Goal: Task Accomplishment & Management: Complete application form

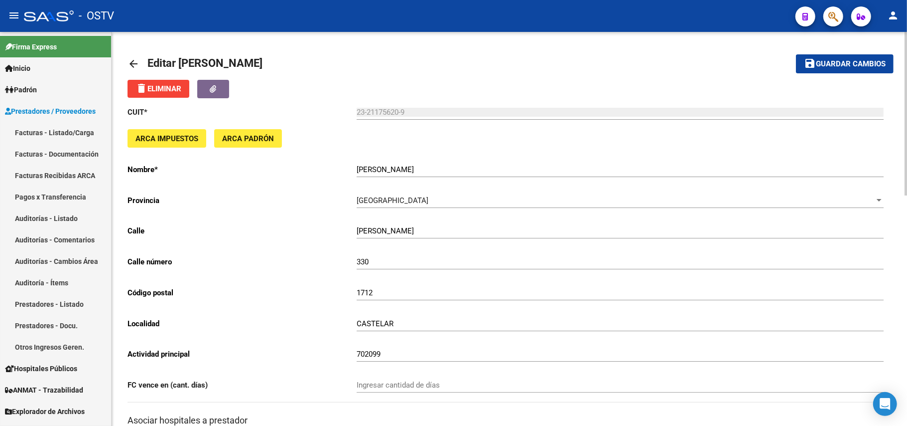
click at [140, 63] on link "arrow_back" at bounding box center [138, 63] width 20 height 23
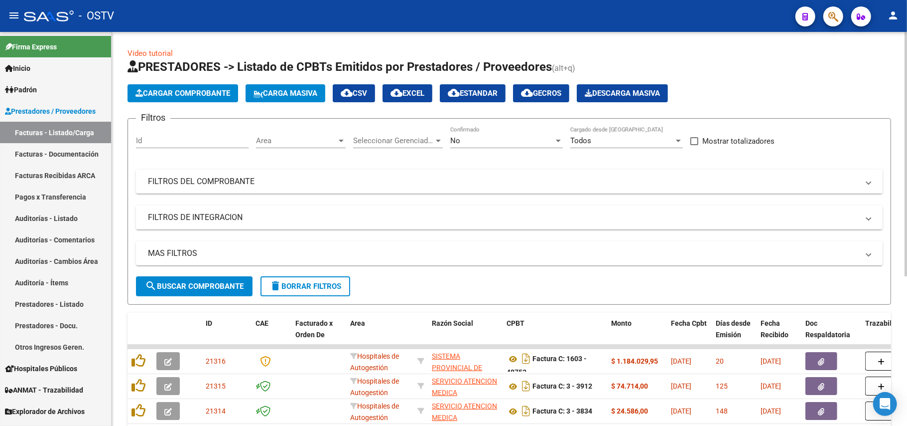
click at [543, 138] on div "No" at bounding box center [502, 140] width 104 height 9
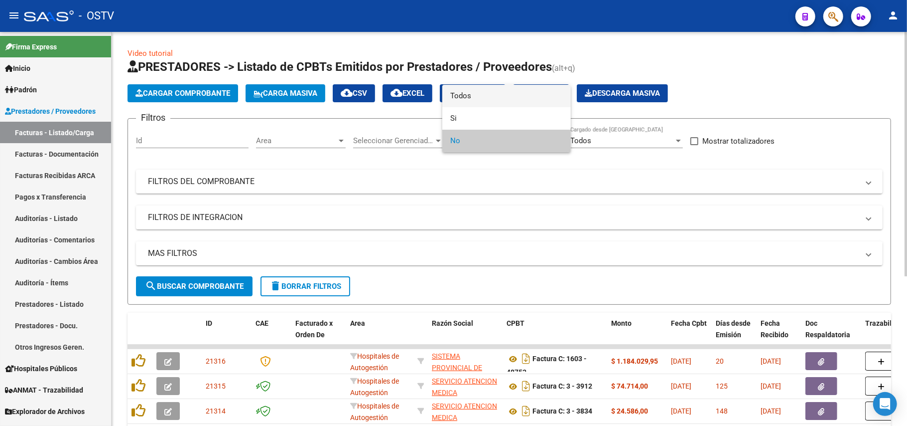
drag, startPoint x: 488, startPoint y: 104, endPoint x: 472, endPoint y: 120, distance: 22.2
click at [488, 104] on span "Todos" at bounding box center [506, 96] width 113 height 22
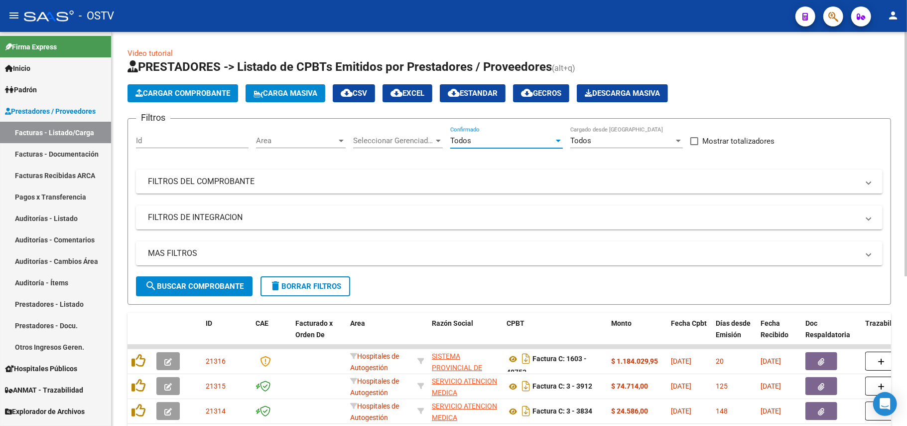
click at [234, 274] on div "MAS FILTROS Todos Con Doc. Respaldatoria Todos Con Trazabilidad Todos Asociado …" at bounding box center [509, 258] width 747 height 35
click at [226, 292] on button "search Buscar Comprobante" at bounding box center [194, 286] width 117 height 20
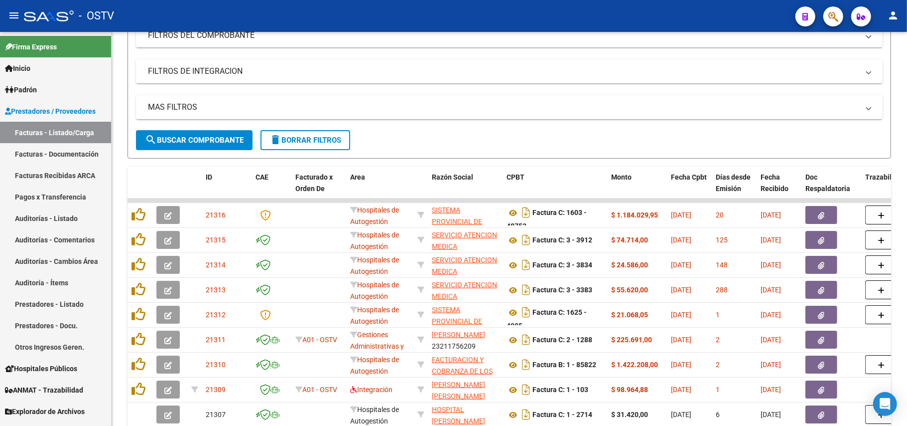
scroll to position [80, 0]
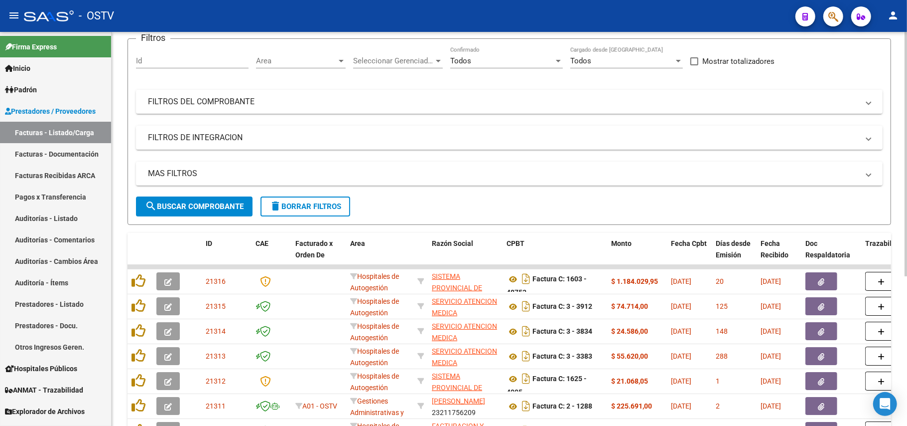
click at [211, 203] on span "search Buscar Comprobante" at bounding box center [194, 206] width 99 height 9
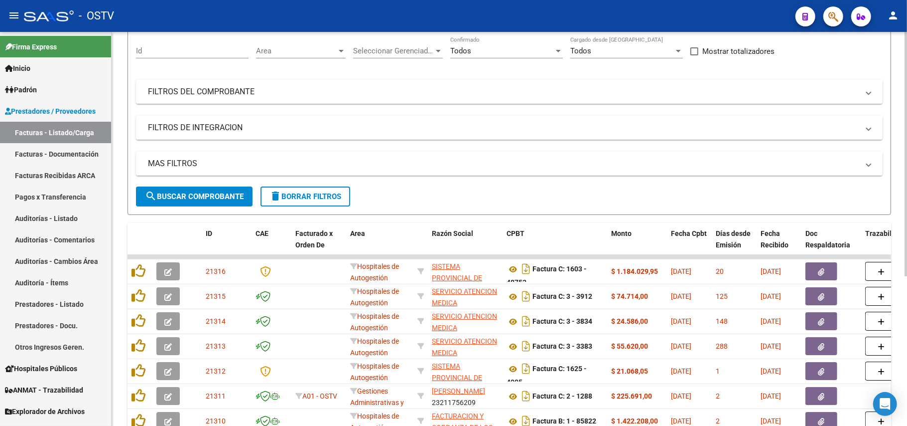
scroll to position [13, 0]
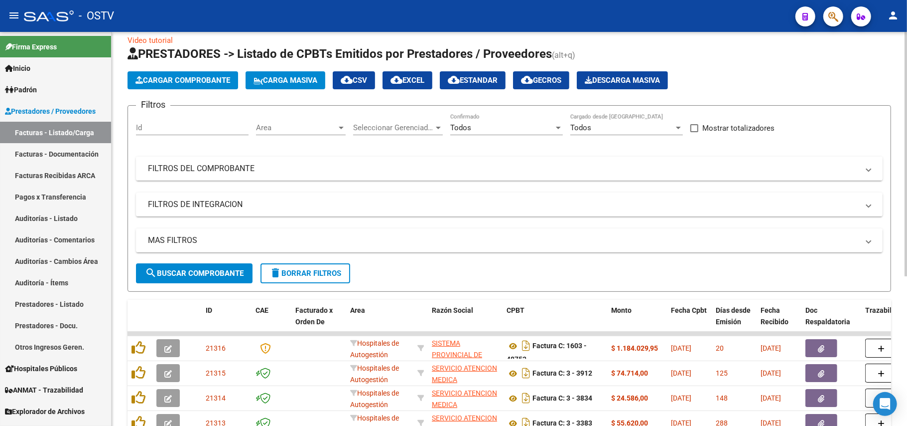
click at [581, 180] on mat-expansion-panel-header "FILTROS DEL COMPROBANTE" at bounding box center [509, 168] width 747 height 24
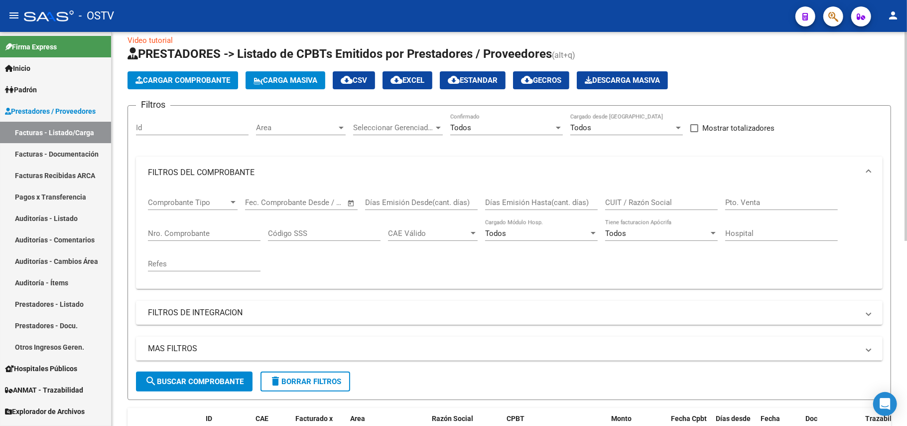
click at [641, 207] on div "CUIT / Razón Social" at bounding box center [661, 198] width 113 height 21
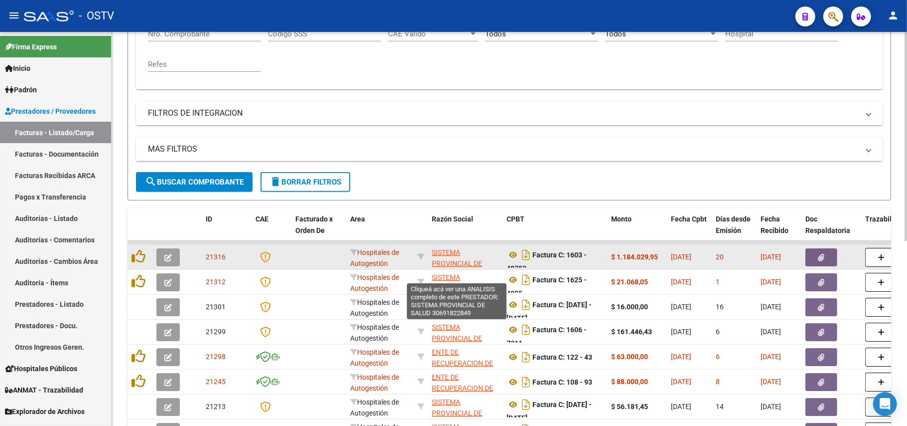
type input "sistema"
click at [460, 259] on span "SISTEMA PROVINCIAL DE SALUD" at bounding box center [457, 263] width 50 height 31
type textarea "30691822849"
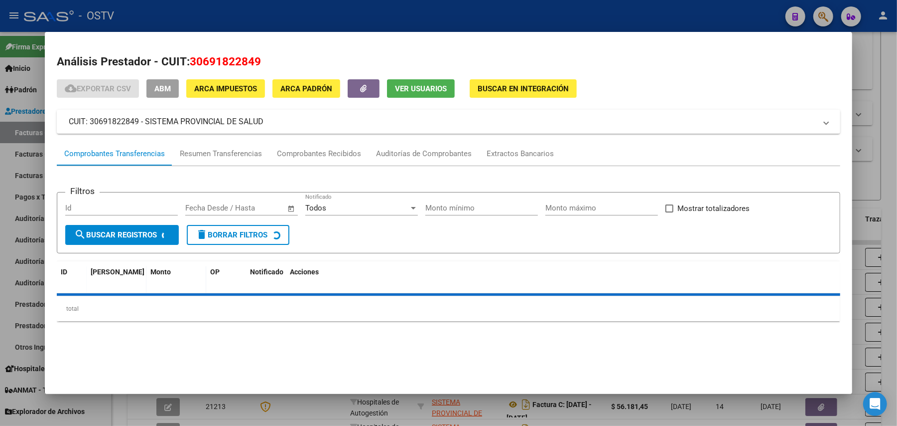
click at [359, 411] on div at bounding box center [448, 213] width 897 height 426
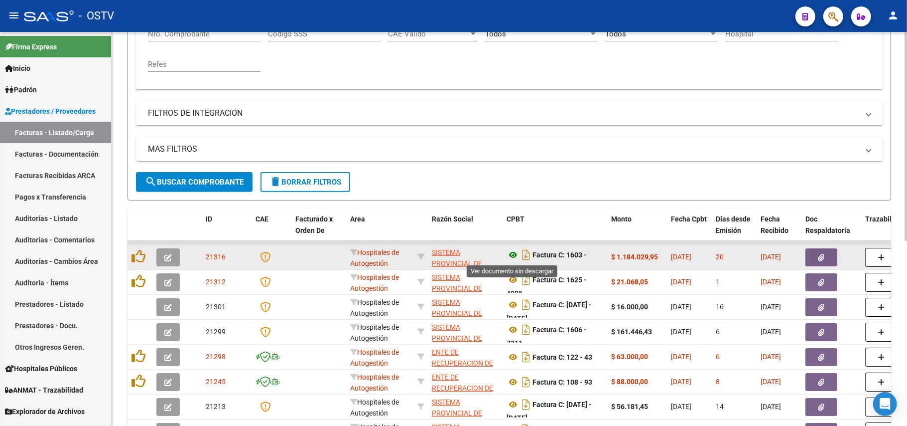
click at [513, 256] on icon at bounding box center [513, 255] width 13 height 12
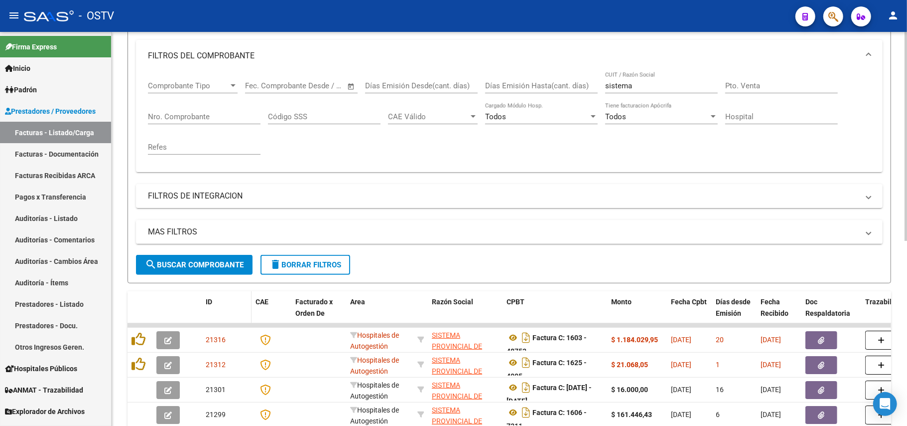
scroll to position [151, 0]
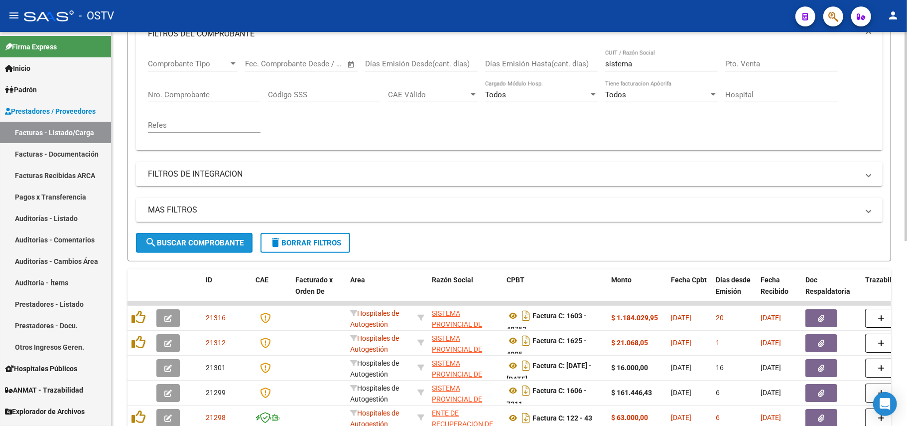
click at [224, 246] on span "search Buscar Comprobante" at bounding box center [194, 242] width 99 height 9
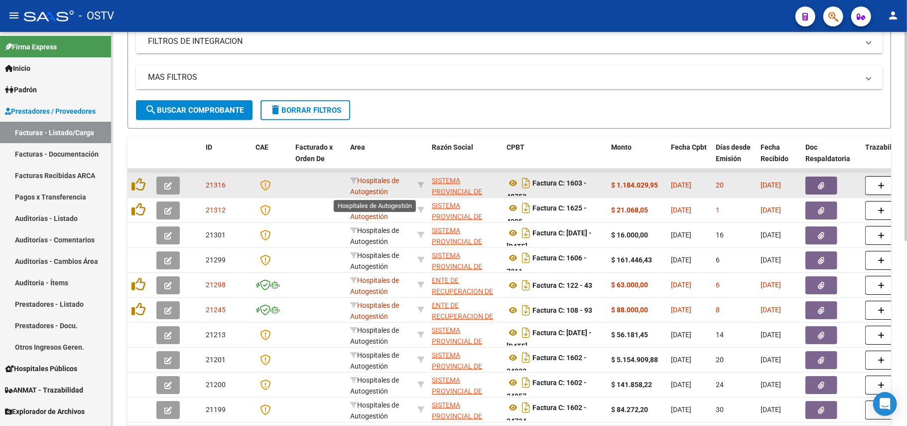
scroll to position [85, 0]
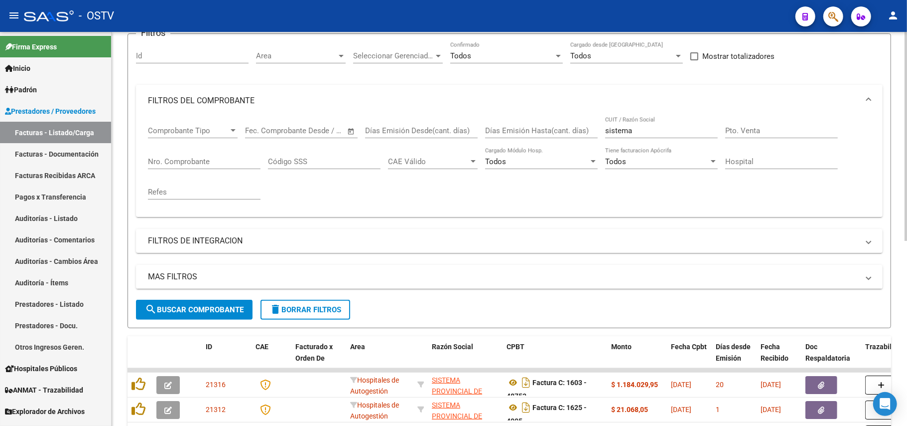
click at [681, 136] on div "sistema CUIT / Razón Social" at bounding box center [661, 127] width 113 height 21
drag, startPoint x: 681, startPoint y: 134, endPoint x: 435, endPoint y: 126, distance: 246.3
click at [435, 126] on div "Comprobante Tipo Comprobante Tipo Fecha inicio – Fecha fin Fec. Comprobante Des…" at bounding box center [509, 163] width 723 height 92
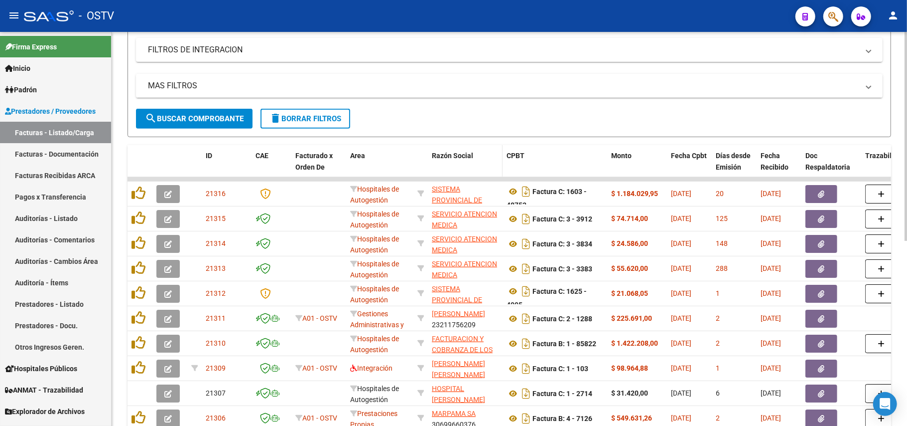
scroll to position [218, 0]
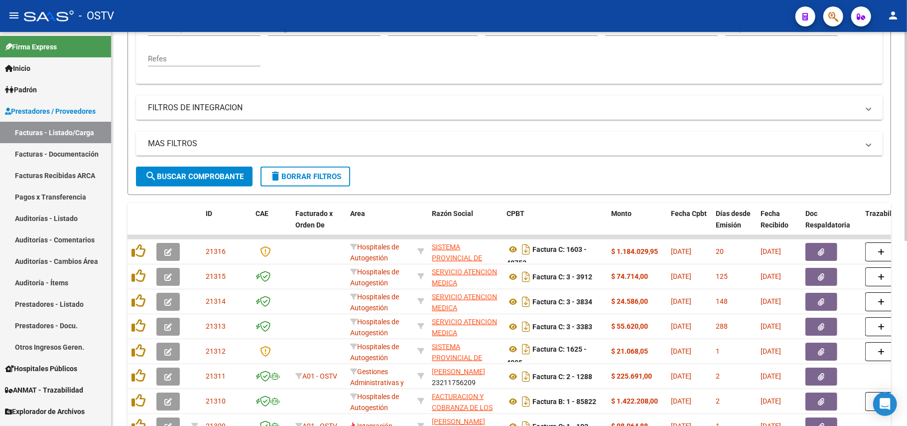
click at [198, 170] on button "search Buscar Comprobante" at bounding box center [194, 176] width 117 height 20
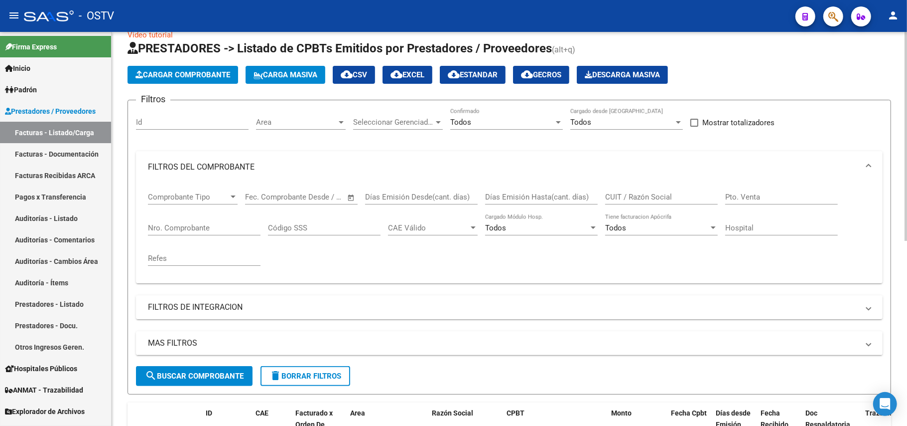
scroll to position [0, 0]
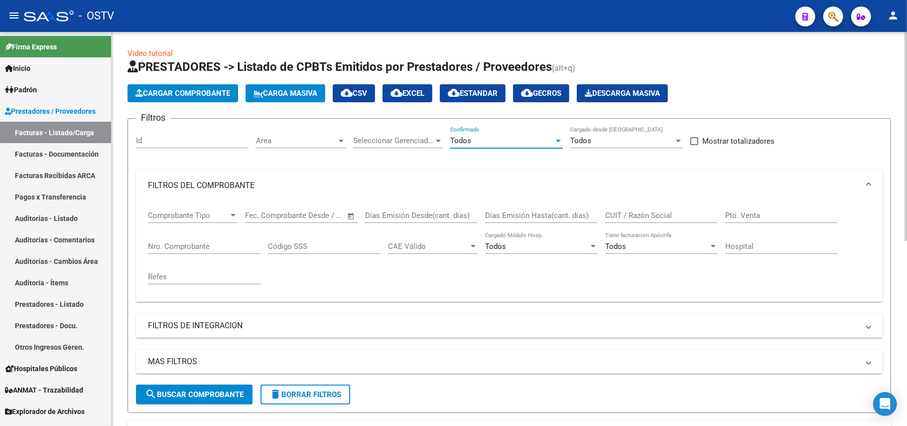
click at [561, 138] on div at bounding box center [558, 141] width 9 height 8
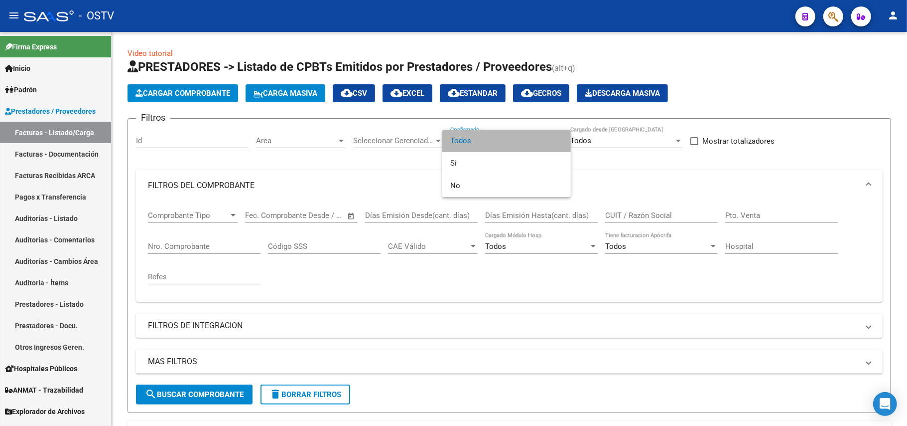
click at [567, 143] on mat-option "Todos" at bounding box center [506, 141] width 129 height 22
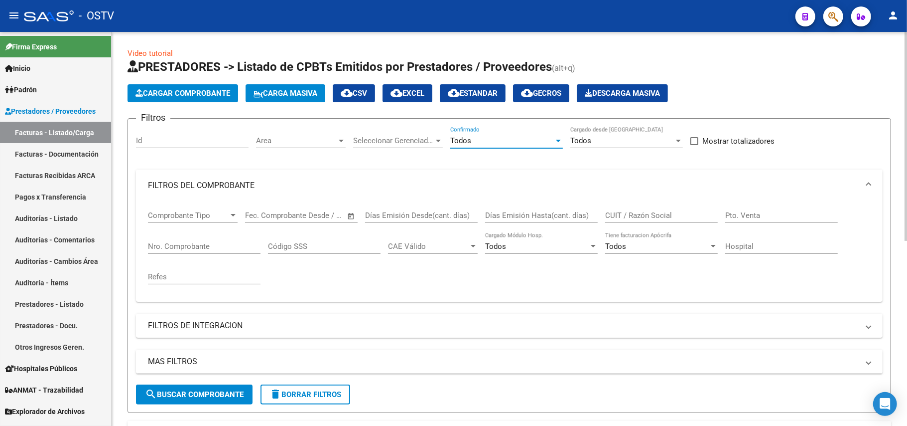
click at [558, 142] on div at bounding box center [558, 141] width 5 height 2
click at [558, 142] on span "Todos" at bounding box center [506, 141] width 113 height 22
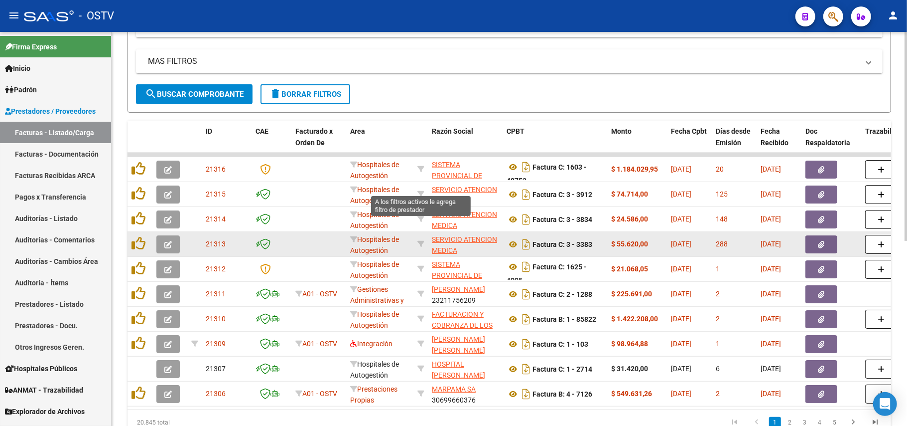
scroll to position [332, 0]
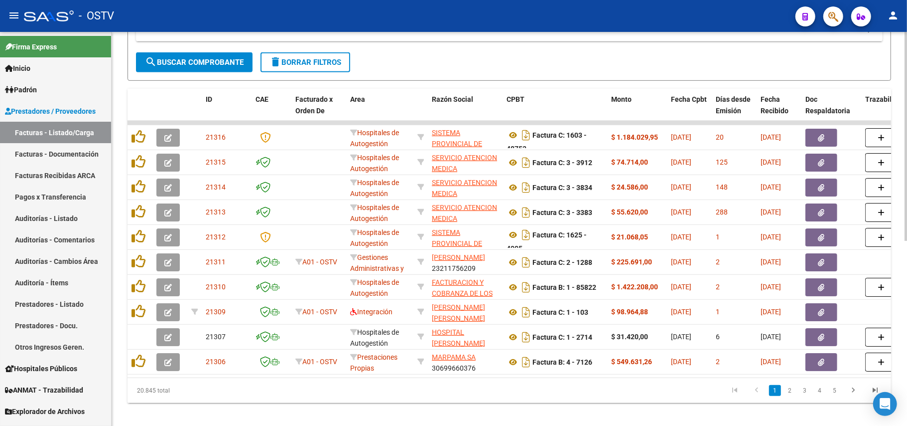
click at [211, 52] on button "search Buscar Comprobante" at bounding box center [194, 62] width 117 height 20
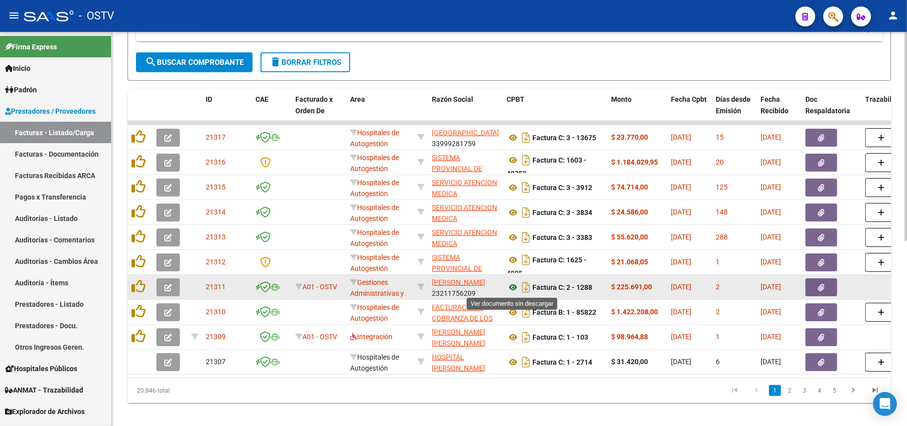
click at [515, 288] on icon at bounding box center [513, 287] width 13 height 12
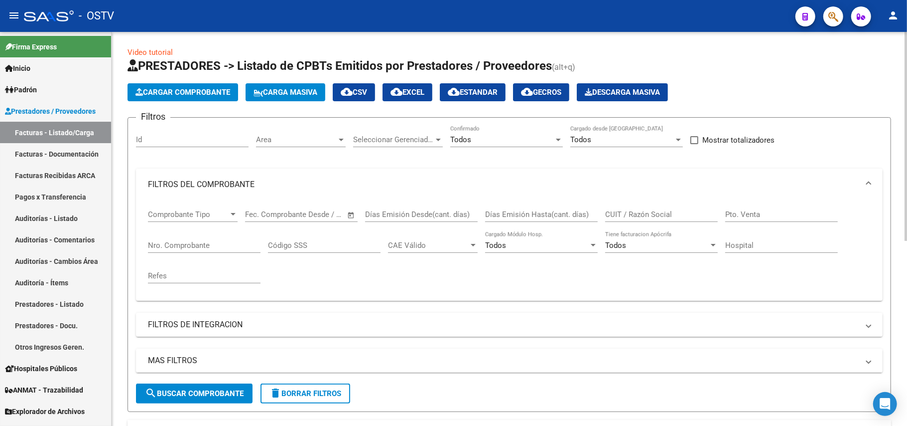
scroll to position [0, 0]
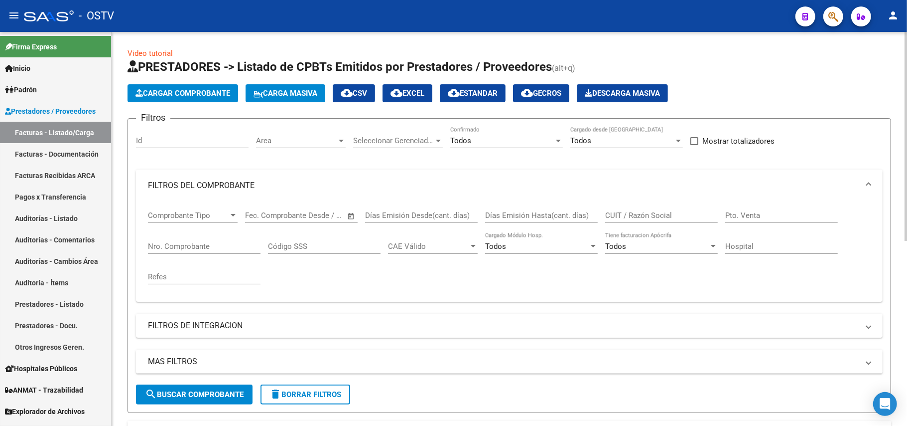
click at [170, 245] on input "Nro. Comprobante" at bounding box center [204, 246] width 113 height 9
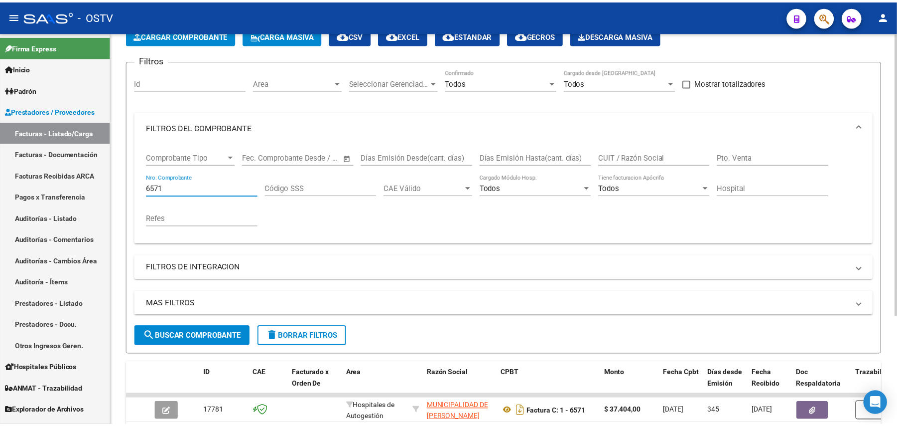
scroll to position [151, 0]
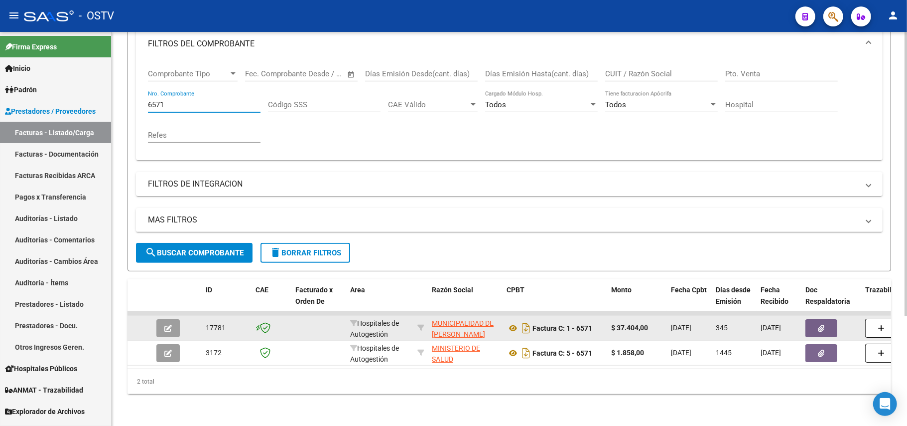
type input "6571"
click at [168, 324] on icon "button" at bounding box center [167, 327] width 7 height 7
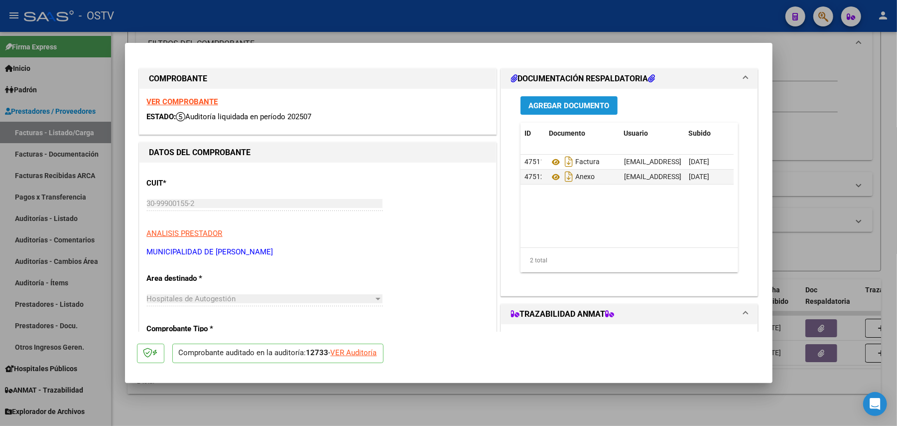
click at [596, 104] on span "Agregar Documento" at bounding box center [569, 105] width 81 height 9
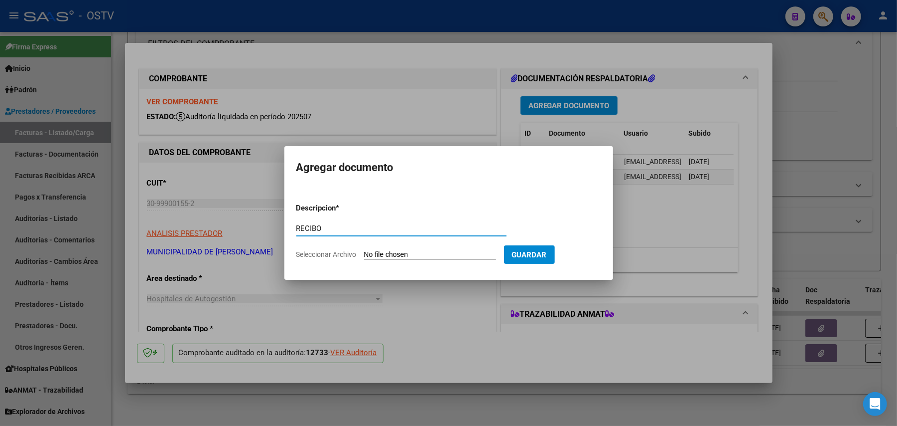
type input "RECIBO"
click at [421, 256] on input "Seleccionar Archivo" at bounding box center [430, 254] width 132 height 9
type input "C:\fakepath\RECIBO TRAB VIALES.pdf"
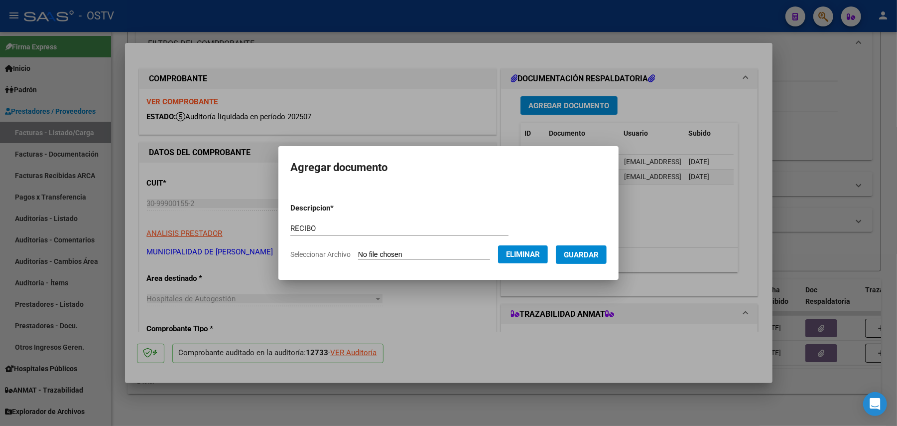
click at [596, 258] on span "Guardar" at bounding box center [581, 254] width 35 height 9
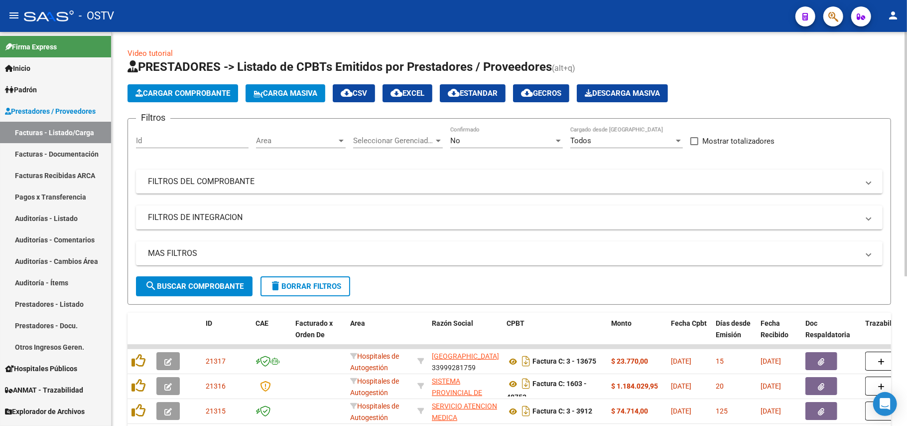
click at [501, 142] on div "No" at bounding box center [502, 140] width 104 height 9
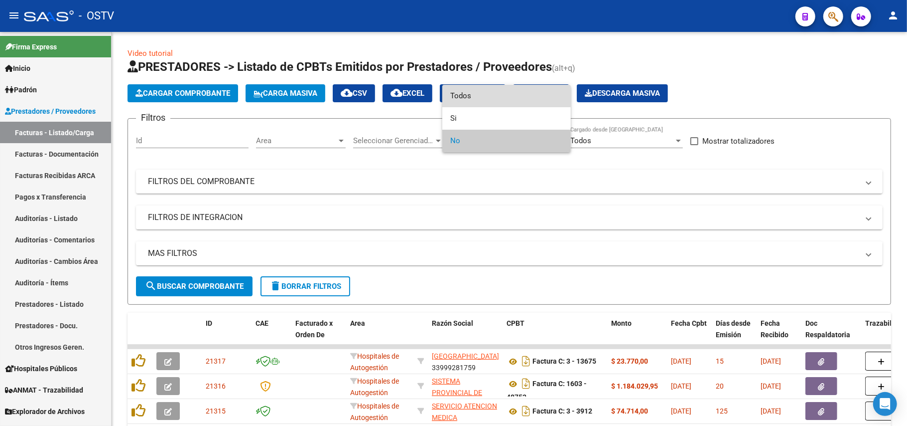
click at [454, 96] on span "Todos" at bounding box center [506, 96] width 113 height 22
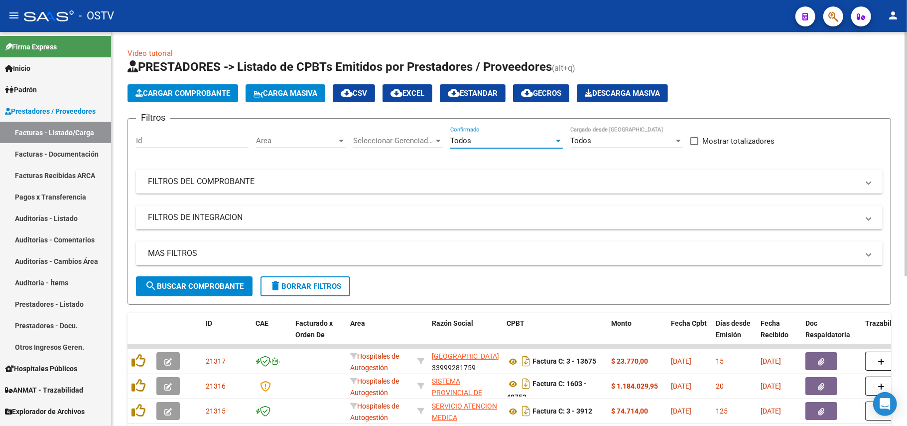
click at [263, 188] on mat-expansion-panel-header "FILTROS DEL COMPROBANTE" at bounding box center [509, 181] width 747 height 24
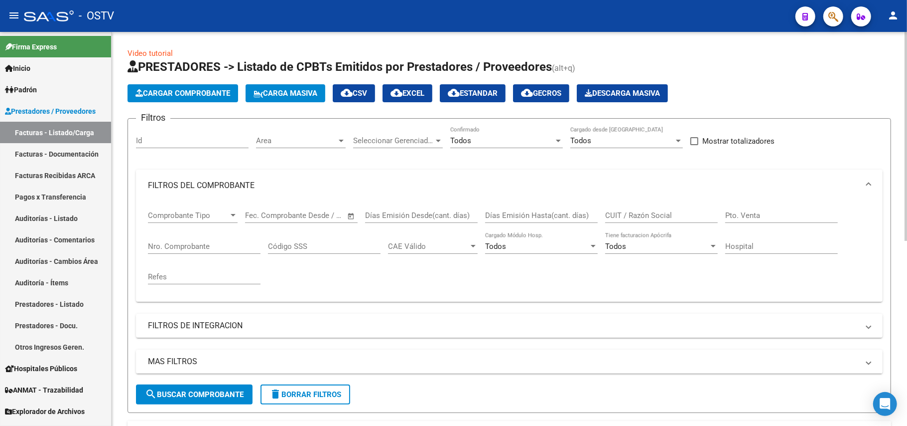
click at [201, 245] on input "Nro. Comprobante" at bounding box center [204, 246] width 113 height 9
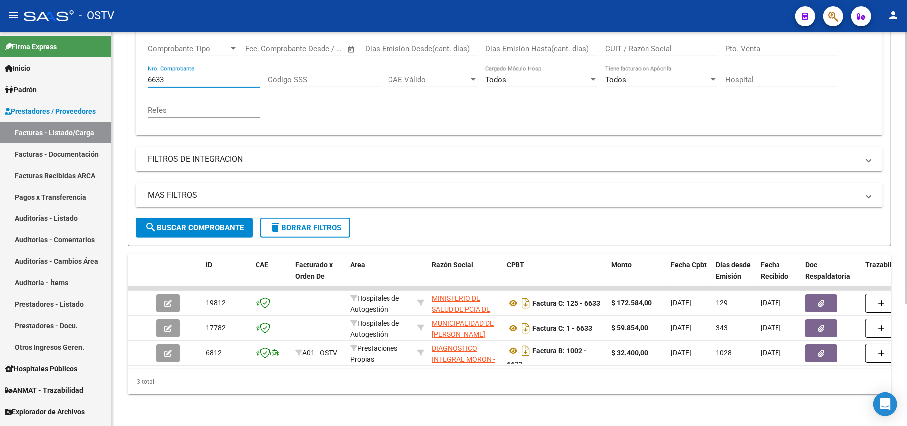
scroll to position [176, 0]
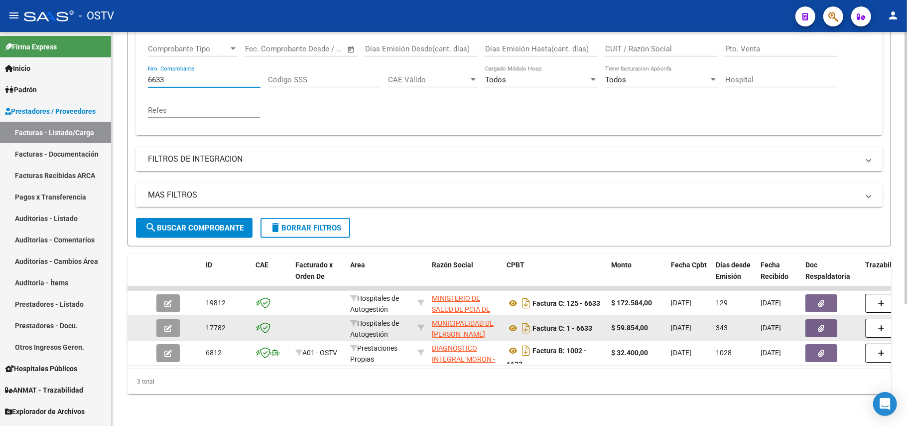
type input "6633"
click at [167, 324] on icon "button" at bounding box center [167, 327] width 7 height 7
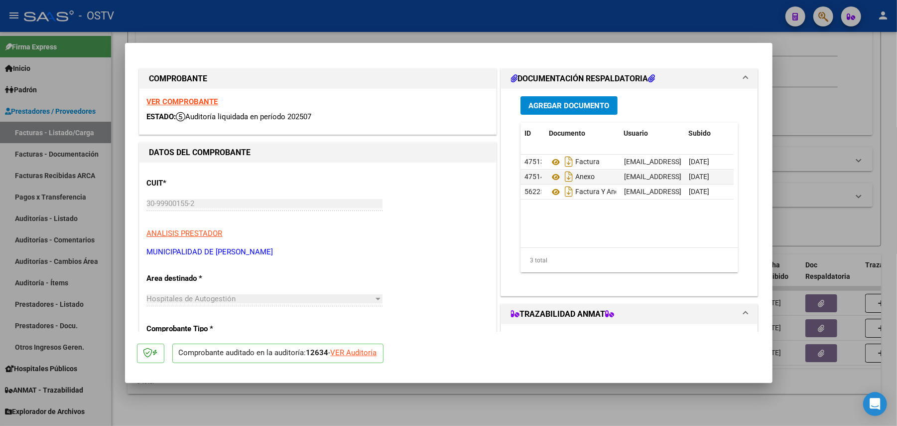
click at [542, 98] on button "Agregar Documento" at bounding box center [569, 105] width 97 height 18
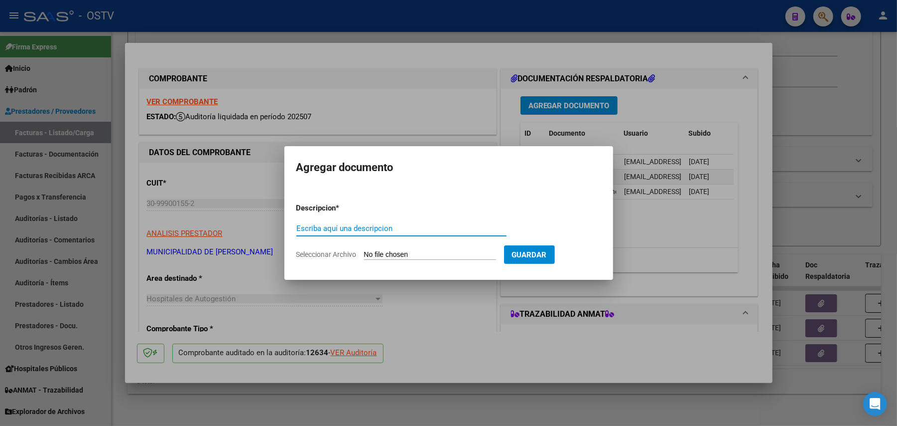
paste input "RECIBO"
type input "RECIBO"
click at [420, 254] on input "Seleccionar Archivo" at bounding box center [430, 254] width 132 height 9
type input "C:\fakepath\RECIBO TRAB VIALES.pdf"
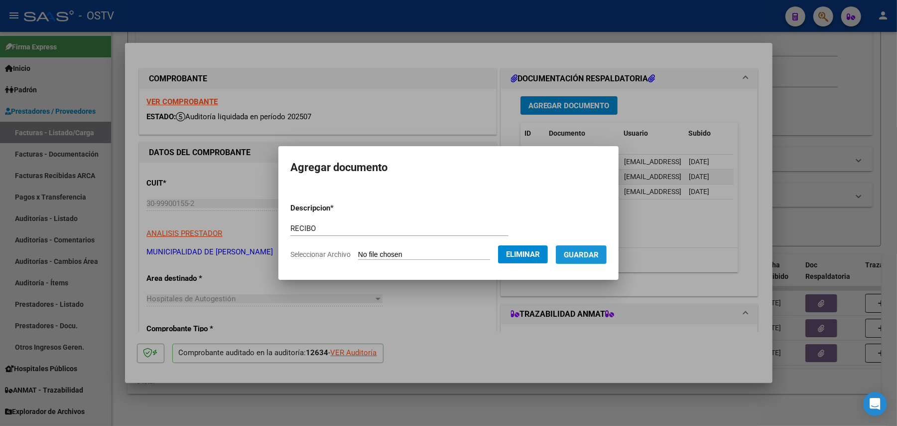
click at [596, 253] on span "Guardar" at bounding box center [581, 254] width 35 height 9
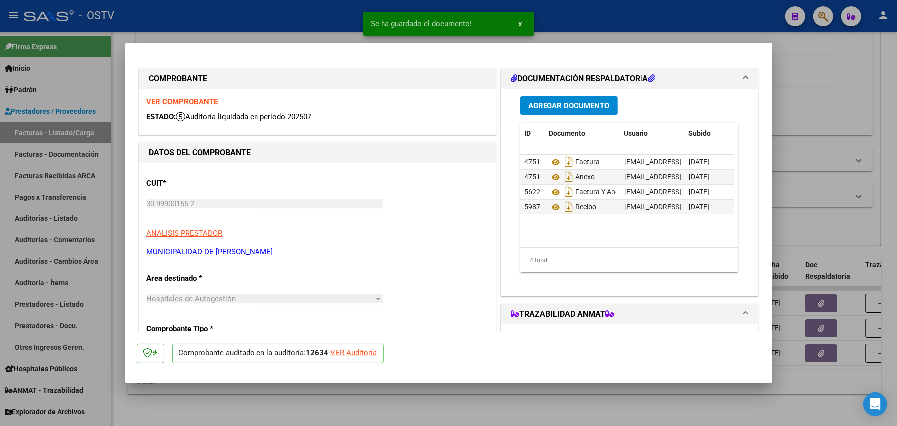
click at [110, 124] on div at bounding box center [448, 213] width 897 height 426
type input "$ 0,00"
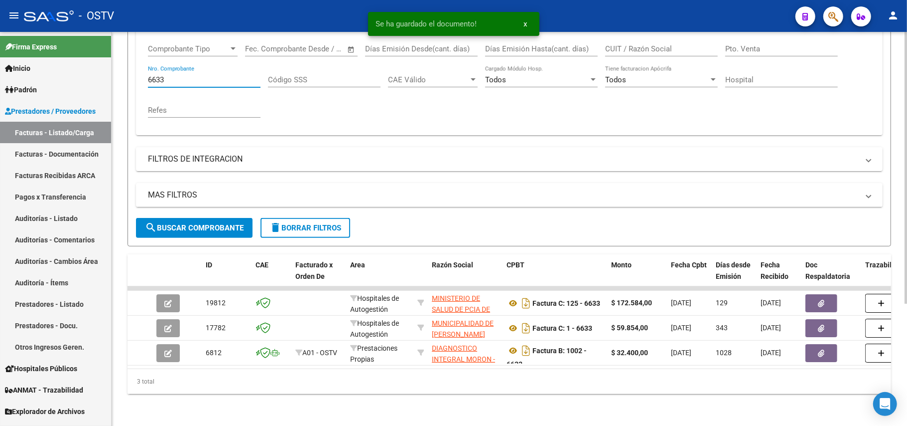
click at [200, 75] on input "6633" at bounding box center [204, 79] width 113 height 9
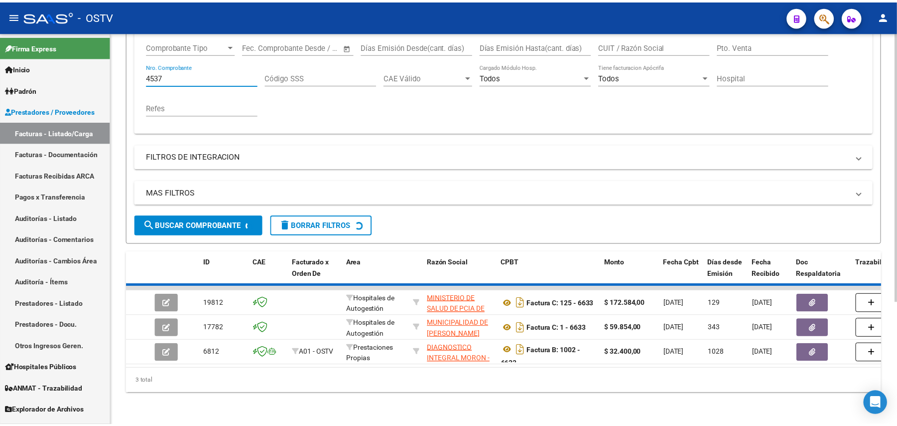
scroll to position [151, 0]
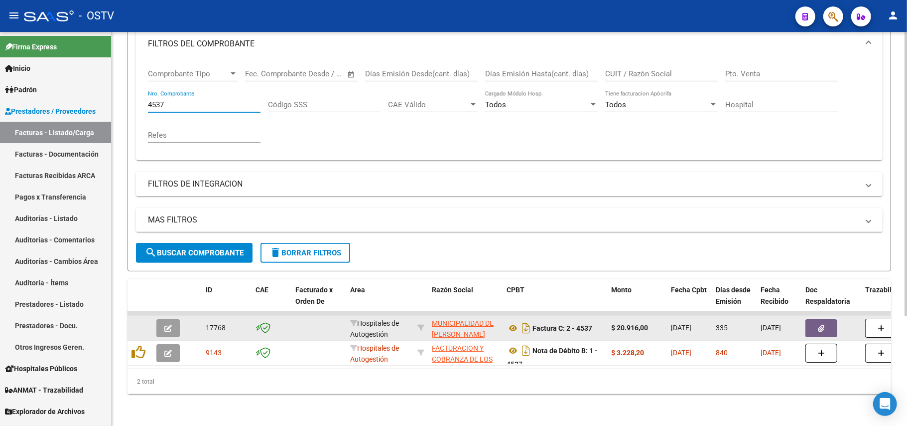
type input "4537"
click at [172, 319] on button "button" at bounding box center [167, 328] width 23 height 18
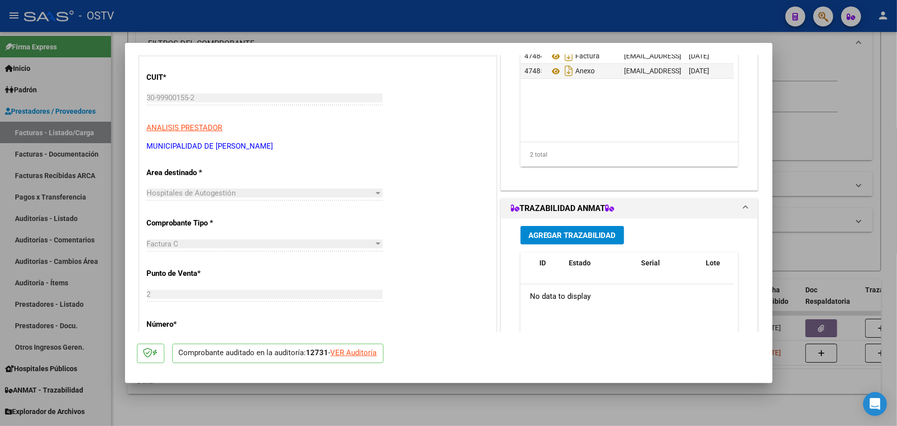
scroll to position [0, 0]
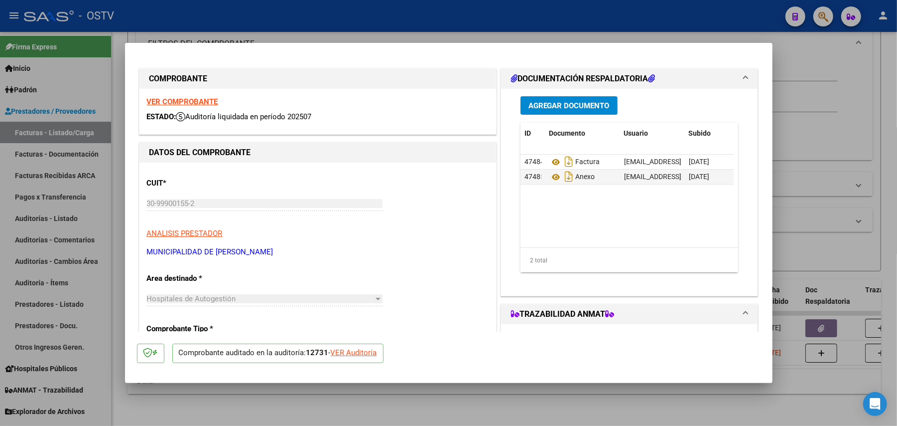
click at [581, 106] on span "Agregar Documento" at bounding box center [569, 105] width 81 height 9
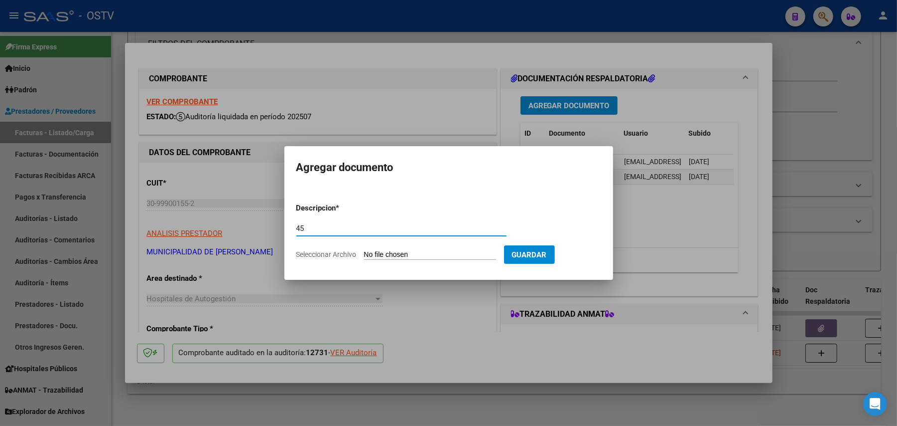
type input "4"
paste input "RECIBO"
type input "RECIBO"
click at [402, 250] on input "Seleccionar Archivo" at bounding box center [430, 254] width 132 height 9
type input "C:\fakepath\RECIBO TRAB VIALES.pdf"
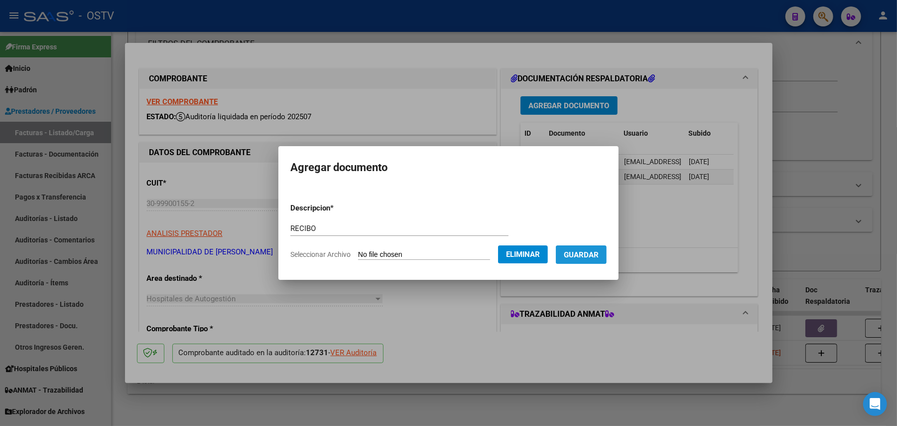
click at [593, 263] on button "Guardar" at bounding box center [581, 254] width 51 height 18
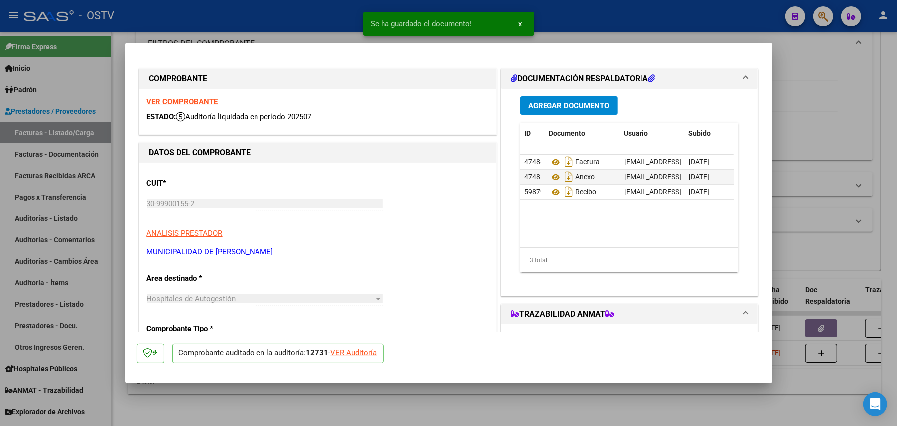
click at [125, 224] on mat-dialog-content "COMPROBANTE VER COMPROBANTE ESTADO: Auditoría liquidada en período 202507 DATOS…" at bounding box center [449, 193] width 648 height 277
click at [122, 217] on div at bounding box center [448, 213] width 897 height 426
type input "$ 0,00"
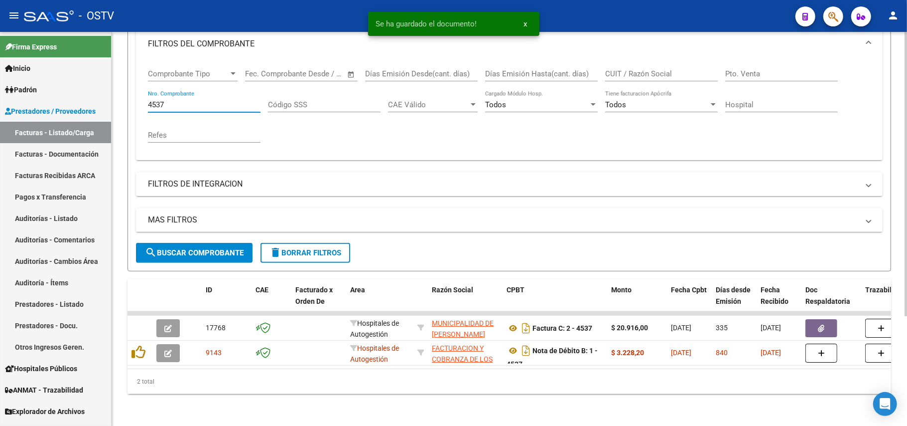
click at [206, 100] on input "4537" at bounding box center [204, 104] width 113 height 9
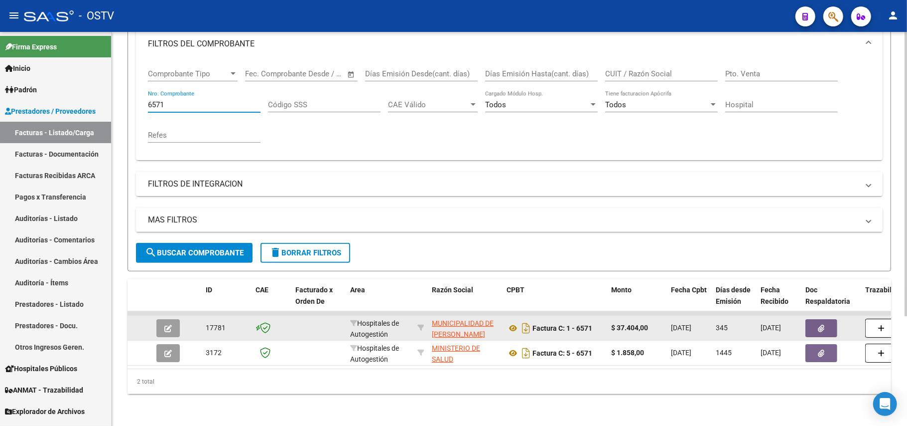
type input "6571"
click at [168, 324] on icon "button" at bounding box center [167, 327] width 7 height 7
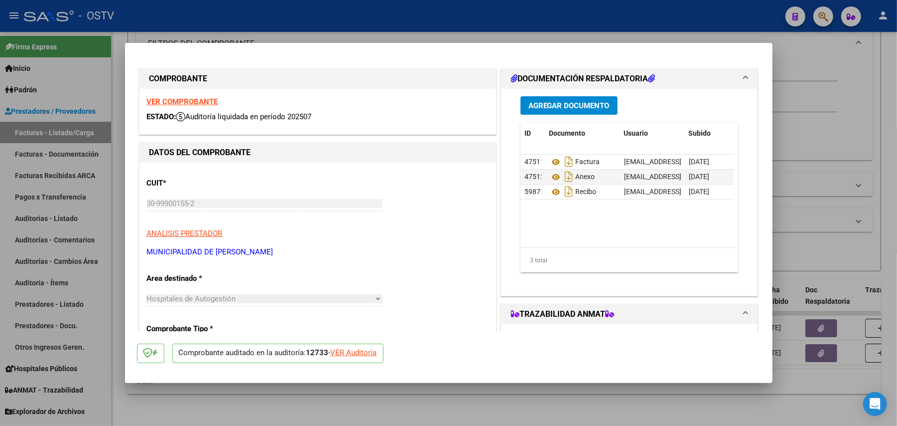
click at [580, 102] on span "Agregar Documento" at bounding box center [569, 105] width 81 height 9
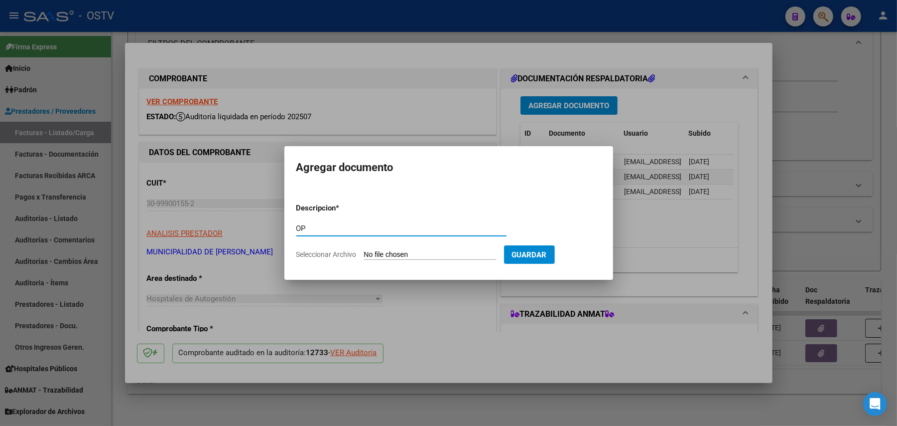
type input "OP"
click at [406, 254] on input "Seleccionar Archivo" at bounding box center [430, 254] width 132 height 9
type input "C:\fakepath\OP 57258 Muni [PERSON_NAME][GEOGRAPHIC_DATA]pdf"
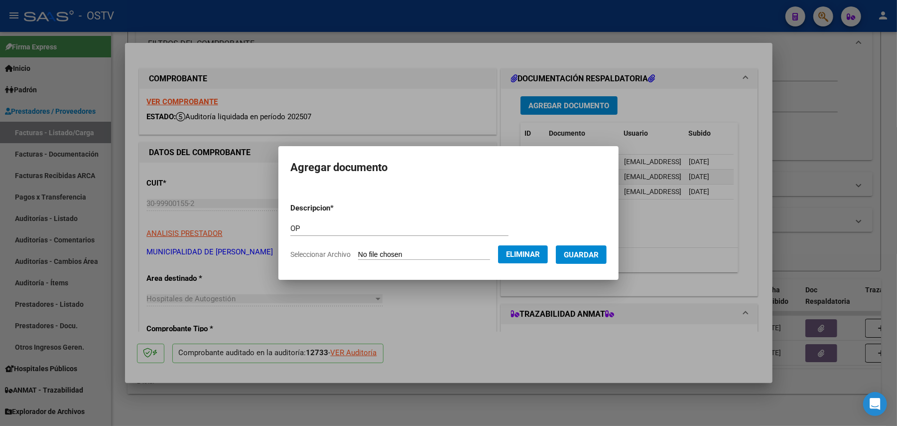
click at [590, 256] on span "Guardar" at bounding box center [581, 254] width 35 height 9
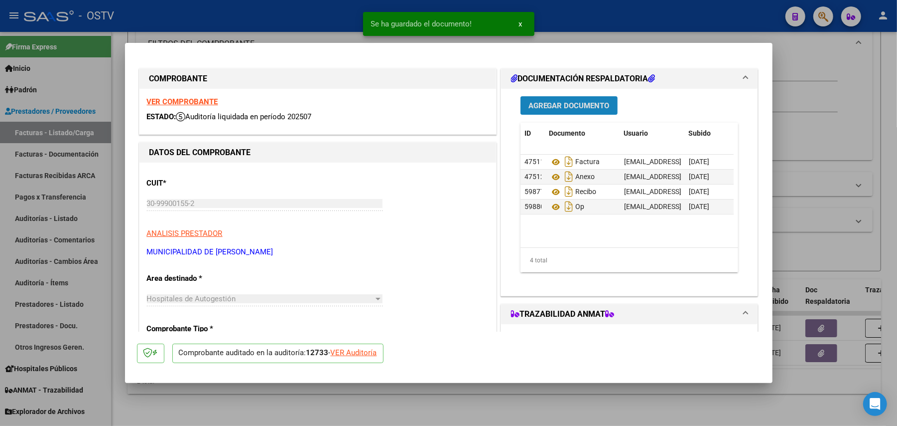
click at [582, 112] on button "Agregar Documento" at bounding box center [569, 105] width 97 height 18
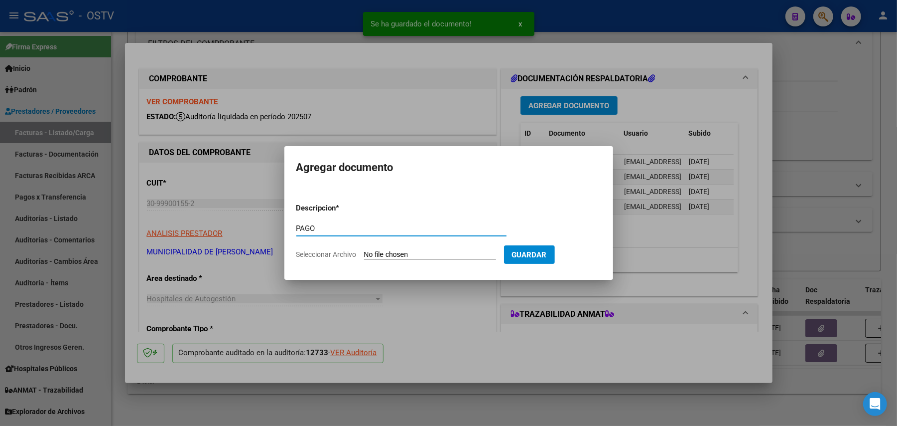
type input "PAGO"
click at [392, 253] on input "Seleccionar Archivo" at bounding box center [430, 254] width 132 height 9
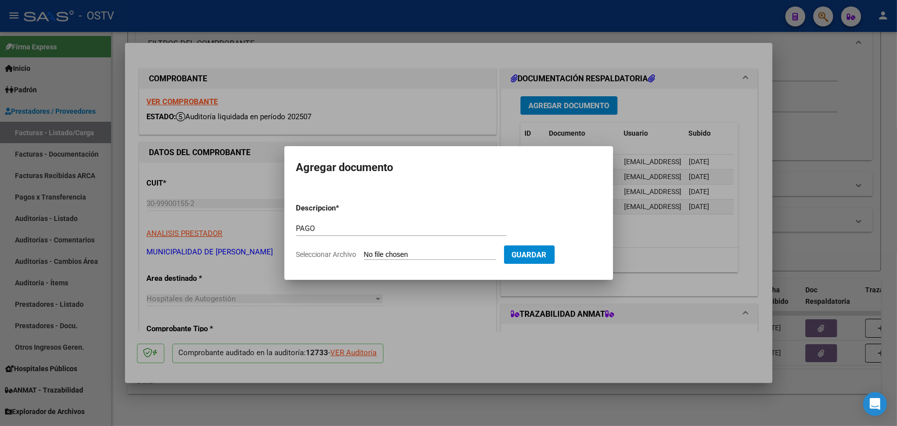
type input "C:\fakepath\Pago OP 57258 Muni [PERSON_NAME][GEOGRAPHIC_DATA]pdf"
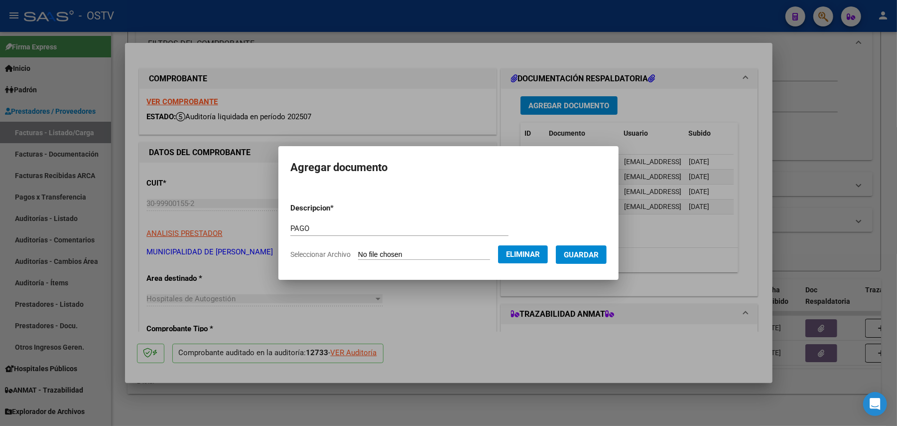
click at [599, 254] on span "Guardar" at bounding box center [581, 254] width 35 height 9
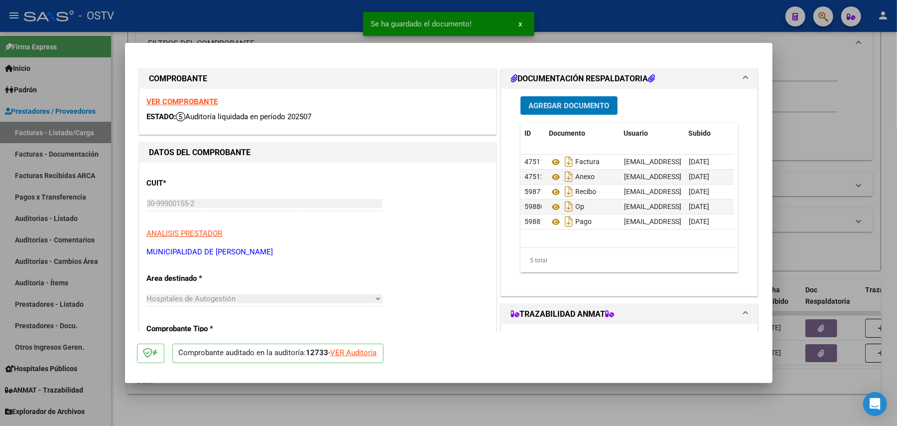
click at [858, 204] on div at bounding box center [448, 213] width 897 height 426
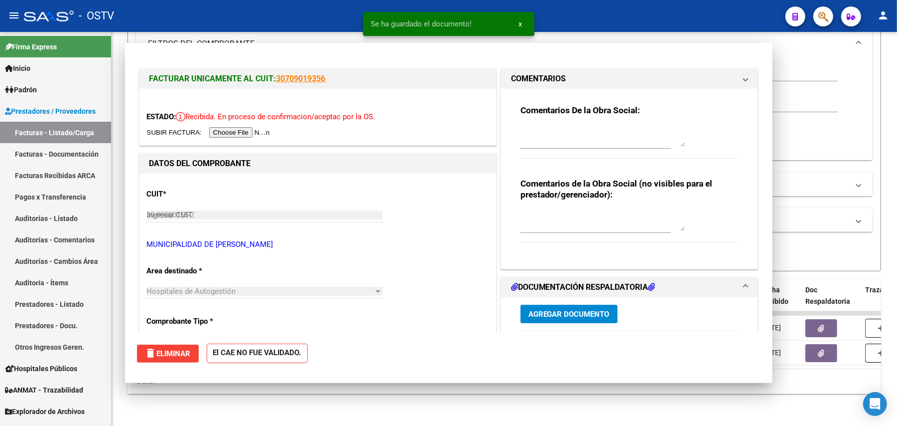
type input "$ 0,00"
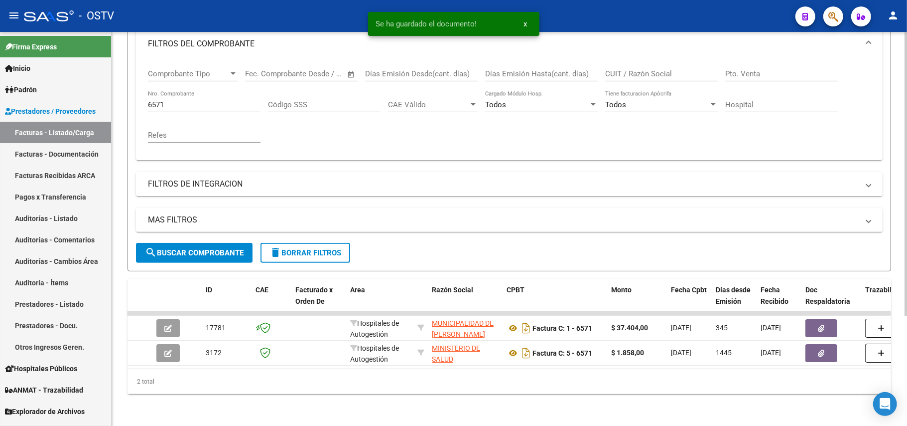
click at [226, 94] on div "6571 Nro. Comprobante" at bounding box center [204, 101] width 113 height 21
click at [226, 100] on input "6571" at bounding box center [204, 104] width 113 height 9
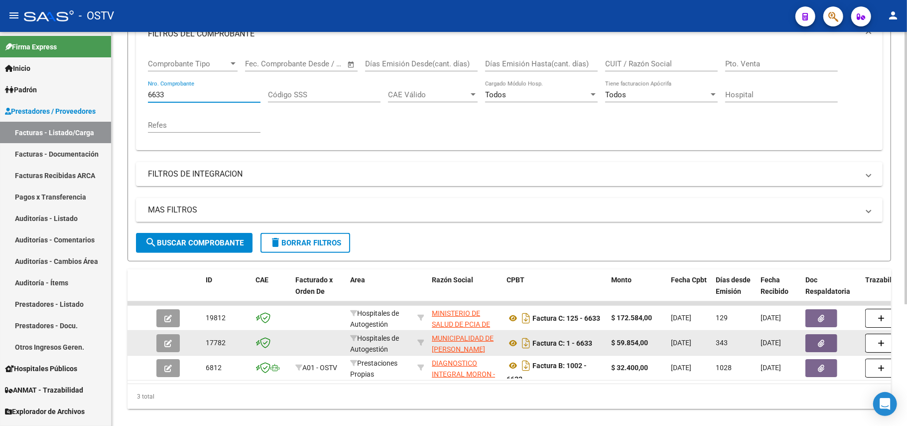
type input "6633"
click at [170, 339] on icon "button" at bounding box center [167, 342] width 7 height 7
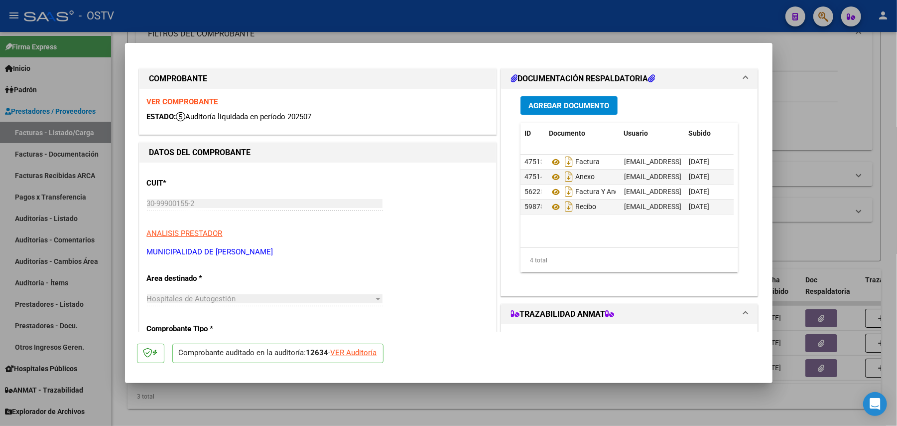
click at [589, 103] on span "Agregar Documento" at bounding box center [569, 105] width 81 height 9
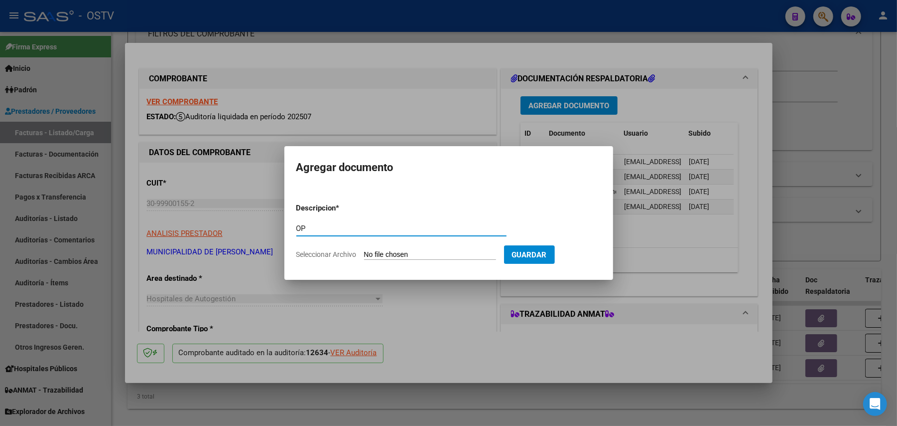
type input "OP"
click at [432, 252] on input "Seleccionar Archivo" at bounding box center [430, 254] width 132 height 9
type input "C:\fakepath\OP 57258 Muni [PERSON_NAME][GEOGRAPHIC_DATA]pdf"
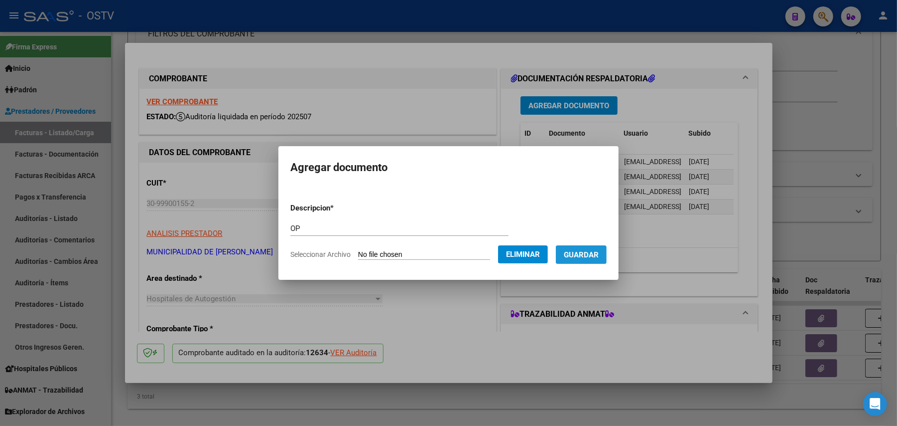
click at [587, 248] on button "Guardar" at bounding box center [581, 254] width 51 height 18
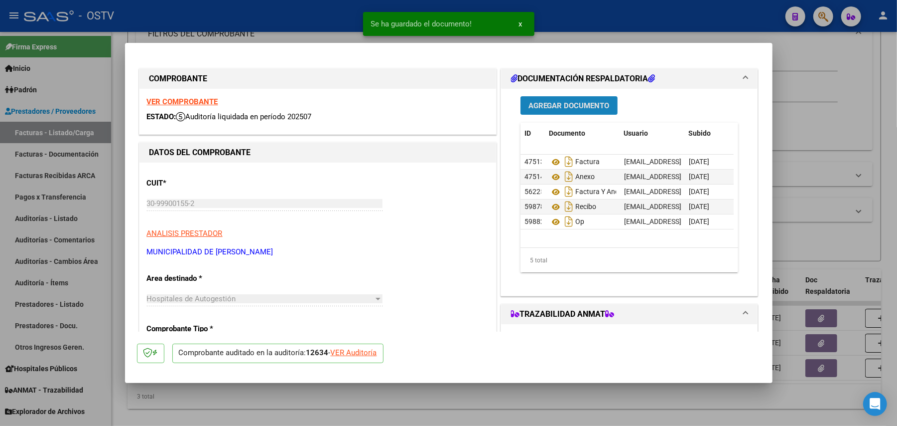
click at [575, 102] on span "Agregar Documento" at bounding box center [569, 105] width 81 height 9
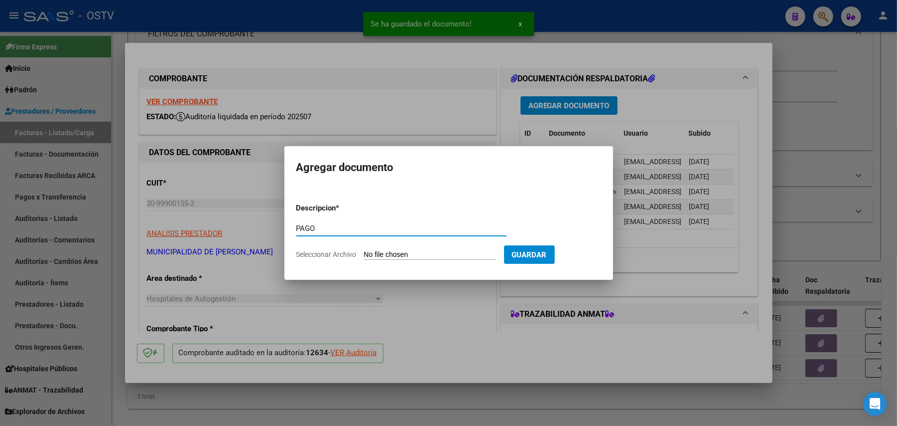
type input "PAGO"
click at [435, 252] on input "Seleccionar Archivo" at bounding box center [430, 254] width 132 height 9
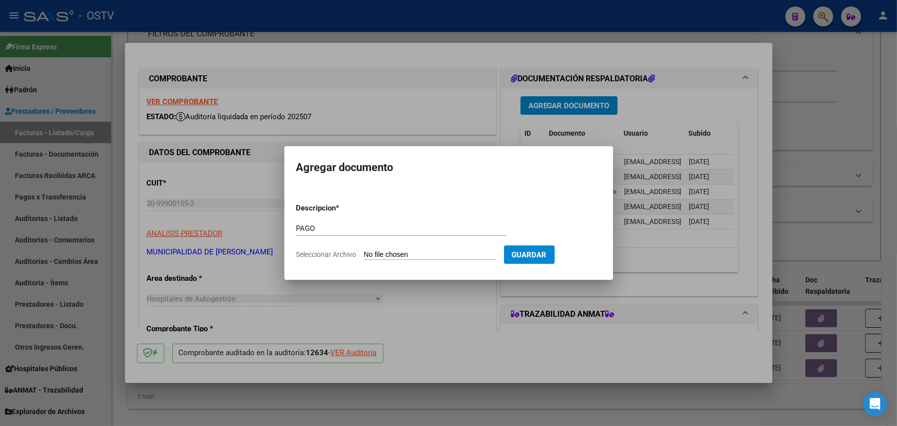
type input "C:\fakepath\Pago OP 57258 Muni [PERSON_NAME][GEOGRAPHIC_DATA]pdf"
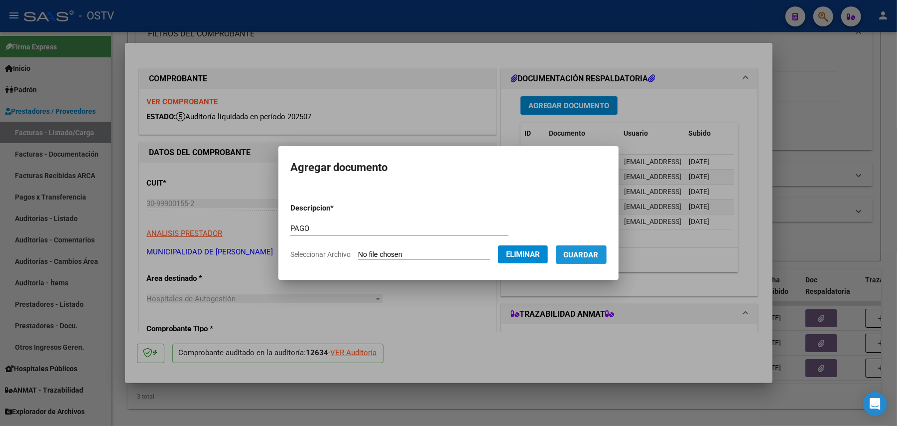
click at [598, 252] on span "Guardar" at bounding box center [581, 254] width 35 height 9
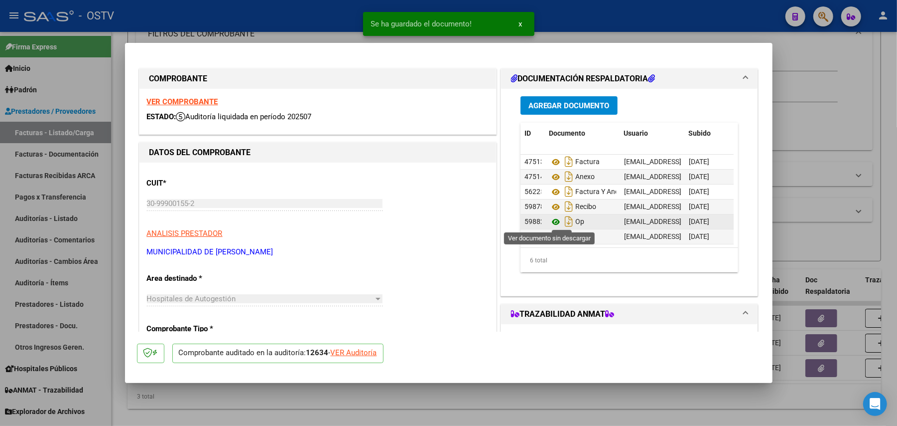
click at [551, 222] on icon at bounding box center [556, 222] width 13 height 12
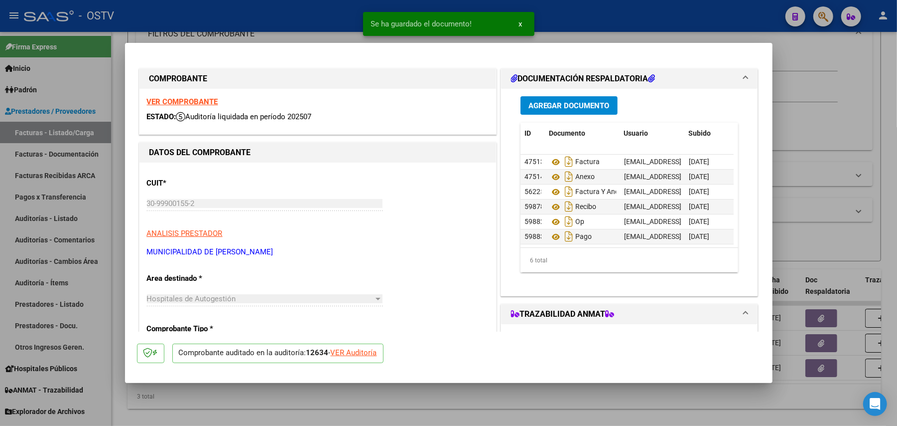
click at [120, 188] on div at bounding box center [448, 213] width 897 height 426
type input "$ 0,00"
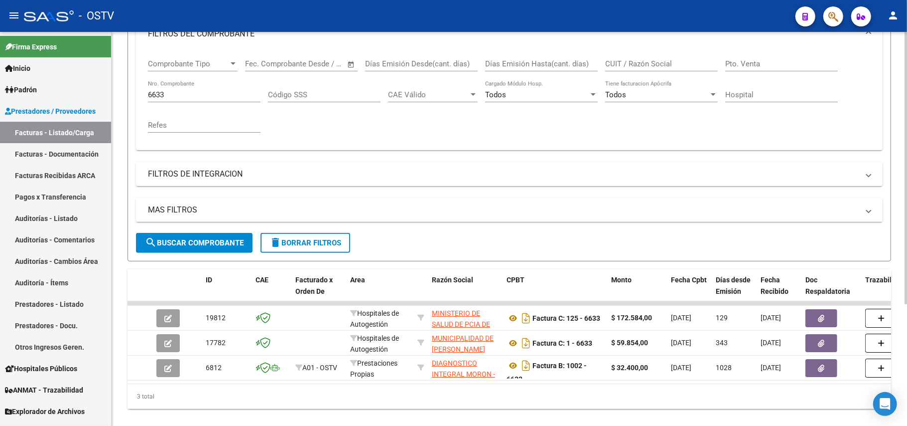
click at [196, 97] on input "6633" at bounding box center [204, 94] width 113 height 9
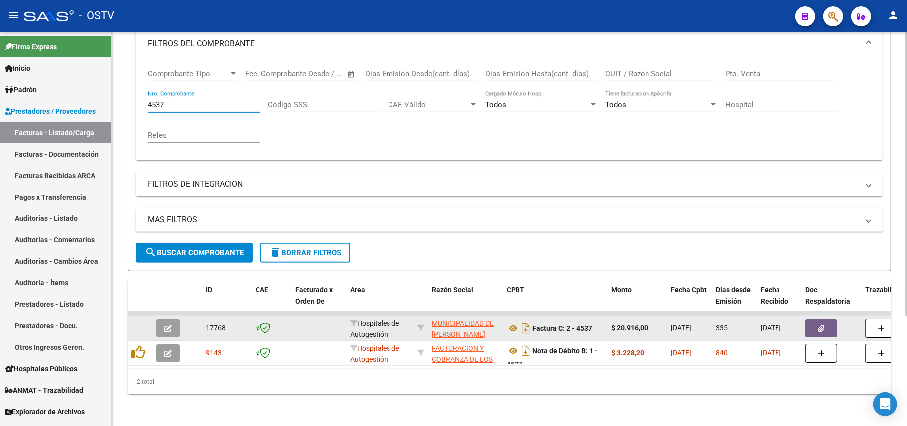
type input "4537"
click at [175, 319] on button "button" at bounding box center [167, 328] width 23 height 18
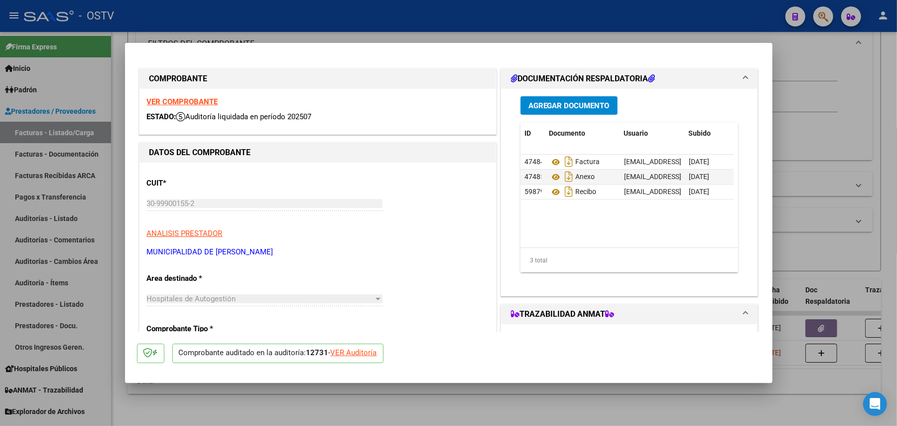
click at [566, 111] on button "Agregar Documento" at bounding box center [569, 105] width 97 height 18
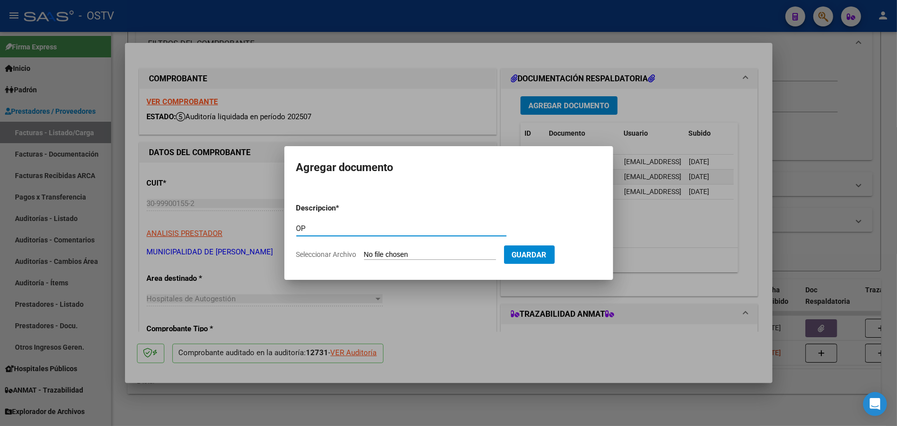
type input "OP"
click at [423, 254] on input "Seleccionar Archivo" at bounding box center [430, 254] width 132 height 9
type input "C:\fakepath\OP 57258 Muni [PERSON_NAME][GEOGRAPHIC_DATA]pdf"
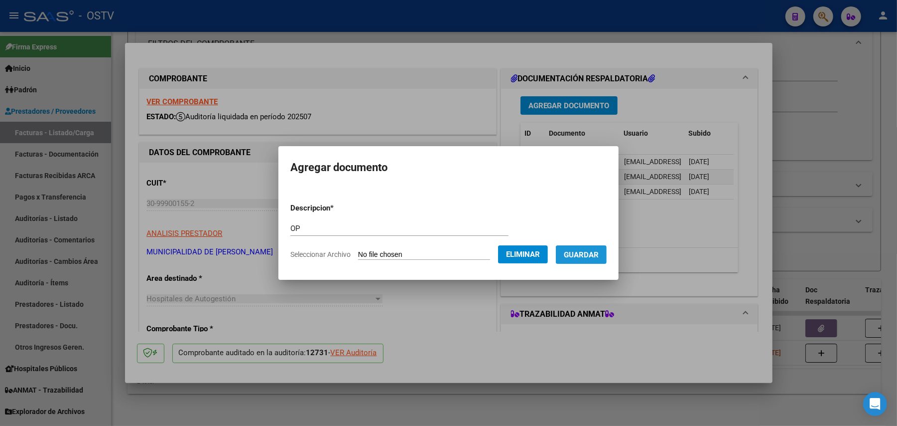
click at [590, 254] on span "Guardar" at bounding box center [581, 254] width 35 height 9
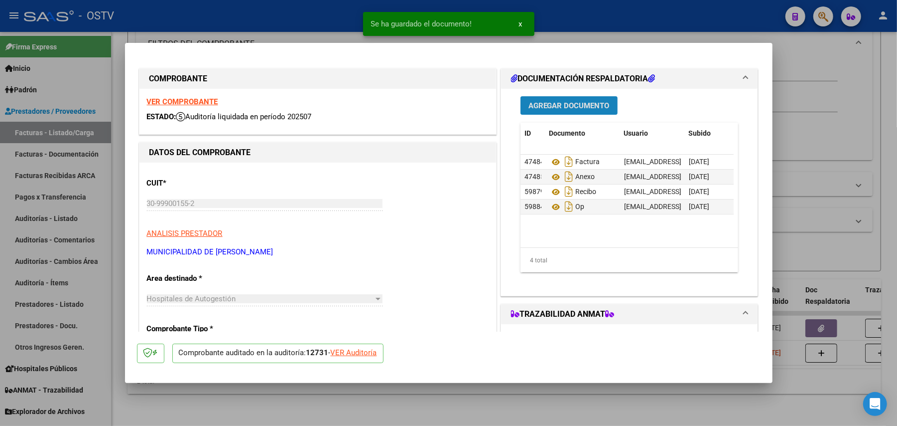
click at [558, 104] on span "Agregar Documento" at bounding box center [569, 105] width 81 height 9
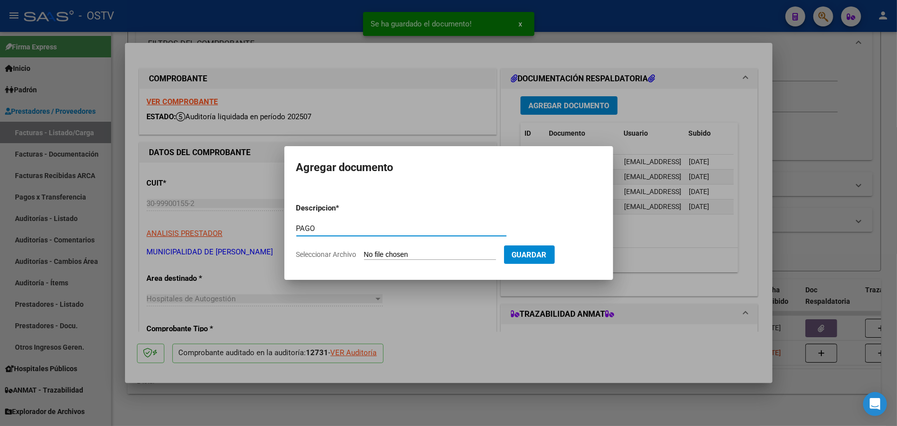
type input "PAGO"
click at [423, 252] on input "Seleccionar Archivo" at bounding box center [430, 254] width 132 height 9
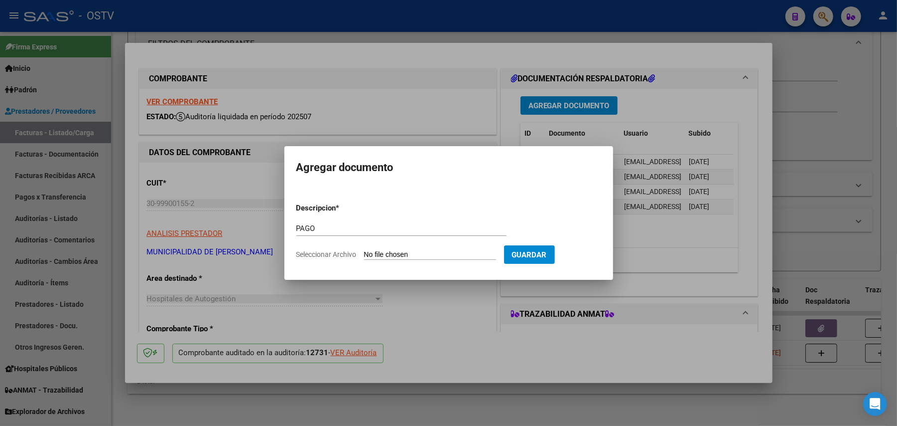
type input "C:\fakepath\Pago OP 57258 Muni [PERSON_NAME][GEOGRAPHIC_DATA]pdf"
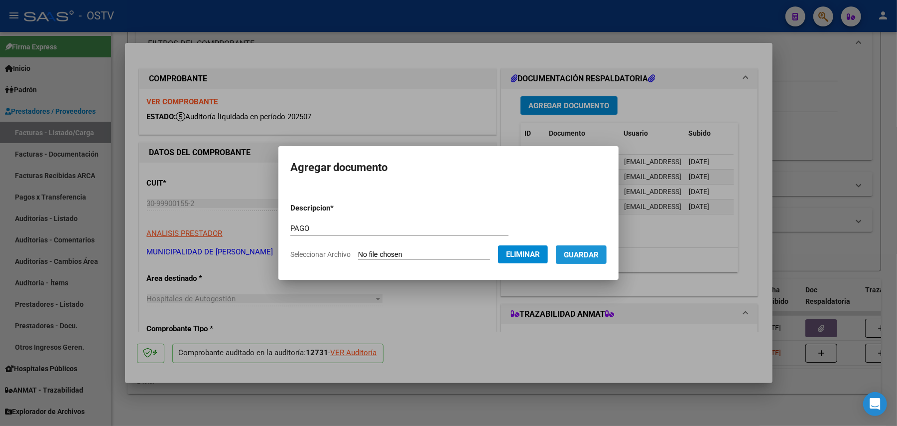
click at [581, 248] on button "Guardar" at bounding box center [581, 254] width 51 height 18
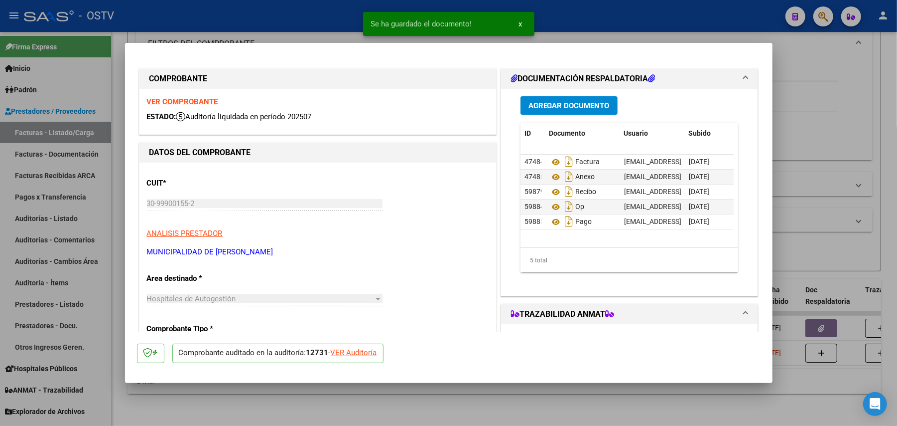
click at [788, 147] on div at bounding box center [448, 213] width 897 height 426
type input "$ 0,00"
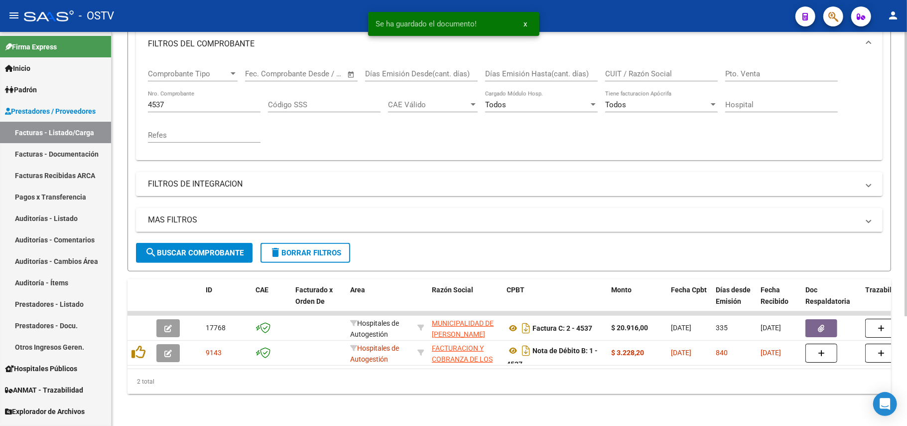
click at [236, 100] on input "4537" at bounding box center [204, 104] width 113 height 9
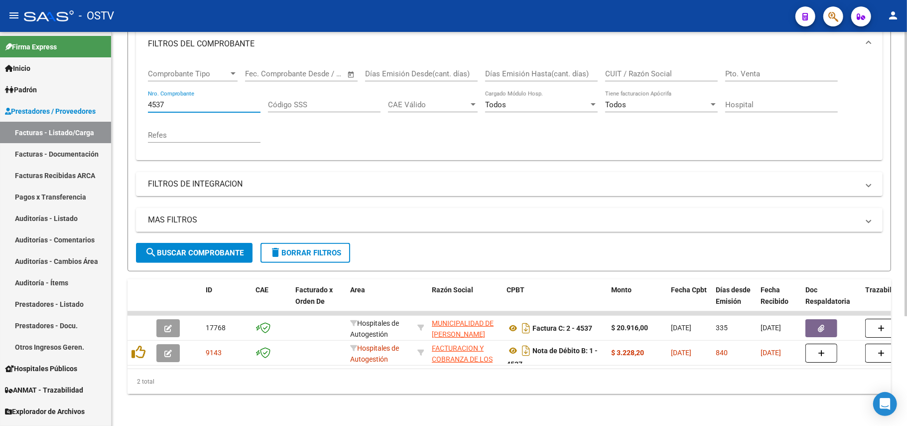
click at [236, 100] on input "4537" at bounding box center [204, 104] width 113 height 9
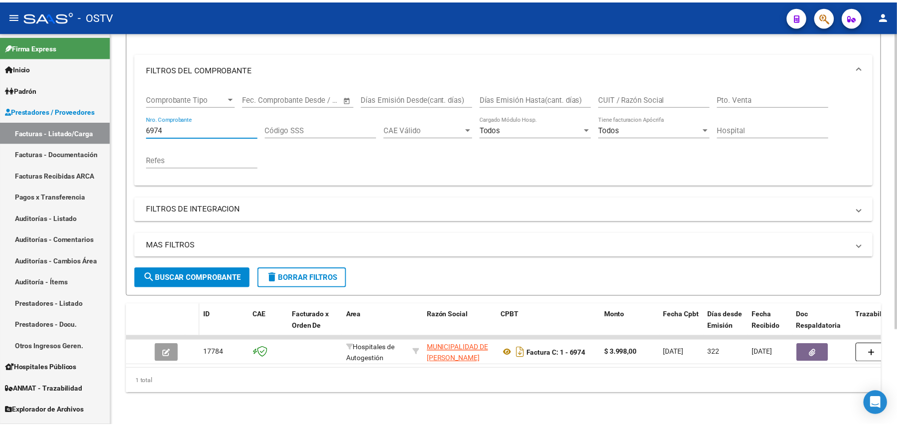
scroll to position [127, 0]
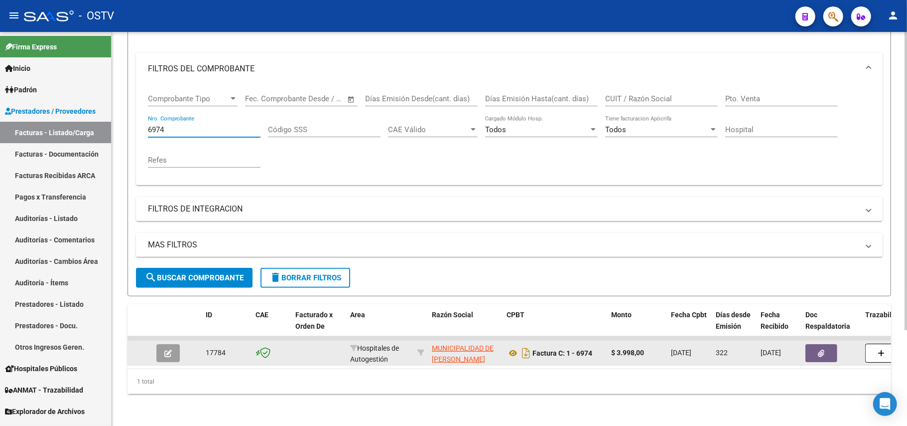
type input "6974"
click at [166, 349] on icon "button" at bounding box center [167, 352] width 7 height 7
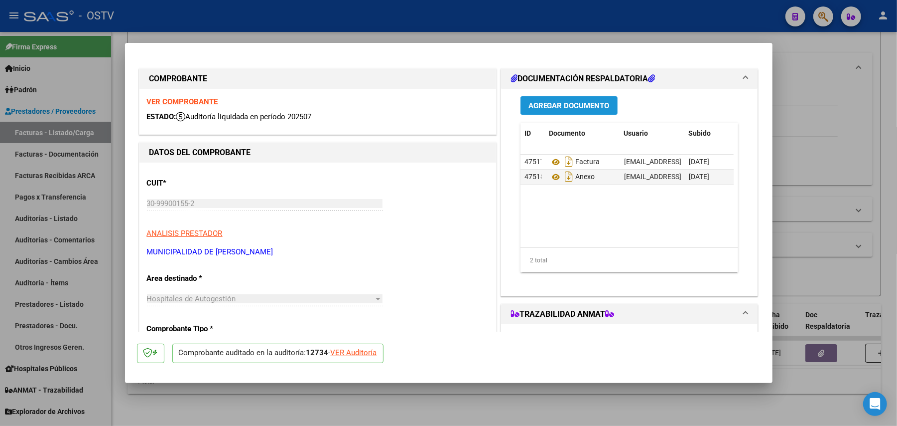
click at [586, 107] on span "Agregar Documento" at bounding box center [569, 105] width 81 height 9
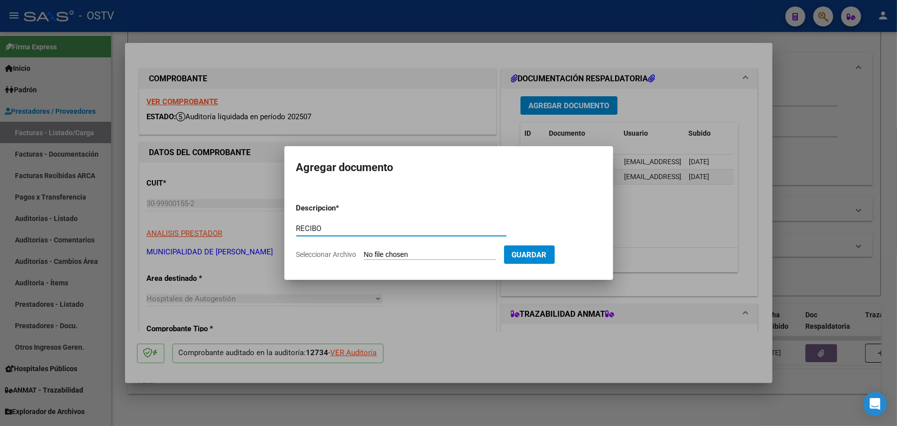
type input "RECIBO"
click at [377, 255] on input "Seleccionar Archivo" at bounding box center [430, 254] width 132 height 9
type input "C:\fakepath\RECIBO TRAB VIALES.pdf"
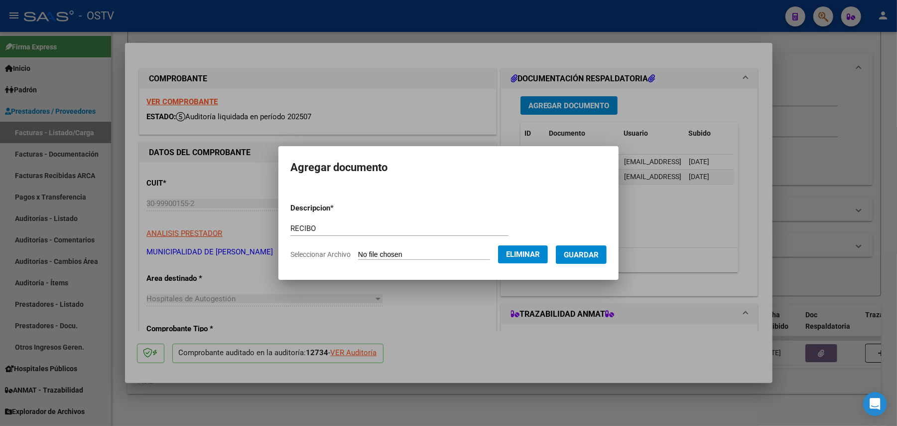
click at [585, 260] on button "Guardar" at bounding box center [581, 254] width 51 height 18
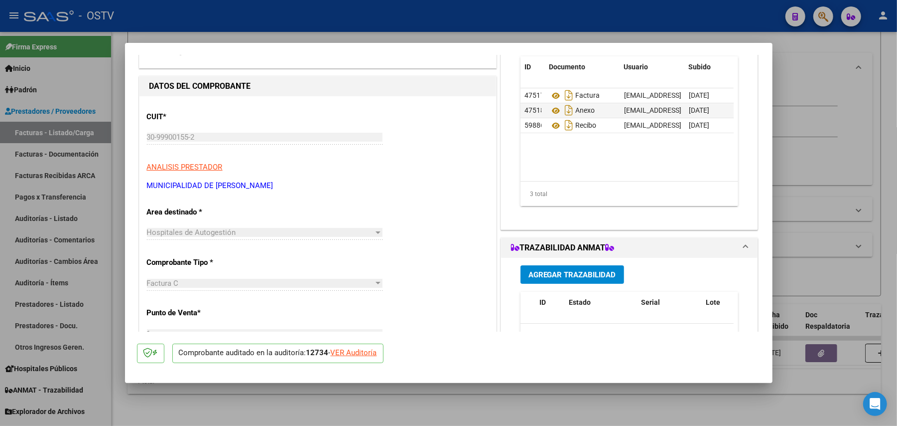
scroll to position [0, 0]
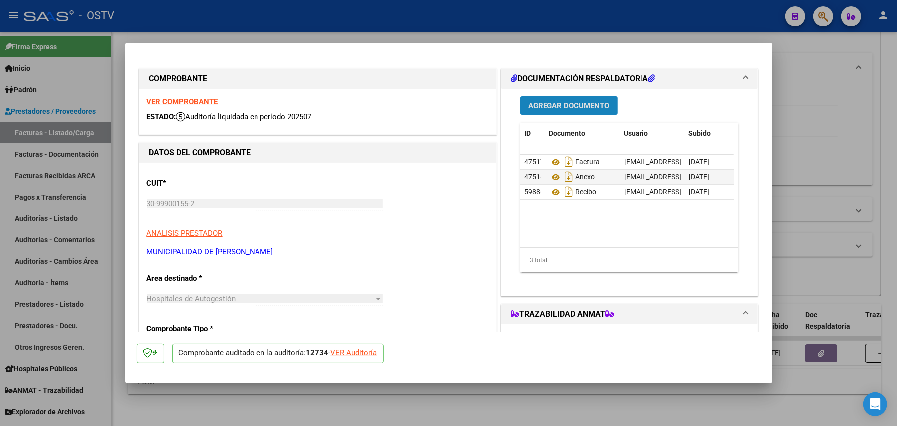
click at [584, 107] on span "Agregar Documento" at bounding box center [569, 105] width 81 height 9
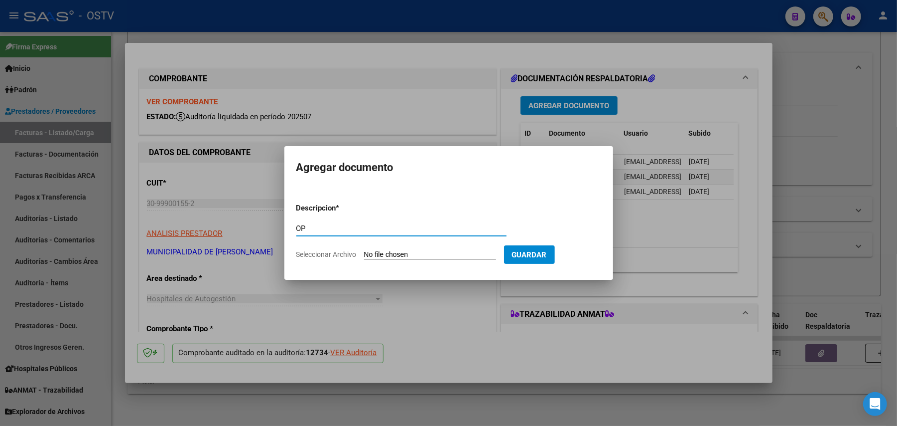
type input "OP"
click at [408, 254] on input "Seleccionar Archivo" at bounding box center [430, 254] width 132 height 9
type input "C:\fakepath\OP 57258 Muni [PERSON_NAME][GEOGRAPHIC_DATA]pdf"
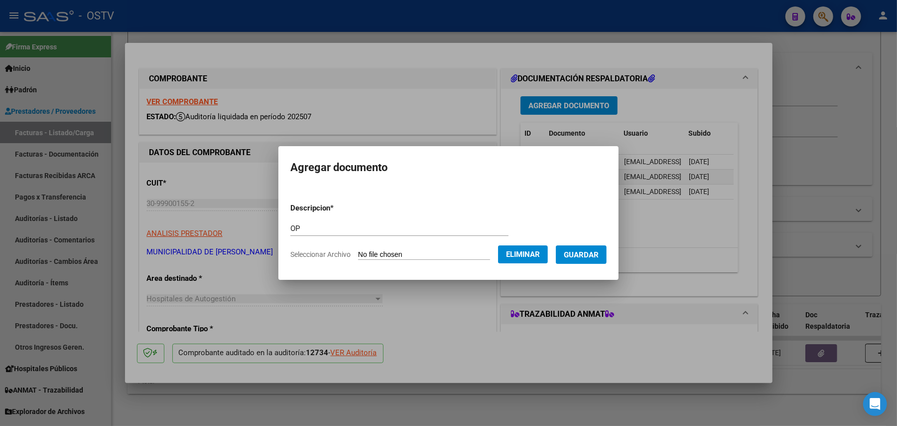
click at [593, 257] on span "Guardar" at bounding box center [581, 254] width 35 height 9
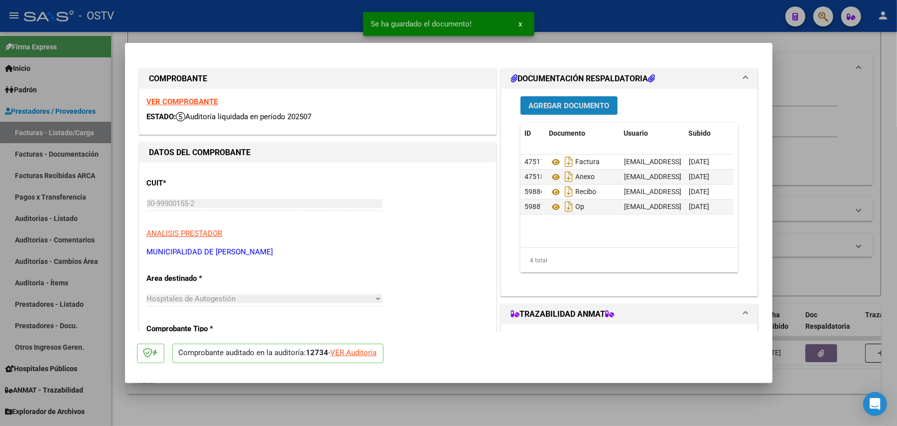
click at [572, 112] on button "Agregar Documento" at bounding box center [569, 105] width 97 height 18
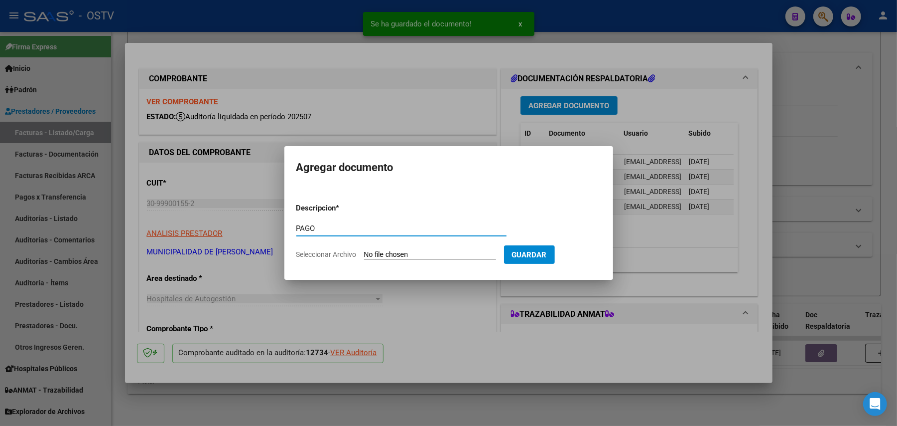
type input "PAGO"
click at [433, 255] on input "Seleccionar Archivo" at bounding box center [430, 254] width 132 height 9
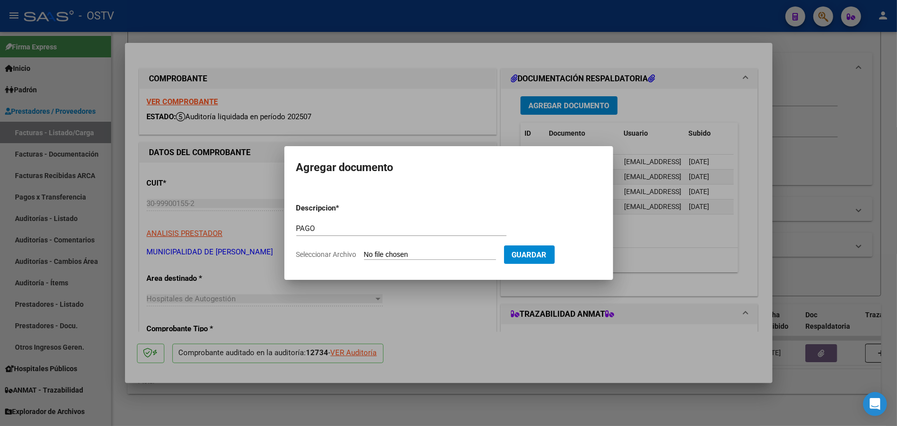
type input "C:\fakepath\Pago OP 57258 Muni [PERSON_NAME][GEOGRAPHIC_DATA]pdf"
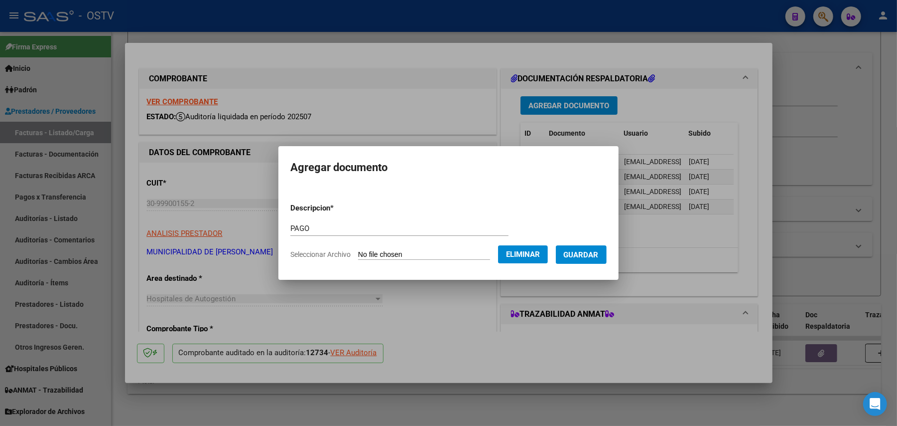
click at [607, 258] on button "Guardar" at bounding box center [581, 254] width 51 height 18
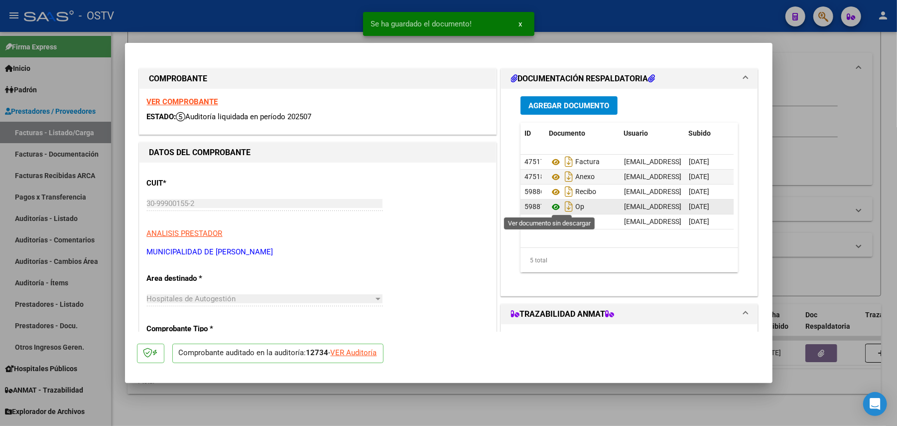
click at [550, 210] on icon at bounding box center [556, 207] width 13 height 12
click at [805, 188] on div at bounding box center [448, 213] width 897 height 426
type input "$ 0,00"
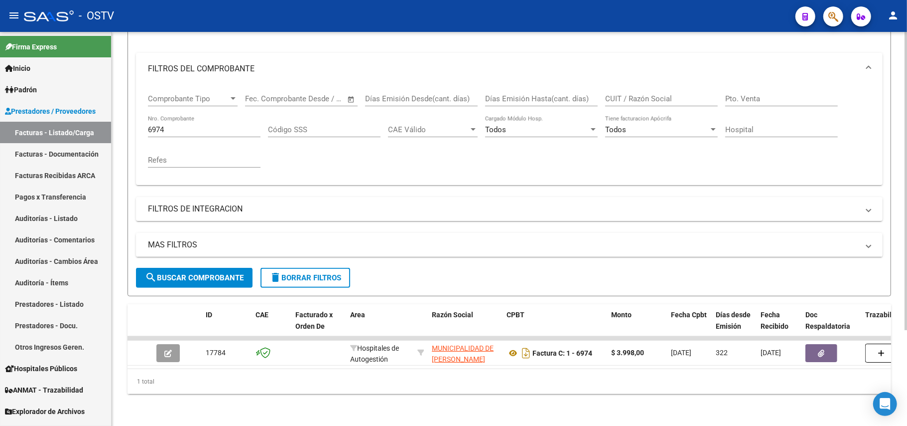
click at [221, 125] on input "6974" at bounding box center [204, 129] width 113 height 9
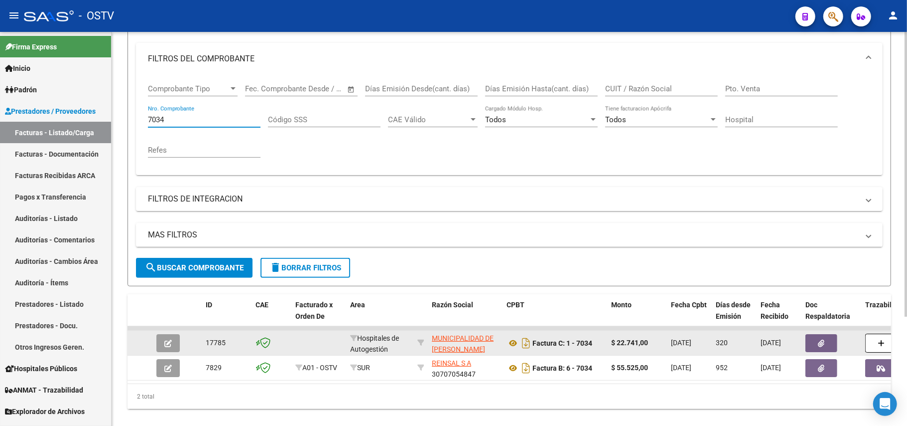
type input "7034"
click at [178, 347] on button "button" at bounding box center [167, 343] width 23 height 18
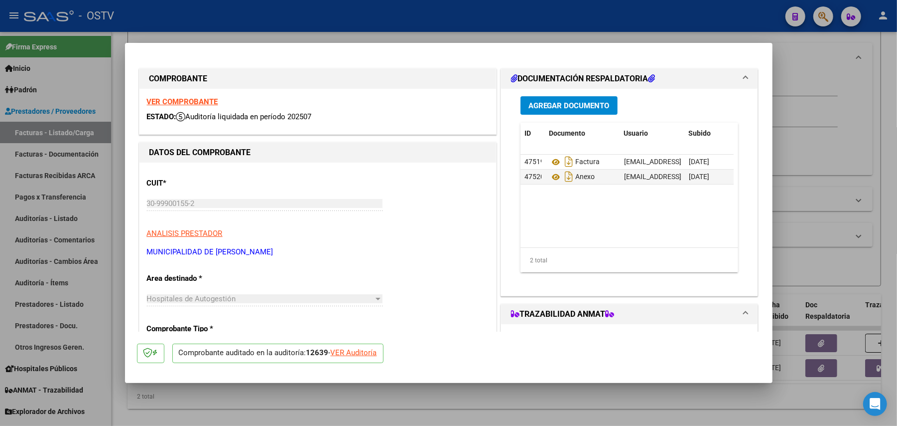
click at [583, 106] on span "Agregar Documento" at bounding box center [569, 105] width 81 height 9
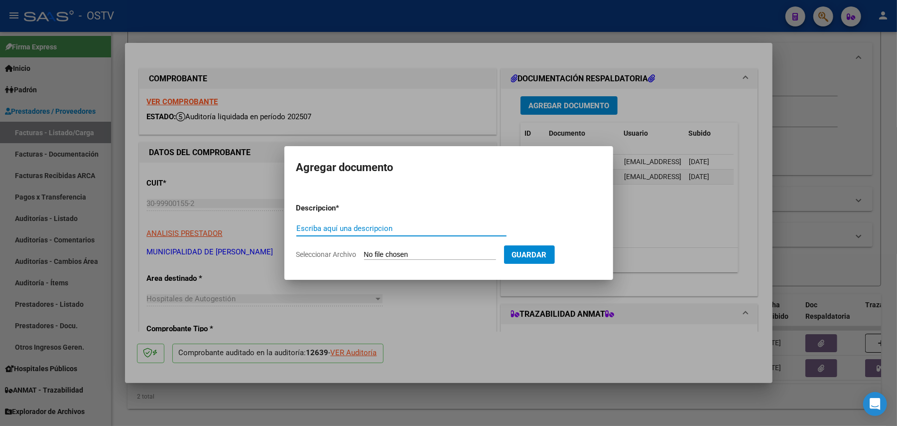
paste input "RECIBO"
type input "RECIBO"
click at [410, 252] on input "Seleccionar Archivo" at bounding box center [430, 254] width 132 height 9
type input "C:\fakepath\RECIBO TRAB VIALES.pdf"
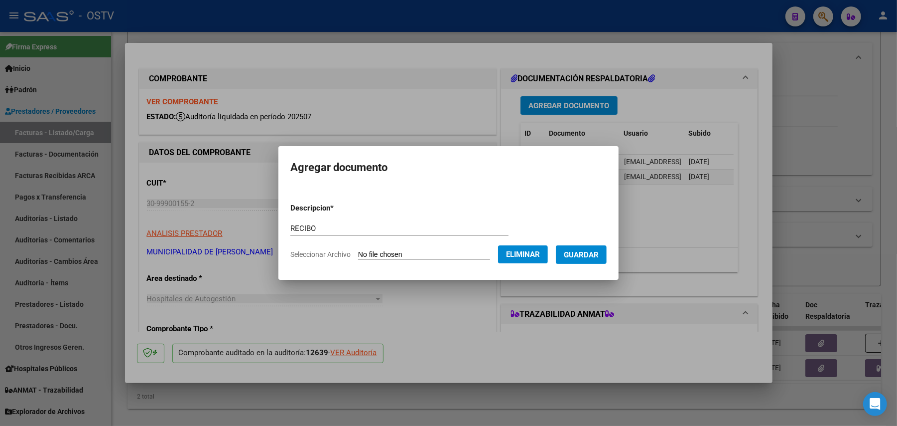
click at [599, 252] on span "Guardar" at bounding box center [581, 254] width 35 height 9
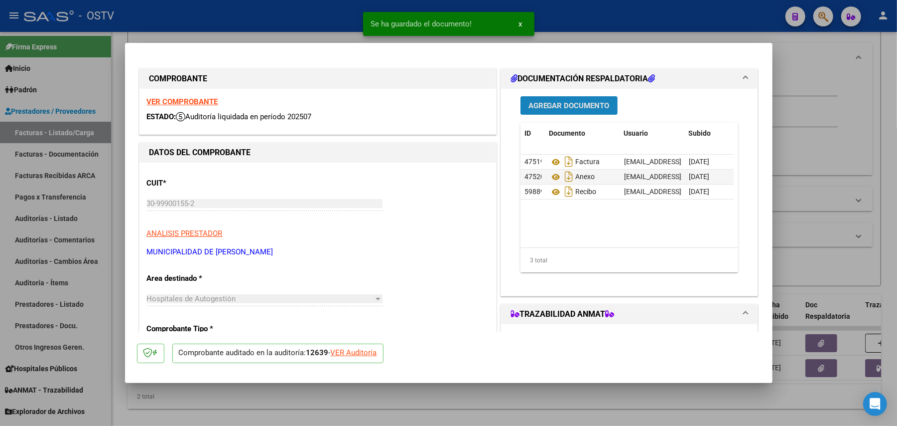
click at [594, 113] on button "Agregar Documento" at bounding box center [569, 105] width 97 height 18
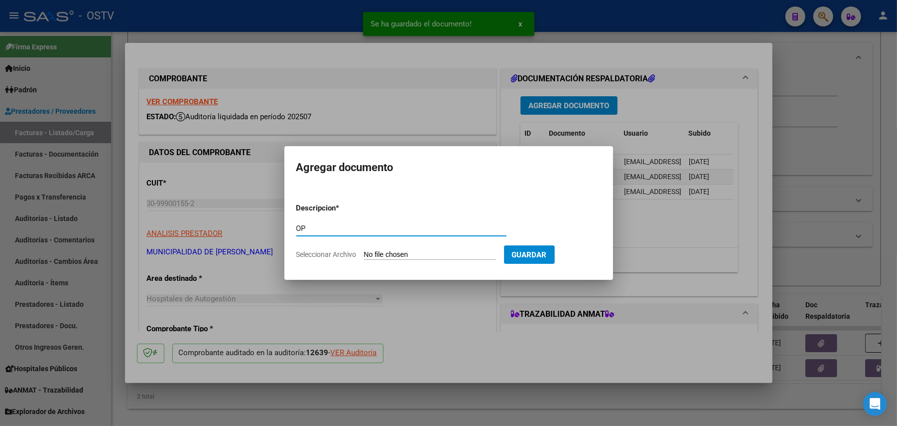
type input "OP"
click at [407, 253] on input "Seleccionar Archivo" at bounding box center [430, 254] width 132 height 9
type input "C:\fakepath\OP 57258 Muni [PERSON_NAME][GEOGRAPHIC_DATA]pdf"
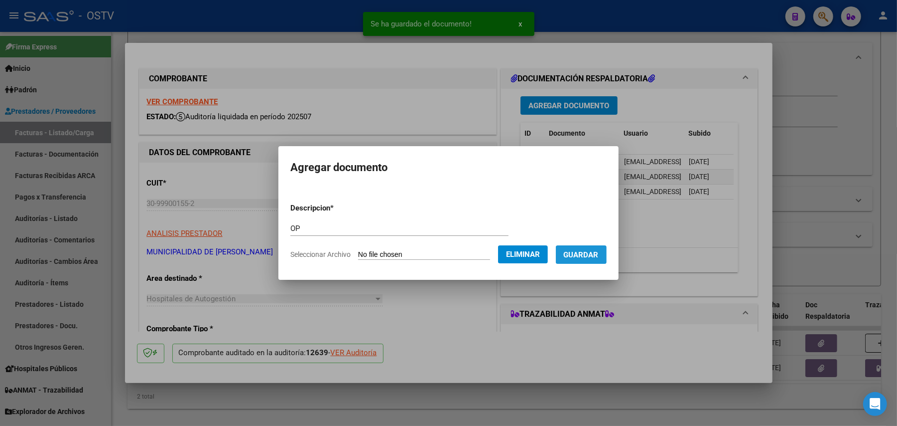
click at [578, 255] on span "Guardar" at bounding box center [581, 254] width 35 height 9
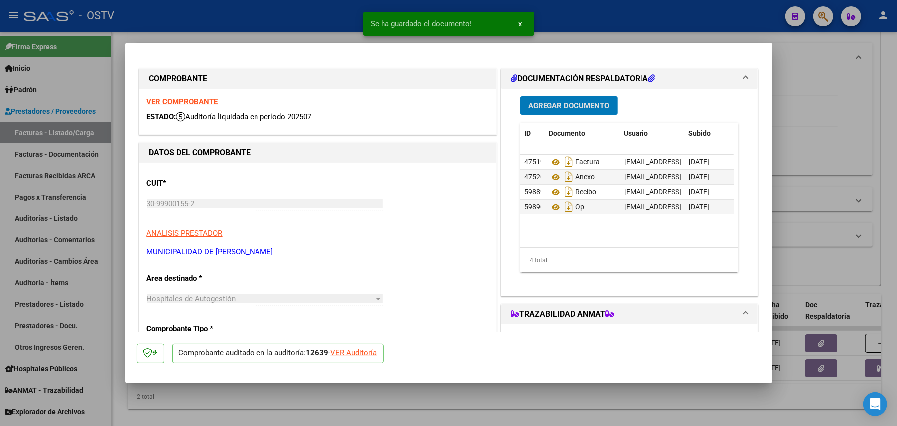
click at [571, 104] on span "Agregar Documento" at bounding box center [569, 105] width 81 height 9
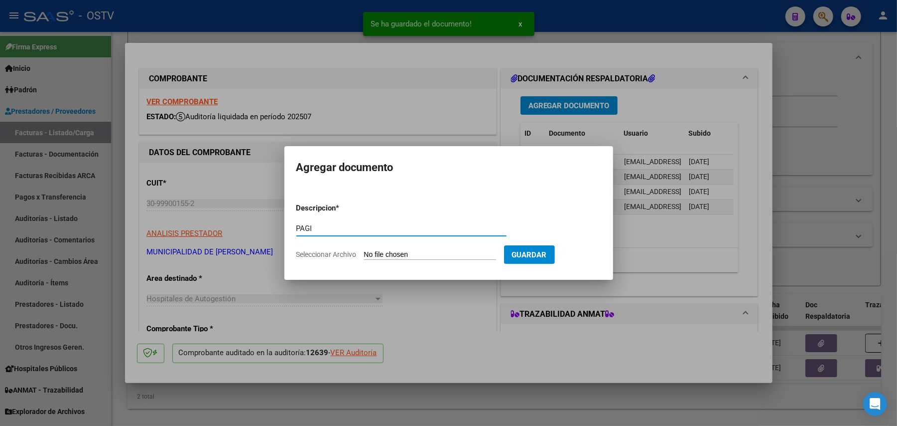
type input "PAGI"
click at [416, 253] on input "Seleccionar Archivo" at bounding box center [430, 254] width 132 height 9
type input "C:\fakepath\Pago OP 57258 Muni [PERSON_NAME][GEOGRAPHIC_DATA]pdf"
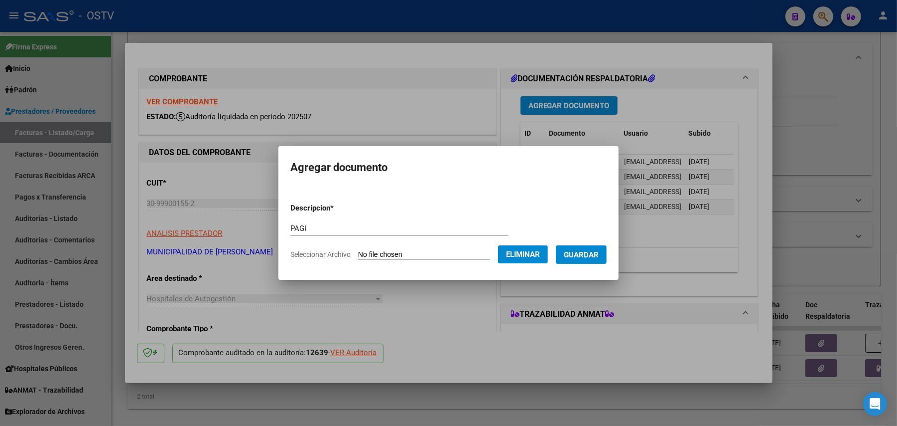
click at [310, 224] on input "PAGI" at bounding box center [400, 228] width 218 height 9
type input "PAGO"
click at [579, 254] on span "Guardar" at bounding box center [581, 254] width 35 height 9
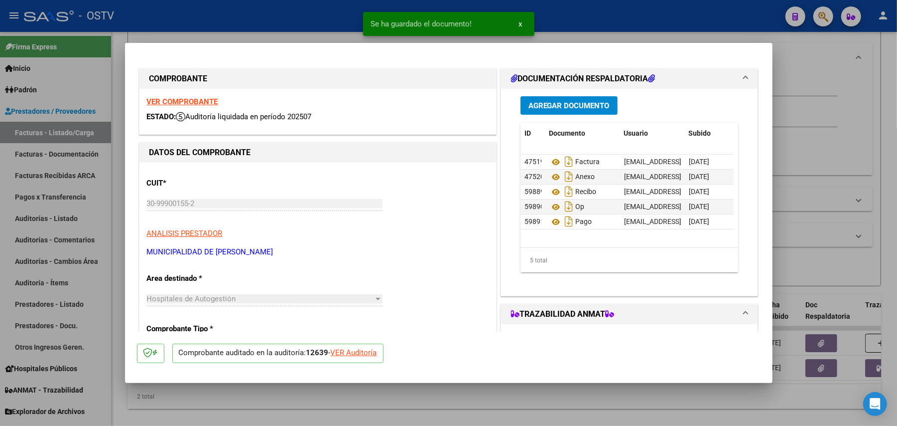
click at [74, 178] on div at bounding box center [448, 213] width 897 height 426
type input "$ 0,00"
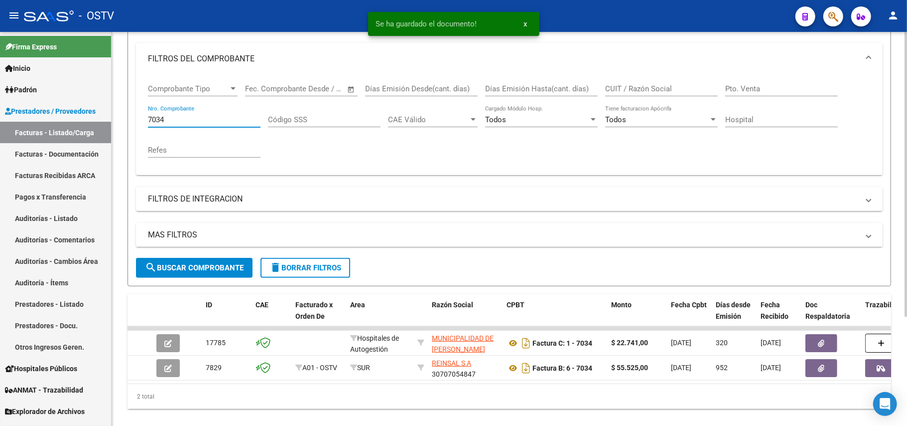
click at [180, 122] on input "7034" at bounding box center [204, 119] width 113 height 9
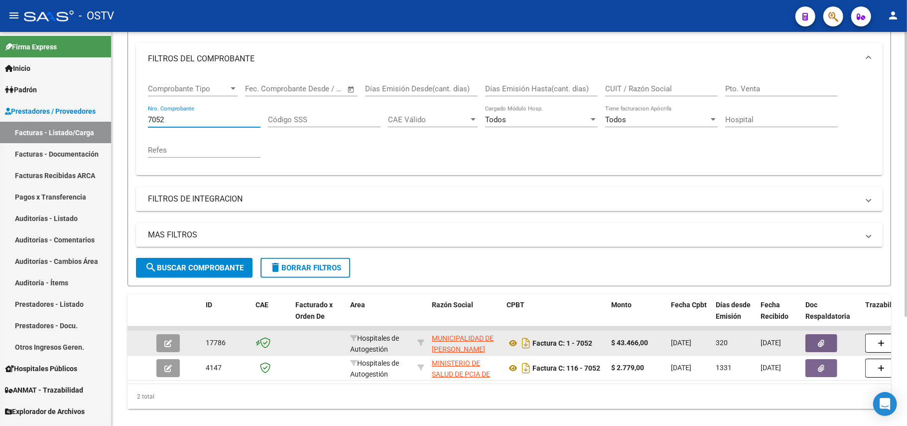
type input "7052"
click at [180, 341] on div at bounding box center [169, 343] width 27 height 18
click at [177, 339] on button "button" at bounding box center [167, 343] width 23 height 18
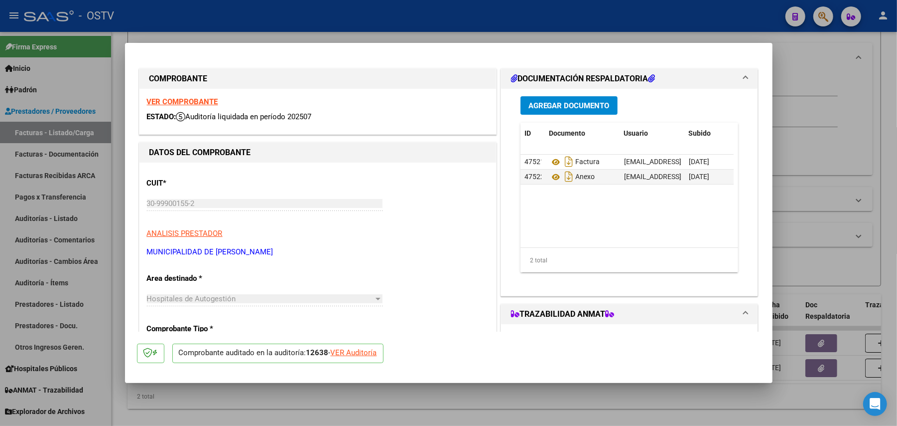
click at [572, 101] on span "Agregar Documento" at bounding box center [569, 105] width 81 height 9
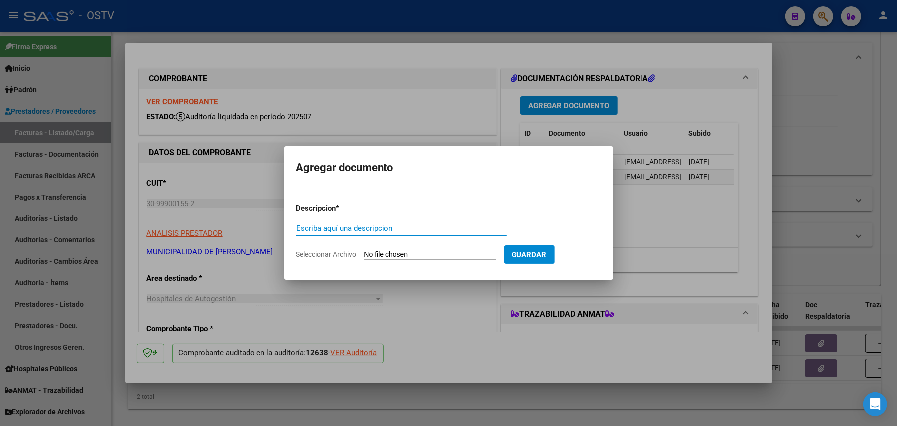
paste input "RECIBO"
type input "RECIBO"
click at [398, 250] on input "Seleccionar Archivo" at bounding box center [430, 254] width 132 height 9
type input "C:\fakepath\RECIBO TRAB VIALES.pdf"
click at [160, 65] on div at bounding box center [448, 213] width 897 height 426
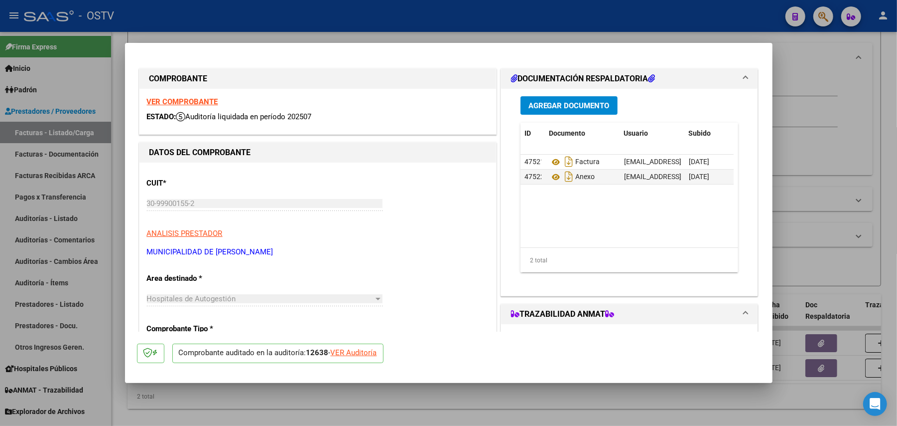
click at [564, 110] on button "Agregar Documento" at bounding box center [569, 105] width 97 height 18
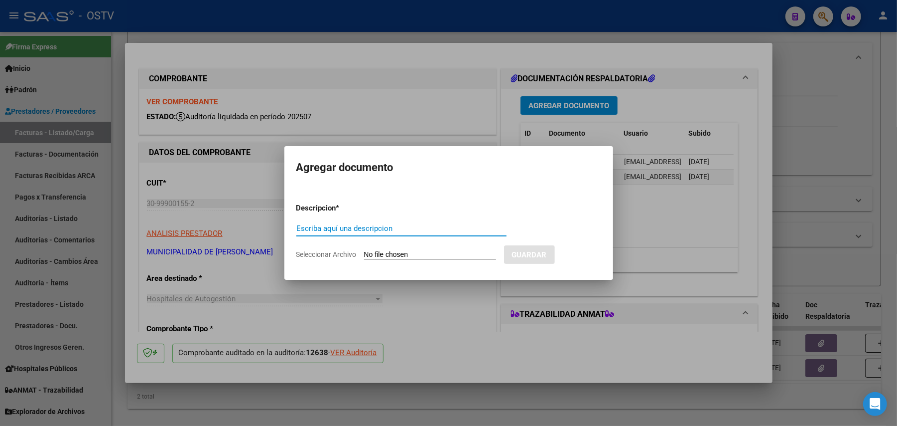
paste input "RECIBO"
type input "RECIBO"
click at [401, 253] on input "Seleccionar Archivo" at bounding box center [430, 254] width 132 height 9
type input "C:\fakepath\RECIBO TRAB VIALES.pdf"
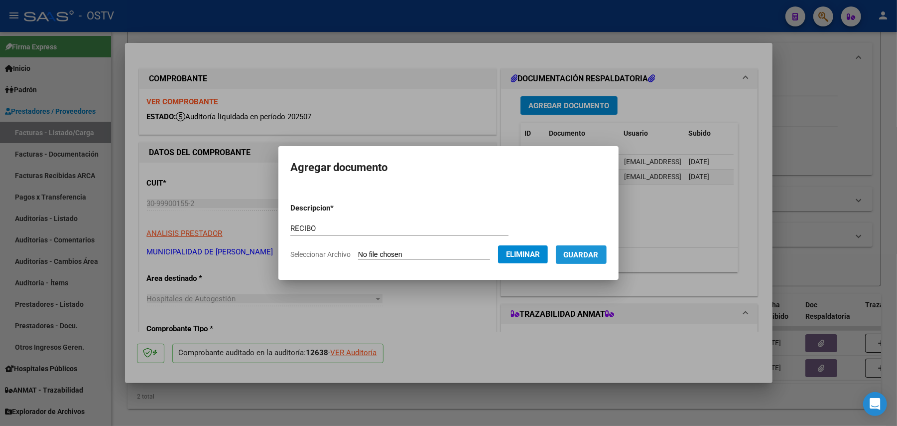
click at [594, 255] on span "Guardar" at bounding box center [581, 254] width 35 height 9
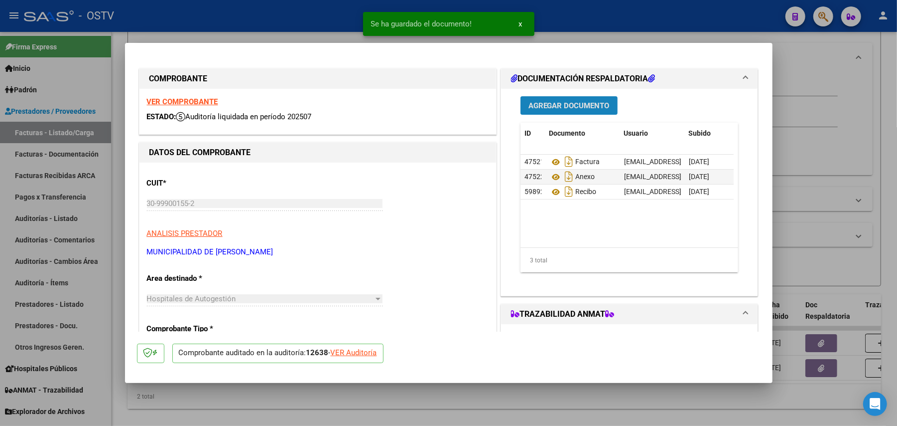
click at [576, 110] on button "Agregar Documento" at bounding box center [569, 105] width 97 height 18
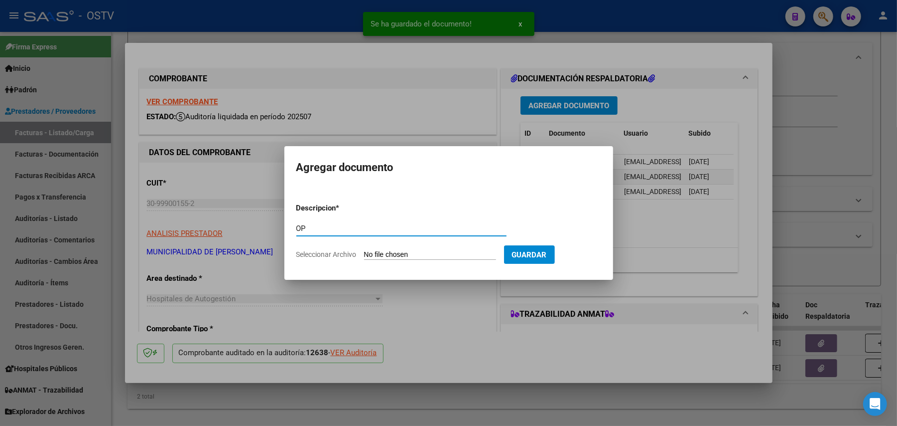
type input "OP"
click at [427, 254] on input "Seleccionar Archivo" at bounding box center [430, 254] width 132 height 9
type input "C:\fakepath\OP 57258 Muni [PERSON_NAME][GEOGRAPHIC_DATA]pdf"
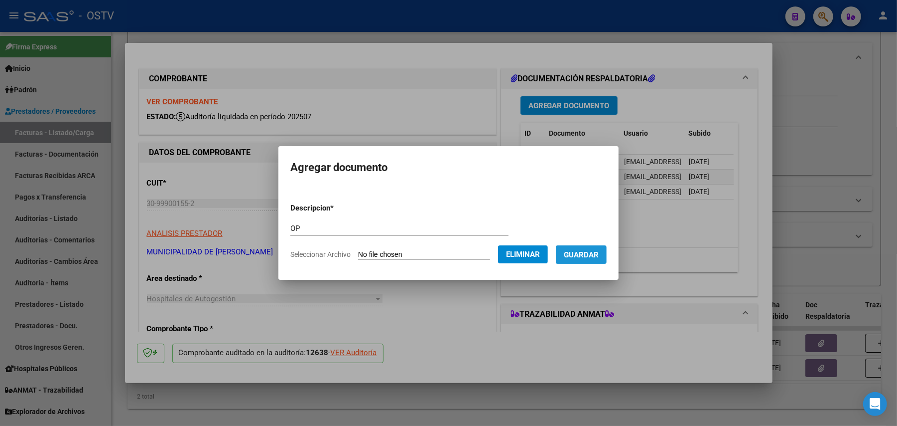
click at [585, 254] on span "Guardar" at bounding box center [581, 254] width 35 height 9
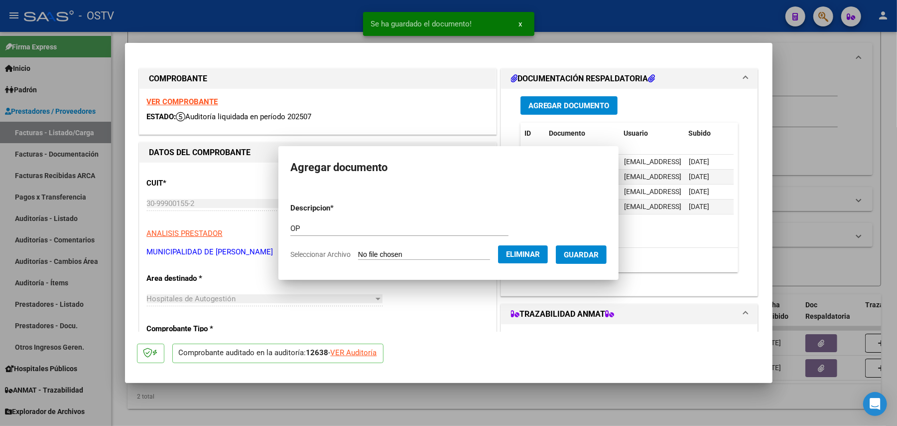
click at [570, 112] on button "Agregar Documento" at bounding box center [569, 105] width 97 height 18
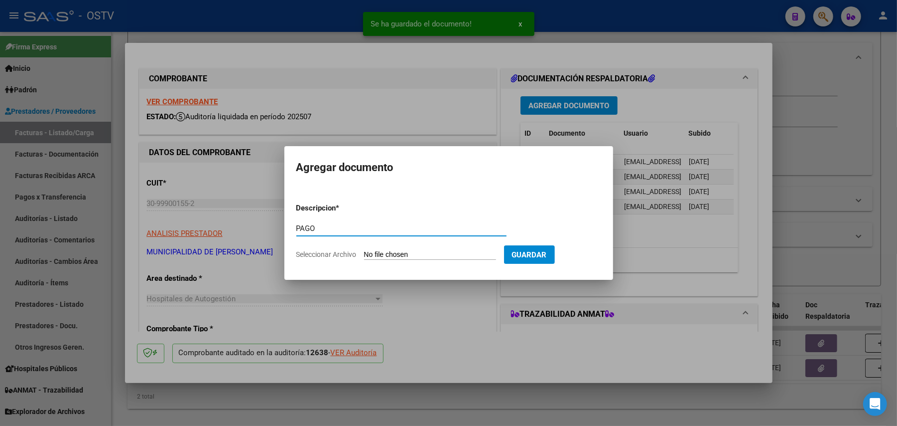
type input "PAGO"
click at [423, 248] on form "Descripcion * PAGO Escriba aquí una descripcion Seleccionar Archivo Guardar" at bounding box center [448, 231] width 305 height 73
click at [425, 253] on input "Seleccionar Archivo" at bounding box center [430, 254] width 132 height 9
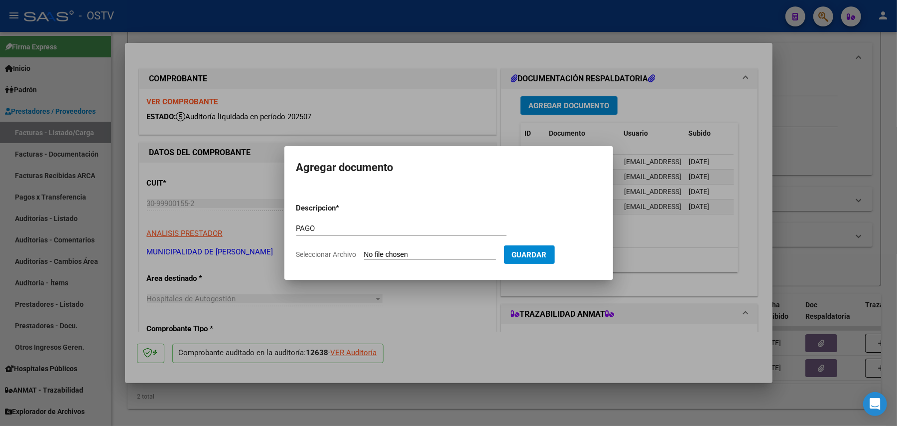
type input "C:\fakepath\Pago OP 57258 Muni [PERSON_NAME][GEOGRAPHIC_DATA]pdf"
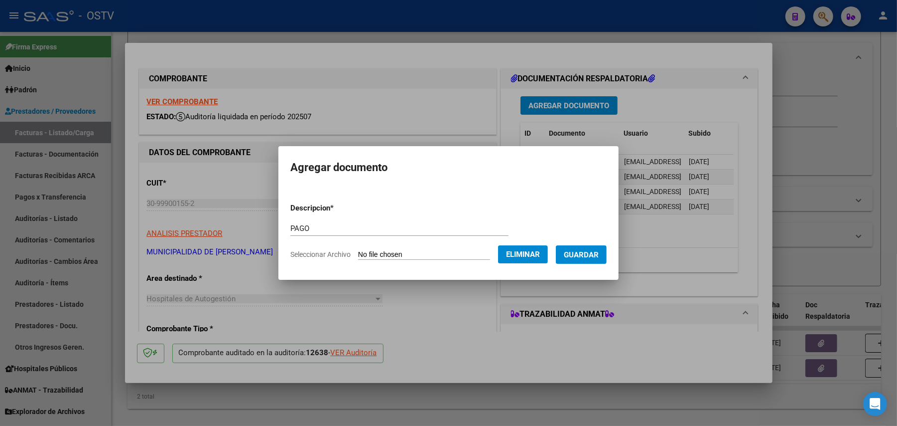
click at [591, 255] on span "Guardar" at bounding box center [581, 254] width 35 height 9
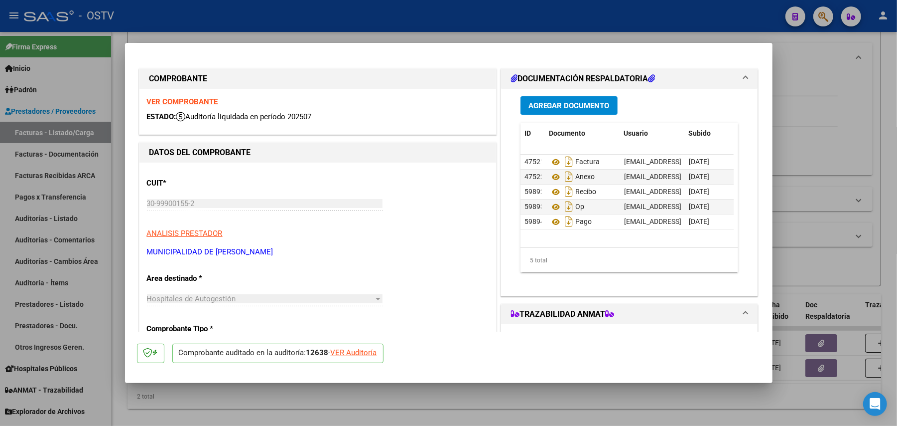
click at [834, 193] on div at bounding box center [448, 213] width 897 height 426
type input "$ 0,00"
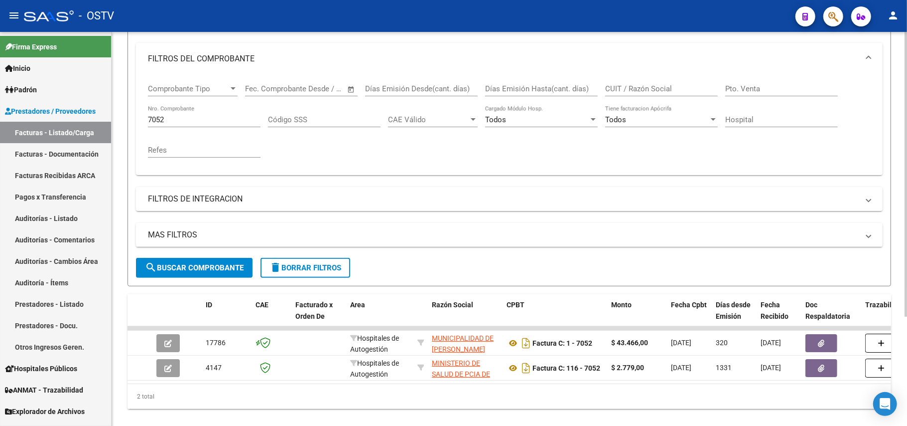
click at [202, 121] on input "7052" at bounding box center [204, 119] width 113 height 9
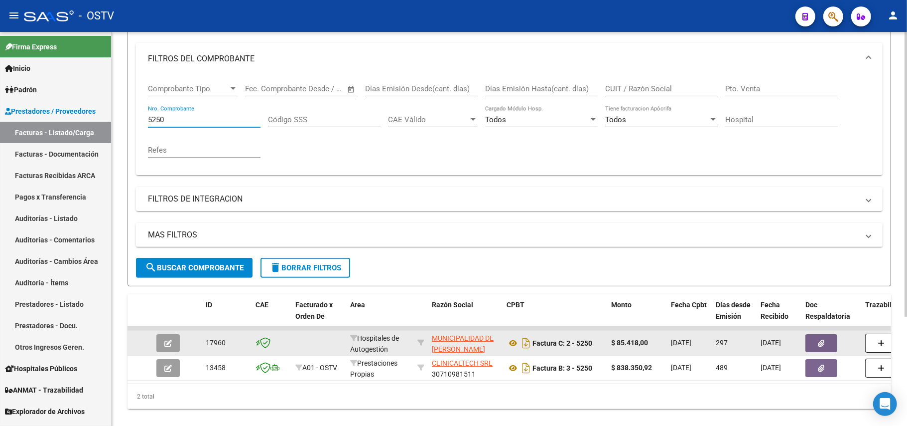
type input "5250"
click at [161, 346] on button "button" at bounding box center [167, 343] width 23 height 18
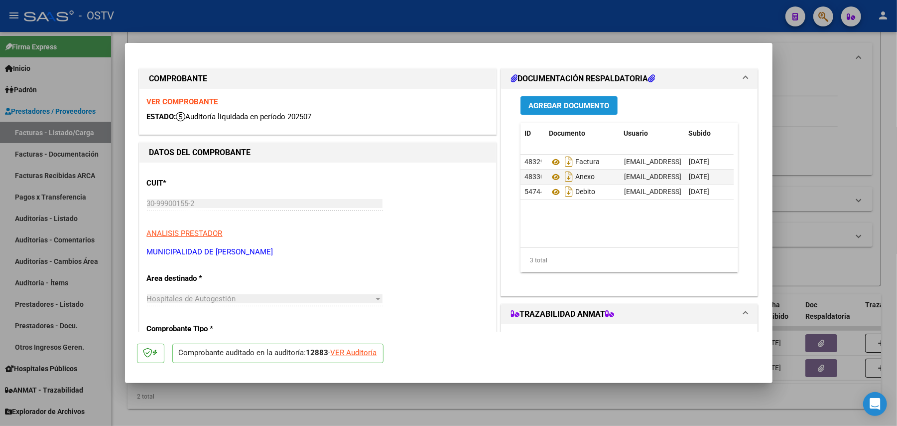
click at [577, 96] on button "Agregar Documento" at bounding box center [569, 105] width 97 height 18
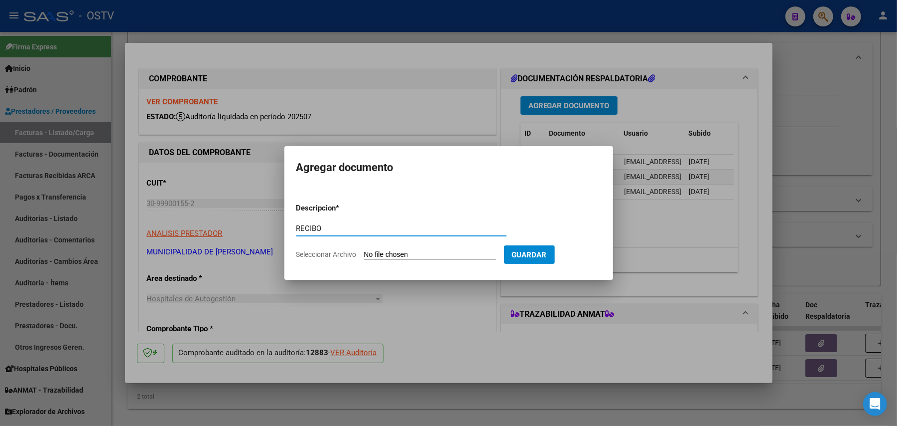
type input "RECIBO"
click at [419, 253] on input "Seleccionar Archivo" at bounding box center [430, 254] width 132 height 9
type input "C:\fakepath\RECIBO TRAB VIALES.pdf"
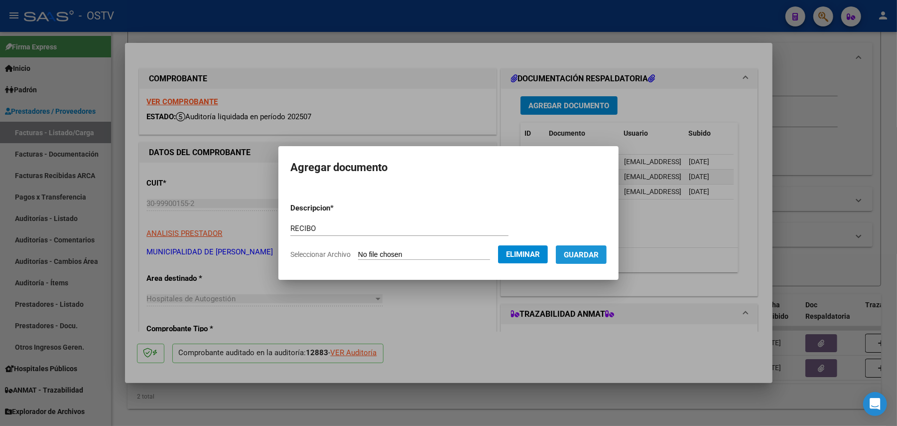
click at [599, 254] on span "Guardar" at bounding box center [581, 254] width 35 height 9
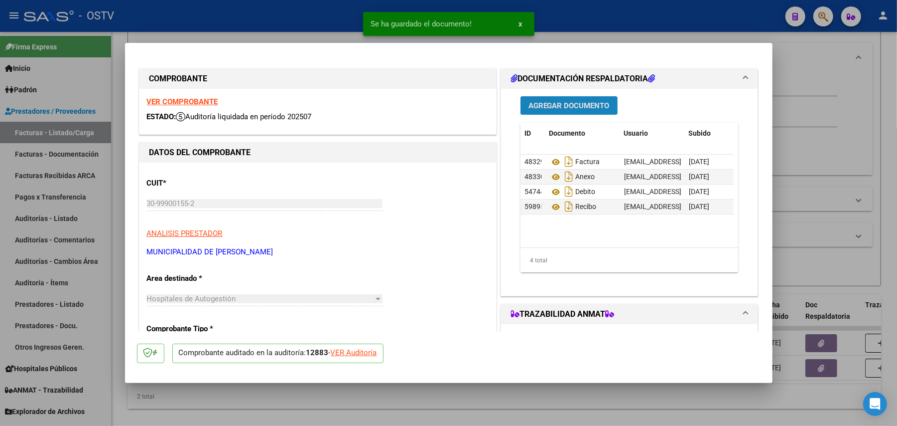
click at [558, 106] on span "Agregar Documento" at bounding box center [569, 105] width 81 height 9
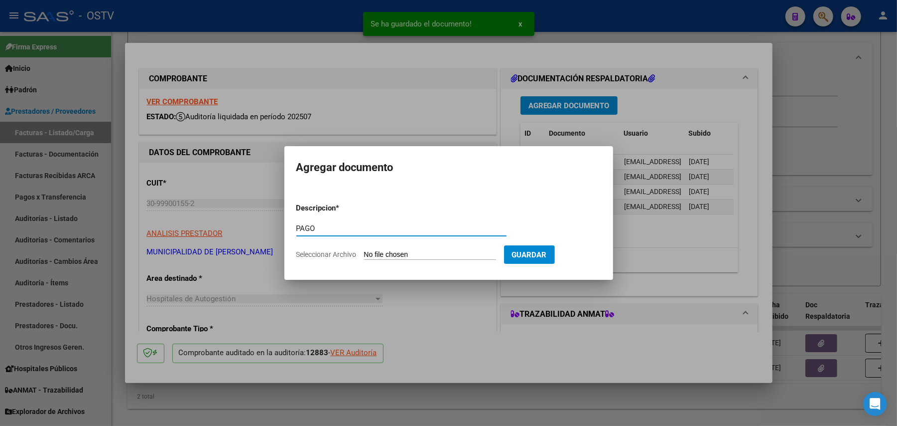
type input "PAGO"
click at [403, 253] on input "Seleccionar Archivo" at bounding box center [430, 254] width 132 height 9
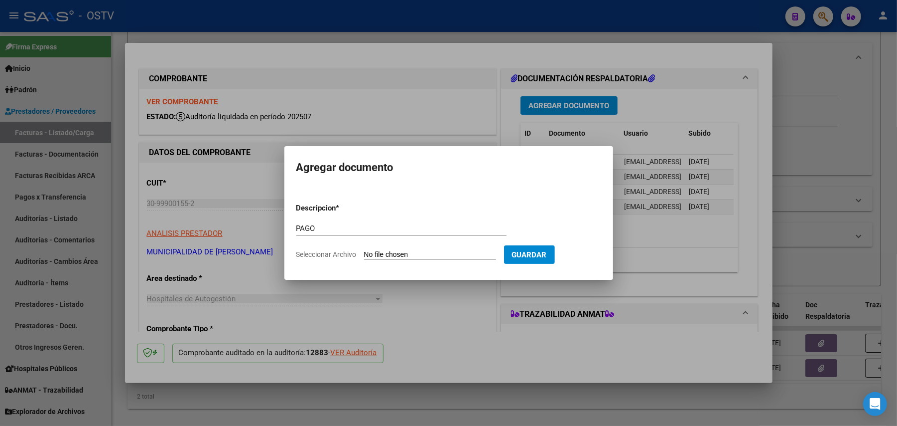
type input "C:\fakepath\Pago OP 57258 Muni [PERSON_NAME][GEOGRAPHIC_DATA]pdf"
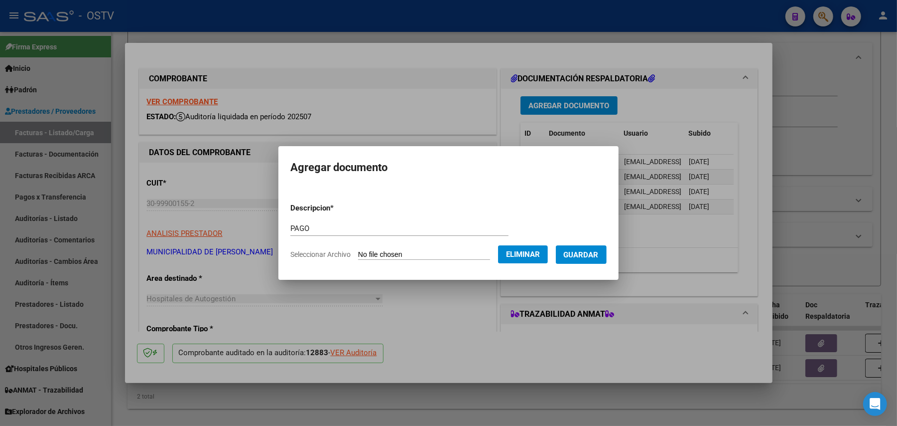
click at [590, 256] on span "Guardar" at bounding box center [581, 254] width 35 height 9
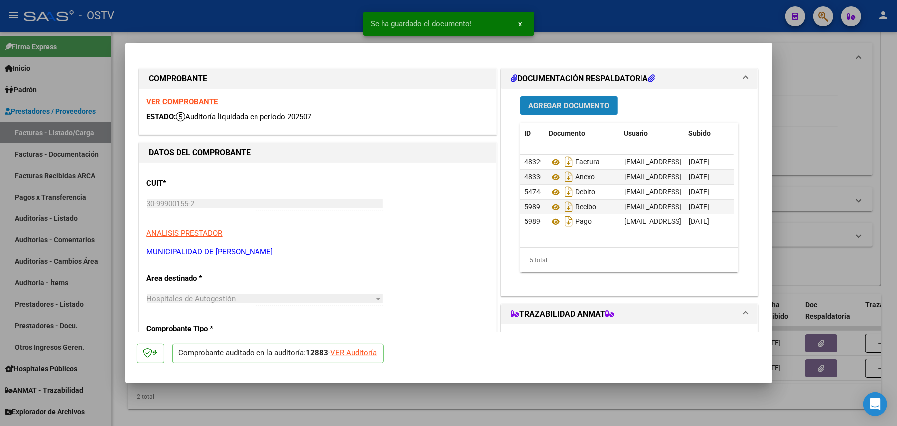
click at [563, 104] on span "Agregar Documento" at bounding box center [569, 105] width 81 height 9
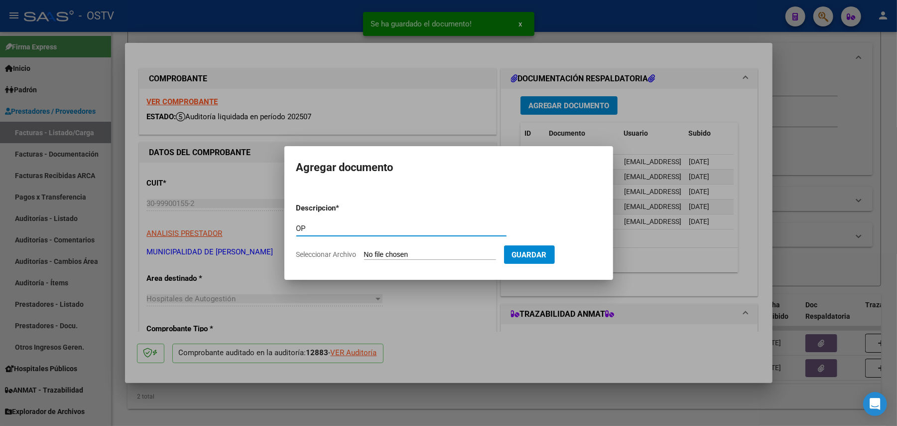
type input "OP"
click at [392, 254] on input "Seleccionar Archivo" at bounding box center [430, 254] width 132 height 9
type input "C:\fakepath\OP 57258 Muni [PERSON_NAME][GEOGRAPHIC_DATA]pdf"
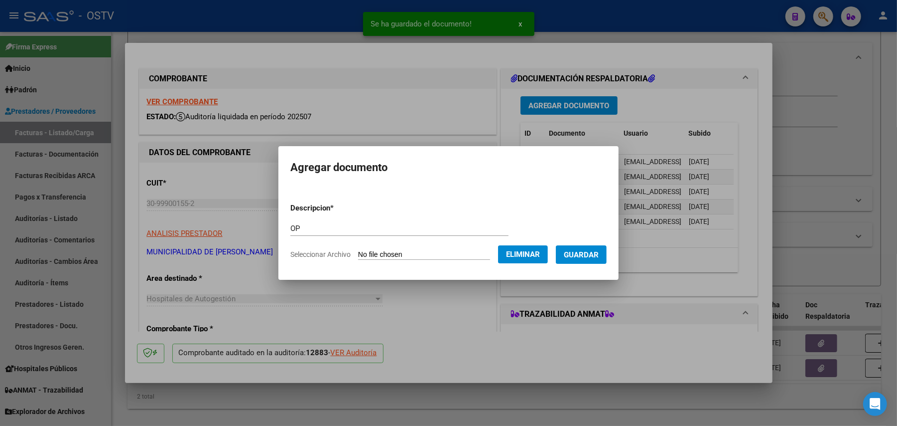
click at [583, 256] on span "Guardar" at bounding box center [581, 254] width 35 height 9
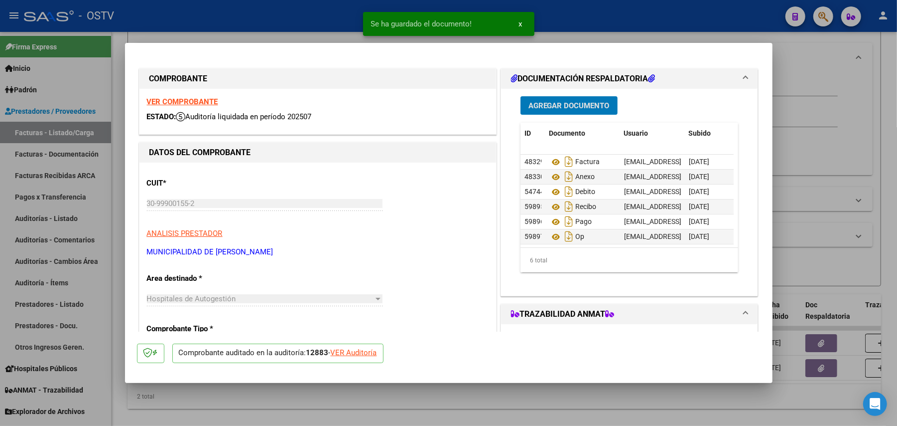
click at [859, 200] on div at bounding box center [448, 213] width 897 height 426
type input "$ 0,00"
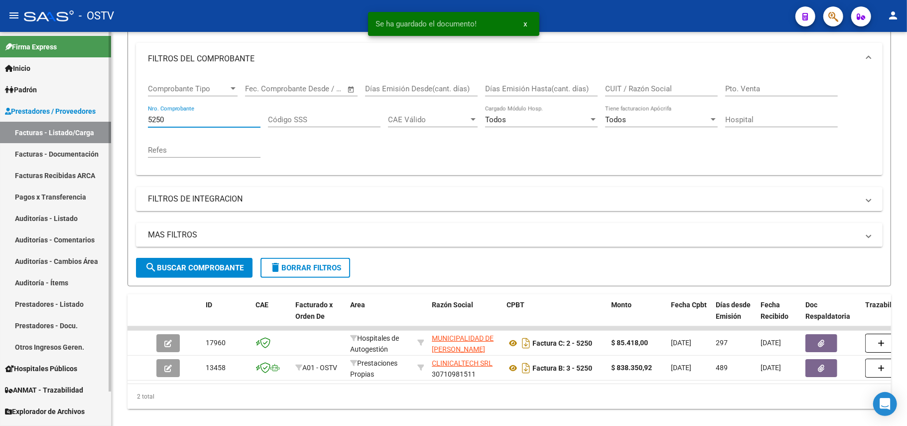
drag, startPoint x: 234, startPoint y: 118, endPoint x: 21, endPoint y: 118, distance: 213.3
click at [21, 118] on mat-sidenav-container "Firma Express Inicio Calendario SSS Instructivos Contacto OS Padrón Afiliados E…" at bounding box center [453, 229] width 907 height 394
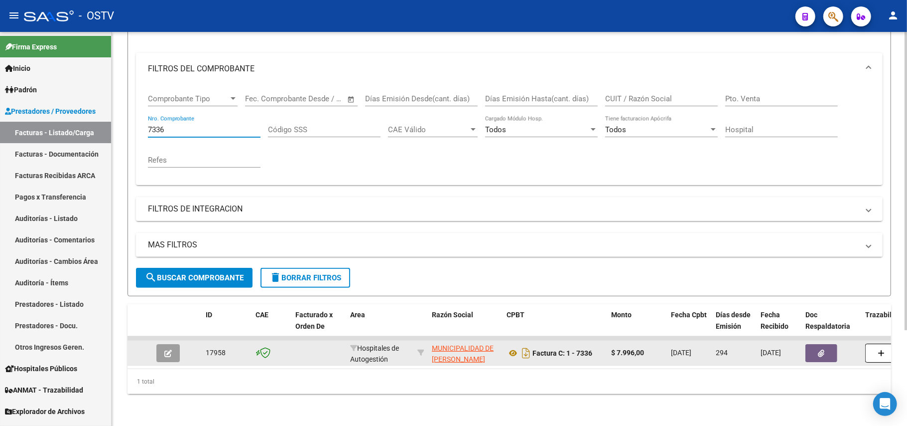
type input "7336"
click at [174, 345] on button "button" at bounding box center [167, 353] width 23 height 18
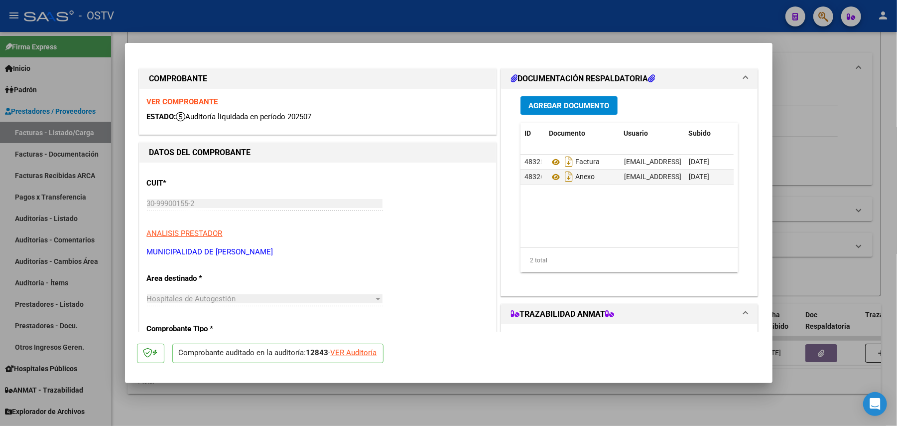
click at [571, 108] on span "Agregar Documento" at bounding box center [569, 105] width 81 height 9
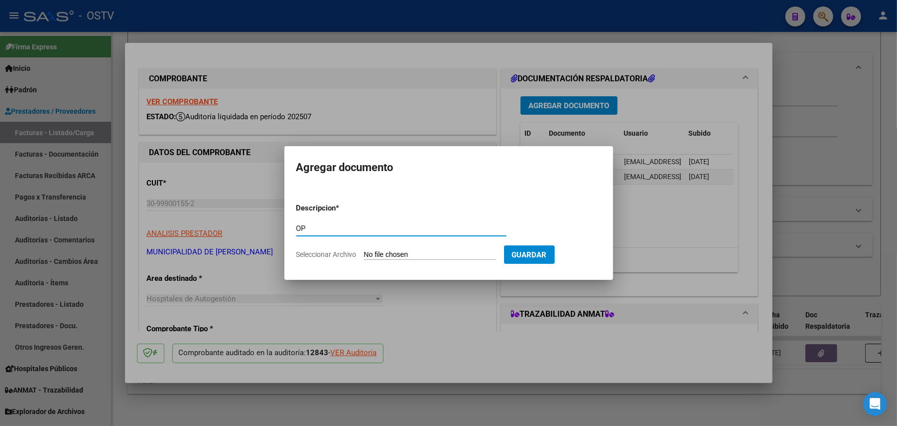
type input "OP"
click at [411, 253] on input "Seleccionar Archivo" at bounding box center [430, 254] width 132 height 9
type input "C:\fakepath\OP 57258 Muni [PERSON_NAME][GEOGRAPHIC_DATA]pdf"
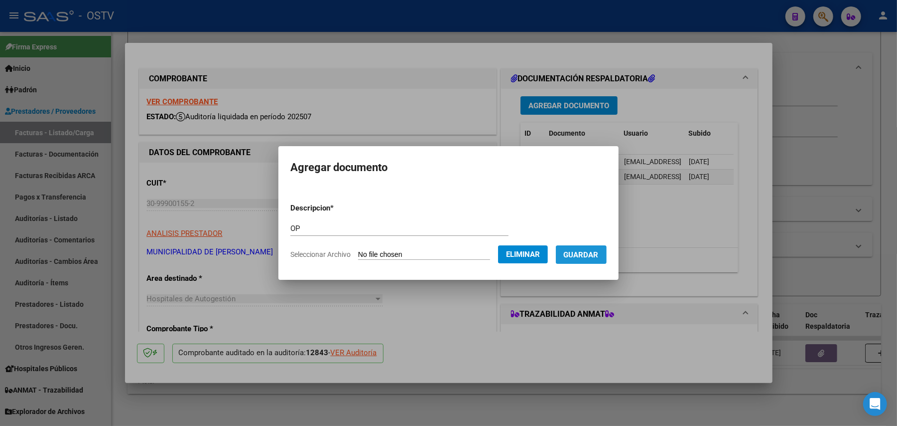
click at [585, 255] on span "Guardar" at bounding box center [581, 254] width 35 height 9
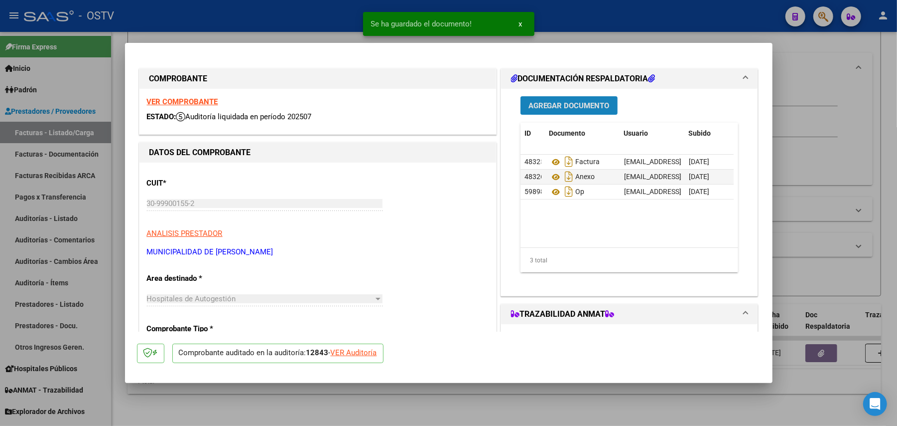
click at [589, 110] on span "Agregar Documento" at bounding box center [569, 105] width 81 height 9
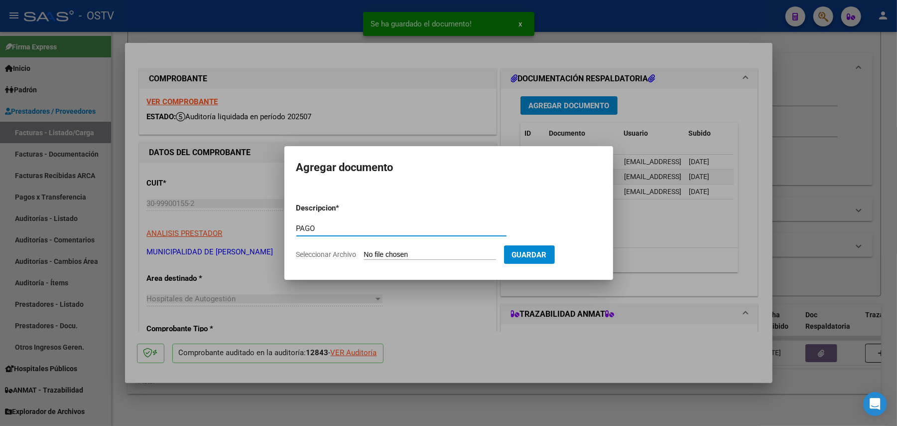
type input "PAGO"
click at [433, 251] on input "Seleccionar Archivo" at bounding box center [430, 254] width 132 height 9
type input "C:\fakepath\Pago OP 57258 Muni [PERSON_NAME][GEOGRAPHIC_DATA]pdf"
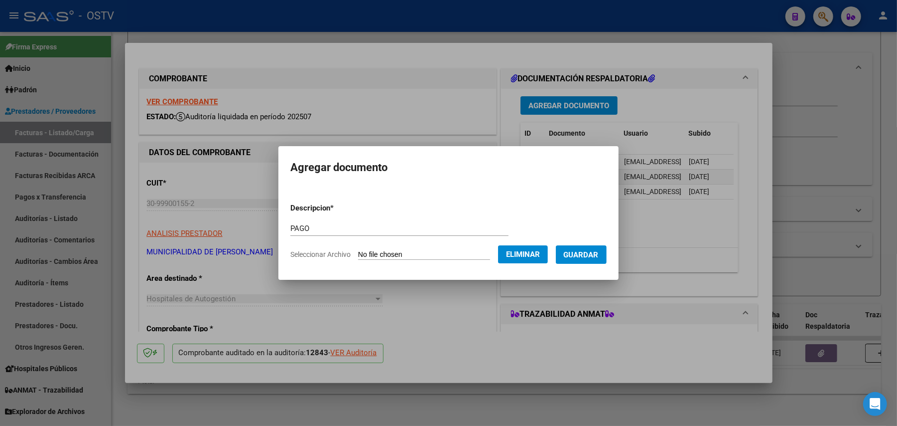
click at [598, 247] on button "Guardar" at bounding box center [581, 254] width 51 height 18
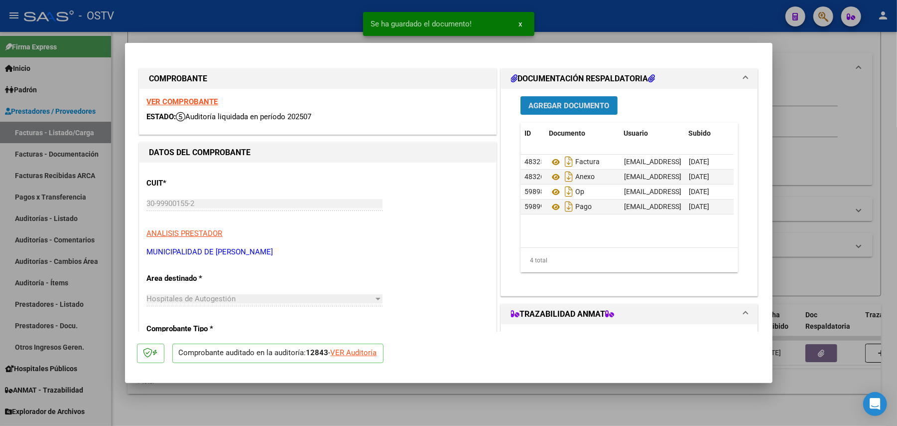
click at [586, 99] on button "Agregar Documento" at bounding box center [569, 105] width 97 height 18
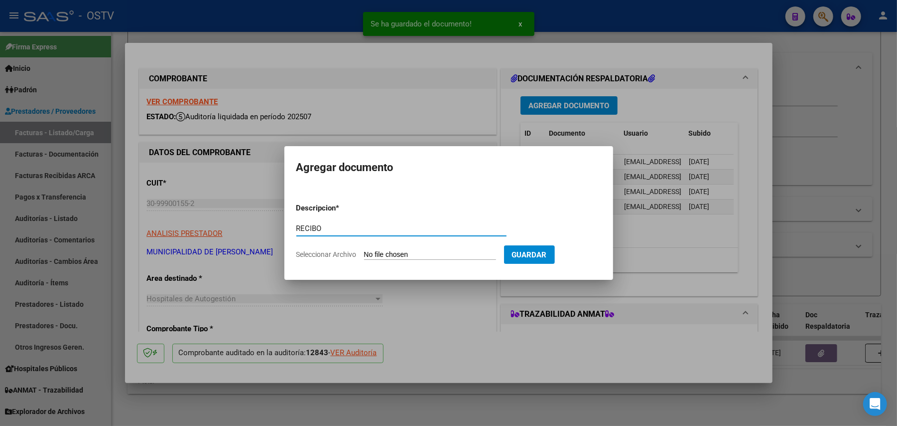
type input "RECIBO"
click at [423, 250] on input "Seleccionar Archivo" at bounding box center [430, 254] width 132 height 9
type input "C:\fakepath\RECIBO TRAB VIALES.pdf"
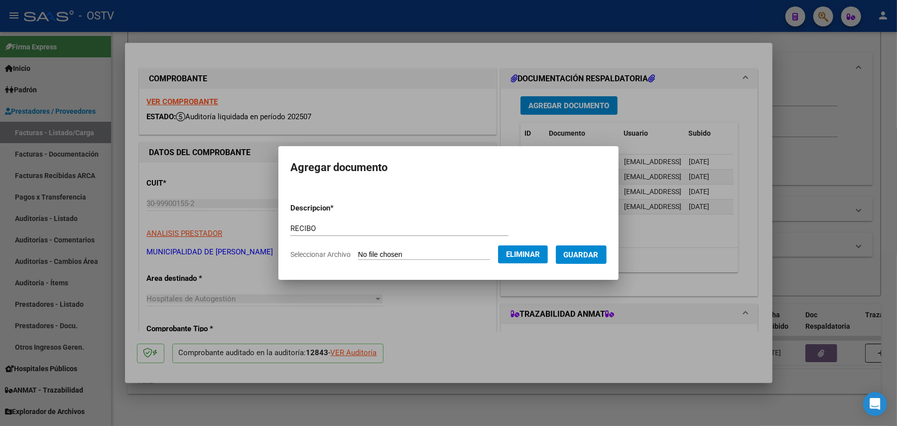
click at [580, 252] on span "Guardar" at bounding box center [581, 254] width 35 height 9
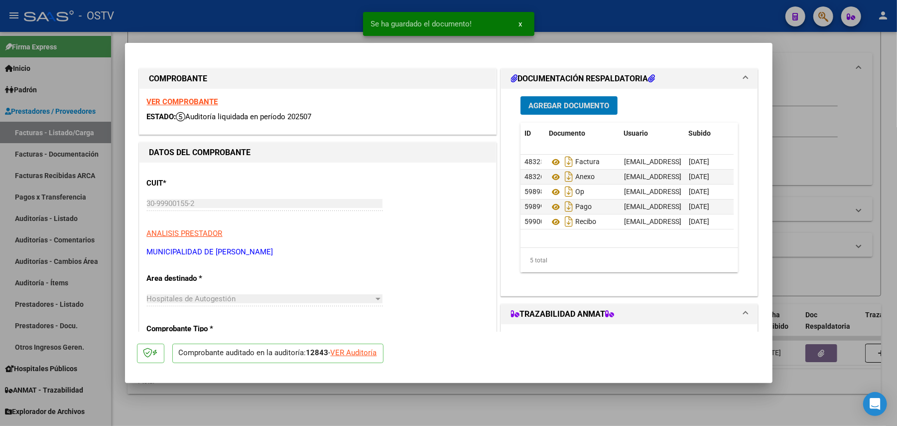
click at [855, 241] on div at bounding box center [448, 213] width 897 height 426
type input "$ 0,00"
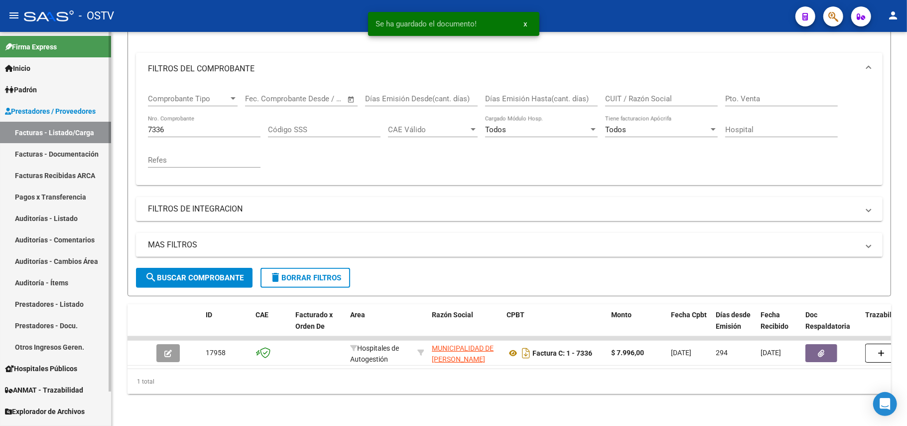
drag, startPoint x: 227, startPoint y: 114, endPoint x: 52, endPoint y: 122, distance: 175.6
click at [52, 122] on mat-sidenav-container "Firma Express Inicio Calendario SSS Instructivos Contacto OS Padrón Afiliados E…" at bounding box center [453, 229] width 907 height 394
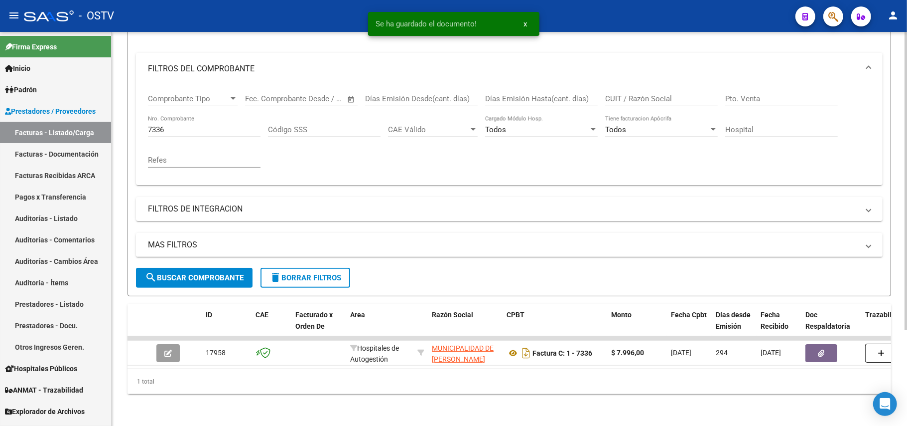
click at [178, 116] on div "7336 Nro. Comprobante" at bounding box center [204, 126] width 113 height 21
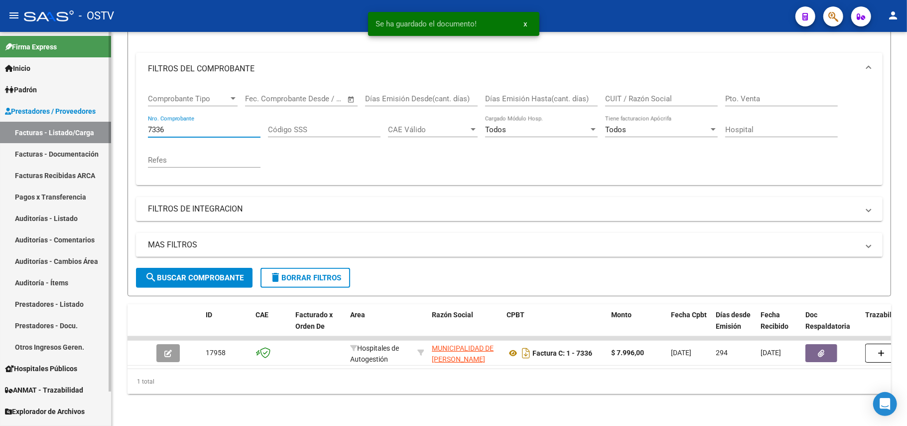
drag, startPoint x: 184, startPoint y: 118, endPoint x: 107, endPoint y: 118, distance: 77.7
click at [107, 118] on mat-sidenav-container "Firma Express Inicio Calendario SSS Instructivos Contacto OS Padrón Afiliados E…" at bounding box center [453, 229] width 907 height 394
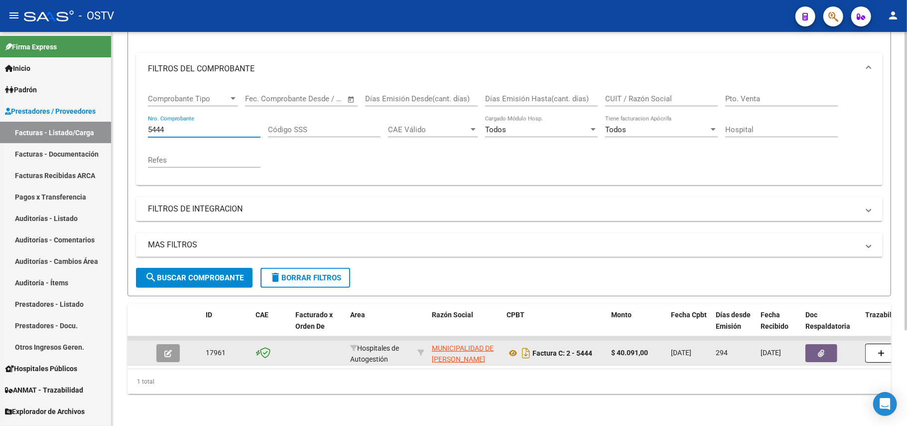
type input "5444"
click at [173, 345] on button "button" at bounding box center [167, 353] width 23 height 18
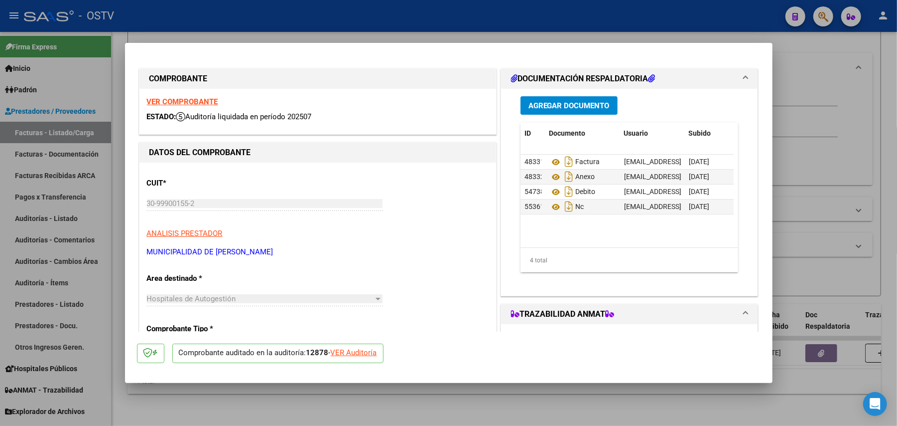
click at [565, 107] on span "Agregar Documento" at bounding box center [569, 105] width 81 height 9
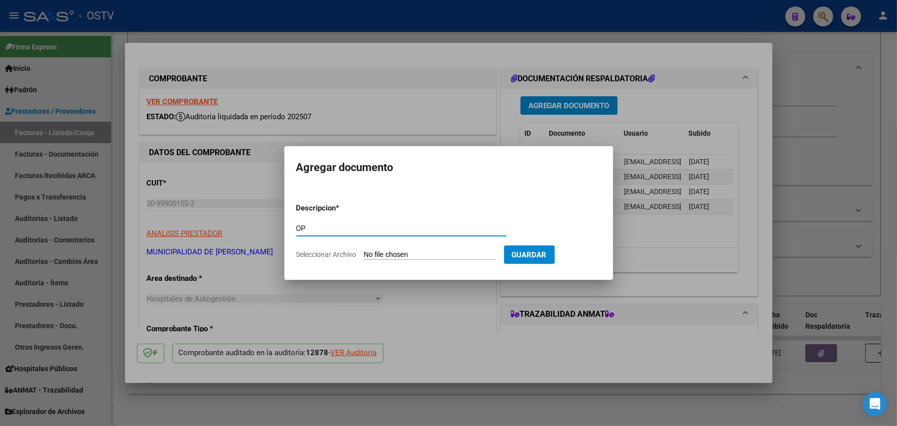
type input "OP"
click at [421, 252] on input "Seleccionar Archivo" at bounding box center [430, 254] width 132 height 9
type input "C:\fakepath\OP 57258 Muni [PERSON_NAME][GEOGRAPHIC_DATA]pdf"
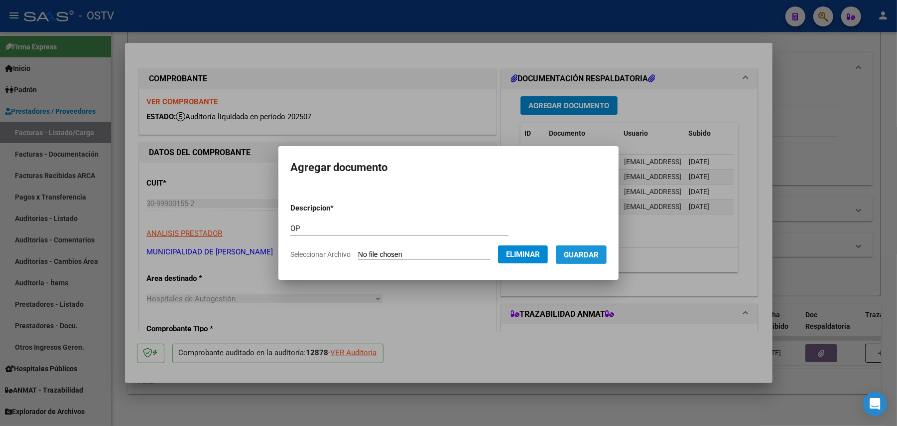
click at [597, 258] on span "Guardar" at bounding box center [581, 254] width 35 height 9
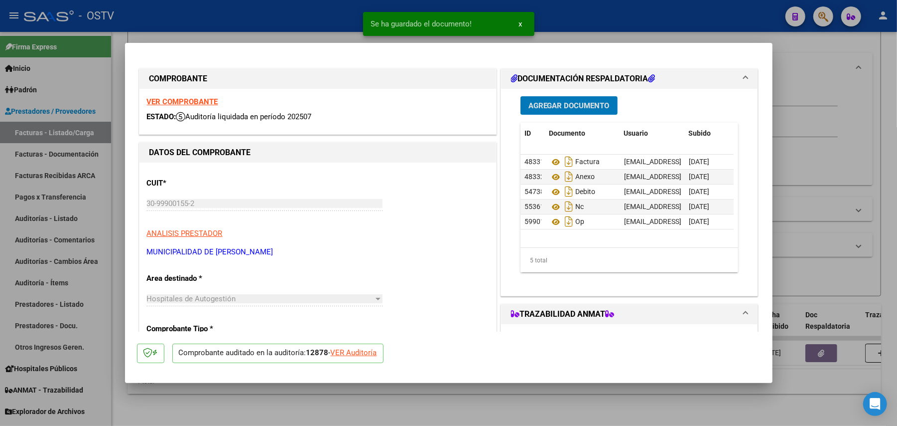
click at [590, 108] on span "Agregar Documento" at bounding box center [569, 105] width 81 height 9
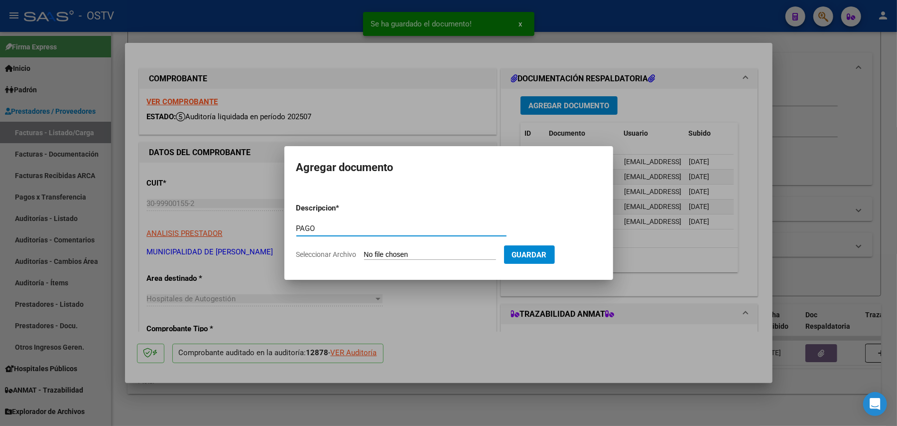
type input "PAGO"
click at [404, 258] on input "Seleccionar Archivo" at bounding box center [430, 254] width 132 height 9
type input "C:\fakepath\Pago OP 57258 Muni [PERSON_NAME][GEOGRAPHIC_DATA]pdf"
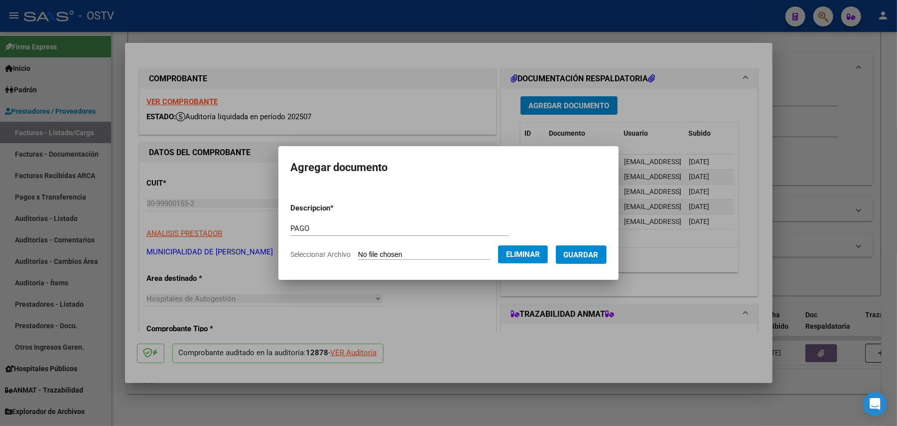
click at [593, 258] on span "Guardar" at bounding box center [581, 254] width 35 height 9
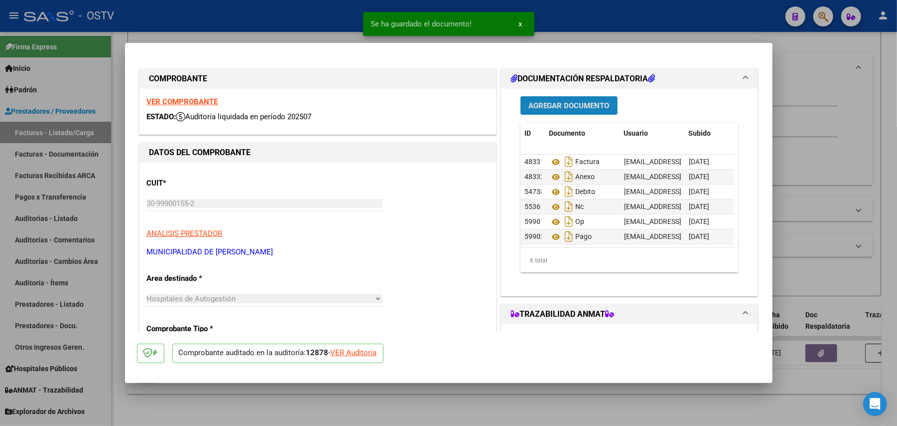
click at [575, 110] on button "Agregar Documento" at bounding box center [569, 105] width 97 height 18
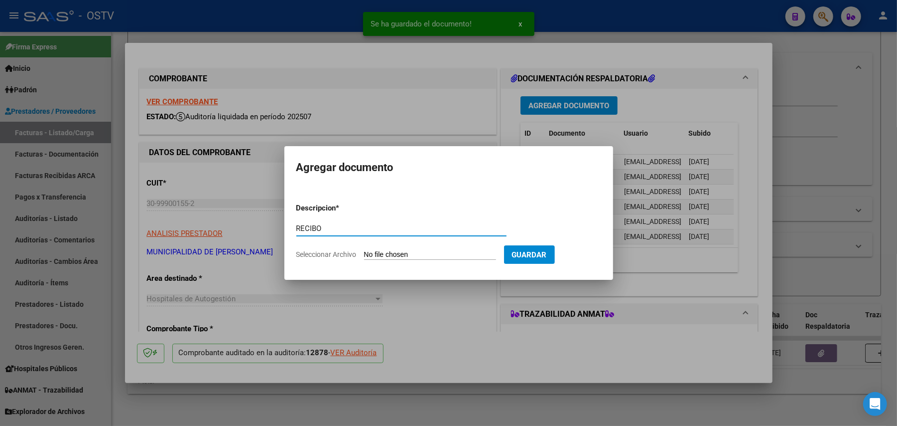
type input "RECIBO"
click at [400, 256] on input "Seleccionar Archivo" at bounding box center [430, 254] width 132 height 9
type input "C:\fakepath\RECIBO TRAB VIALES.pdf"
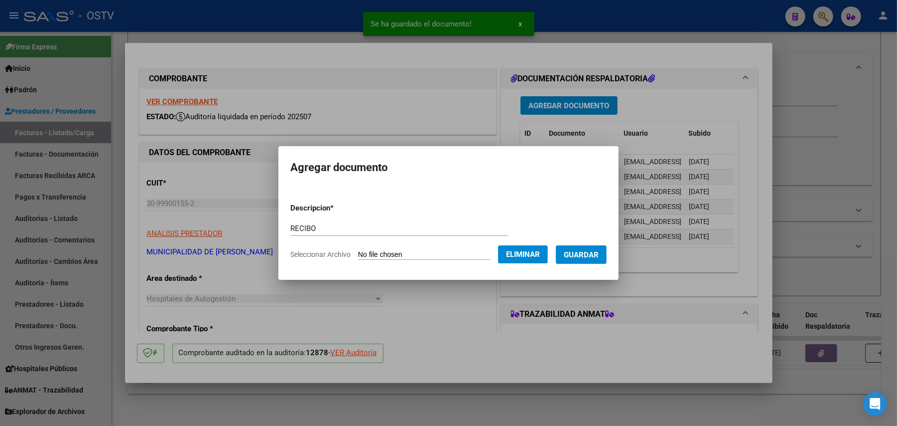
click at [599, 250] on span "Guardar" at bounding box center [581, 254] width 35 height 9
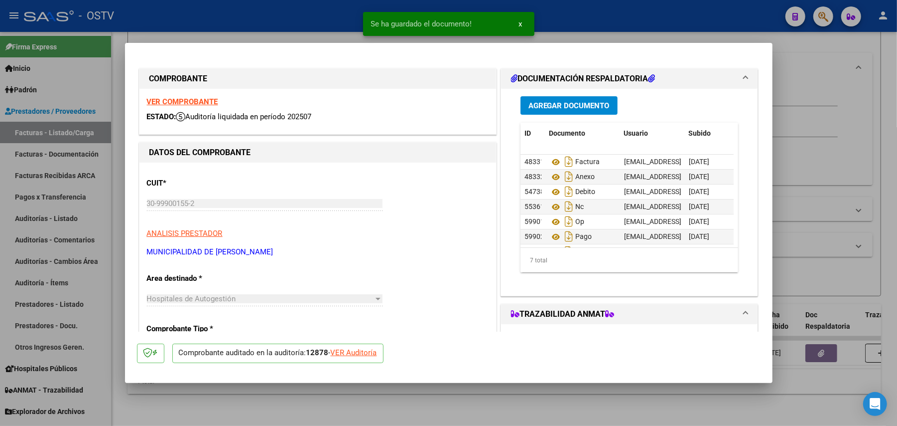
click at [790, 209] on div at bounding box center [448, 213] width 897 height 426
type input "$ 0,00"
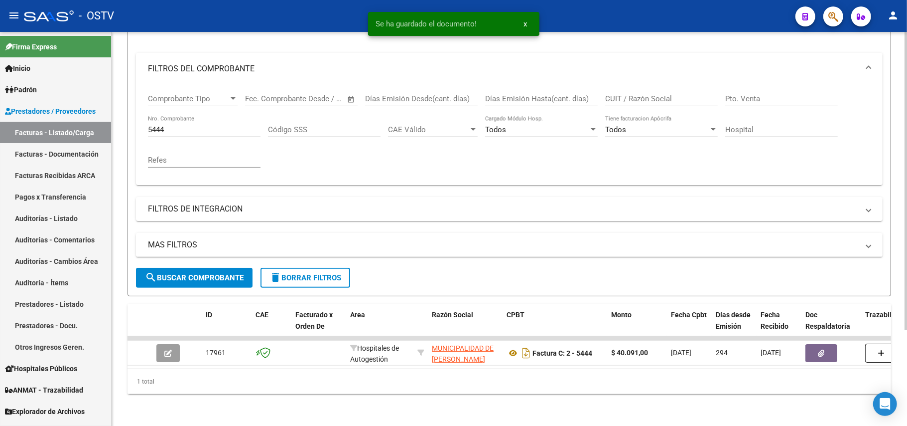
click at [190, 125] on input "5444" at bounding box center [204, 129] width 113 height 9
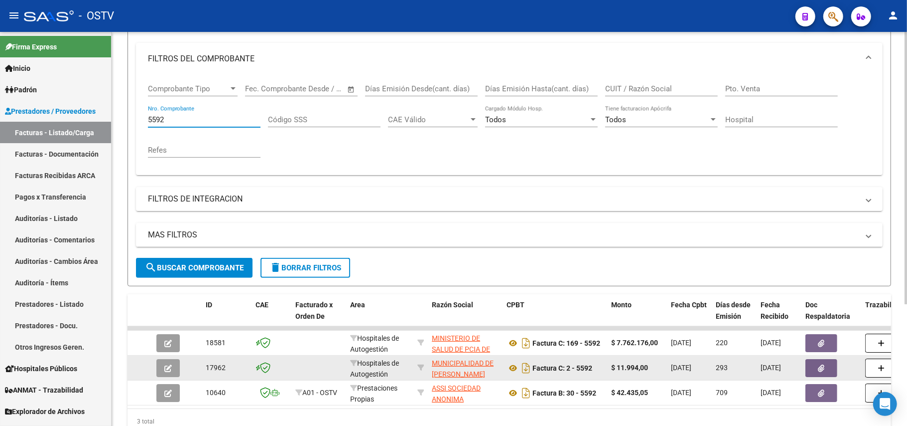
type input "5592"
click at [161, 365] on button "button" at bounding box center [167, 368] width 23 height 18
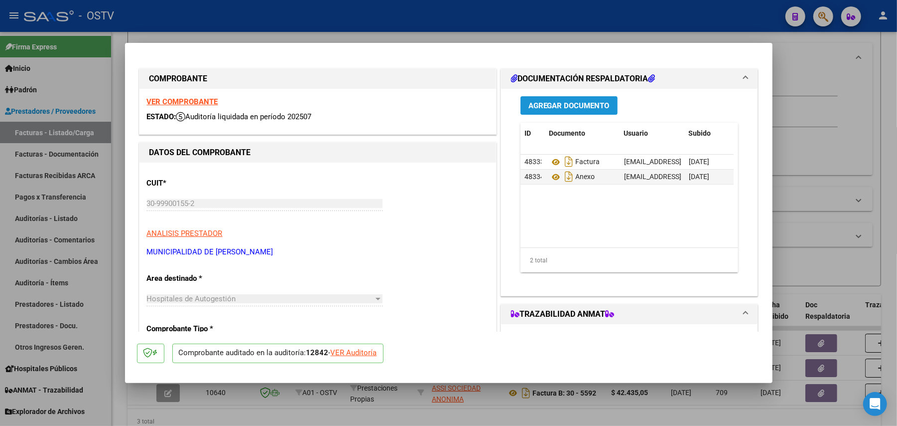
click at [541, 101] on span "Agregar Documento" at bounding box center [569, 105] width 81 height 9
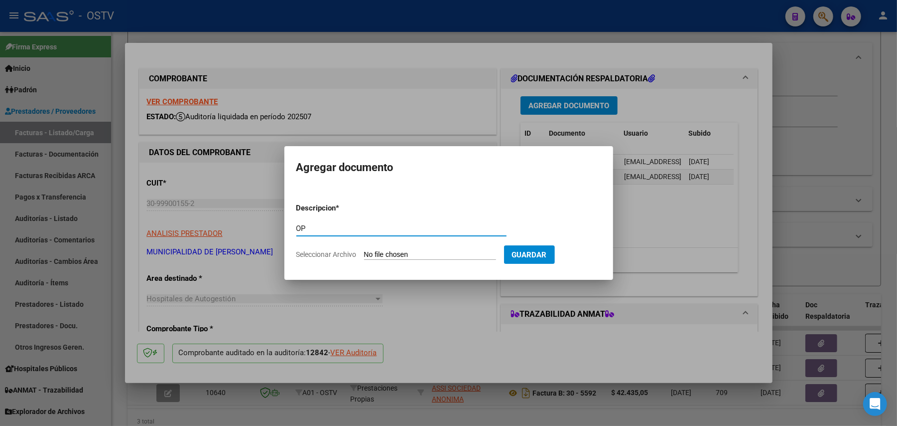
type input "OP"
click at [414, 250] on input "Seleccionar Archivo" at bounding box center [430, 254] width 132 height 9
type input "C:\fakepath\OP 57258 Muni [PERSON_NAME][GEOGRAPHIC_DATA]pdf"
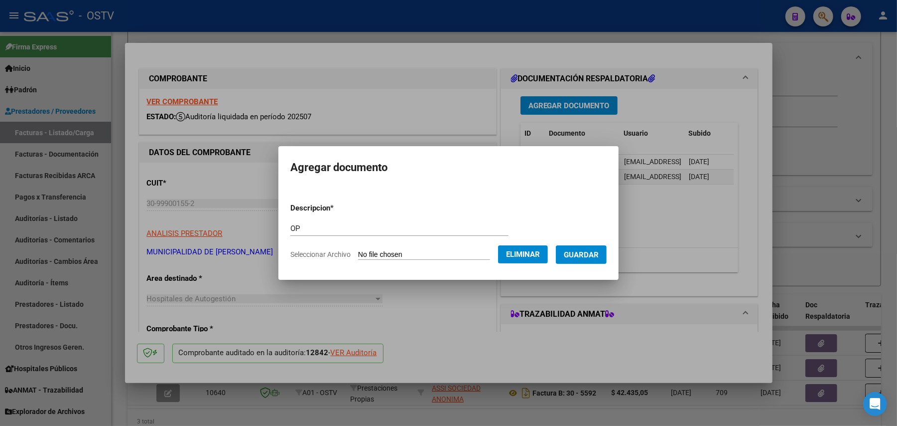
click at [587, 254] on span "Guardar" at bounding box center [581, 254] width 35 height 9
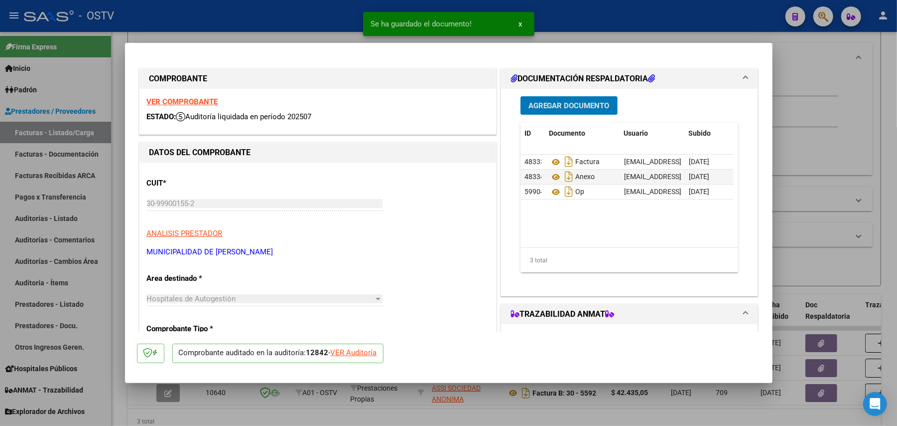
click at [563, 99] on button "Agregar Documento" at bounding box center [569, 105] width 97 height 18
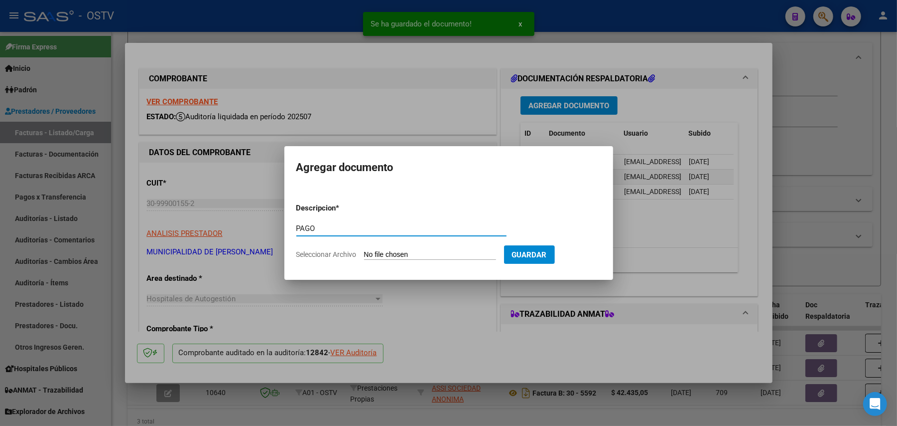
type input "PAGO"
click at [395, 254] on input "Seleccionar Archivo" at bounding box center [430, 254] width 132 height 9
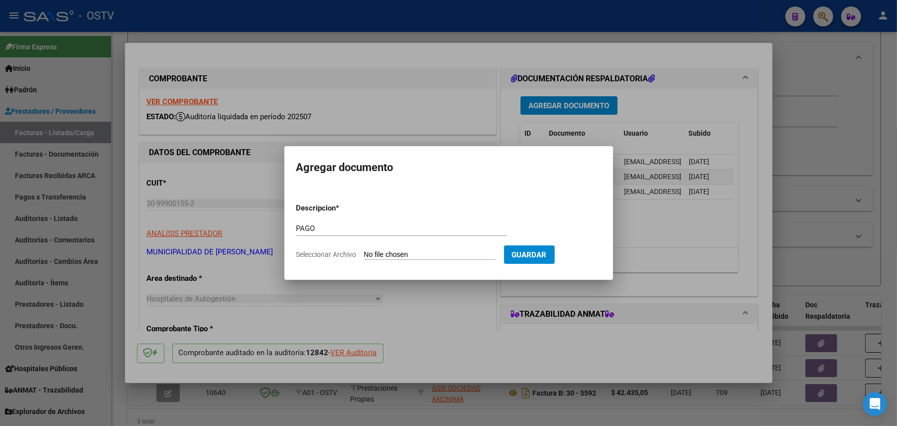
type input "C:\fakepath\Pago OP 57258 Muni [PERSON_NAME][GEOGRAPHIC_DATA]pdf"
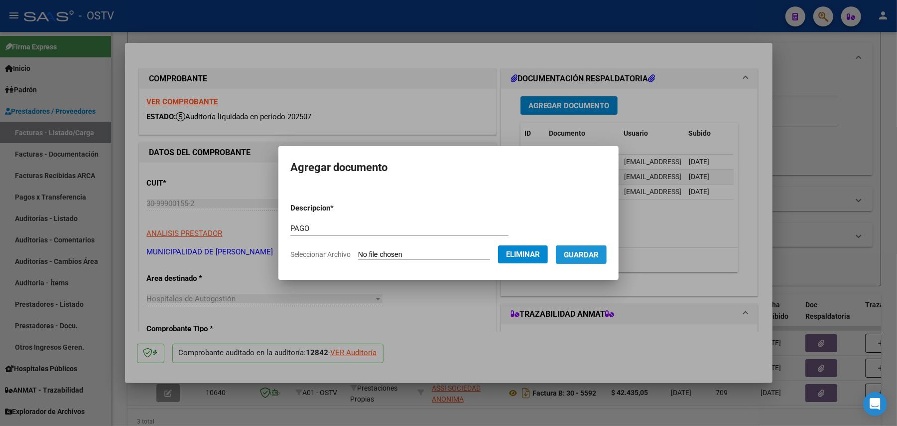
click at [597, 253] on span "Guardar" at bounding box center [581, 254] width 35 height 9
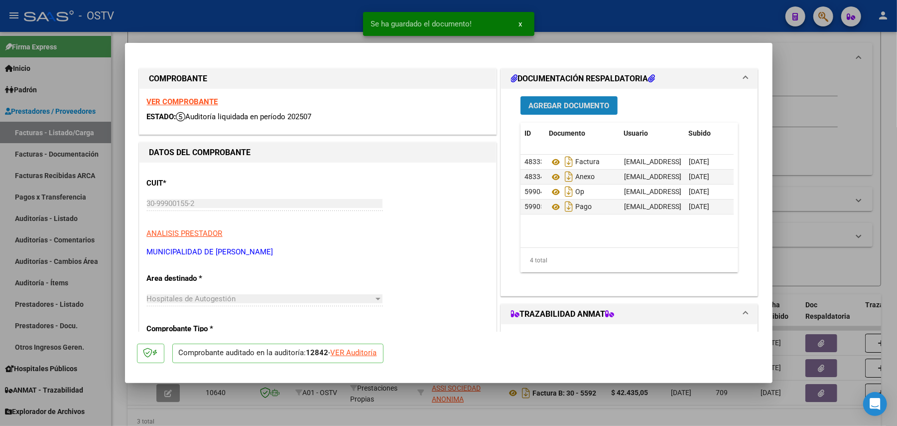
click at [572, 108] on span "Agregar Documento" at bounding box center [569, 105] width 81 height 9
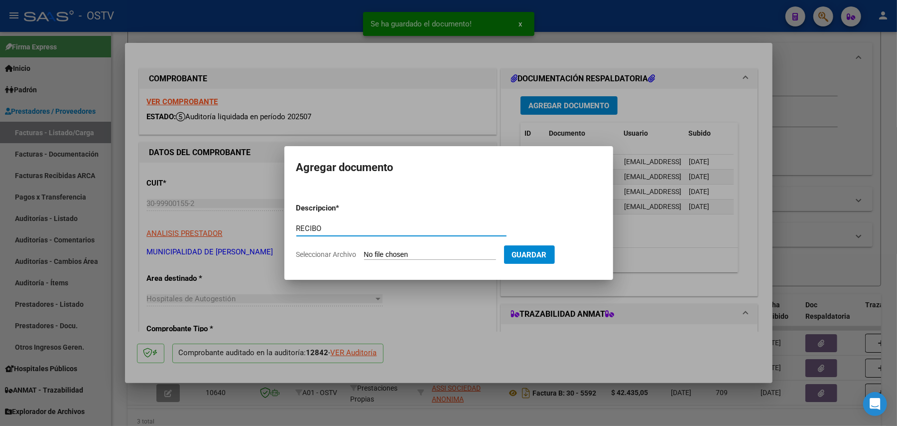
type input "RECIBO"
click at [388, 255] on input "Seleccionar Archivo" at bounding box center [430, 254] width 132 height 9
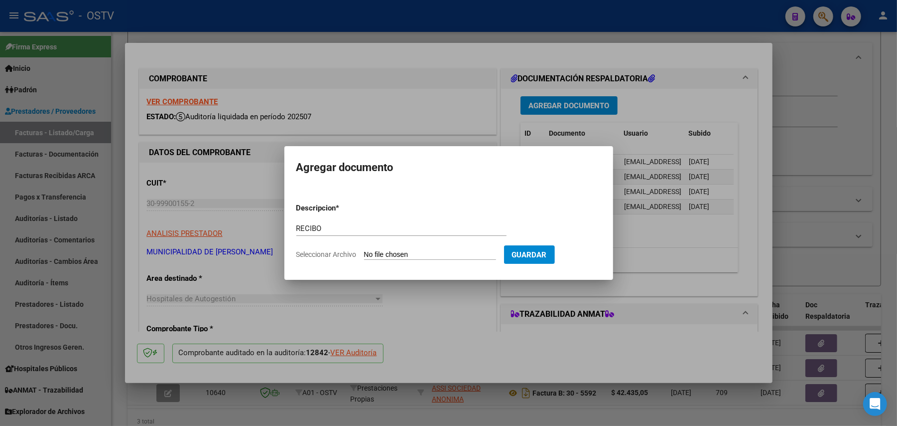
type input "C:\fakepath\RECIBO TRAB VIALES.pdf"
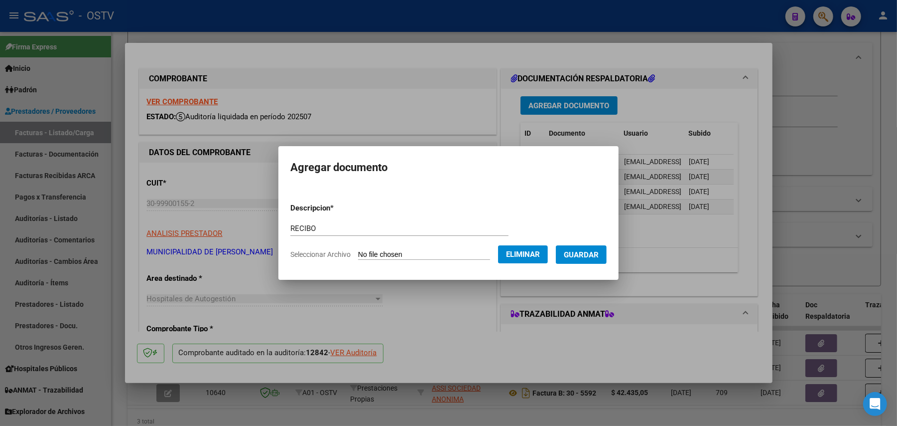
click at [594, 261] on button "Guardar" at bounding box center [581, 254] width 51 height 18
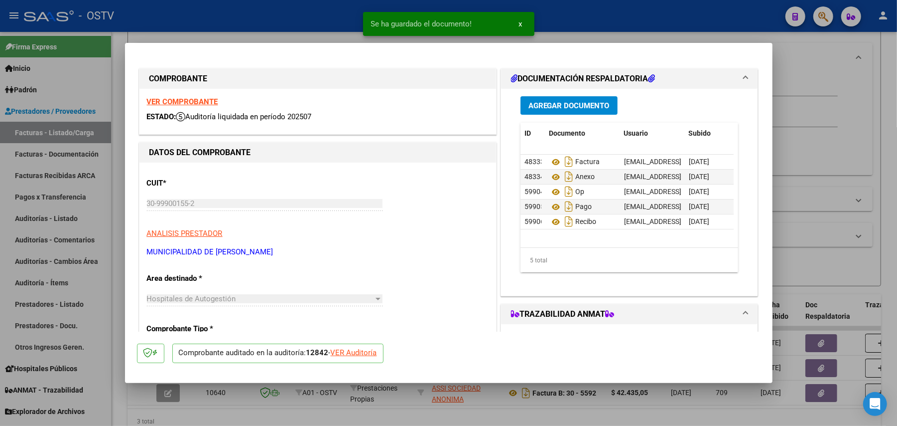
click at [819, 148] on div at bounding box center [448, 213] width 897 height 426
type input "$ 0,00"
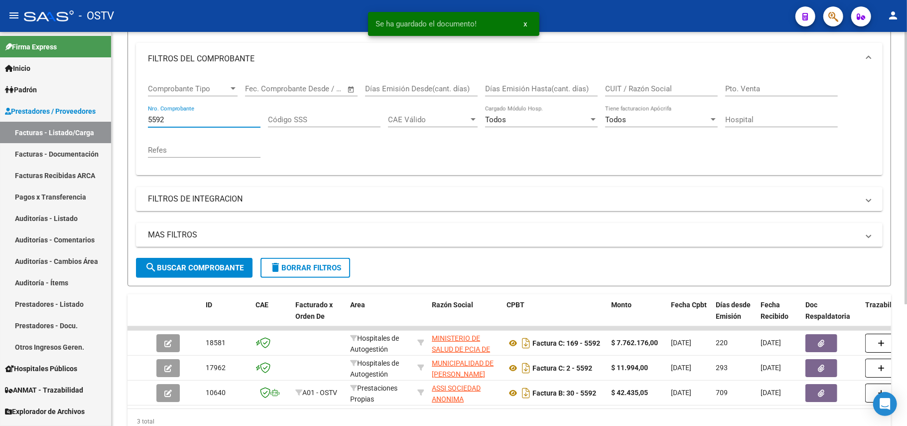
click at [210, 118] on input "5592" at bounding box center [204, 119] width 113 height 9
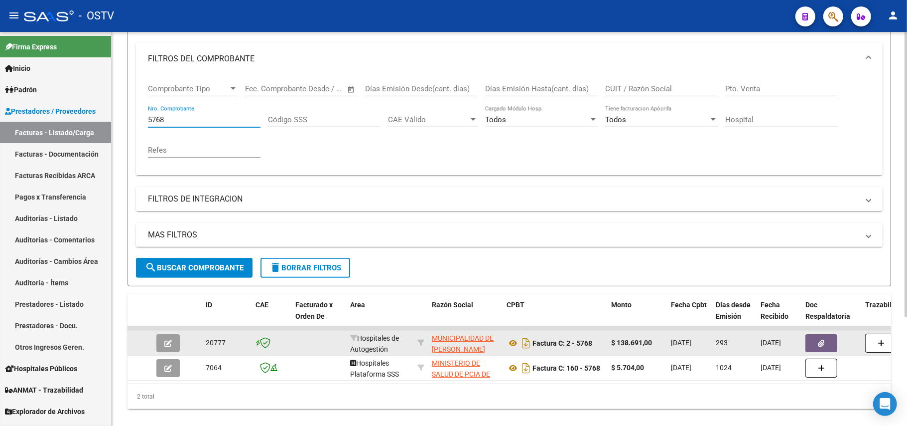
type input "5768"
click at [168, 339] on icon "button" at bounding box center [167, 342] width 7 height 7
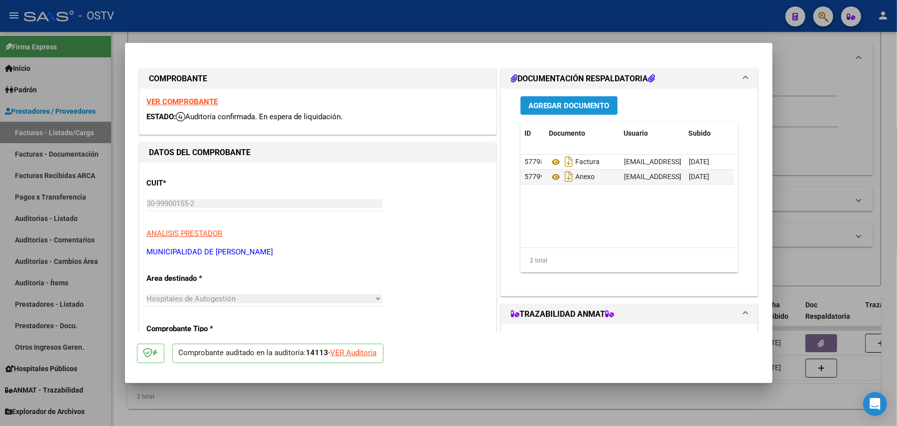
click at [584, 113] on button "Agregar Documento" at bounding box center [569, 105] width 97 height 18
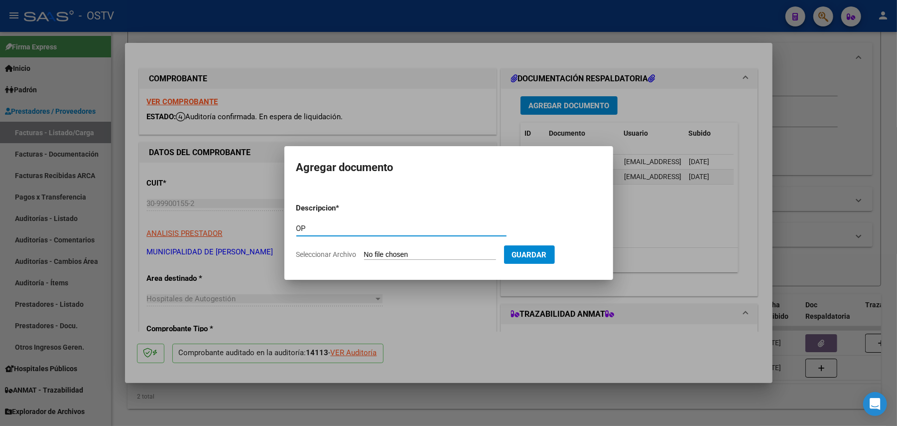
type input "OP"
click at [413, 252] on input "Seleccionar Archivo" at bounding box center [430, 254] width 132 height 9
type input "C:\fakepath\OP 57258 Muni [PERSON_NAME][GEOGRAPHIC_DATA]pdf"
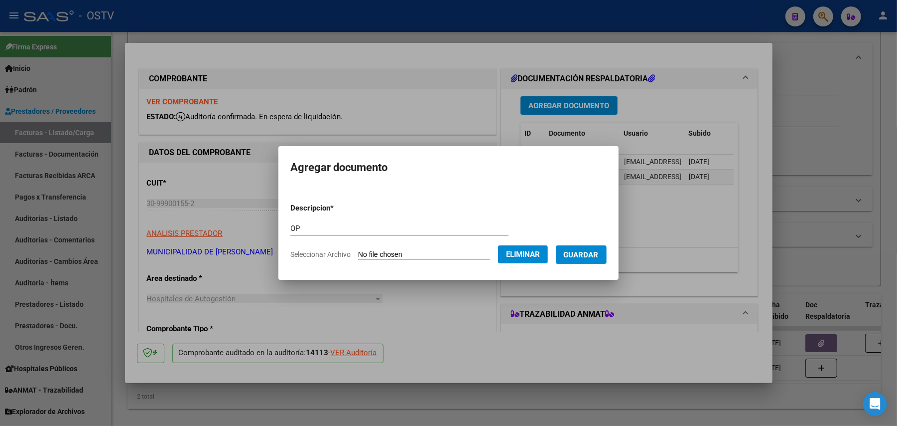
click at [599, 251] on span "Guardar" at bounding box center [581, 254] width 35 height 9
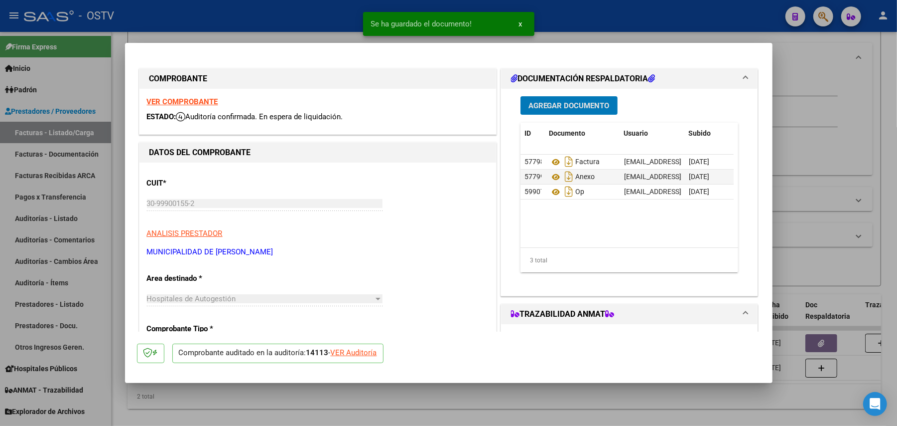
click at [566, 98] on button "Agregar Documento" at bounding box center [569, 105] width 97 height 18
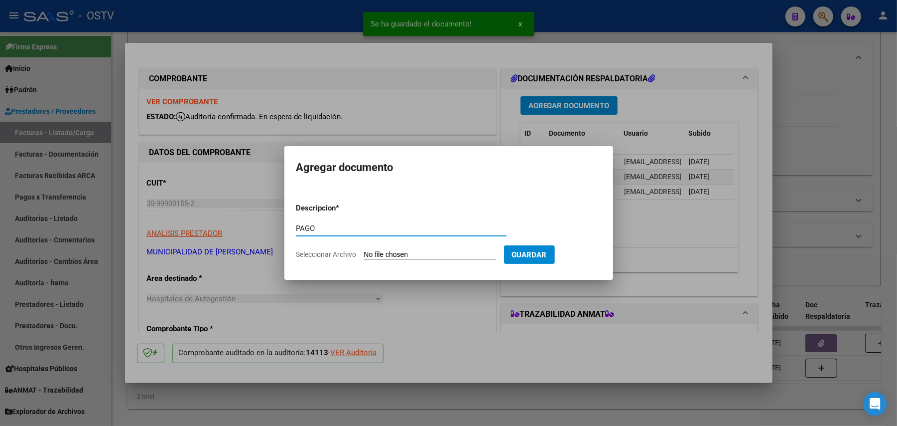
type input "PAGO"
click at [409, 250] on input "Seleccionar Archivo" at bounding box center [430, 254] width 132 height 9
type input "C:\fakepath\Pago OP 57258 Muni [PERSON_NAME][GEOGRAPHIC_DATA]pdf"
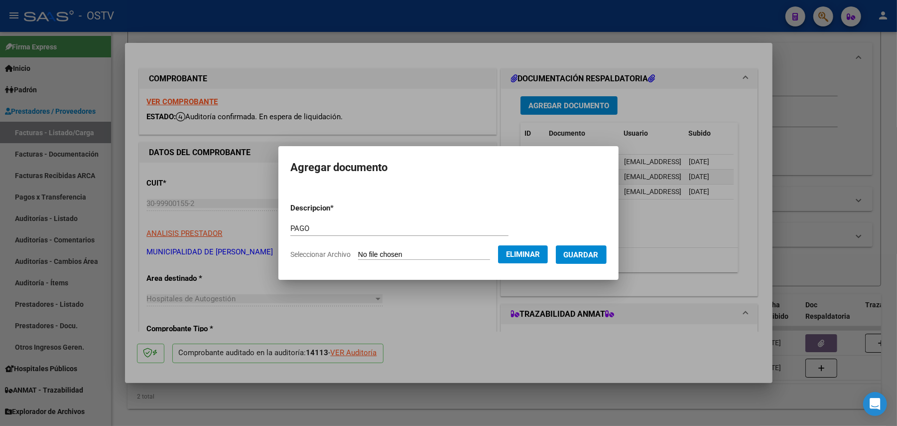
click at [590, 254] on span "Guardar" at bounding box center [581, 254] width 35 height 9
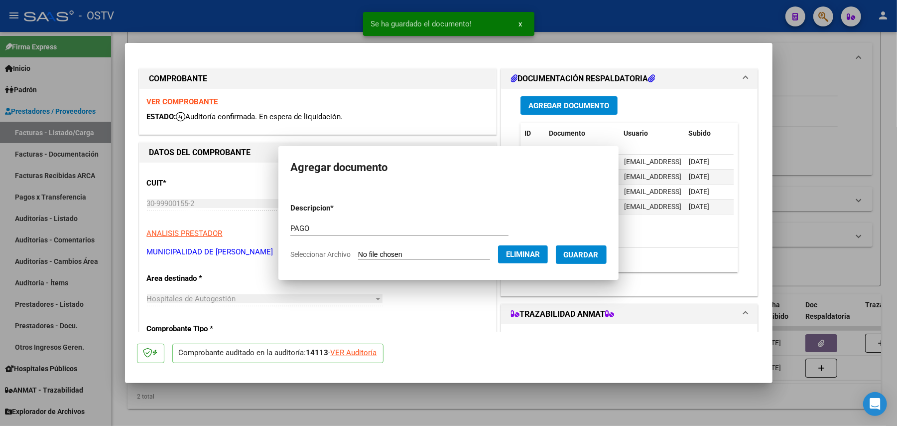
click at [569, 106] on span "Agregar Documento" at bounding box center [569, 105] width 81 height 9
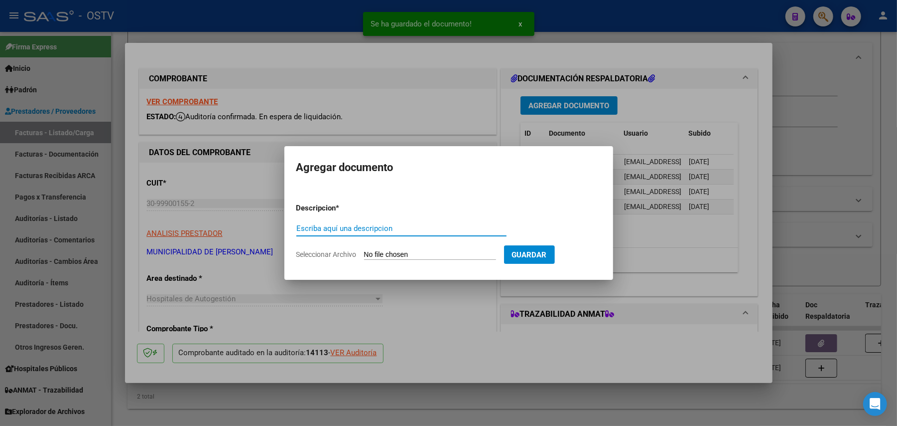
paste input "RECIBO"
type input "RECIBO"
click at [423, 255] on input "Seleccionar Archivo" at bounding box center [430, 254] width 132 height 9
type input "C:\fakepath\RECIBO TRAB VIALES.pdf"
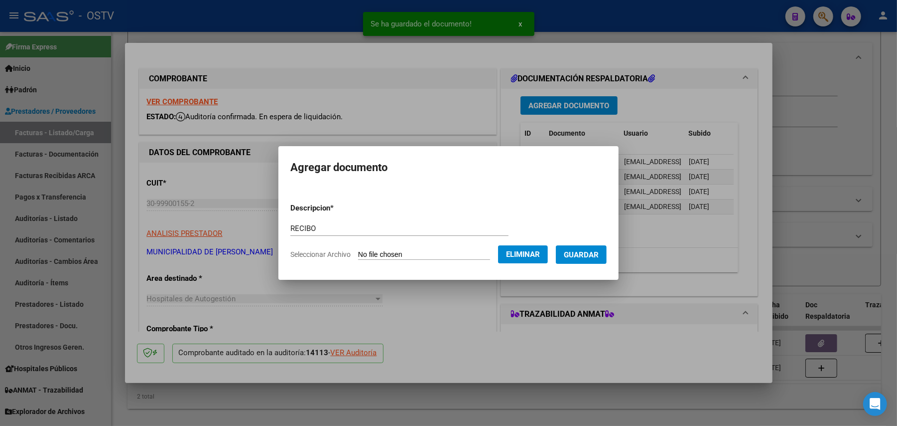
click at [581, 253] on span "Guardar" at bounding box center [581, 254] width 35 height 9
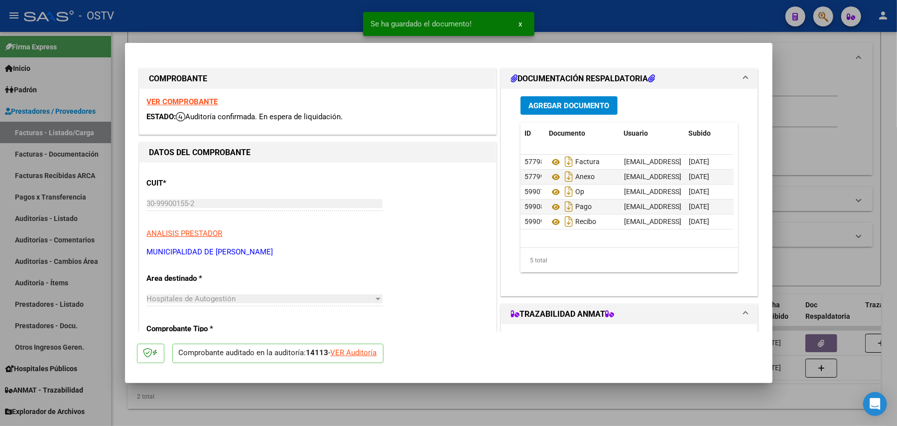
click at [807, 207] on div at bounding box center [448, 213] width 897 height 426
type input "$ 0,00"
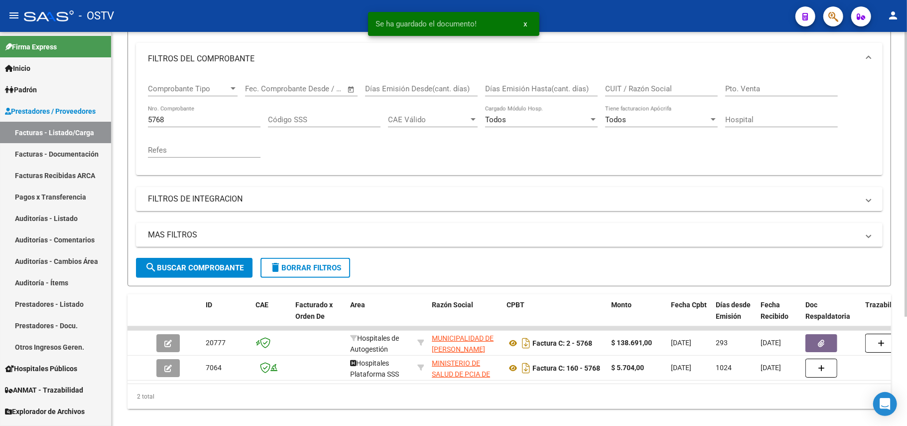
click at [224, 120] on input "5768" at bounding box center [204, 119] width 113 height 9
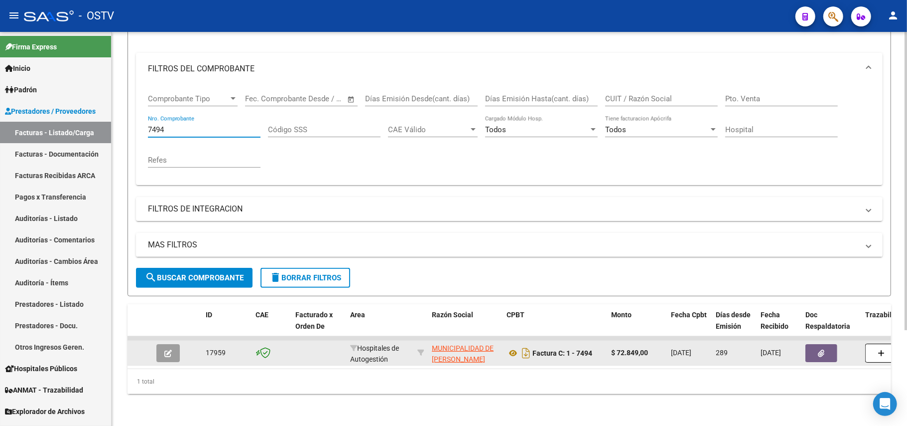
type input "7494"
click at [174, 344] on button "button" at bounding box center [167, 353] width 23 height 18
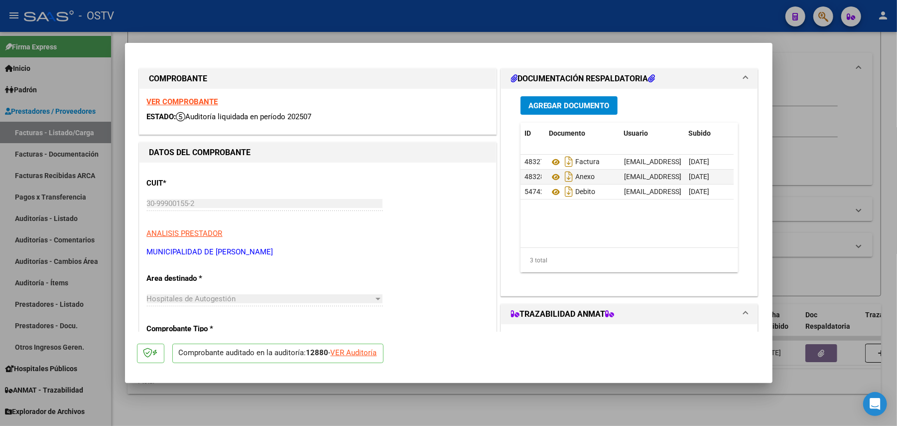
click at [572, 112] on button "Agregar Documento" at bounding box center [569, 105] width 97 height 18
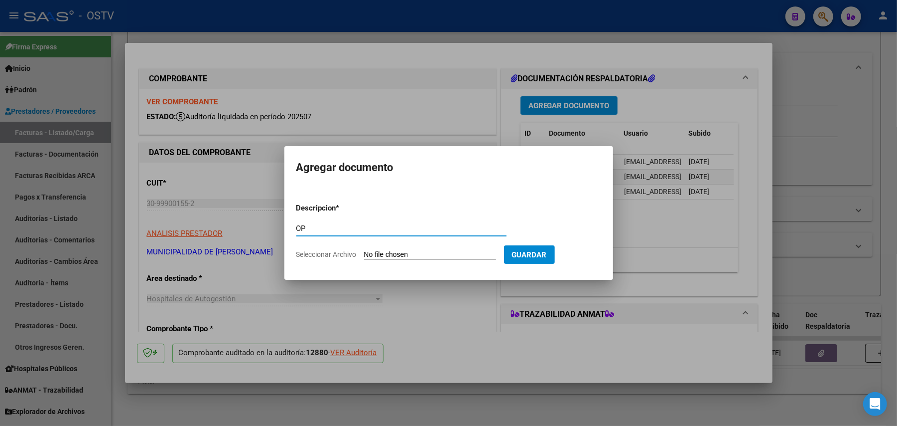
type input "OP"
click at [403, 250] on input "Seleccionar Archivo" at bounding box center [430, 254] width 132 height 9
type input "C:\fakepath\OP 57258 Muni [PERSON_NAME][GEOGRAPHIC_DATA]pdf"
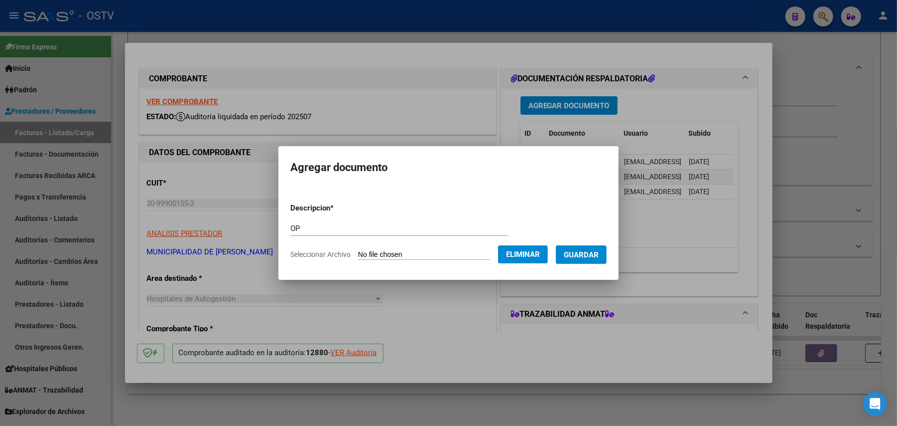
click at [594, 260] on button "Guardar" at bounding box center [581, 254] width 51 height 18
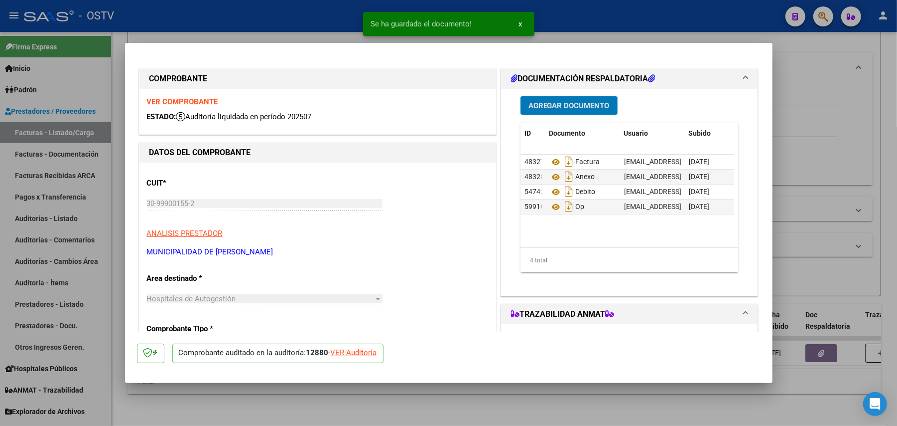
click at [588, 102] on span "Agregar Documento" at bounding box center [569, 105] width 81 height 9
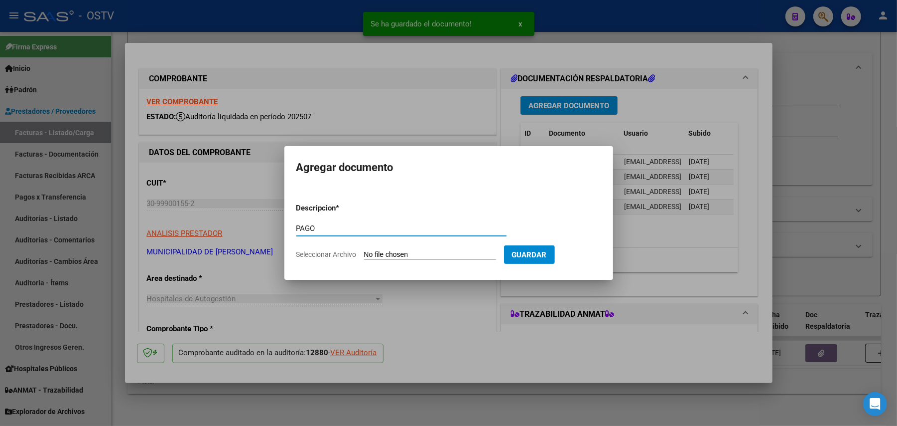
type input "PAGO"
click at [399, 254] on input "Seleccionar Archivo" at bounding box center [430, 254] width 132 height 9
type input "C:\fakepath\Pago OP 57258 Muni [PERSON_NAME][GEOGRAPHIC_DATA]pdf"
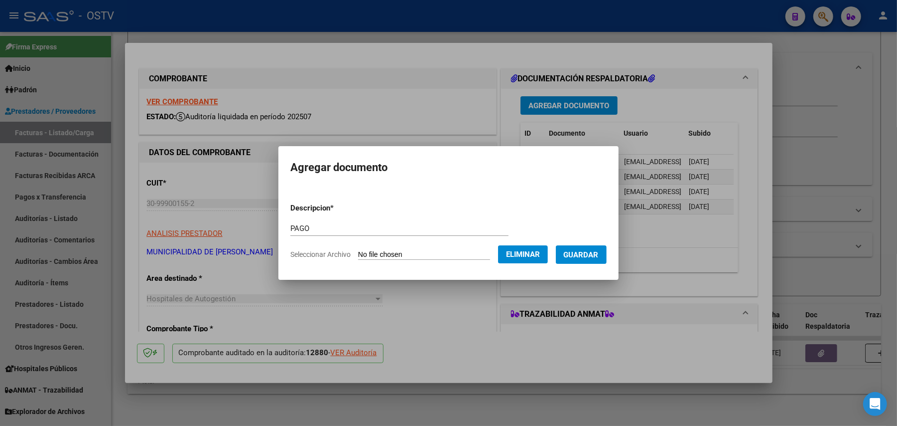
click at [602, 248] on button "Guardar" at bounding box center [581, 254] width 51 height 18
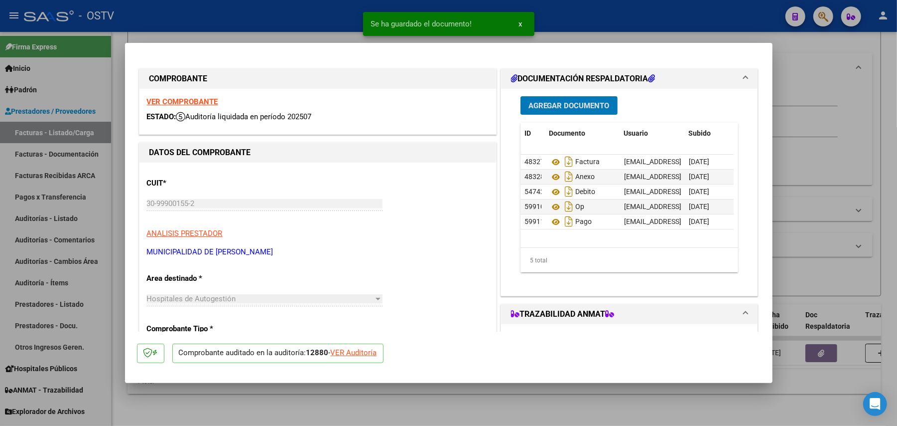
click at [572, 106] on span "Agregar Documento" at bounding box center [569, 105] width 81 height 9
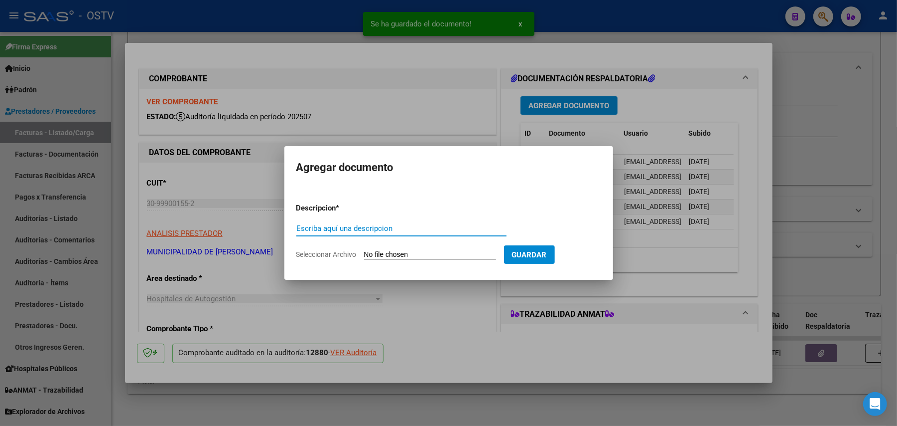
paste input "RECIBO"
type input "RECIBO"
click at [418, 250] on input "Seleccionar Archivo" at bounding box center [430, 254] width 132 height 9
type input "C:\fakepath\RECIBO TRAB VIALES.pdf"
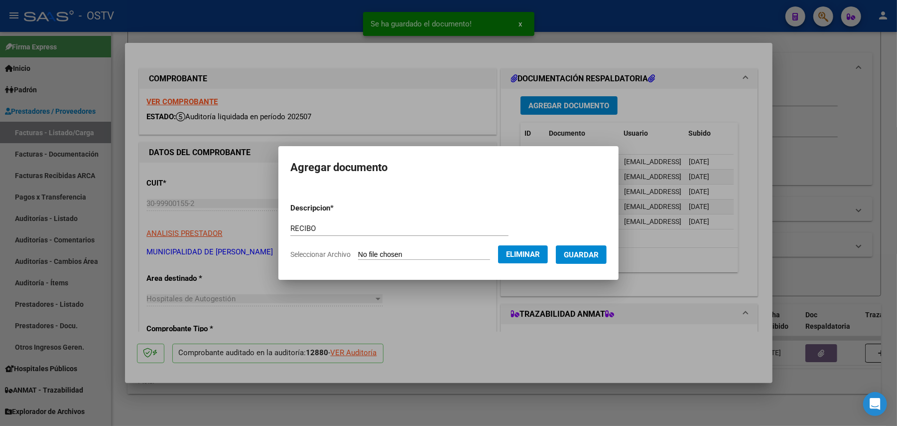
click at [590, 254] on span "Guardar" at bounding box center [581, 254] width 35 height 9
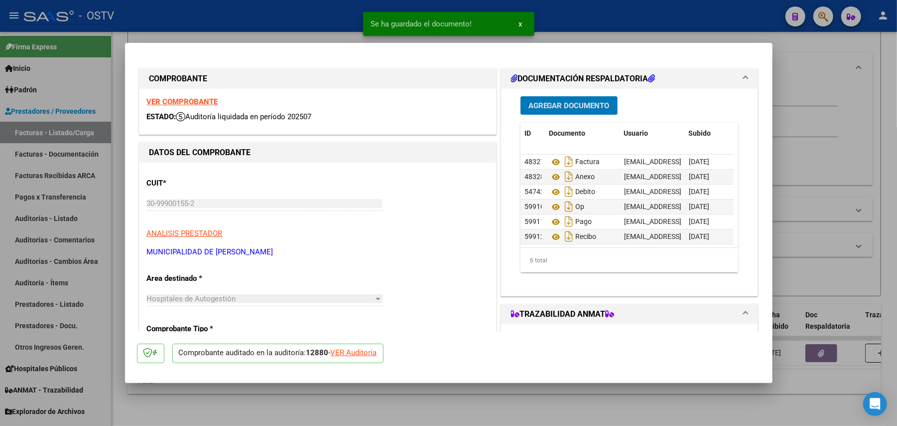
click at [842, 200] on div at bounding box center [448, 213] width 897 height 426
type input "$ 0,00"
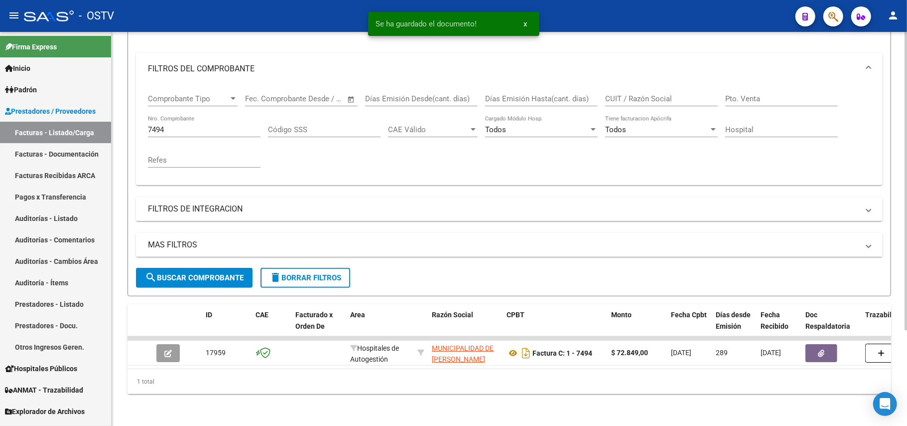
click at [220, 125] on input "7494" at bounding box center [204, 129] width 113 height 9
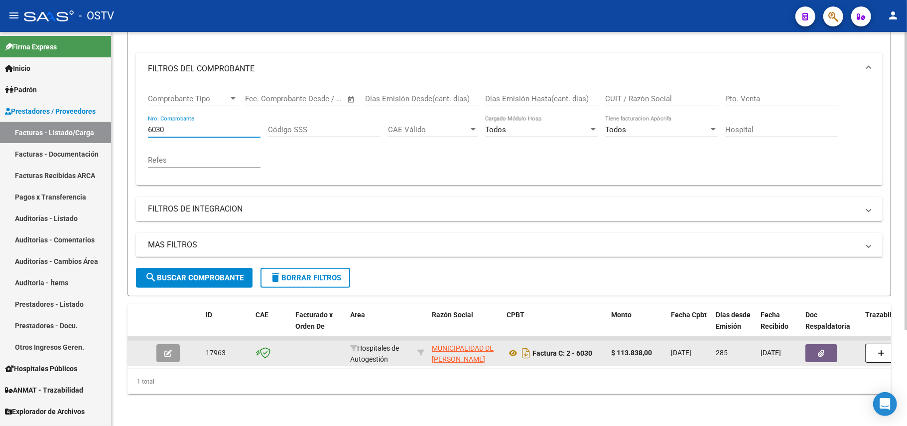
click at [178, 348] on button "button" at bounding box center [167, 353] width 23 height 18
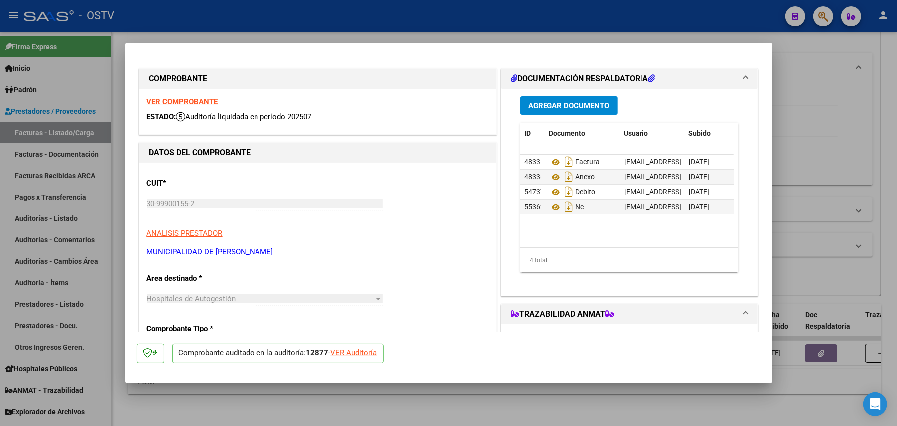
click at [567, 98] on button "Agregar Documento" at bounding box center [569, 105] width 97 height 18
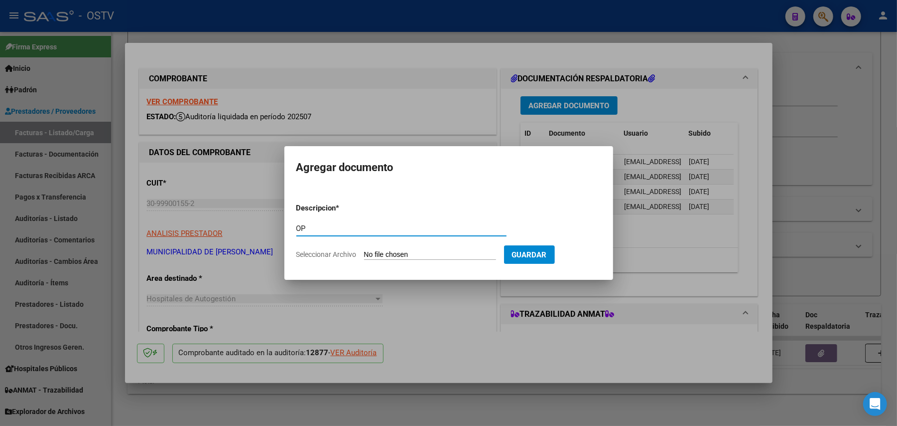
click at [404, 251] on input "Seleccionar Archivo" at bounding box center [430, 254] width 132 height 9
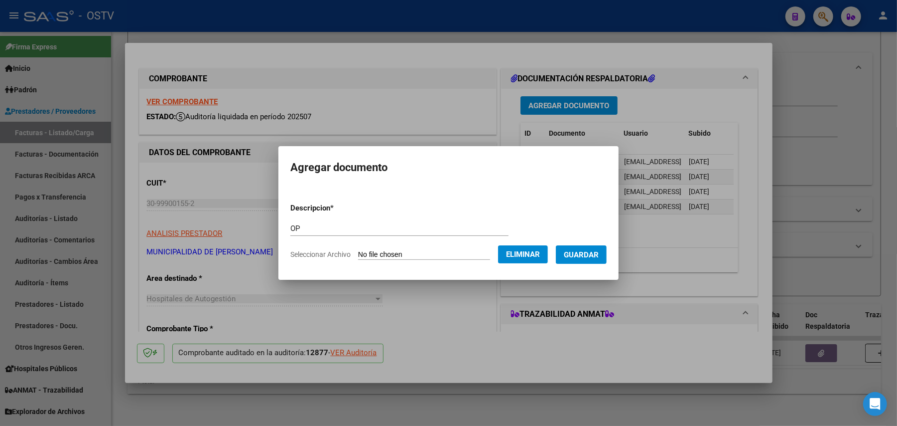
click at [583, 259] on span "Guardar" at bounding box center [581, 254] width 35 height 9
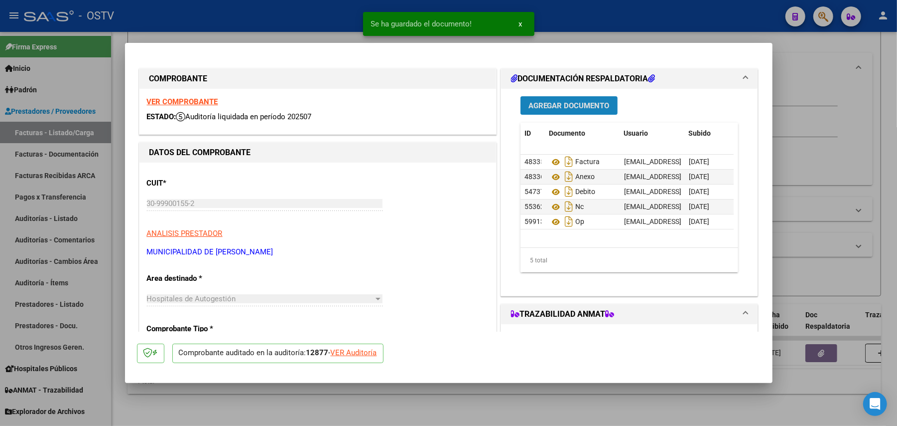
click at [579, 101] on span "Agregar Documento" at bounding box center [569, 105] width 81 height 9
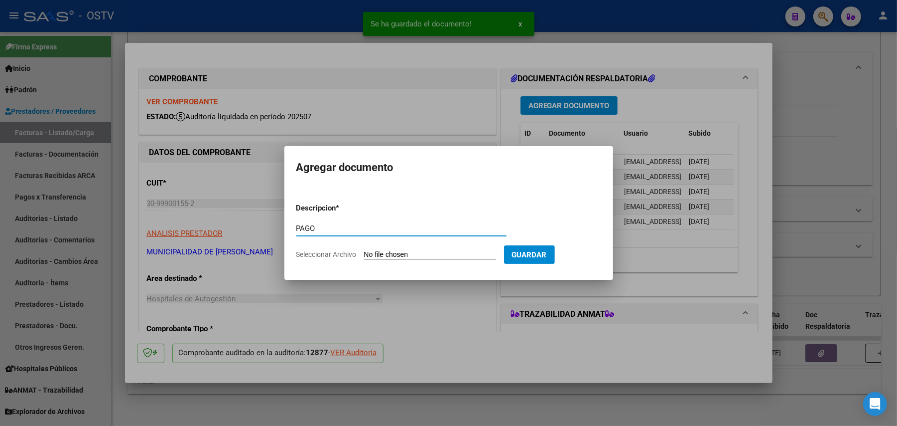
click at [405, 252] on input "Seleccionar Archivo" at bounding box center [430, 254] width 132 height 9
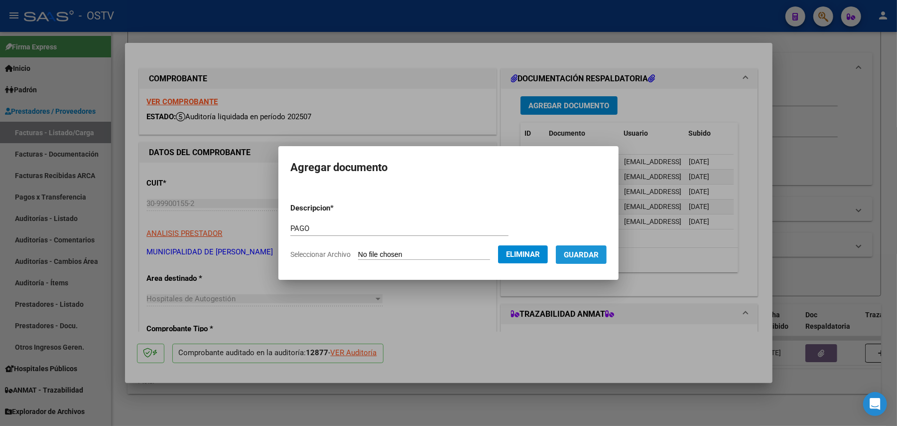
click at [587, 254] on span "Guardar" at bounding box center [581, 254] width 35 height 9
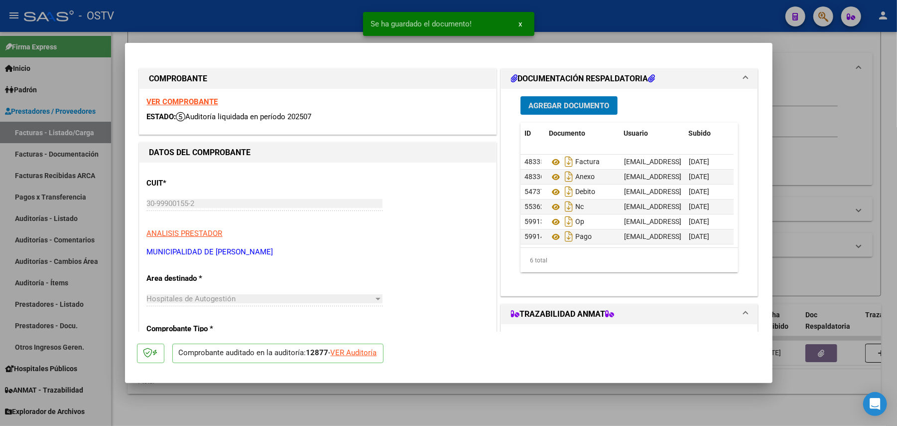
click at [549, 101] on span "Agregar Documento" at bounding box center [569, 105] width 81 height 9
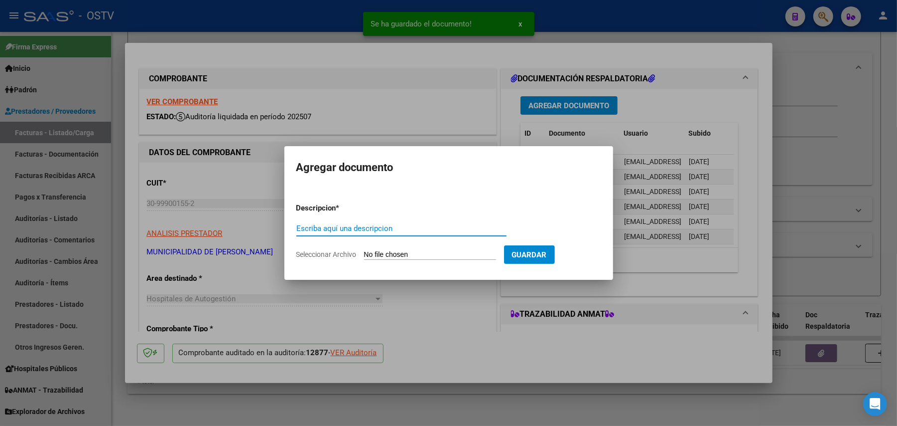
paste input "RECIBO"
click at [416, 252] on input "Seleccionar Archivo" at bounding box center [430, 254] width 132 height 9
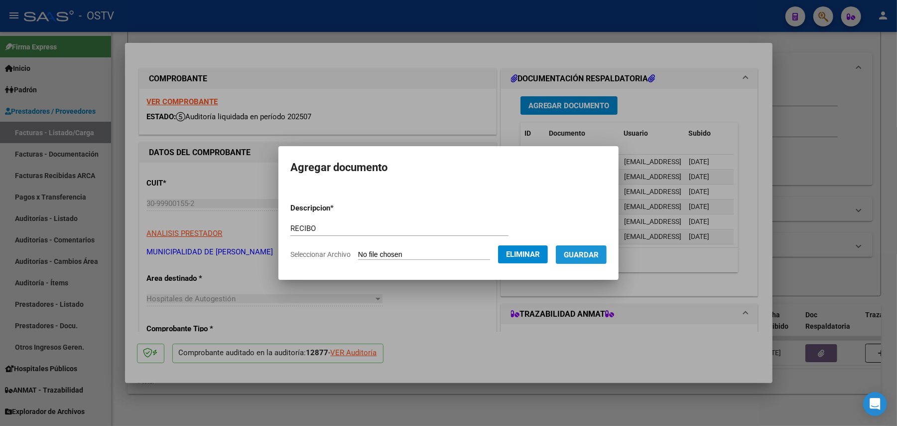
click at [592, 258] on span "Guardar" at bounding box center [581, 254] width 35 height 9
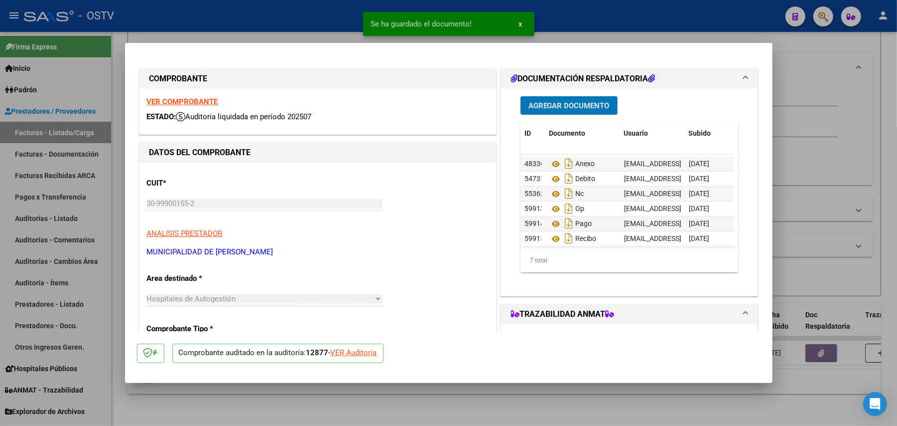
scroll to position [24, 0]
click at [790, 188] on div at bounding box center [448, 213] width 897 height 426
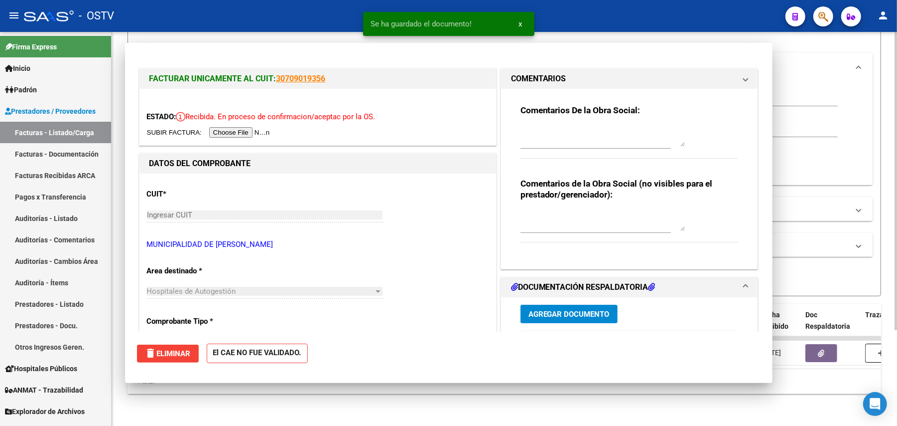
scroll to position [0, 0]
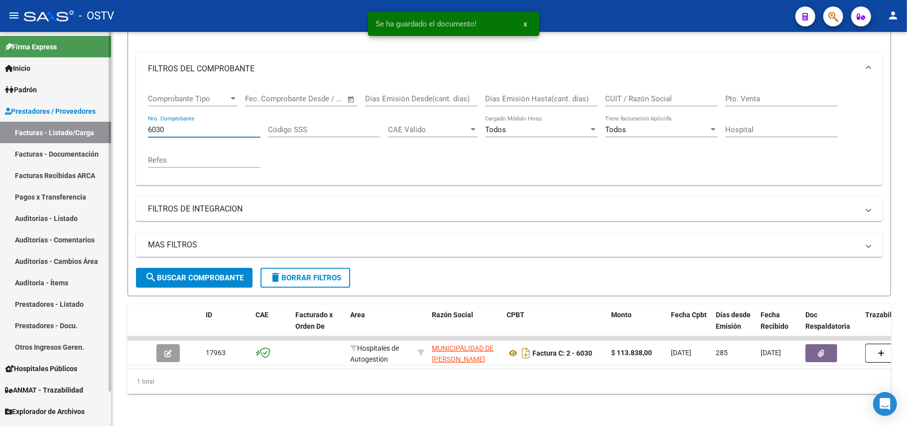
drag, startPoint x: 192, startPoint y: 119, endPoint x: 103, endPoint y: 115, distance: 89.3
click at [103, 115] on mat-sidenav-container "Firma Express Inicio Calendario SSS Instructivos Contacto OS Padrón Afiliados E…" at bounding box center [453, 229] width 907 height 394
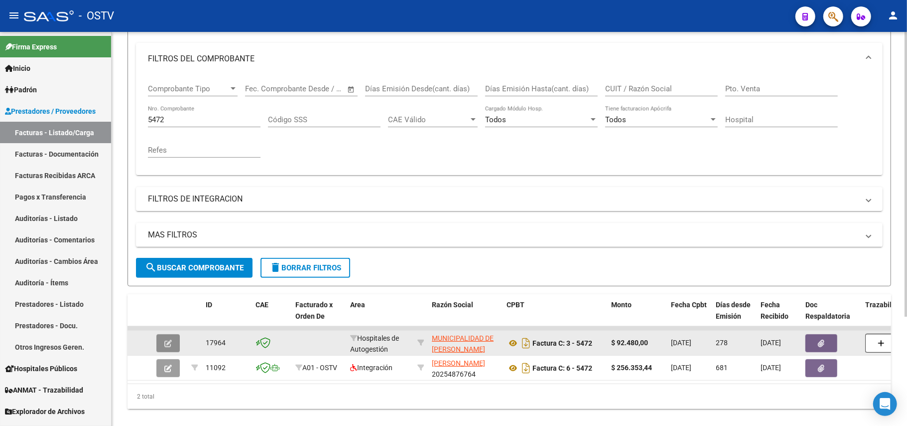
click at [157, 342] on button "button" at bounding box center [167, 343] width 23 height 18
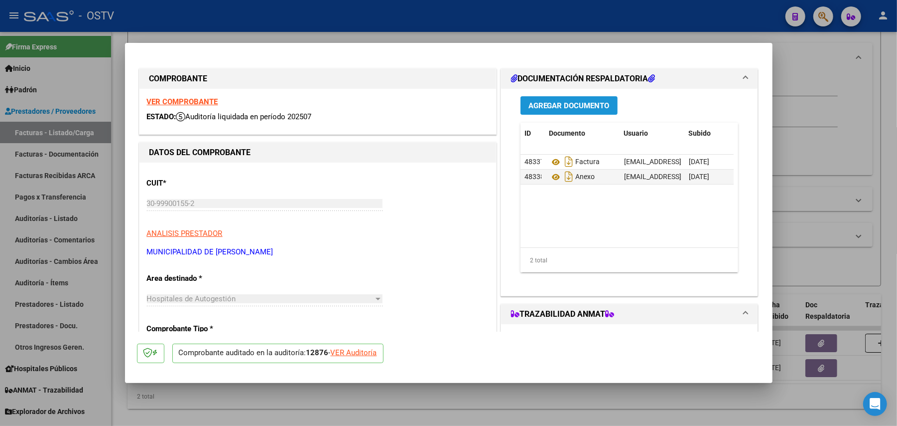
click at [563, 98] on button "Agregar Documento" at bounding box center [569, 105] width 97 height 18
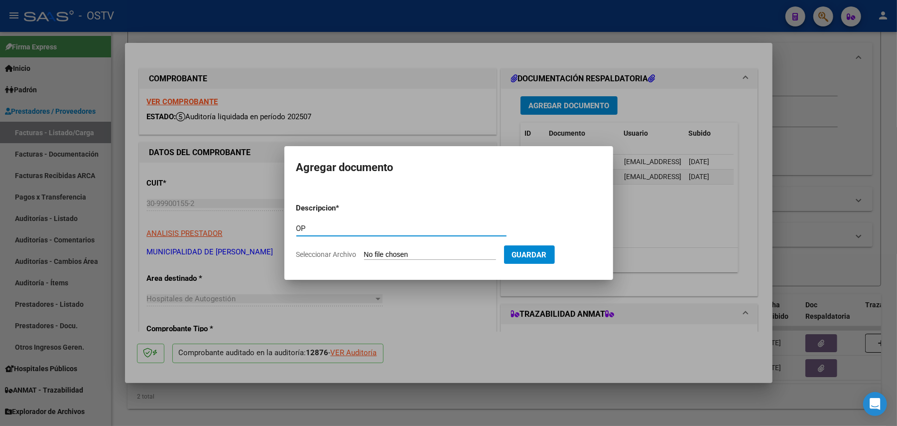
click at [416, 255] on input "Seleccionar Archivo" at bounding box center [430, 254] width 132 height 9
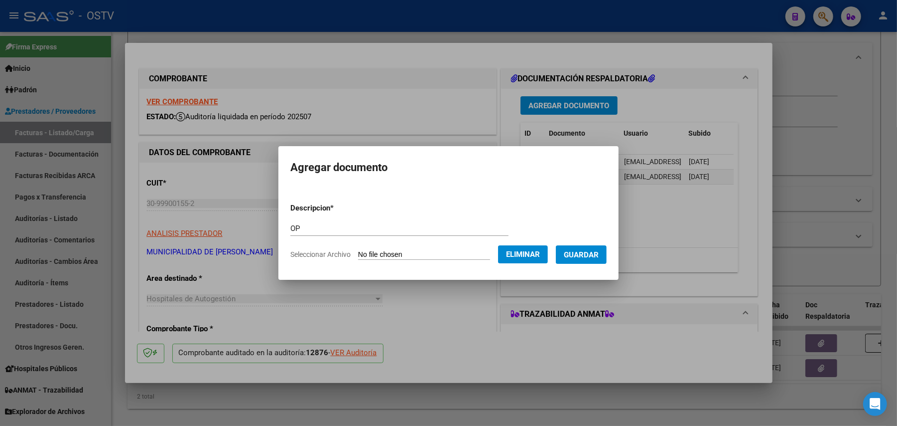
click at [585, 258] on span "Guardar" at bounding box center [581, 254] width 35 height 9
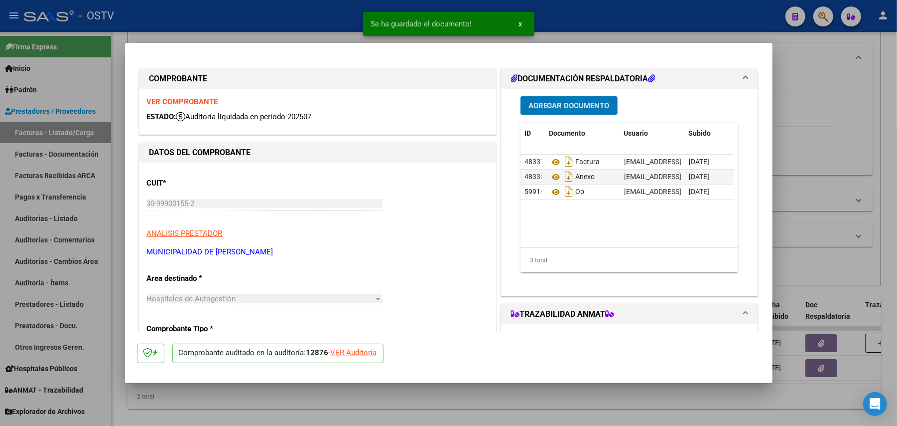
click at [580, 104] on span "Agregar Documento" at bounding box center [569, 105] width 81 height 9
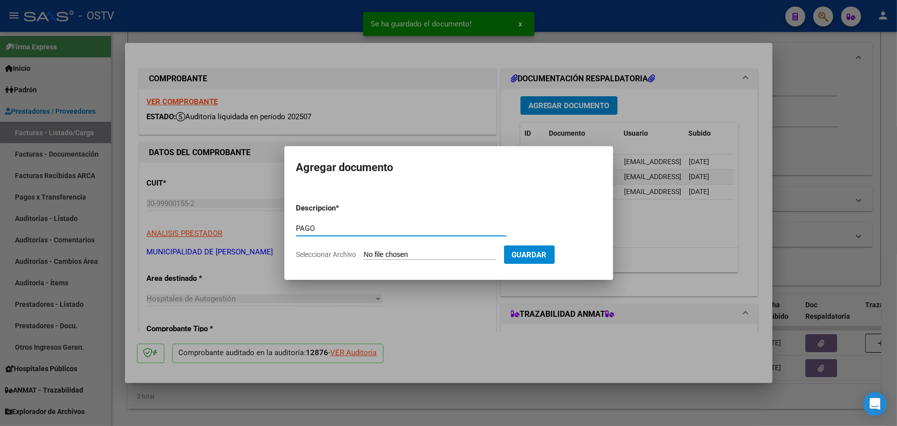
click at [395, 252] on input "Seleccionar Archivo" at bounding box center [430, 254] width 132 height 9
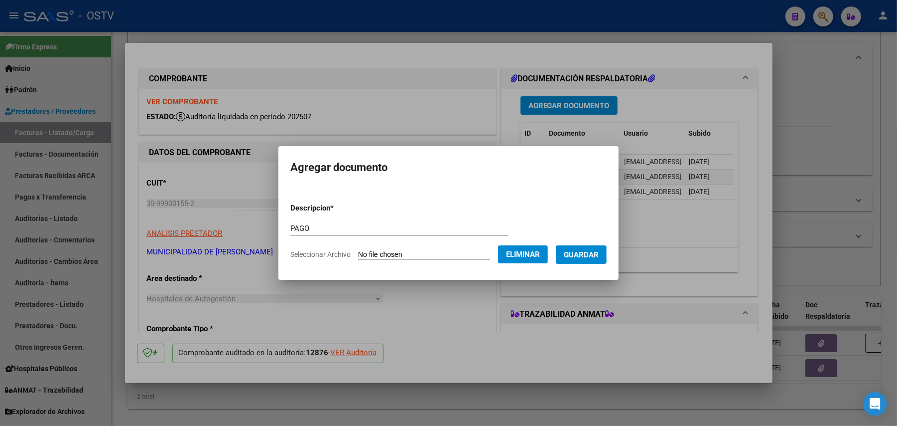
click at [598, 254] on span "Guardar" at bounding box center [581, 254] width 35 height 9
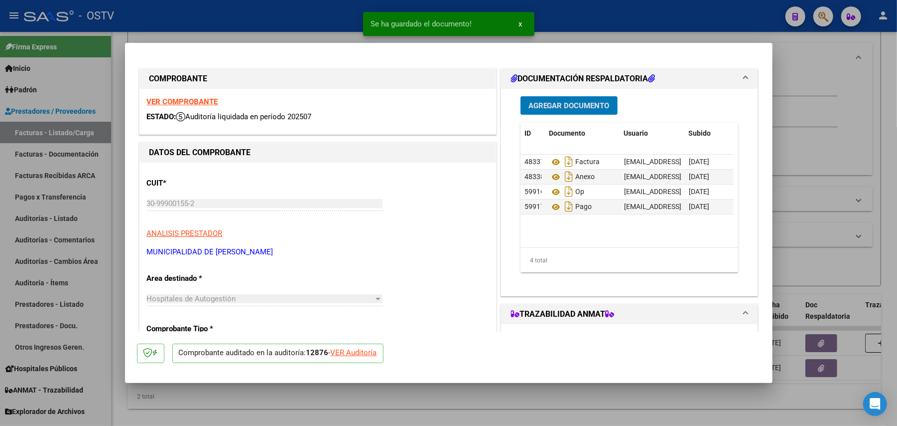
click at [565, 104] on span "Agregar Documento" at bounding box center [569, 105] width 81 height 9
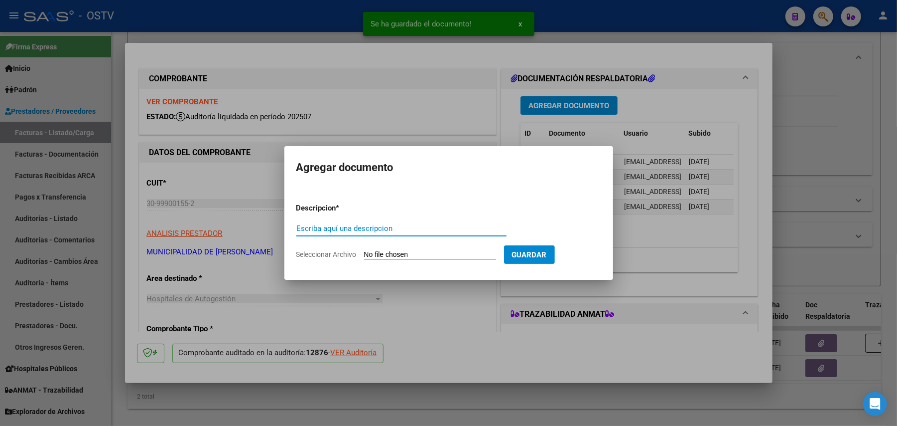
paste input "RECIBO"
click at [410, 253] on input "Seleccionar Archivo" at bounding box center [430, 254] width 132 height 9
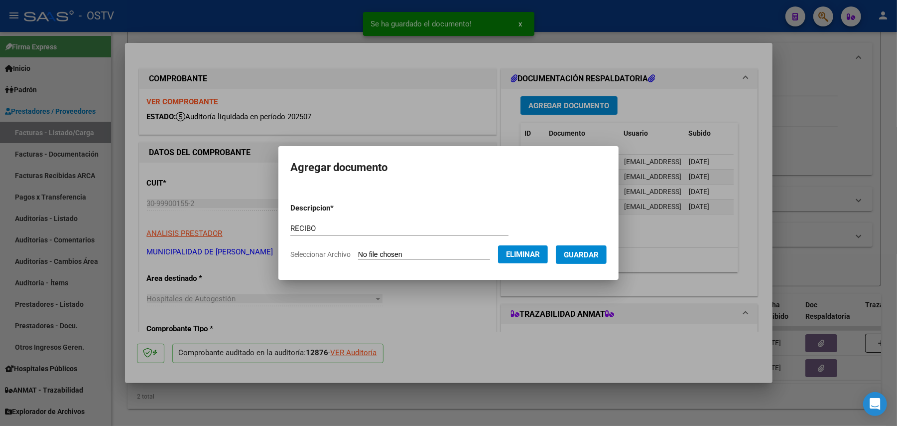
click at [578, 252] on span "Guardar" at bounding box center [581, 254] width 35 height 9
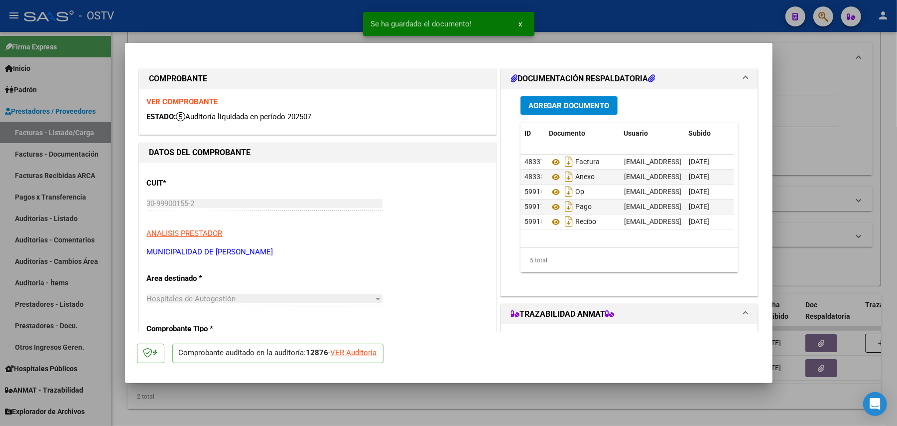
click at [842, 230] on div at bounding box center [448, 213] width 897 height 426
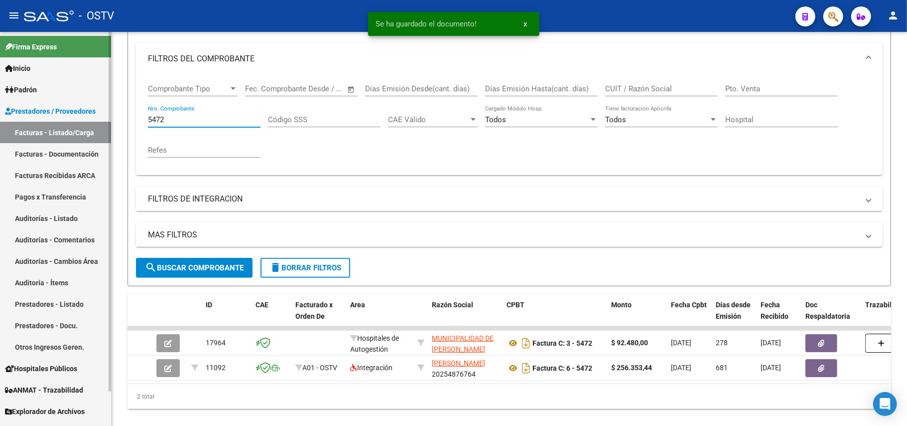
drag, startPoint x: 246, startPoint y: 120, endPoint x: 38, endPoint y: 100, distance: 209.2
click at [38, 105] on mat-sidenav-container "Firma Express Inicio Calendario SSS Instructivos Contacto OS Padrón Afiliados E…" at bounding box center [453, 229] width 907 height 394
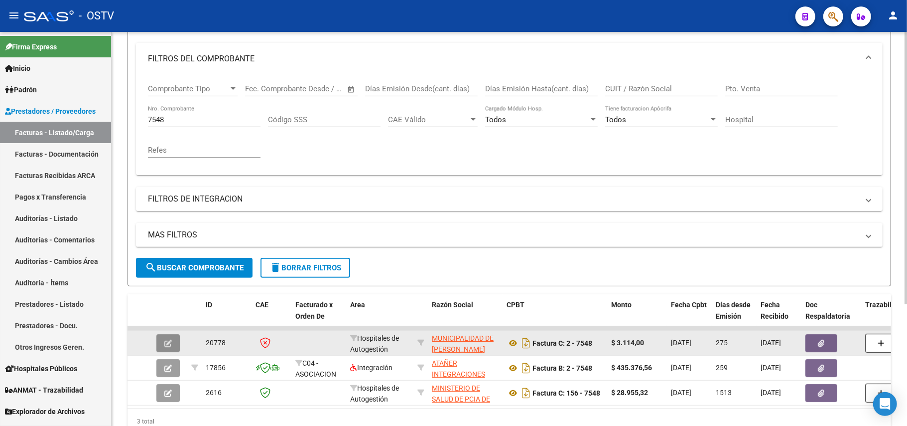
click at [168, 334] on button "button" at bounding box center [167, 343] width 23 height 18
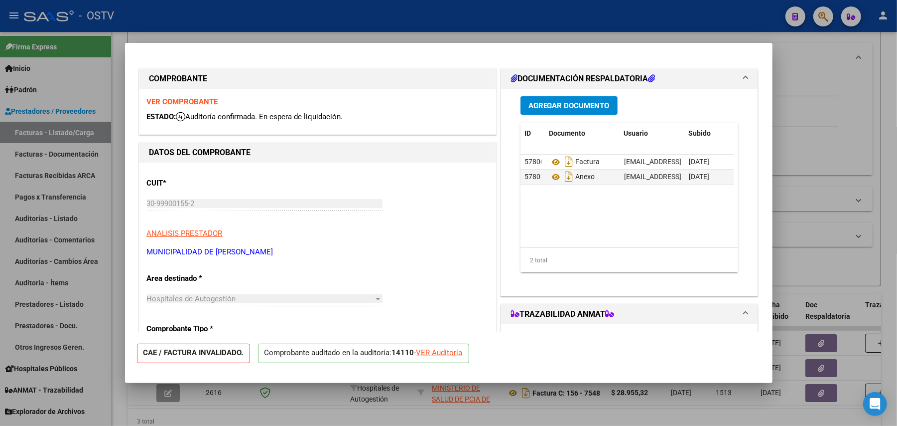
click at [594, 104] on span "Agregar Documento" at bounding box center [569, 105] width 81 height 9
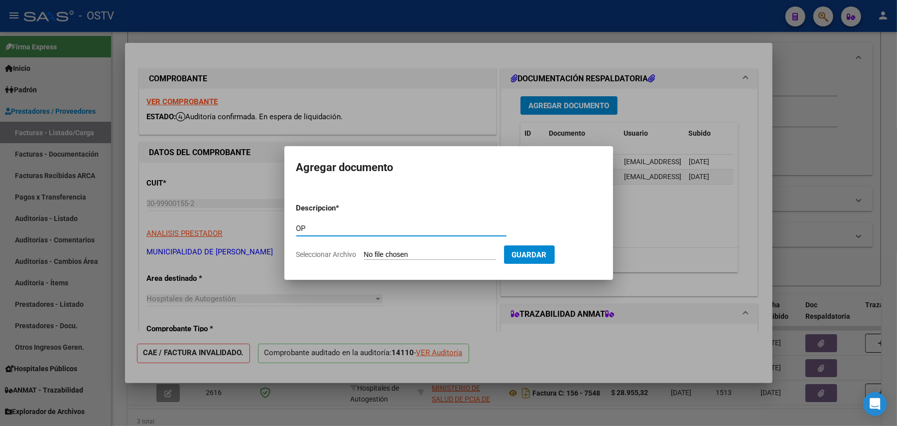
click at [415, 251] on input "Seleccionar Archivo" at bounding box center [430, 254] width 132 height 9
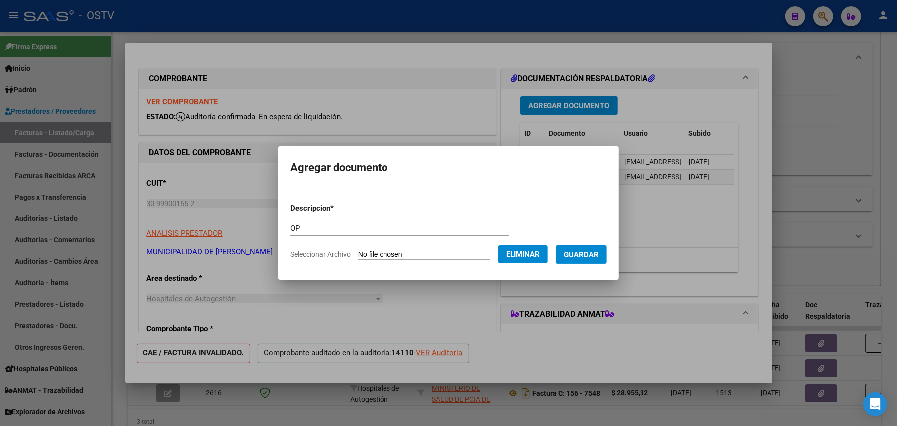
click at [599, 258] on span "Guardar" at bounding box center [581, 254] width 35 height 9
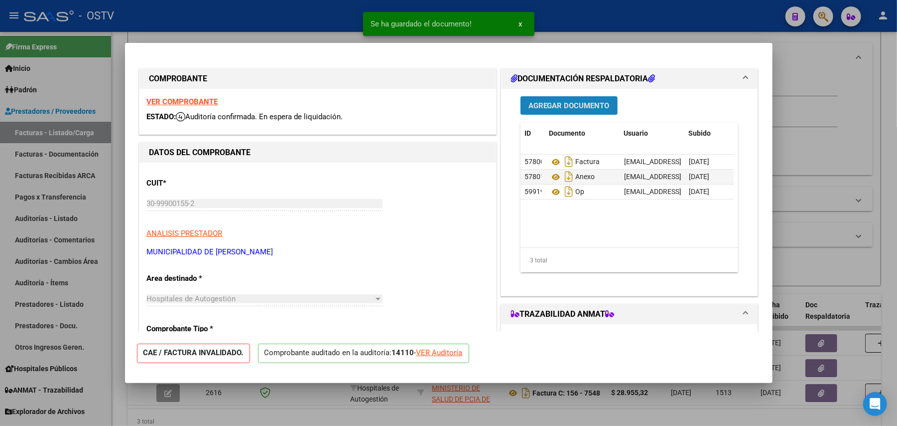
click at [546, 105] on span "Agregar Documento" at bounding box center [569, 105] width 81 height 9
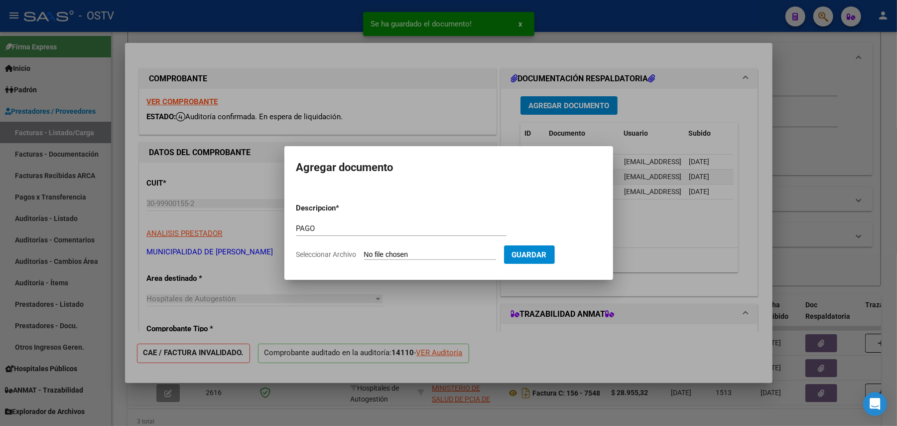
click at [376, 254] on input "Seleccionar Archivo" at bounding box center [430, 254] width 132 height 9
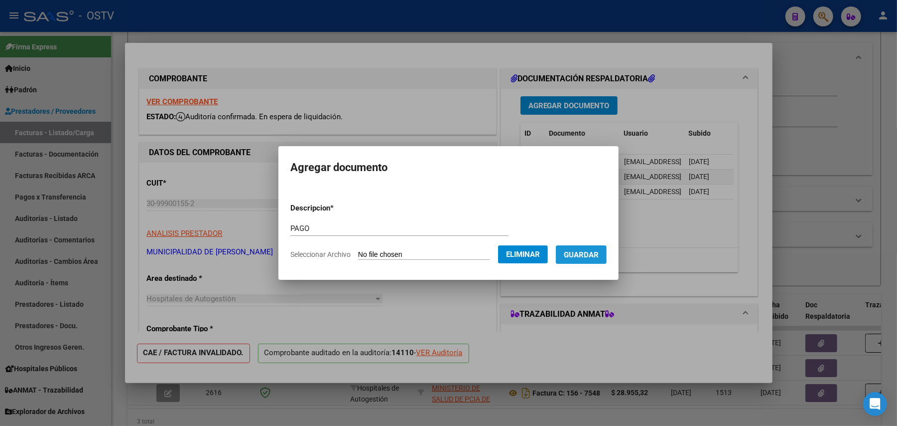
click at [599, 255] on span "Guardar" at bounding box center [581, 254] width 35 height 9
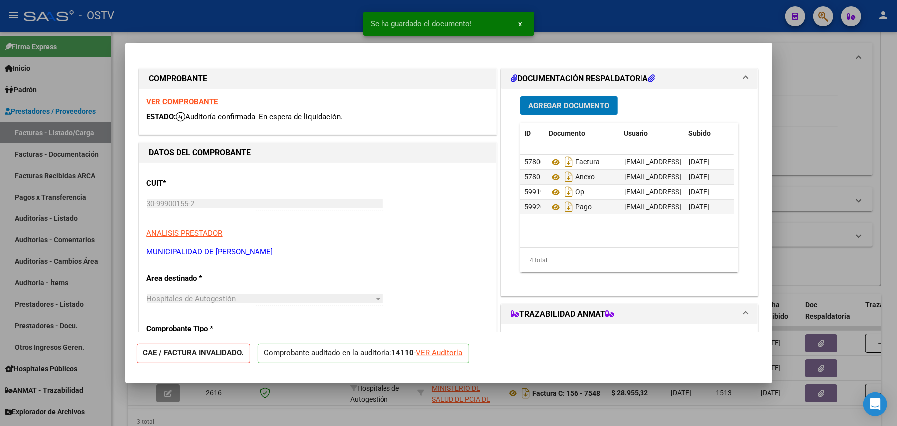
click at [557, 102] on span "Agregar Documento" at bounding box center [569, 105] width 81 height 9
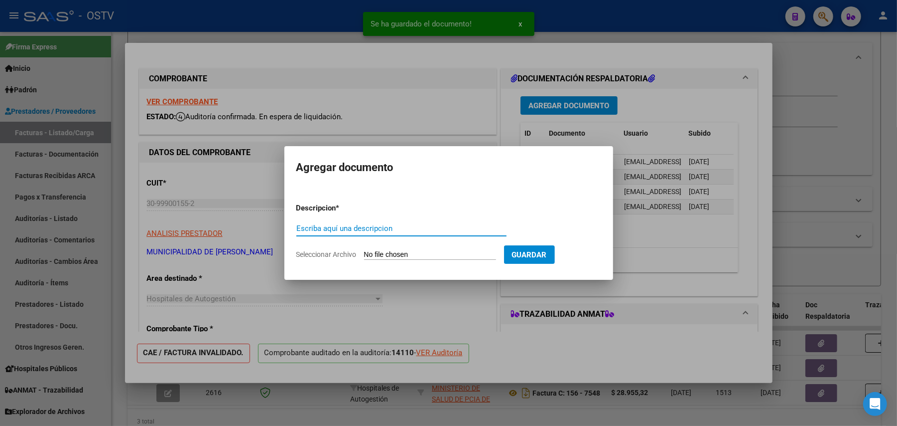
paste input "RECIBO"
click at [417, 248] on form "Descripcion * RECIBO Escriba aquí una descripcion Seleccionar Archivo Guardar" at bounding box center [448, 231] width 305 height 73
click at [389, 254] on input "Seleccionar Archivo" at bounding box center [430, 254] width 132 height 9
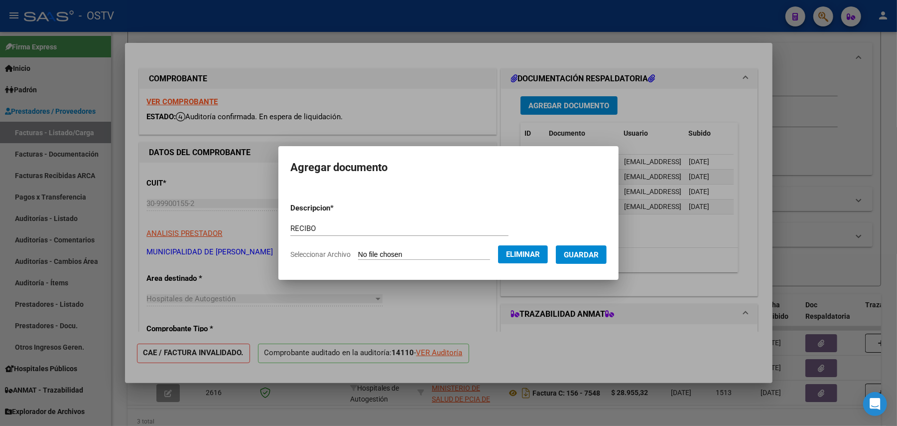
click at [599, 254] on span "Guardar" at bounding box center [581, 254] width 35 height 9
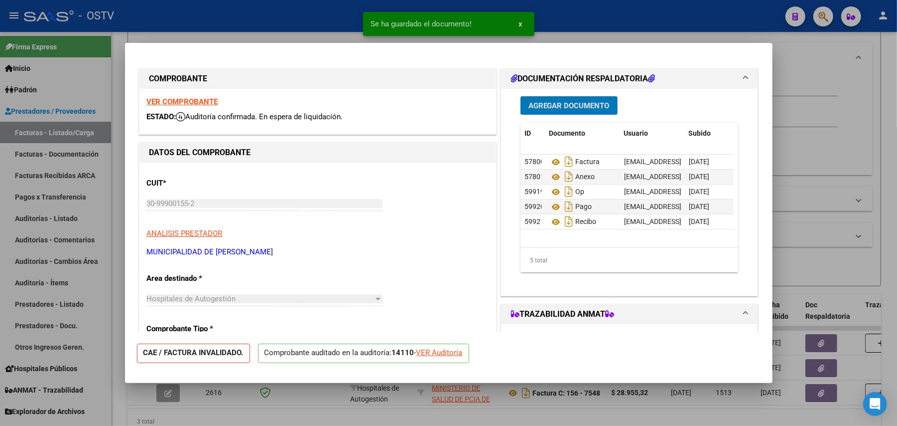
click at [853, 235] on div at bounding box center [448, 213] width 897 height 426
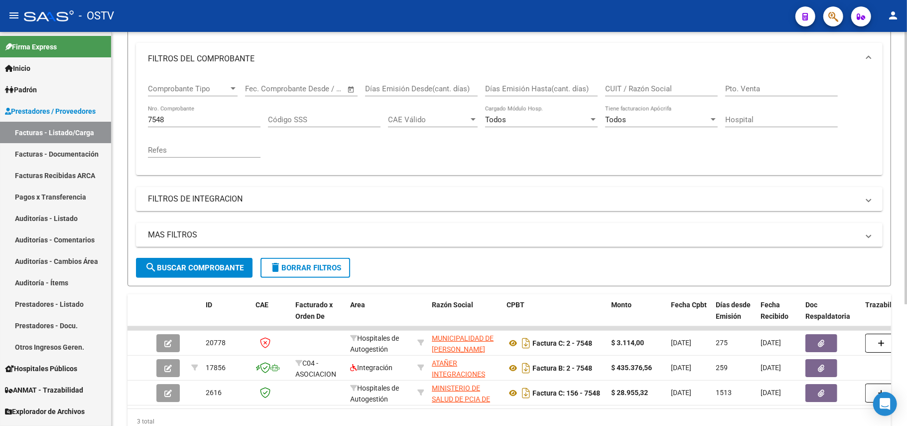
click at [189, 121] on input "7548" at bounding box center [204, 119] width 113 height 9
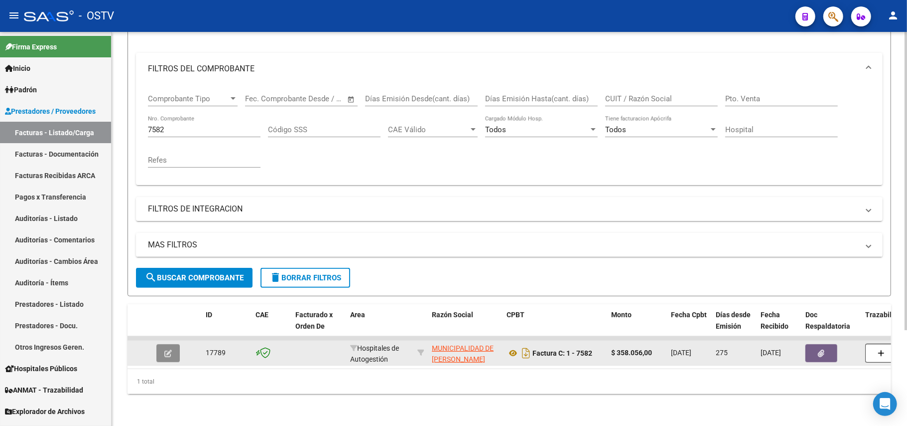
click at [166, 349] on icon "button" at bounding box center [167, 352] width 7 height 7
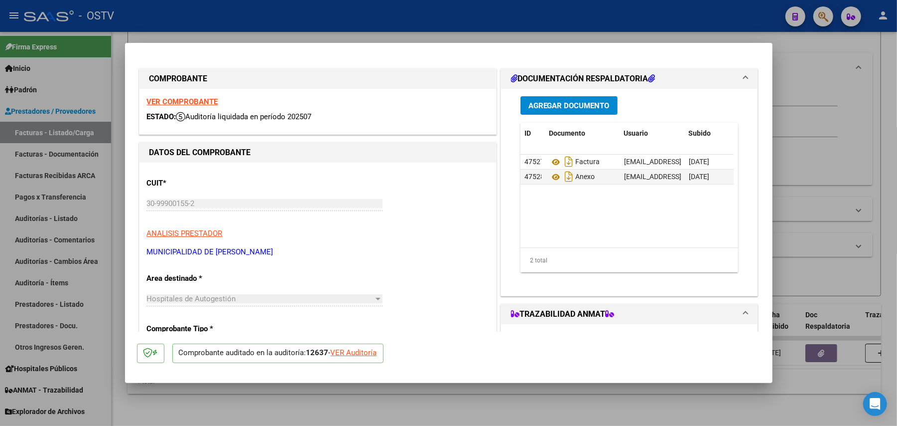
click at [577, 110] on span "Agregar Documento" at bounding box center [569, 105] width 81 height 9
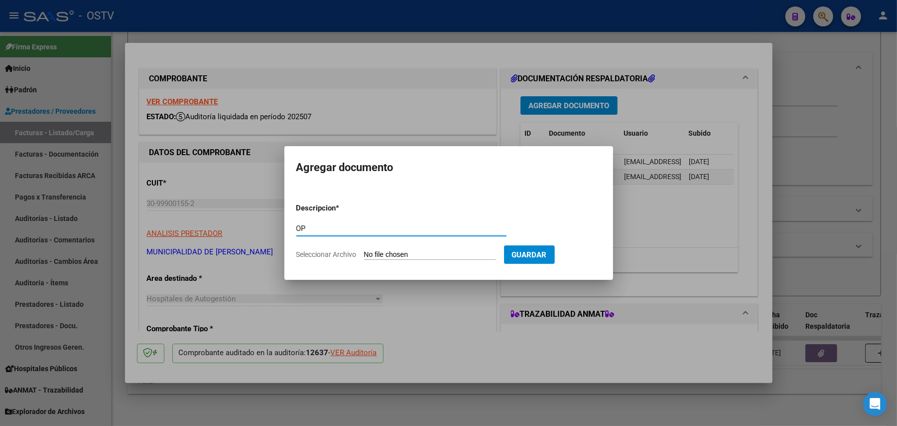
click at [404, 254] on input "Seleccionar Archivo" at bounding box center [430, 254] width 132 height 9
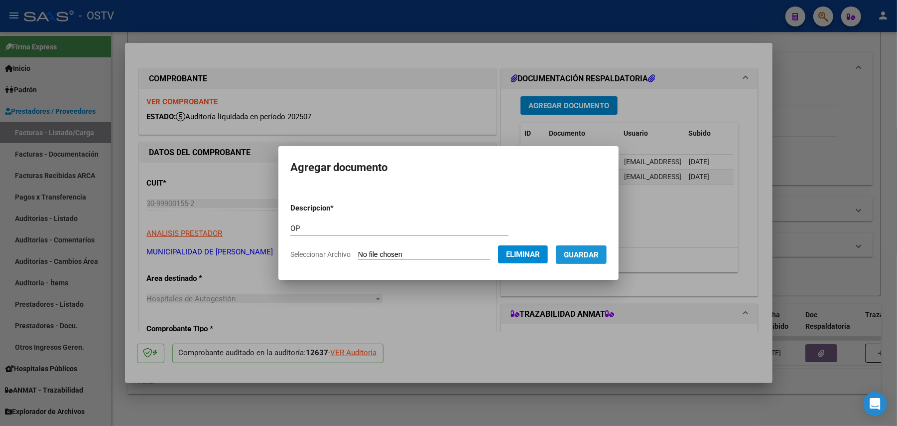
click at [591, 256] on span "Guardar" at bounding box center [581, 254] width 35 height 9
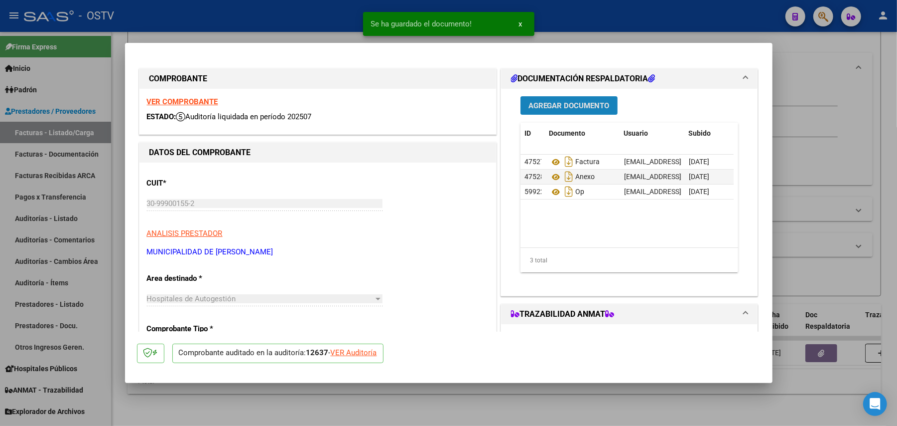
click at [598, 101] on span "Agregar Documento" at bounding box center [569, 105] width 81 height 9
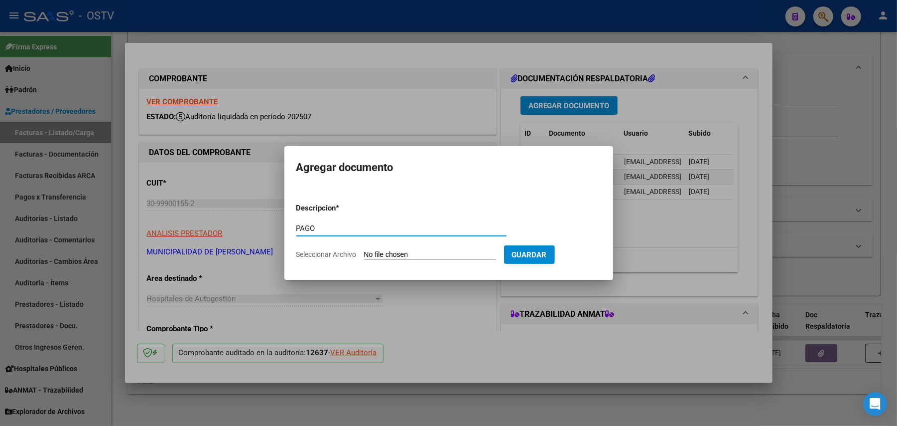
click at [394, 254] on input "Seleccionar Archivo" at bounding box center [430, 254] width 132 height 9
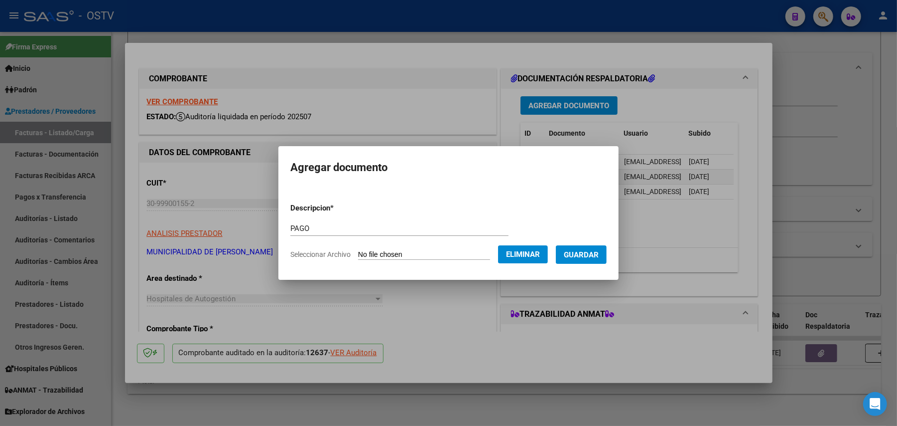
click at [598, 257] on span "Guardar" at bounding box center [581, 254] width 35 height 9
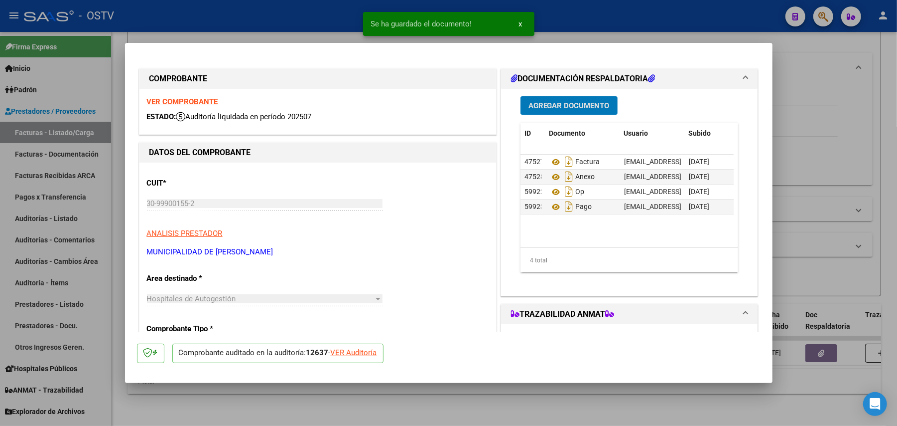
click at [590, 109] on span "Agregar Documento" at bounding box center [569, 105] width 81 height 9
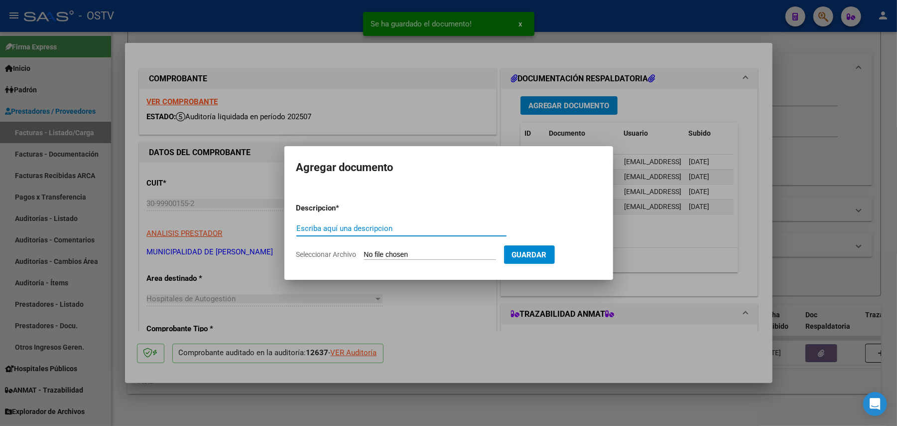
paste input "RECIBO"
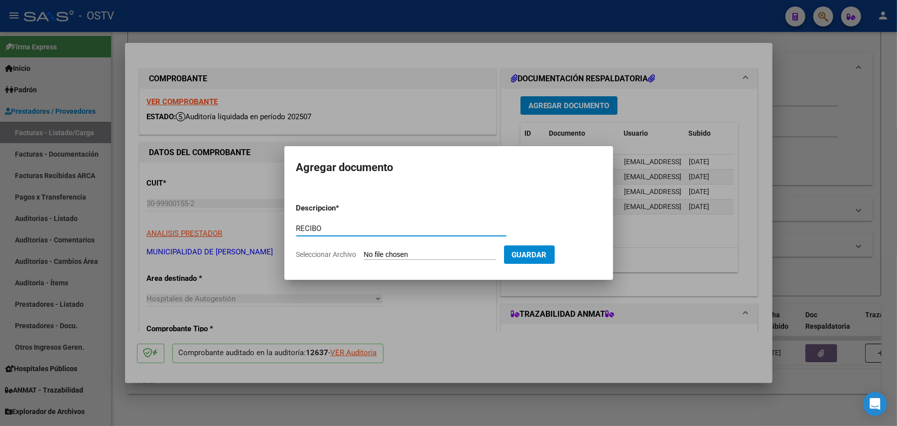
click at [389, 251] on input "Seleccionar Archivo" at bounding box center [430, 254] width 132 height 9
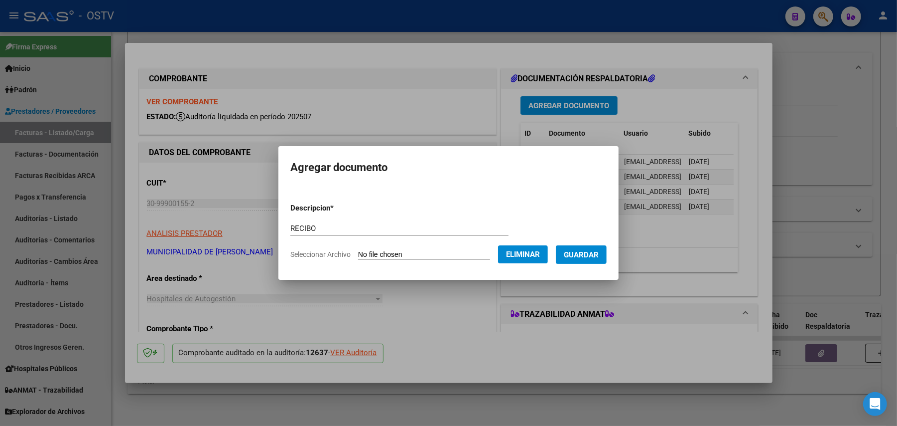
click at [599, 255] on span "Guardar" at bounding box center [581, 254] width 35 height 9
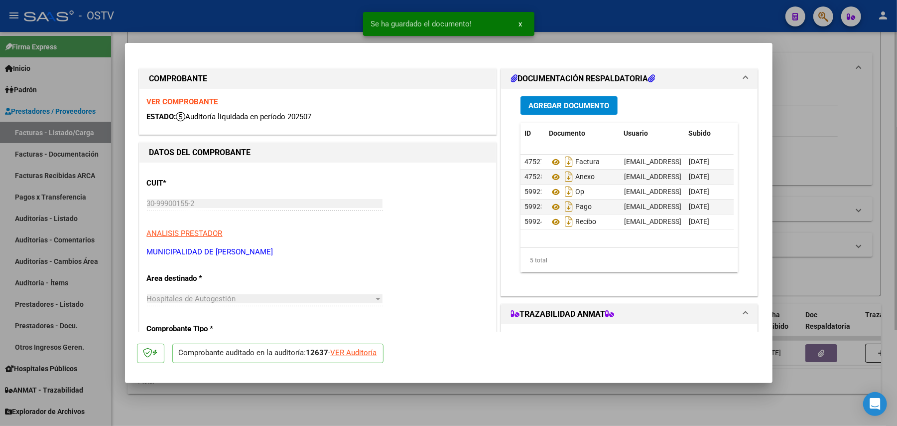
click at [790, 196] on div at bounding box center [448, 213] width 897 height 426
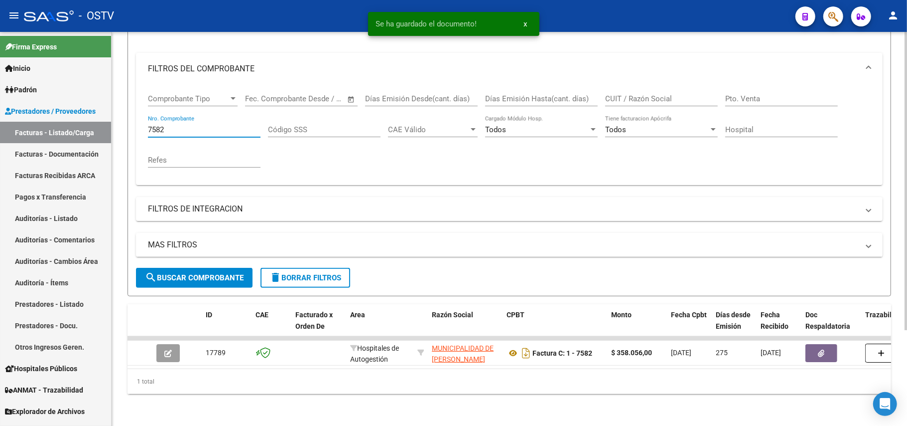
click at [188, 125] on input "7582" at bounding box center [204, 129] width 113 height 9
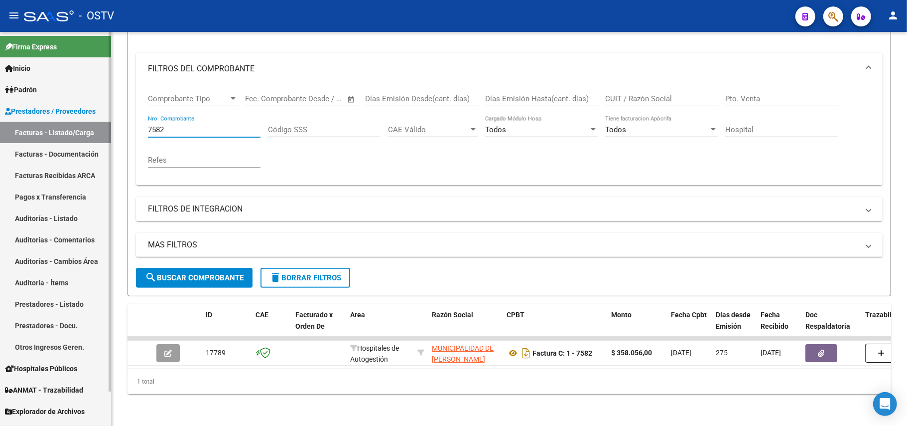
drag, startPoint x: 188, startPoint y: 118, endPoint x: 55, endPoint y: 109, distance: 133.4
click at [55, 109] on mat-sidenav-container "Firma Express Inicio Calendario SSS Instructivos Contacto OS Padrón Afiliados E…" at bounding box center [453, 229] width 907 height 394
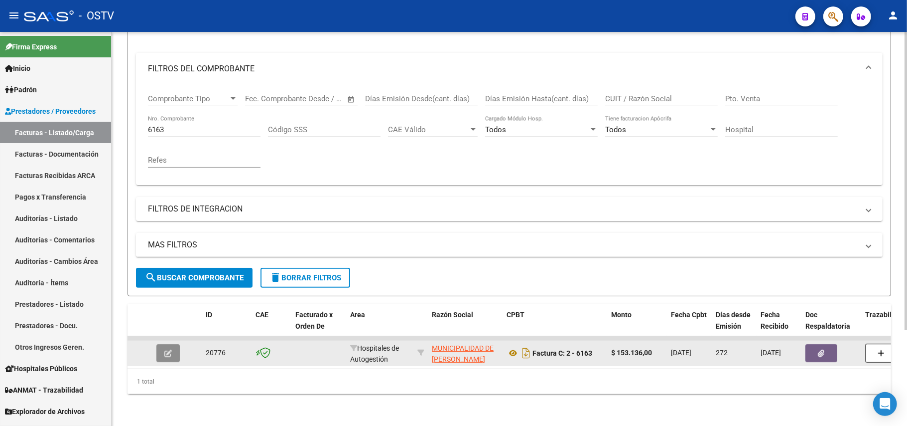
click at [170, 349] on icon "button" at bounding box center [167, 352] width 7 height 7
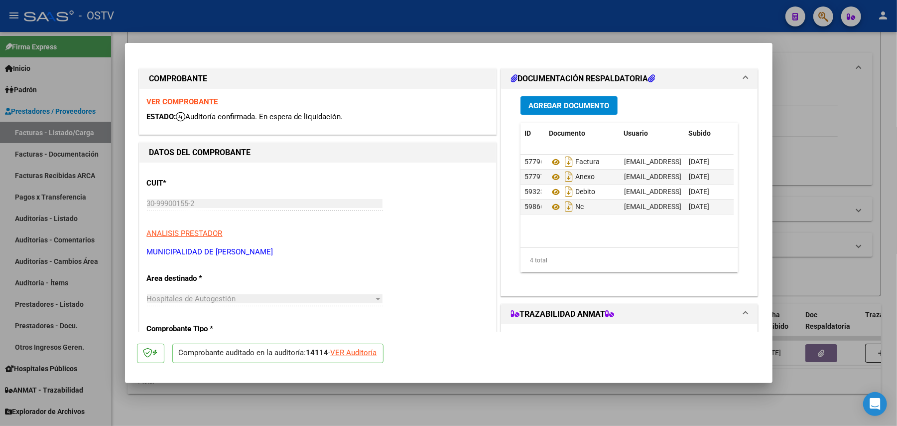
click at [567, 114] on button "Agregar Documento" at bounding box center [569, 105] width 97 height 18
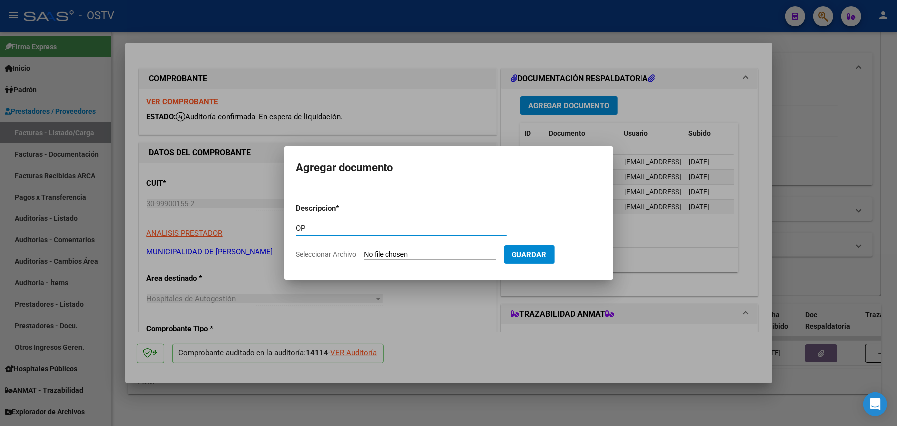
click at [413, 252] on input "Seleccionar Archivo" at bounding box center [430, 254] width 132 height 9
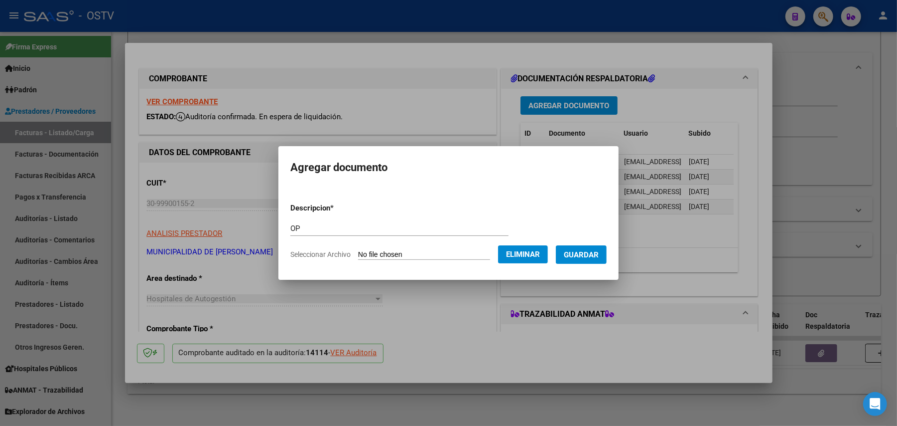
click at [584, 250] on span "Guardar" at bounding box center [581, 254] width 35 height 9
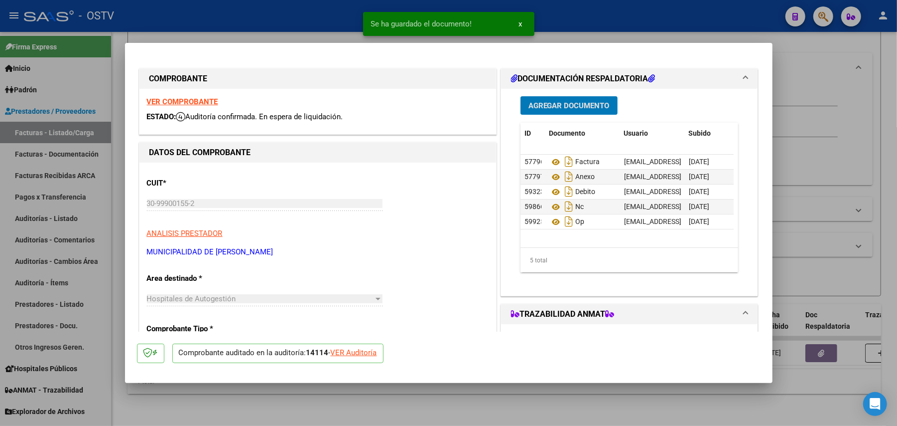
click at [579, 105] on span "Agregar Documento" at bounding box center [569, 105] width 81 height 9
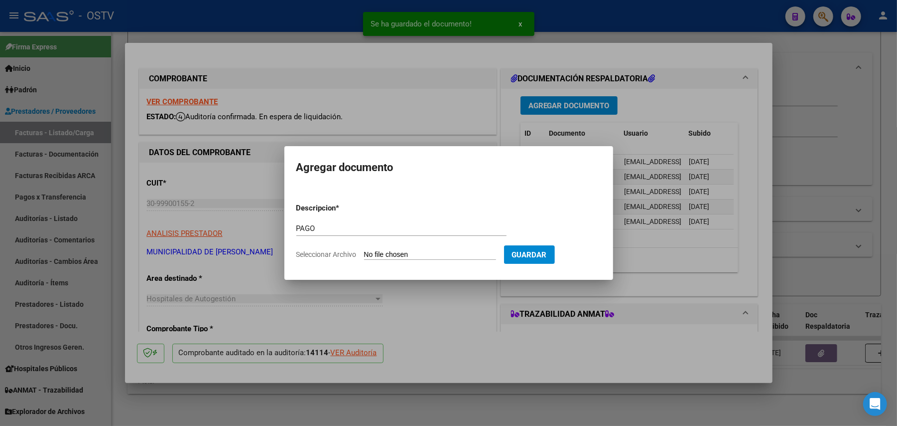
click at [395, 253] on input "Seleccionar Archivo" at bounding box center [430, 254] width 132 height 9
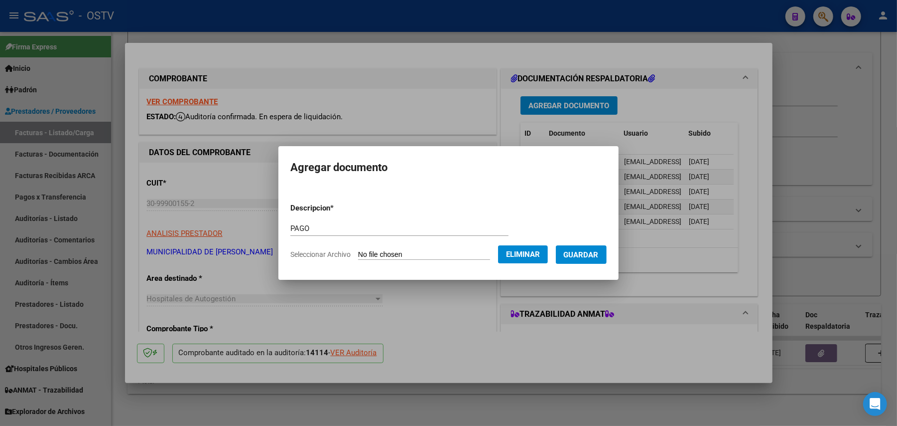
click at [593, 255] on span "Guardar" at bounding box center [581, 254] width 35 height 9
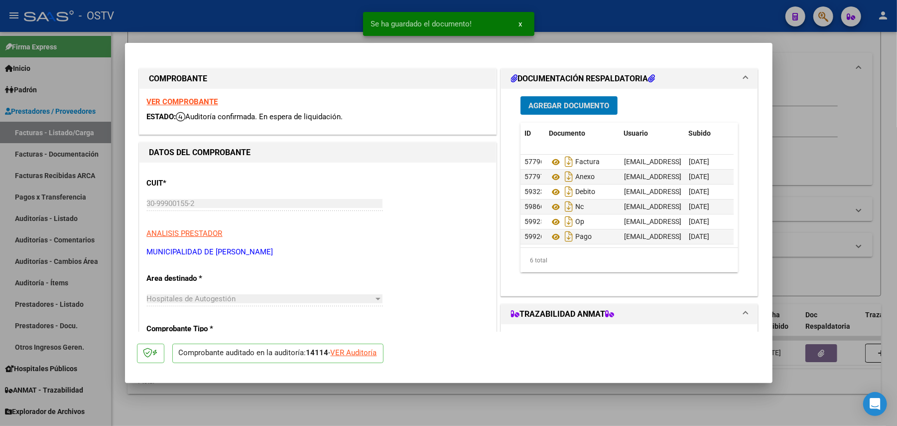
click at [573, 102] on span "Agregar Documento" at bounding box center [569, 105] width 81 height 9
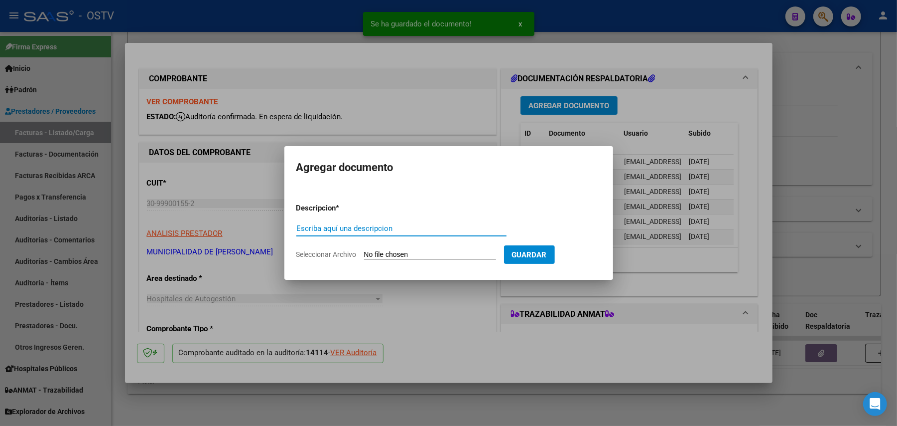
paste input "RECIBO"
click at [399, 247] on form "Descripcion * RECIBO Escriba aquí una descripcion Seleccionar Archivo Guardar" at bounding box center [448, 231] width 305 height 73
click at [402, 252] on input "Seleccionar Archivo" at bounding box center [430, 254] width 132 height 9
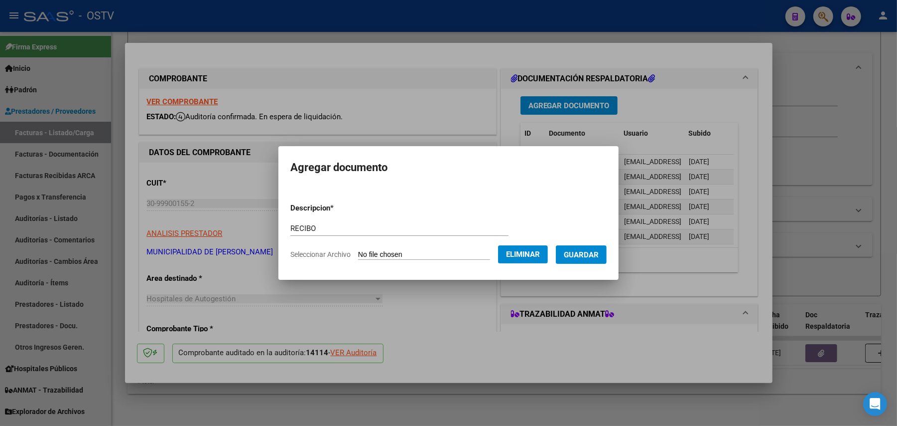
click at [598, 256] on span "Guardar" at bounding box center [581, 254] width 35 height 9
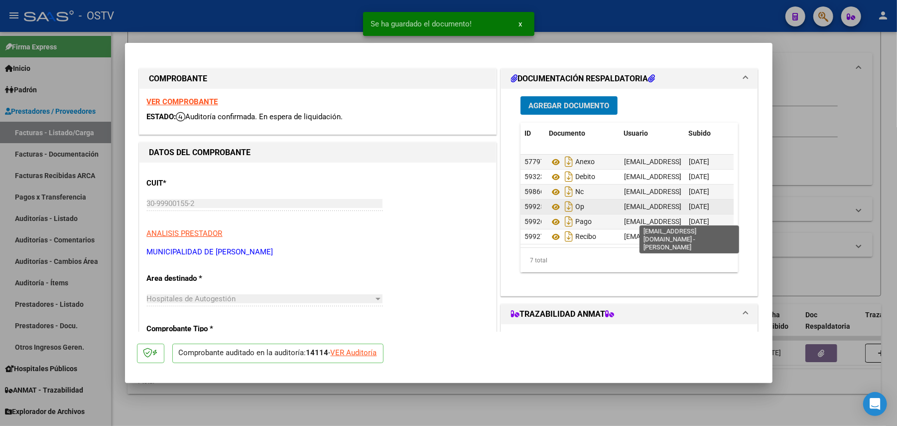
scroll to position [24, 0]
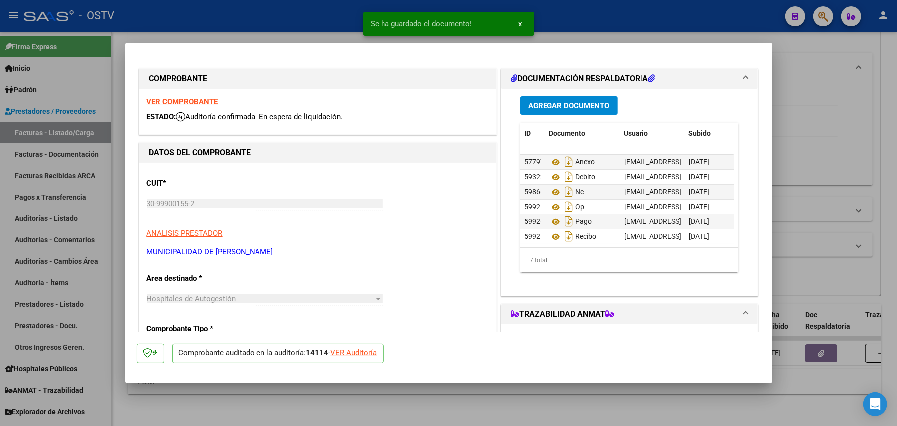
click at [809, 214] on div at bounding box center [448, 213] width 897 height 426
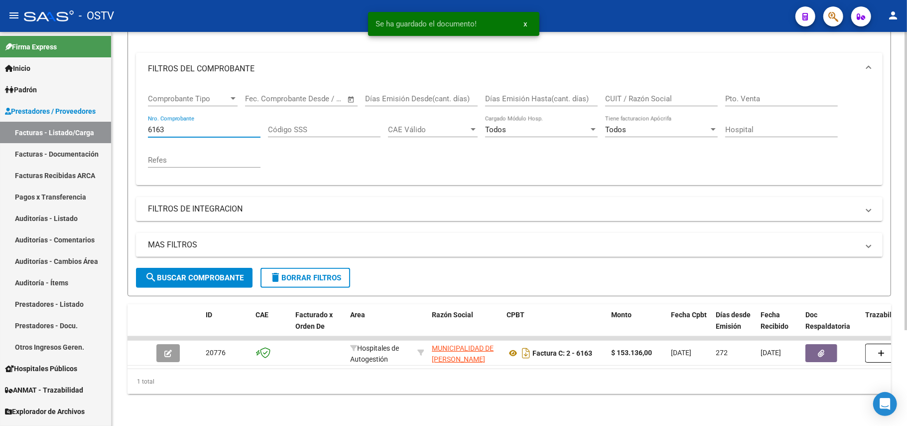
drag, startPoint x: 211, startPoint y: 118, endPoint x: 144, endPoint y: 113, distance: 67.5
click at [144, 113] on div "Comprobante Tipo Comprobante Tipo Fecha inicio – Fecha fin Fec. Comprobante Des…" at bounding box center [509, 135] width 747 height 100
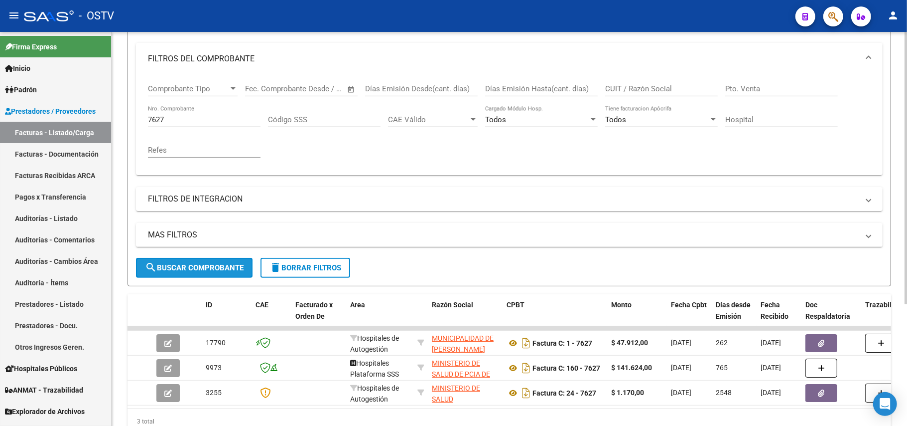
click at [217, 264] on span "search Buscar Comprobante" at bounding box center [194, 267] width 99 height 9
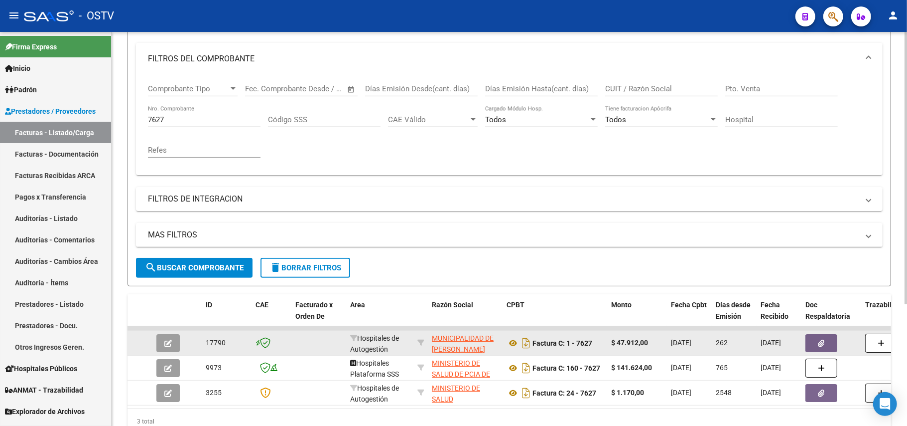
click at [162, 342] on button "button" at bounding box center [167, 343] width 23 height 18
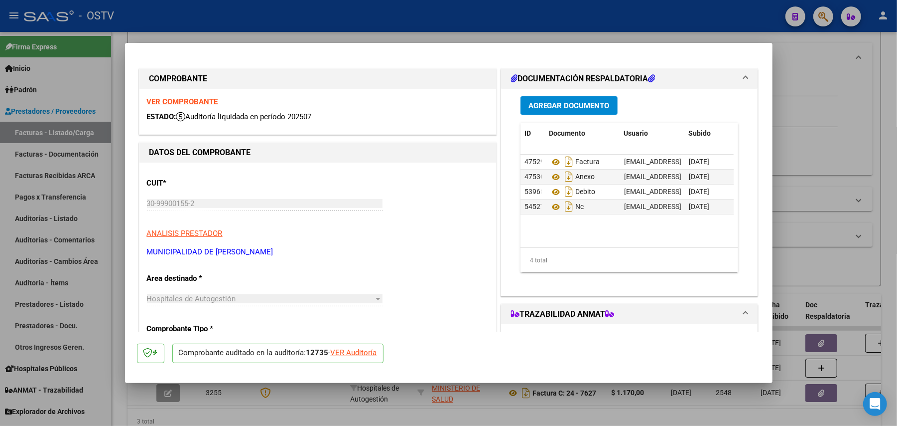
click at [554, 108] on span "Agregar Documento" at bounding box center [569, 105] width 81 height 9
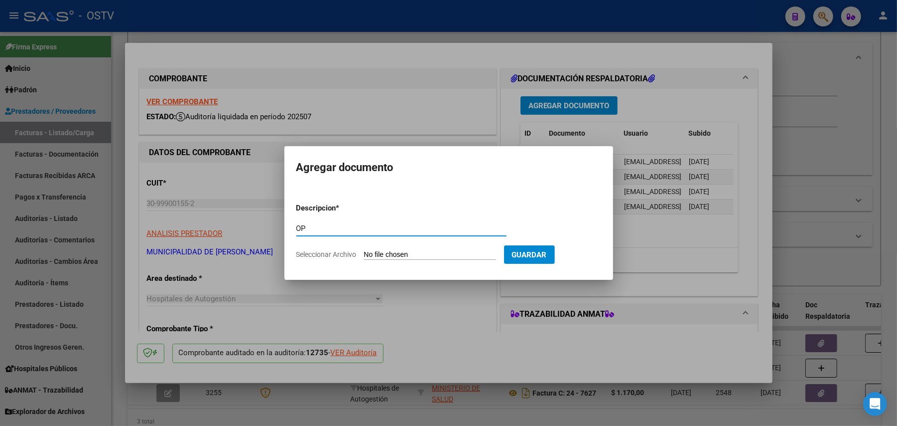
click at [408, 250] on input "Seleccionar Archivo" at bounding box center [430, 254] width 132 height 9
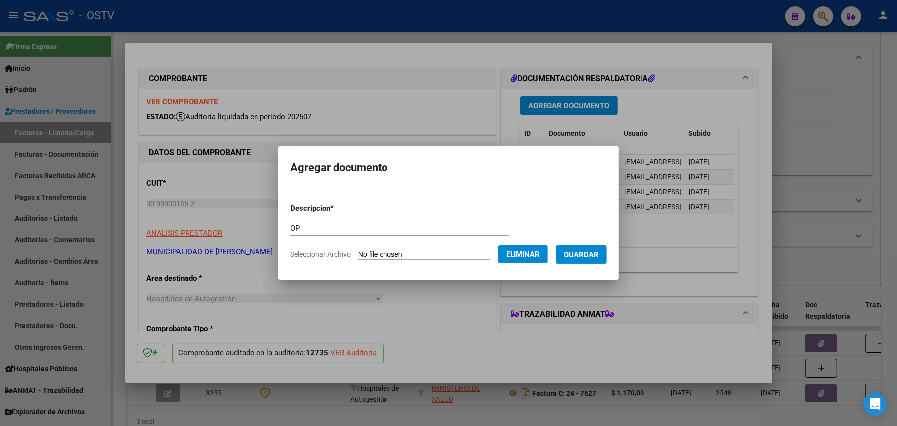
click at [599, 255] on span "Guardar" at bounding box center [581, 254] width 35 height 9
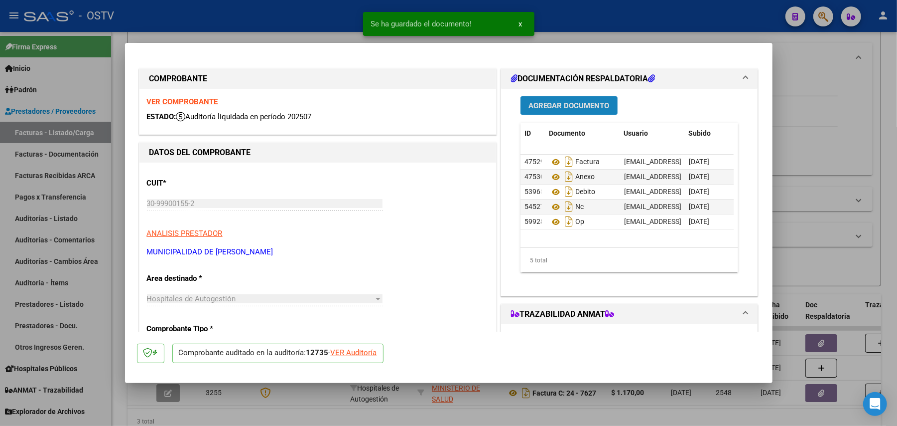
click at [587, 105] on span "Agregar Documento" at bounding box center [569, 105] width 81 height 9
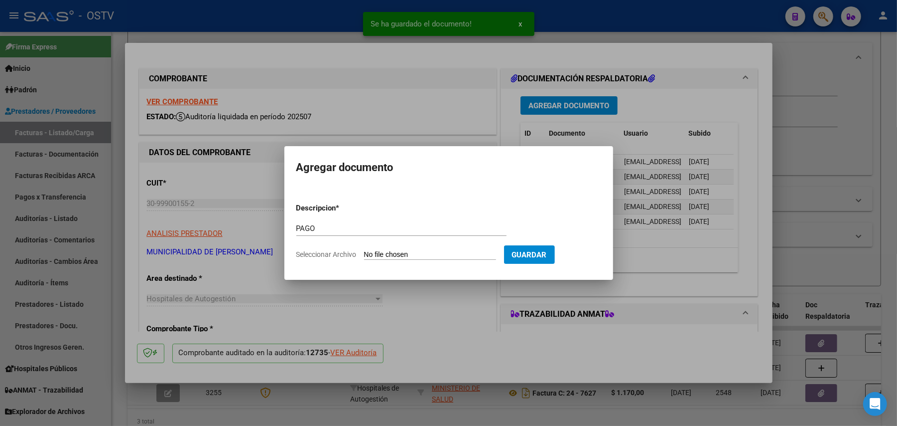
click at [408, 254] on input "Seleccionar Archivo" at bounding box center [430, 254] width 132 height 9
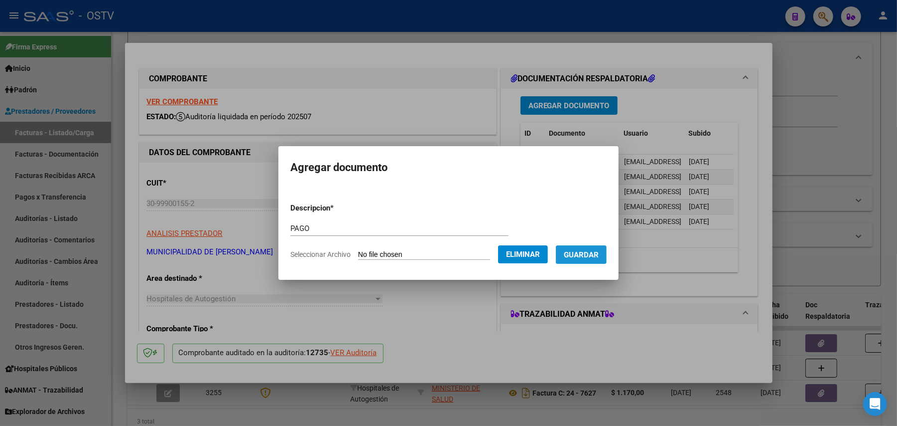
click at [596, 253] on span "Guardar" at bounding box center [581, 254] width 35 height 9
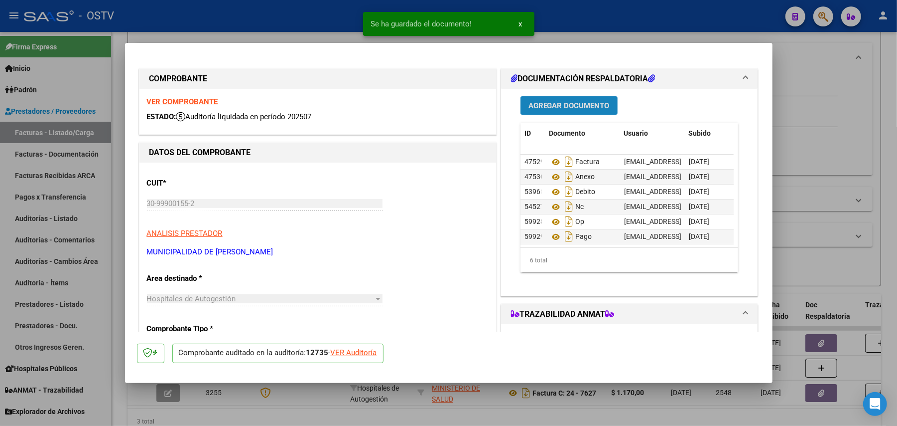
click at [558, 106] on span "Agregar Documento" at bounding box center [569, 105] width 81 height 9
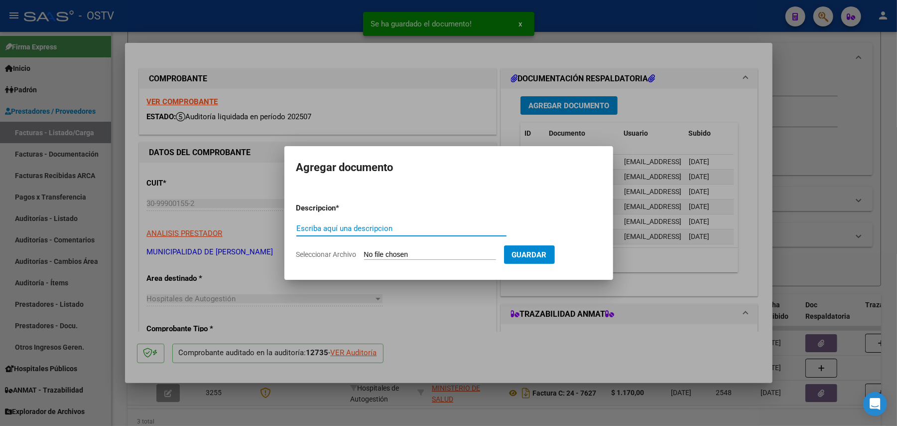
paste input "RECIBO"
click at [418, 255] on input "Seleccionar Archivo" at bounding box center [430, 254] width 132 height 9
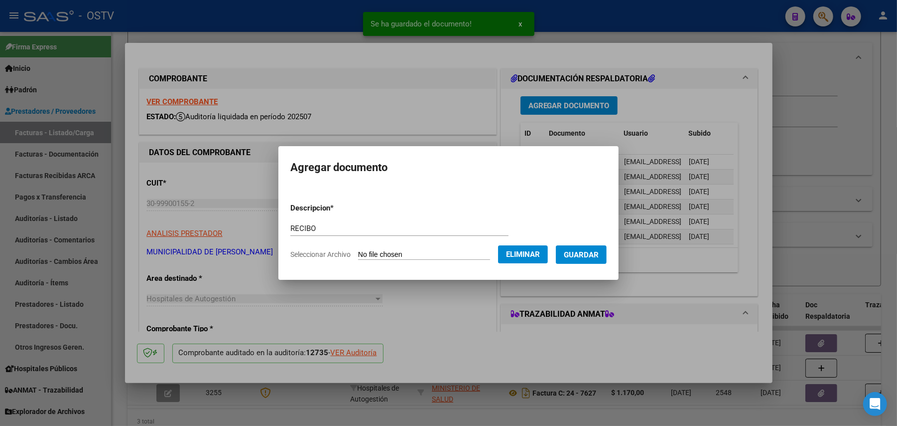
click at [589, 258] on span "Guardar" at bounding box center [581, 254] width 35 height 9
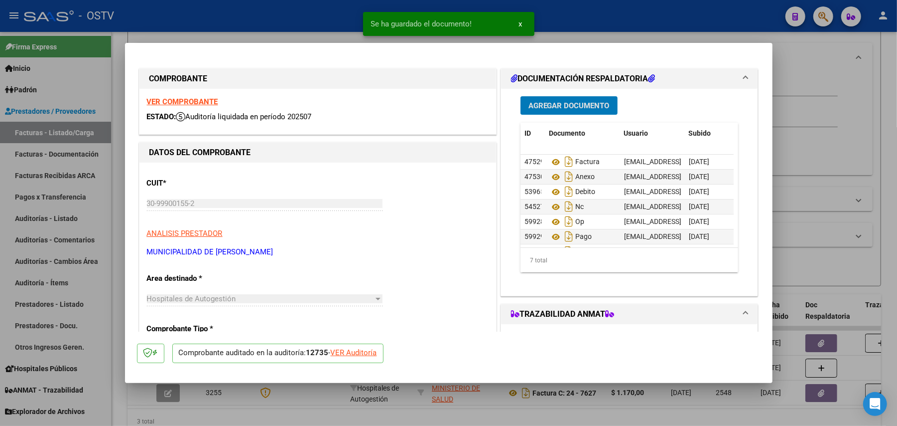
click at [840, 224] on div at bounding box center [448, 213] width 897 height 426
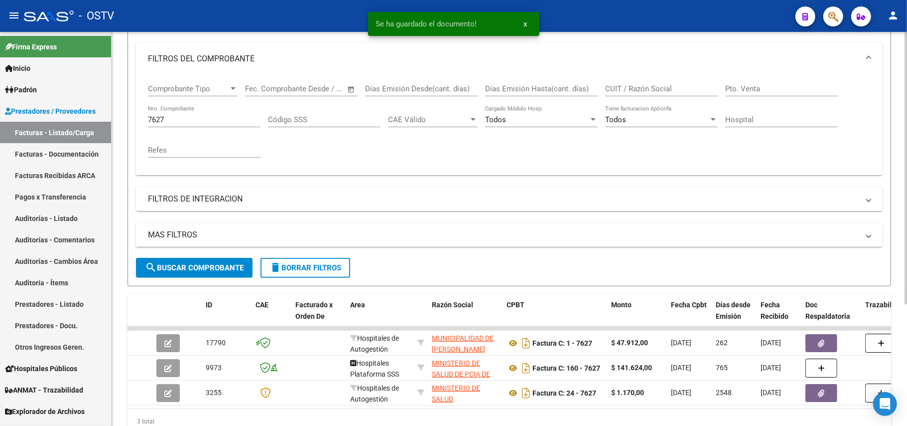
click at [224, 126] on div "7627 Nro. Comprobante" at bounding box center [204, 116] width 113 height 21
click at [232, 111] on div "7627 Nro. Comprobante" at bounding box center [204, 116] width 113 height 21
click at [232, 120] on input "7627" at bounding box center [204, 119] width 113 height 9
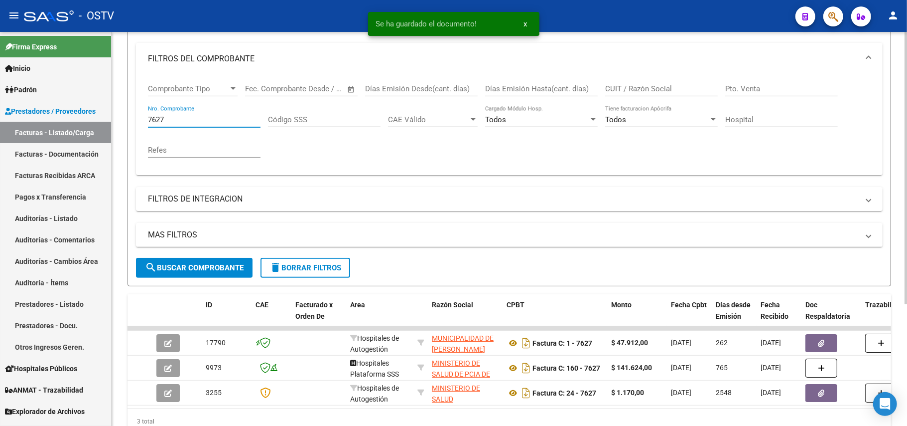
click at [232, 120] on input "7627" at bounding box center [204, 119] width 113 height 9
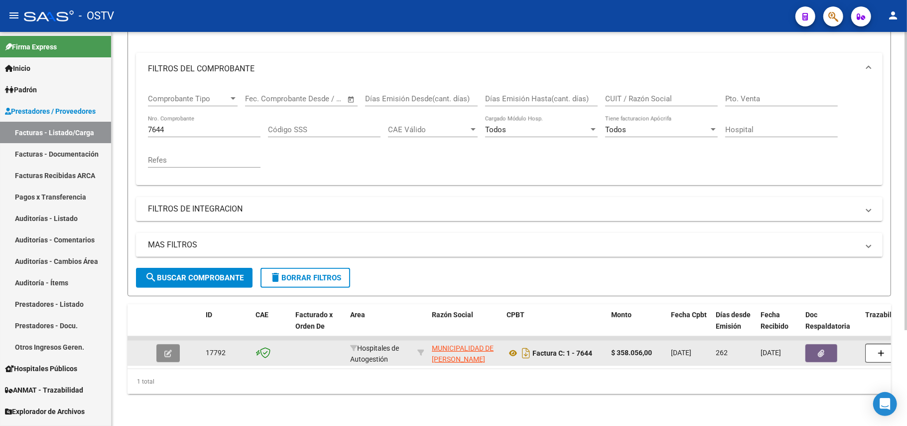
click at [170, 344] on button "button" at bounding box center [167, 353] width 23 height 18
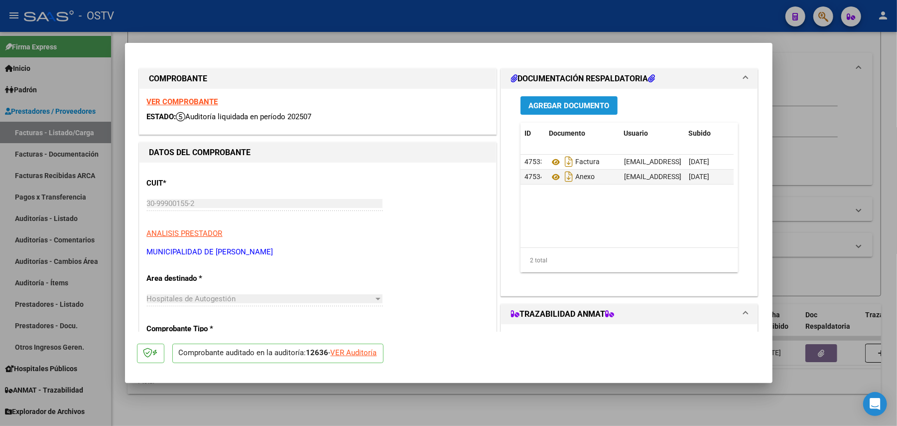
click at [586, 109] on span "Agregar Documento" at bounding box center [569, 105] width 81 height 9
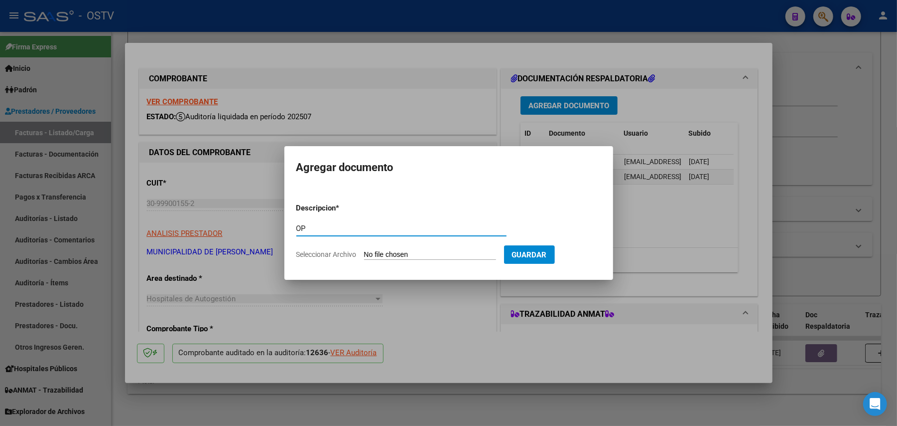
click at [425, 256] on input "Seleccionar Archivo" at bounding box center [430, 254] width 132 height 9
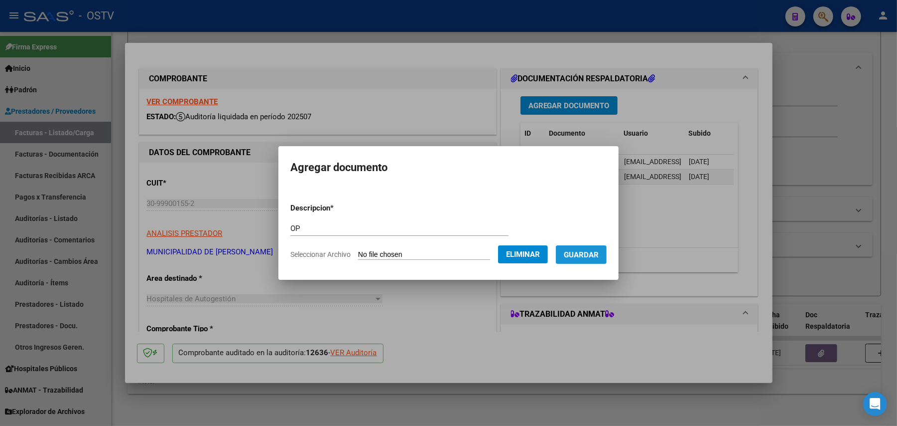
click at [590, 254] on span "Guardar" at bounding box center [581, 254] width 35 height 9
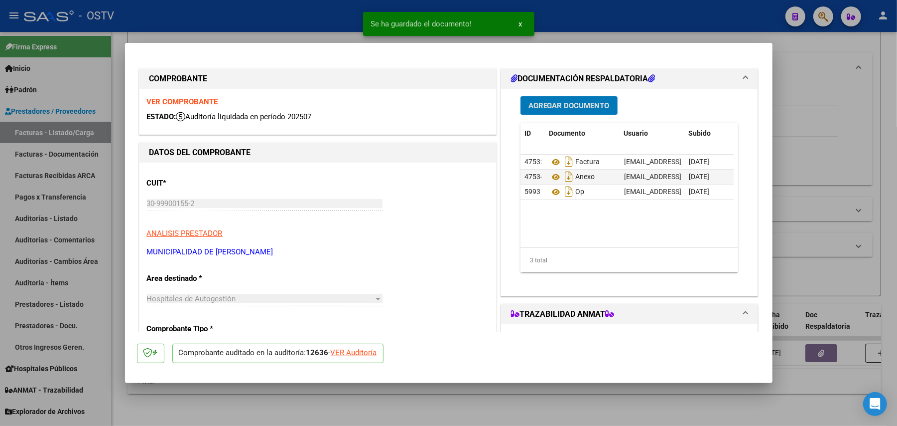
click at [580, 99] on button "Agregar Documento" at bounding box center [569, 105] width 97 height 18
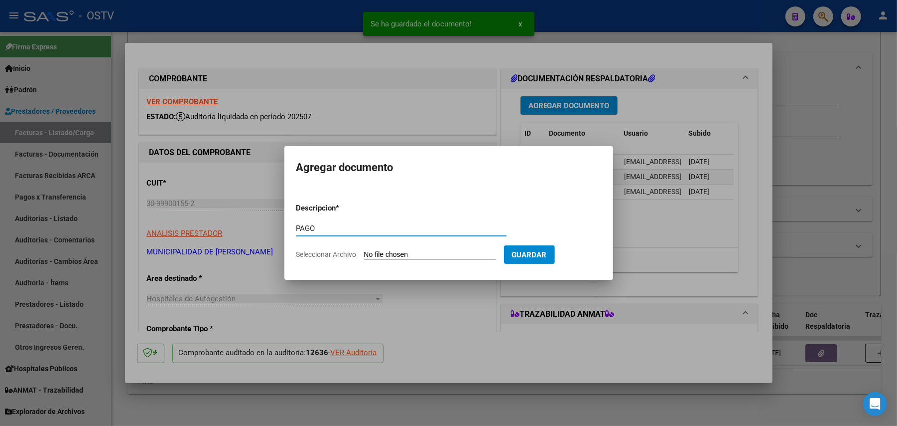
click at [392, 250] on input "Seleccionar Archivo" at bounding box center [430, 254] width 132 height 9
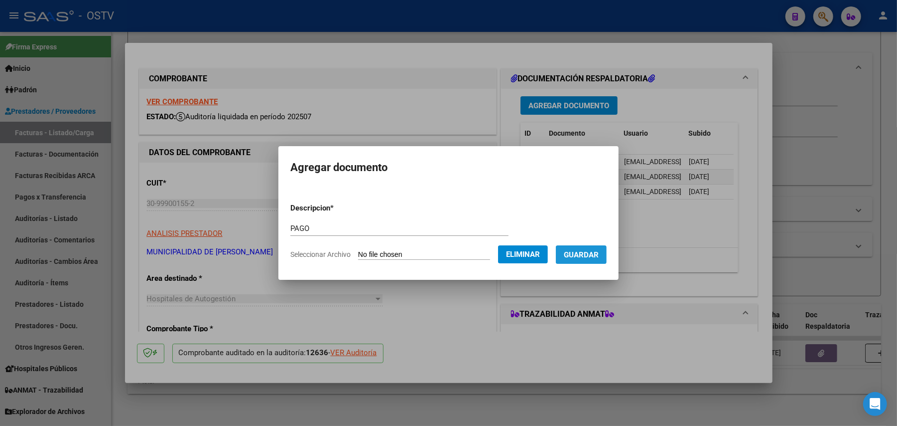
click at [578, 252] on span "Guardar" at bounding box center [581, 254] width 35 height 9
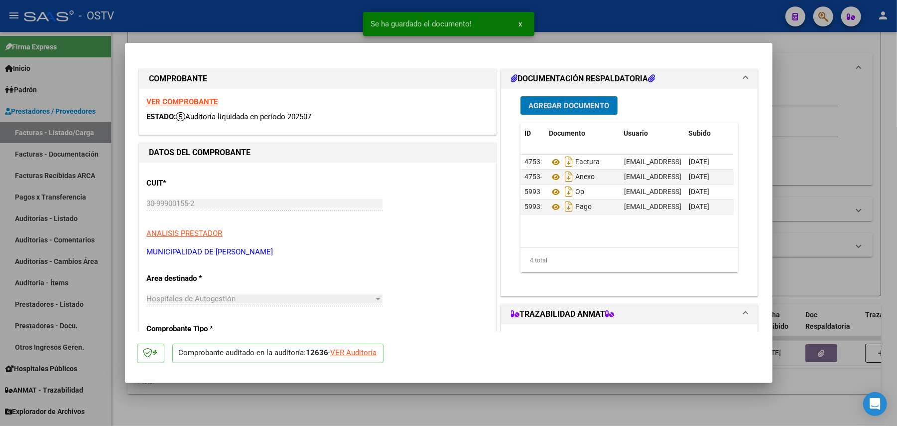
click at [567, 110] on span "Agregar Documento" at bounding box center [569, 105] width 81 height 9
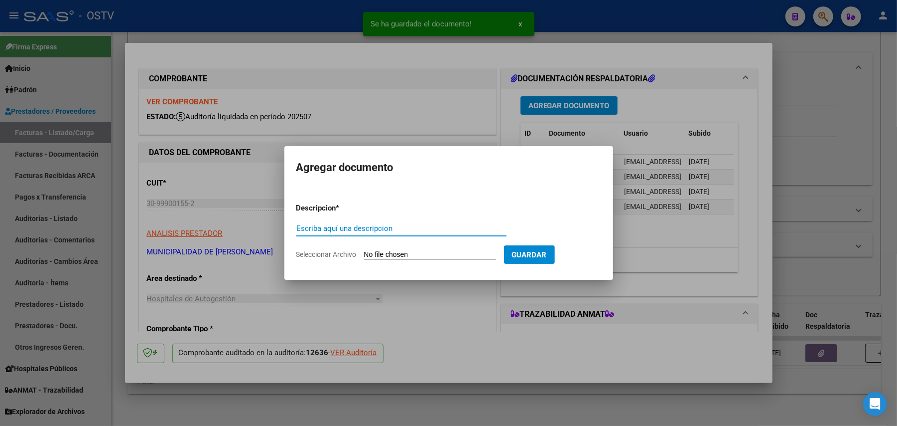
paste input "RECIBO"
click at [398, 248] on form "Descripcion * RECIBO Escriba aquí una descripcion Seleccionar Archivo Guardar" at bounding box center [448, 231] width 305 height 73
click at [387, 252] on input "Seleccionar Archivo" at bounding box center [430, 254] width 132 height 9
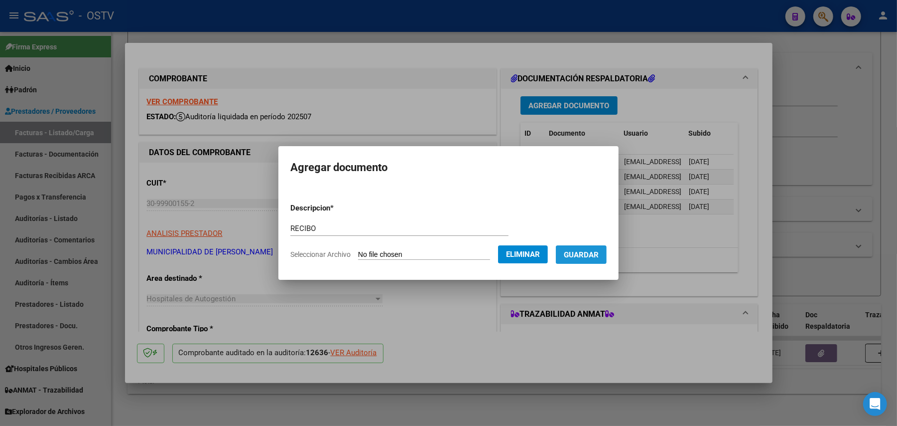
click at [579, 256] on span "Guardar" at bounding box center [581, 254] width 35 height 9
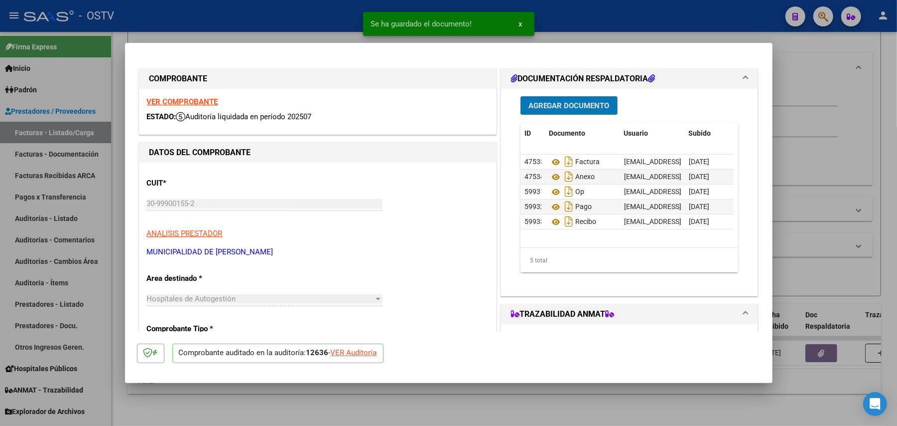
click at [852, 247] on div at bounding box center [448, 213] width 897 height 426
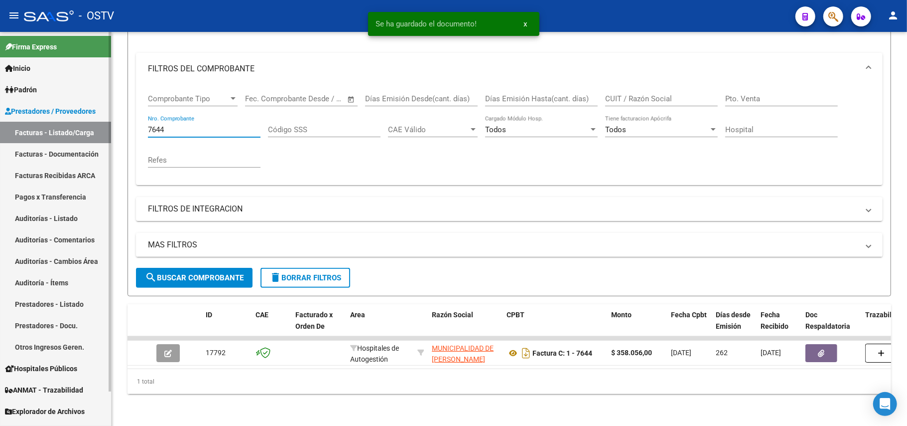
drag, startPoint x: 220, startPoint y: 116, endPoint x: 76, endPoint y: 124, distance: 144.2
click at [77, 124] on mat-sidenav-container "Firma Express Inicio Calendario SSS Instructivos Contacto OS Padrón Afiliados E…" at bounding box center [453, 229] width 907 height 394
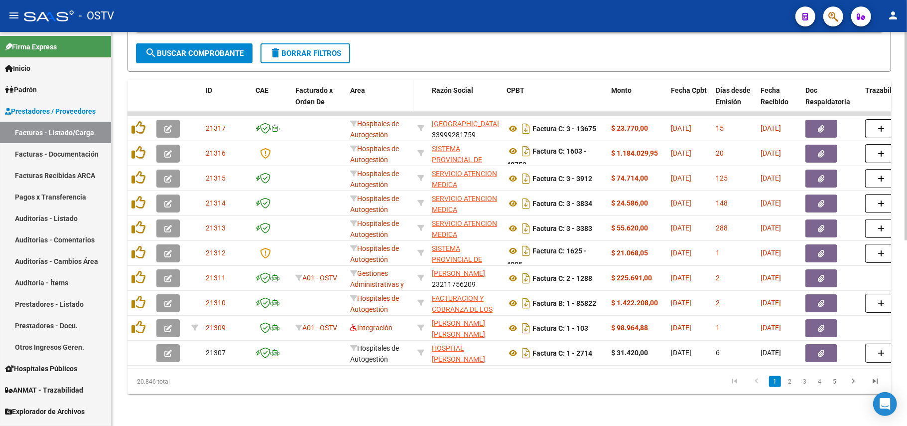
scroll to position [351, 0]
click at [210, 49] on span "search Buscar Comprobante" at bounding box center [194, 53] width 99 height 9
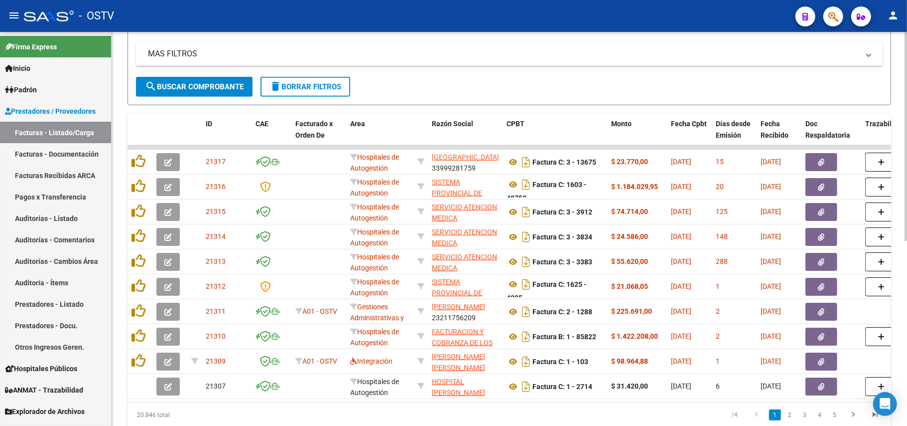
scroll to position [284, 0]
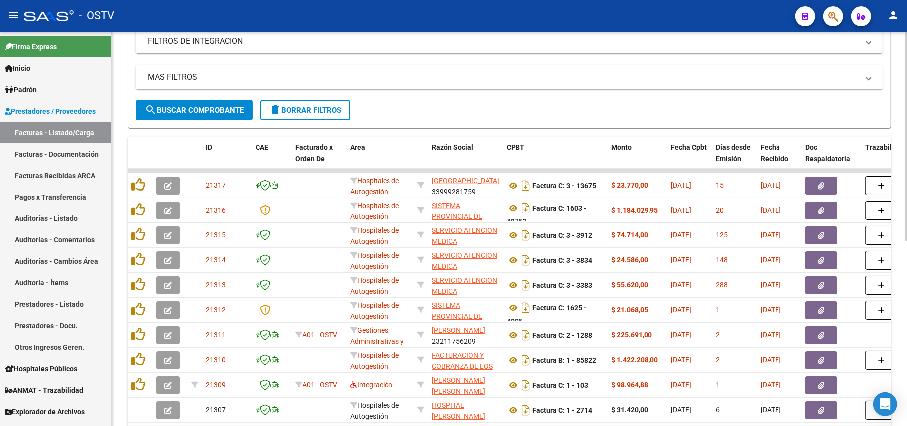
drag, startPoint x: 552, startPoint y: 80, endPoint x: 551, endPoint y: 70, distance: 10.0
click at [551, 76] on mat-panel-title "MAS FILTROS" at bounding box center [503, 77] width 711 height 11
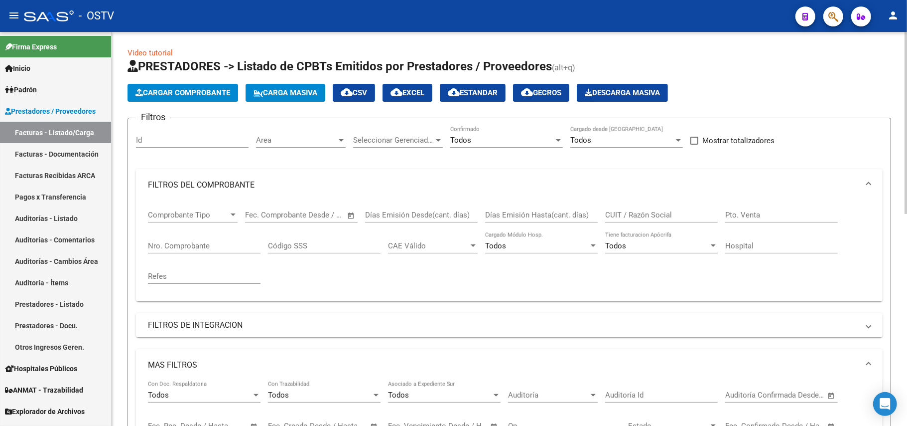
scroll to position [0, 0]
click at [266, 353] on mat-expansion-panel-header "MAS FILTROS" at bounding box center [509, 365] width 747 height 32
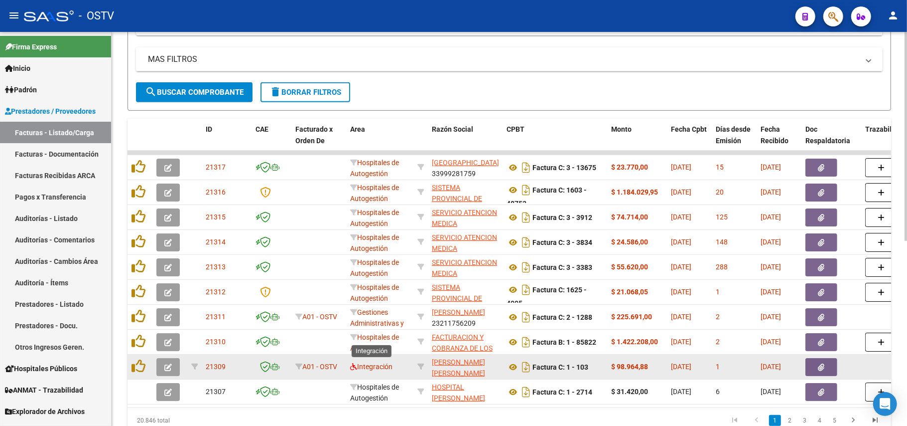
scroll to position [332, 0]
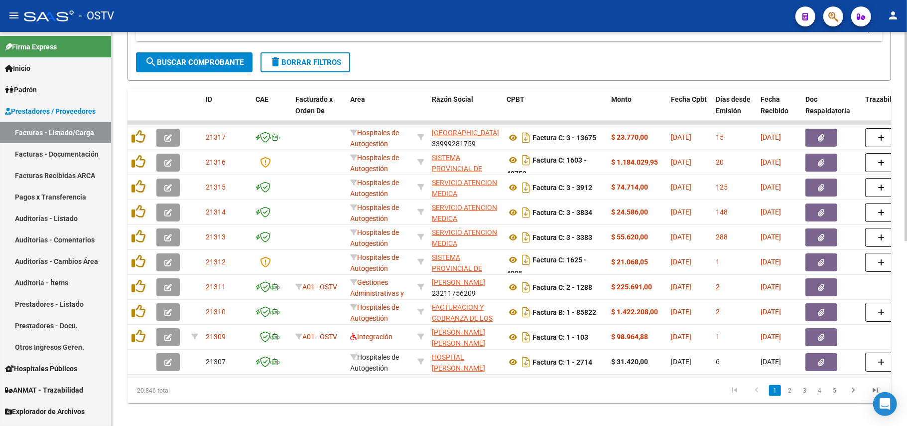
click at [194, 67] on button "search Buscar Comprobante" at bounding box center [194, 62] width 117 height 20
click at [220, 61] on span "search Buscar Comprobante" at bounding box center [194, 62] width 99 height 9
click at [212, 56] on button "search Buscar Comprobante" at bounding box center [194, 62] width 117 height 20
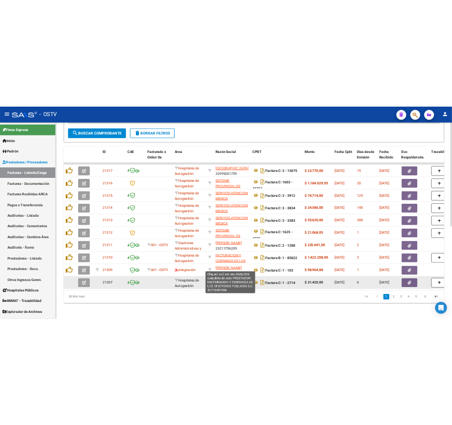
scroll to position [351, 0]
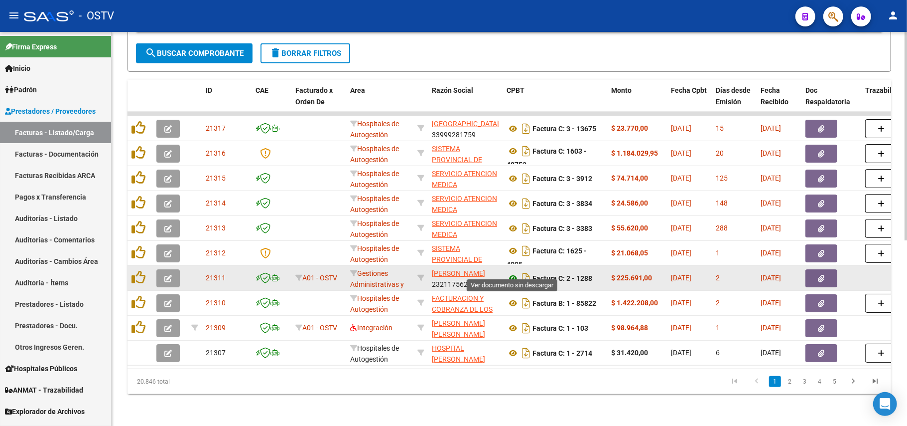
click at [518, 272] on icon at bounding box center [513, 278] width 13 height 12
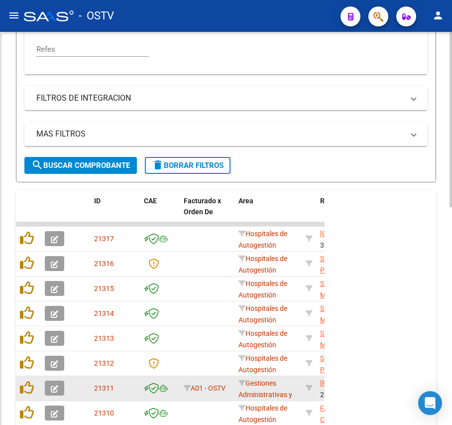
scroll to position [474, 0]
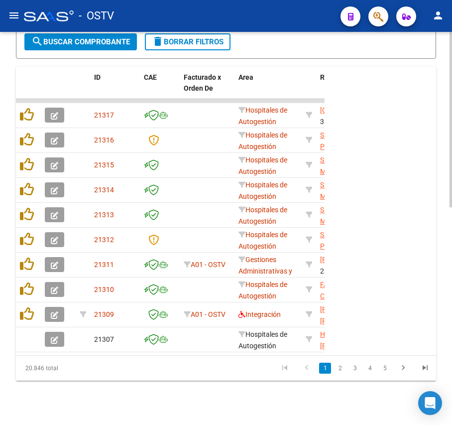
click at [112, 40] on span "search Buscar Comprobante" at bounding box center [80, 41] width 99 height 9
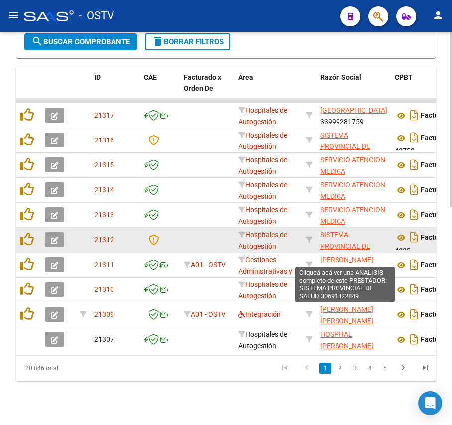
click at [333, 246] on span "SISTEMA PROVINCIAL DE SALUD" at bounding box center [345, 246] width 50 height 31
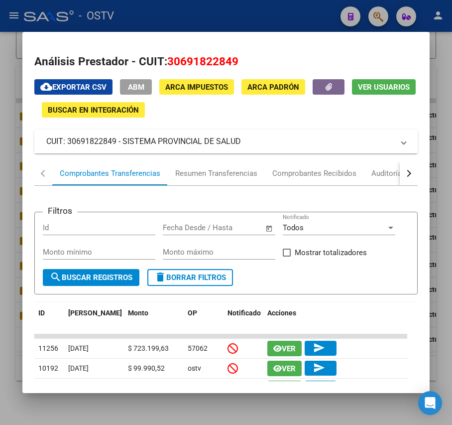
drag, startPoint x: 253, startPoint y: 148, endPoint x: 125, endPoint y: 144, distance: 128.6
click at [124, 144] on mat-expansion-panel-header "CUIT: 30691822849 - SISTEMA PROVINCIAL DE SALUD" at bounding box center [225, 142] width 383 height 24
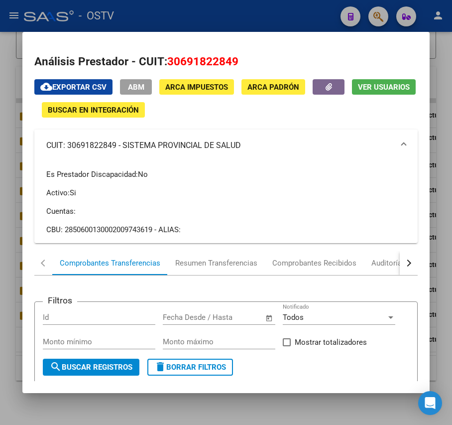
copy mat-panel-title "SISTEMA PROVINCIAL DE SALUD"
click at [206, 8] on div at bounding box center [226, 212] width 452 height 425
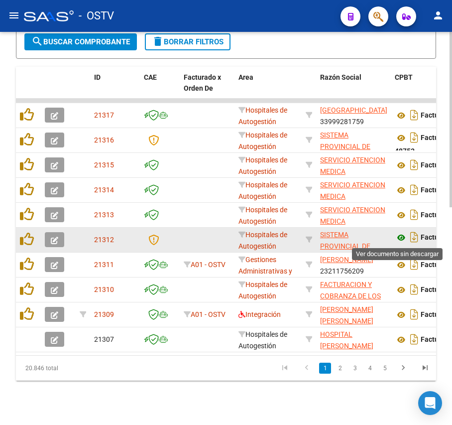
click at [397, 235] on icon at bounding box center [401, 238] width 13 height 12
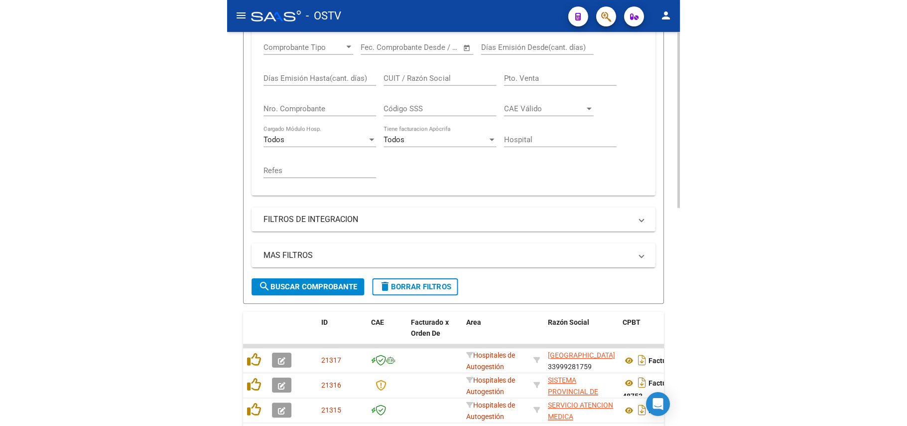
scroll to position [208, 0]
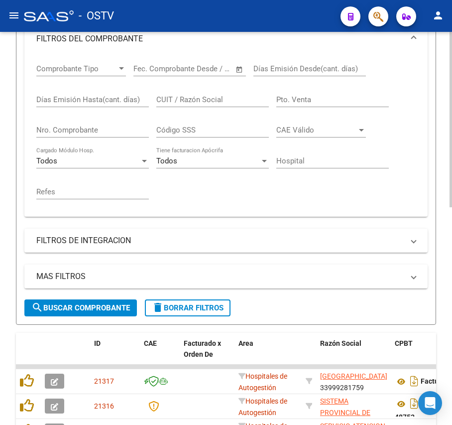
click at [122, 133] on input "Nro. Comprobante" at bounding box center [92, 130] width 113 height 9
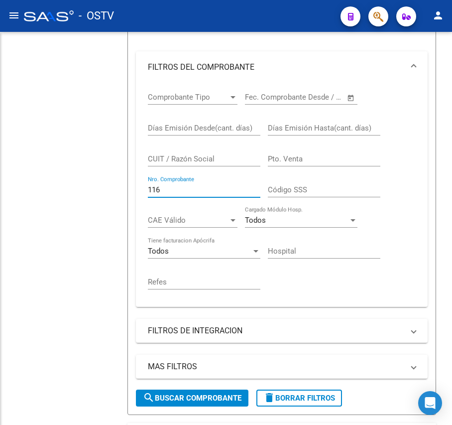
scroll to position [147, 0]
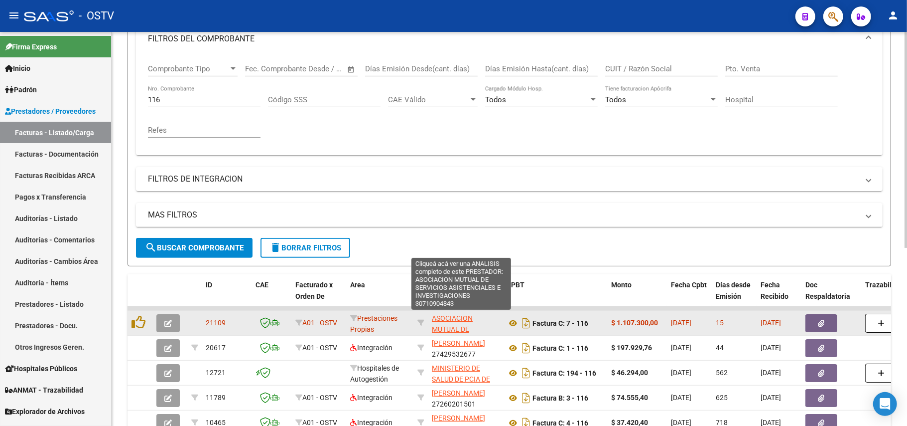
click at [438, 325] on span "ASOCIACION MUTUAL DE SERVICIOS ASISTENCIALES E INVESTIGACIONES" at bounding box center [461, 340] width 59 height 53
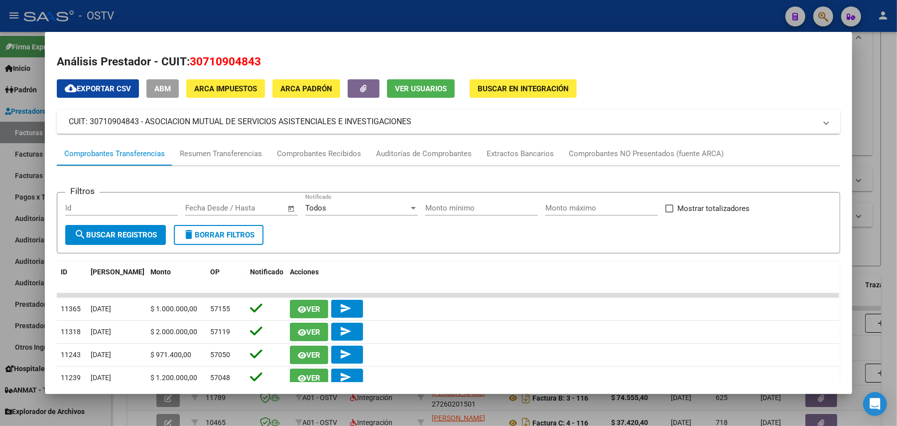
drag, startPoint x: 418, startPoint y: 122, endPoint x: 142, endPoint y: 122, distance: 276.1
click at [142, 122] on mat-panel-title "CUIT: 30710904843 - ASOCIACION MUTUAL DE SERVICIOS ASISTENCIALES E INVESTIGACIO…" at bounding box center [443, 122] width 748 height 12
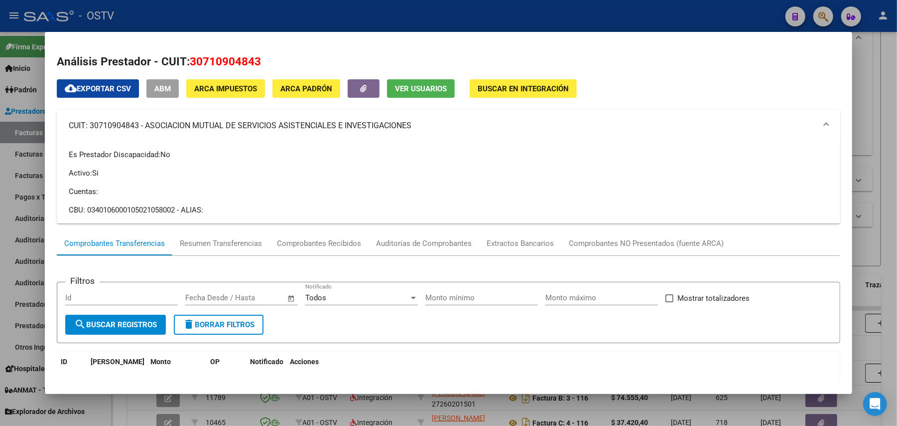
copy mat-panel-title "ASOCIACION MUTUAL DE SERVICIOS ASISTENCIALES E INVESTIGACIONES"
click at [367, 5] on div at bounding box center [448, 213] width 897 height 426
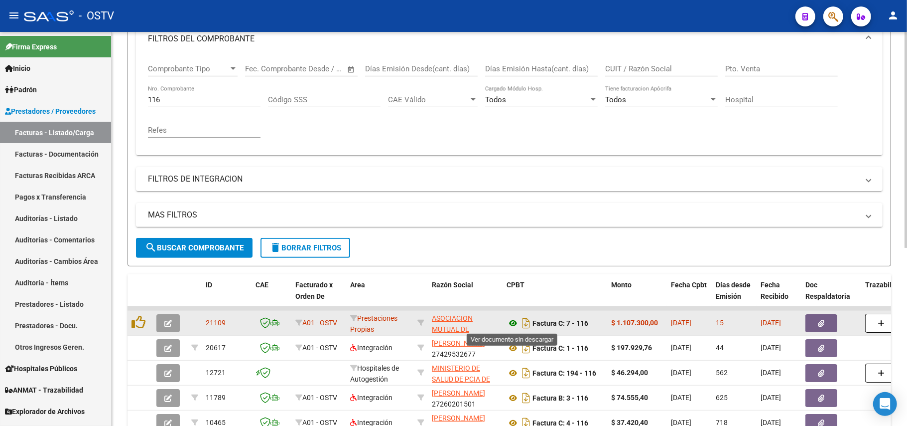
click at [513, 321] on icon at bounding box center [513, 323] width 13 height 12
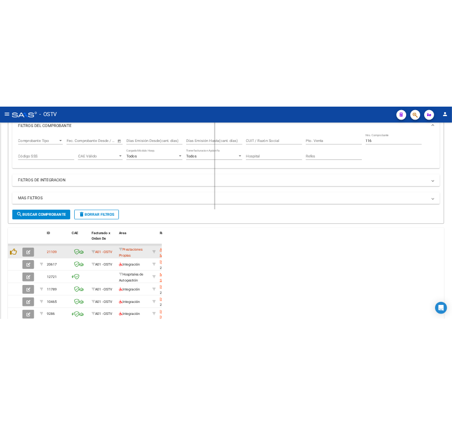
scroll to position [208, 0]
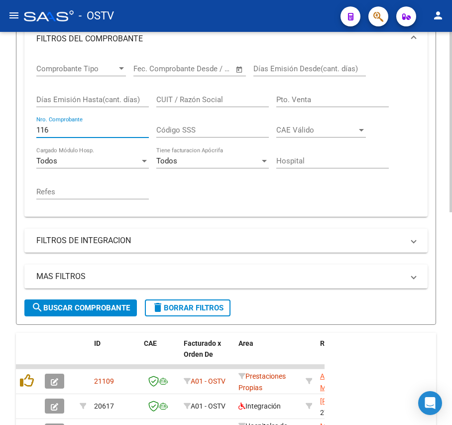
click at [75, 128] on input "116" at bounding box center [92, 130] width 113 height 9
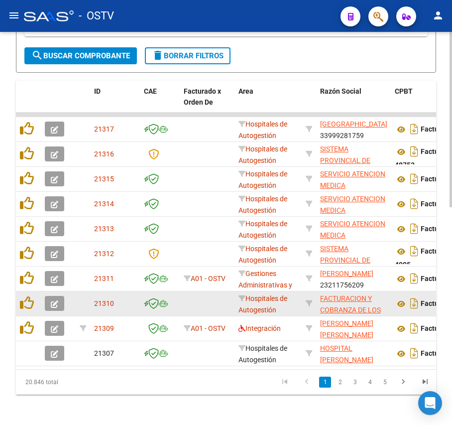
scroll to position [474, 0]
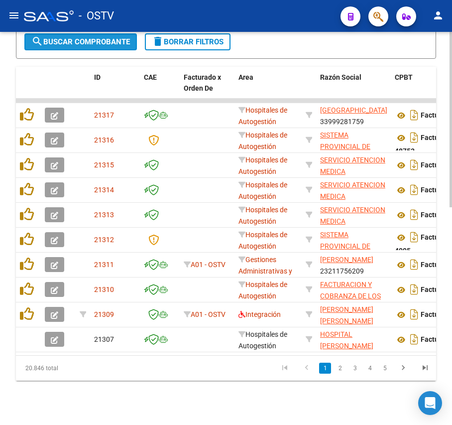
click at [56, 46] on span "search Buscar Comprobante" at bounding box center [80, 41] width 99 height 9
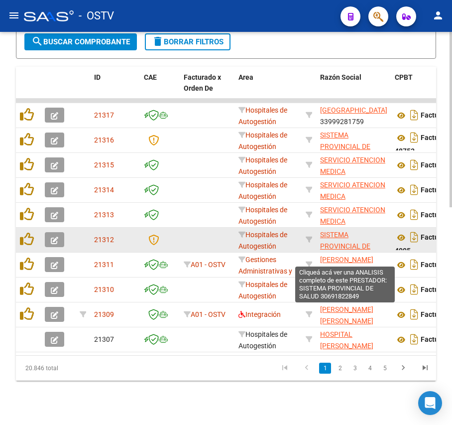
click at [328, 236] on span "SISTEMA PROVINCIAL DE SALUD" at bounding box center [345, 246] width 50 height 31
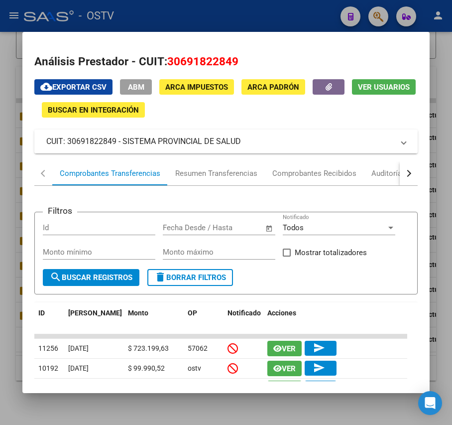
drag, startPoint x: 242, startPoint y: 142, endPoint x: 124, endPoint y: 142, distance: 118.1
click at [124, 142] on mat-panel-title "CUIT: 30691822849 - SISTEMA PROVINCIAL DE SALUD" at bounding box center [219, 142] width 347 height 12
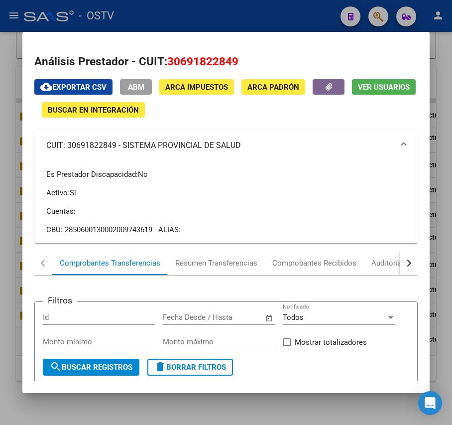
copy mat-panel-title "SISTEMA PROVINCIAL DE SALUD"
click at [156, 20] on div at bounding box center [226, 212] width 452 height 425
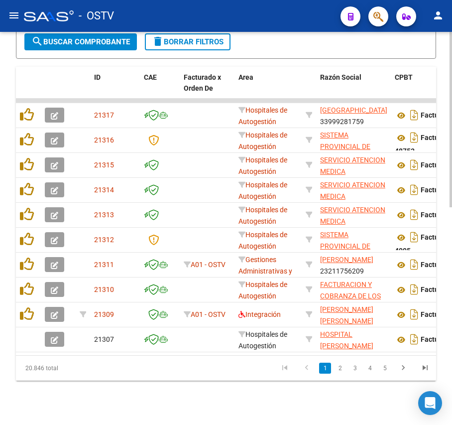
click at [71, 37] on span "search Buscar Comprobante" at bounding box center [80, 41] width 99 height 9
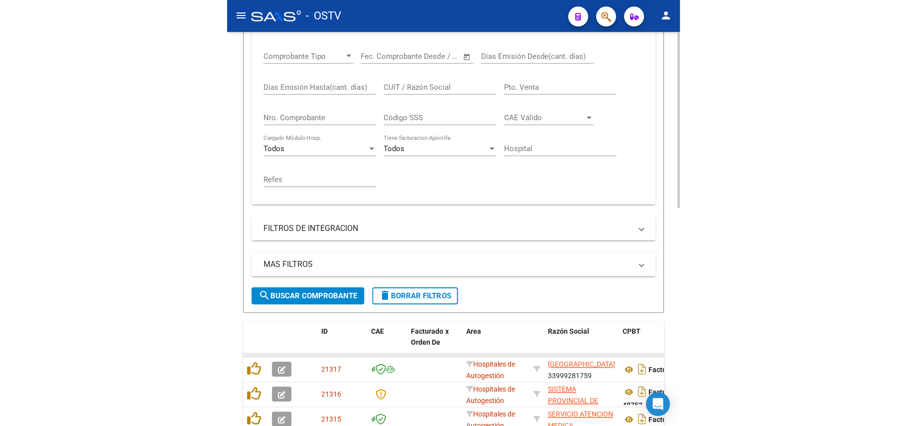
scroll to position [408, 0]
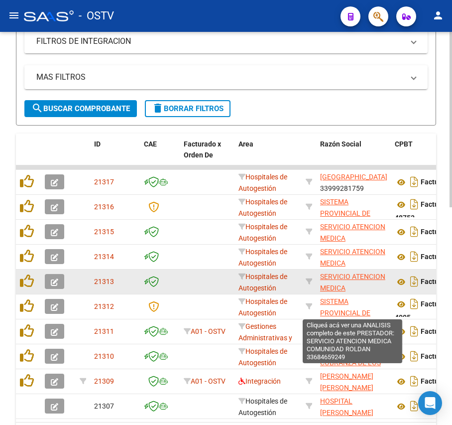
click at [379, 277] on span "SERVICIO ATENCION MEDICA COMUNIDAD ROLDAN" at bounding box center [352, 294] width 65 height 42
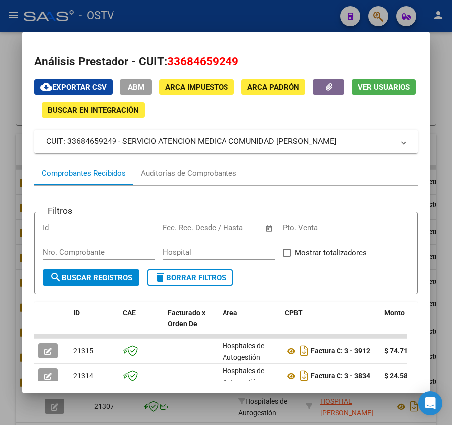
drag, startPoint x: 315, startPoint y: 138, endPoint x: 125, endPoint y: 146, distance: 190.5
click at [125, 146] on mat-panel-title "CUIT: 33684659249 - SERVICIO ATENCION MEDICA COMUNIDAD [PERSON_NAME]" at bounding box center [219, 142] width 347 height 12
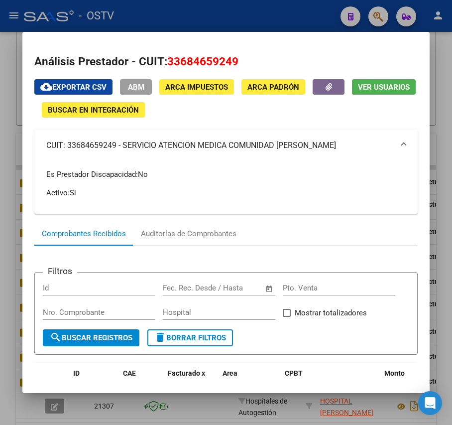
copy mat-panel-title "SERVICIO ATENCION MEDICA COMUNIDAD ROLDAN"
click at [17, 57] on div at bounding box center [226, 212] width 452 height 425
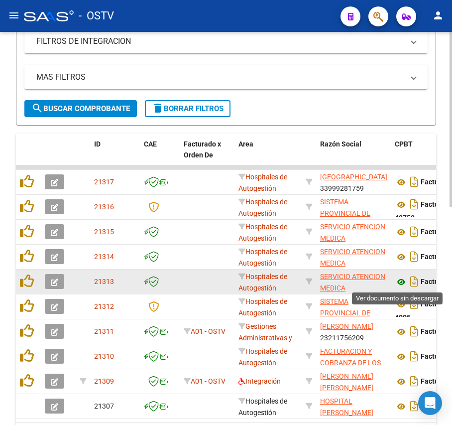
click at [397, 281] on icon at bounding box center [401, 282] width 13 height 12
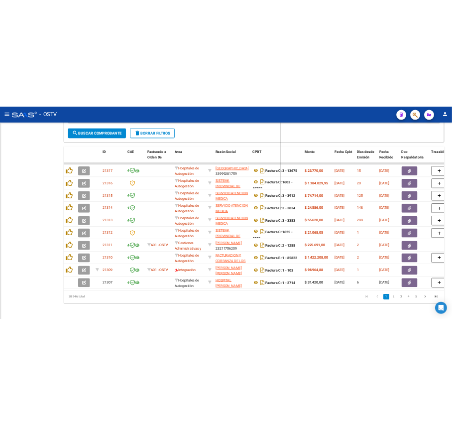
scroll to position [284, 0]
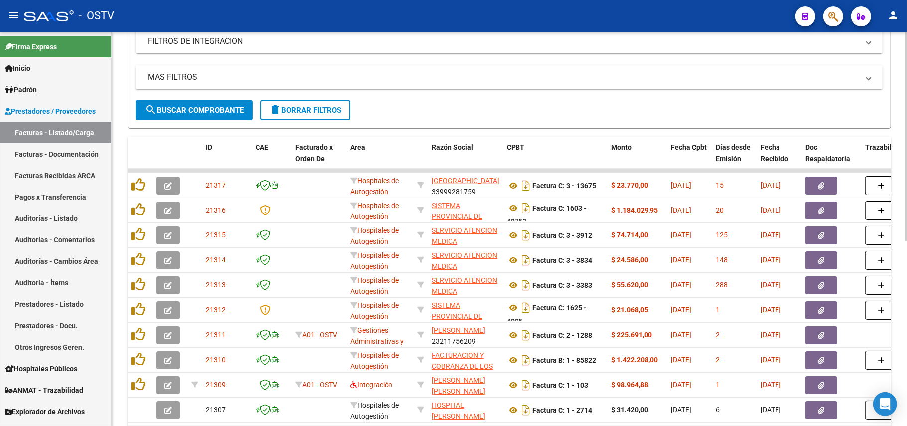
click at [185, 116] on button "search Buscar Comprobante" at bounding box center [194, 110] width 117 height 20
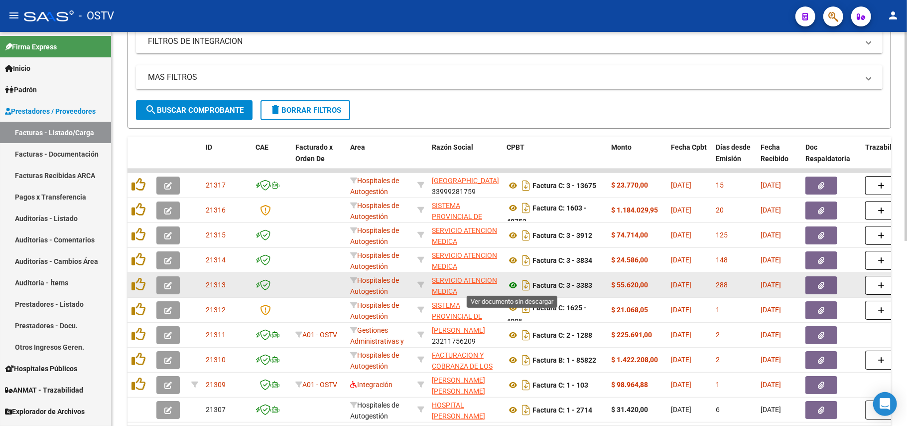
click at [513, 282] on icon at bounding box center [513, 285] width 13 height 12
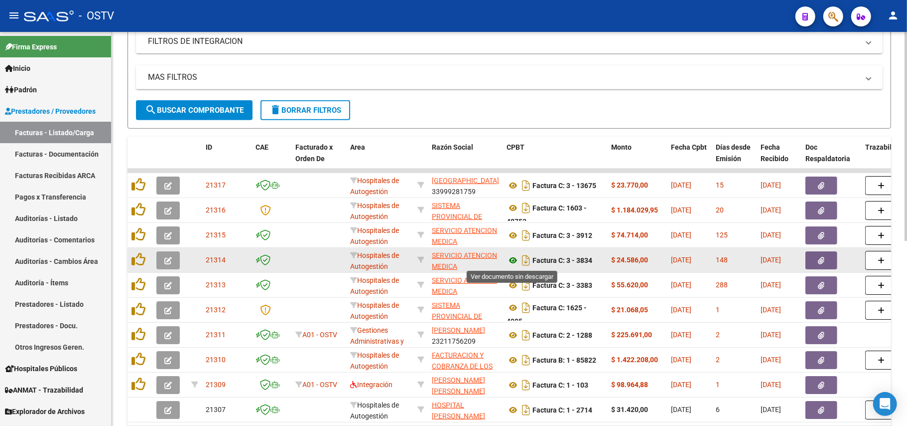
click at [517, 259] on icon at bounding box center [513, 260] width 13 height 12
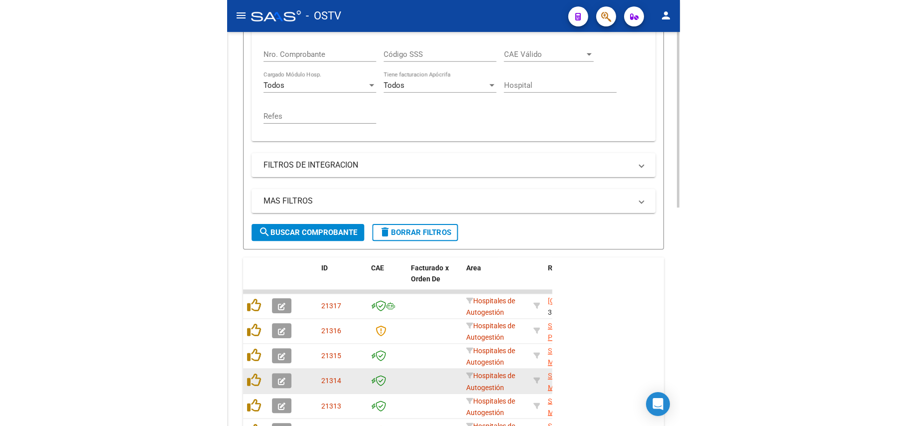
scroll to position [408, 0]
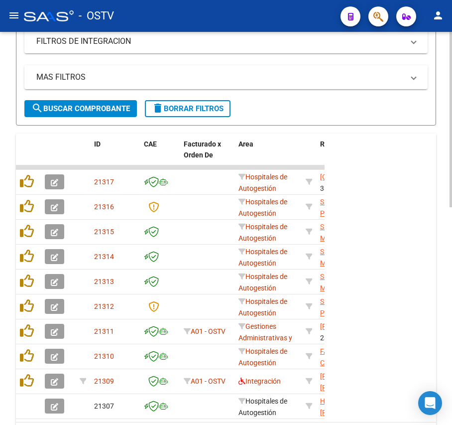
click at [124, 110] on span "search Buscar Comprobante" at bounding box center [80, 108] width 99 height 9
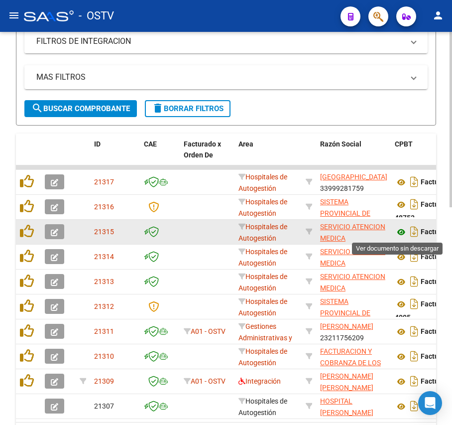
click at [403, 235] on icon at bounding box center [401, 232] width 13 height 12
click at [398, 232] on icon at bounding box center [401, 232] width 13 height 12
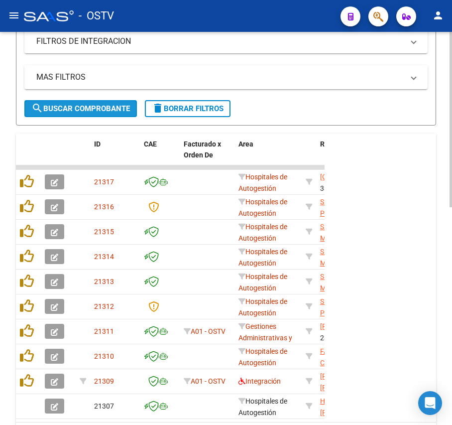
click at [118, 110] on span "search Buscar Comprobante" at bounding box center [80, 108] width 99 height 9
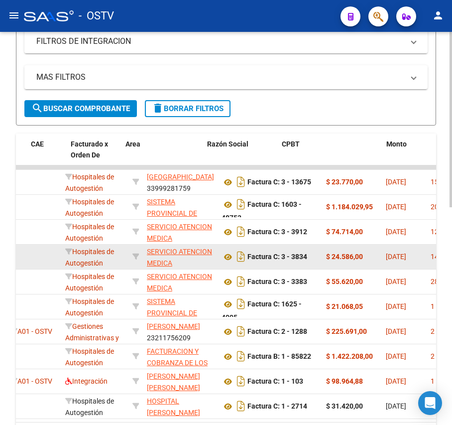
scroll to position [0, 214]
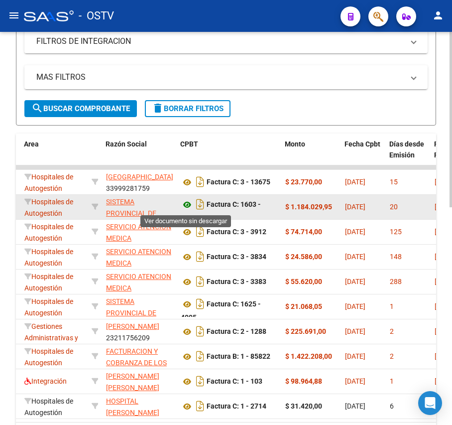
click at [188, 204] on icon at bounding box center [187, 205] width 13 height 12
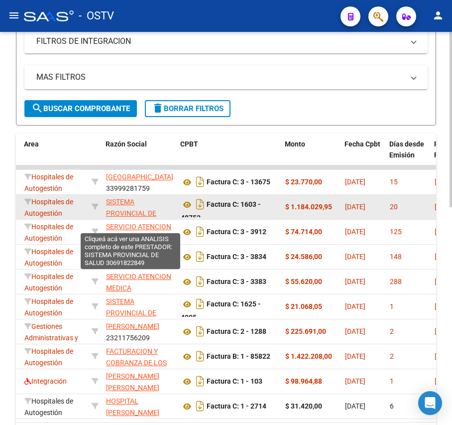
click at [132, 210] on span "SISTEMA PROVINCIAL DE SALUD" at bounding box center [131, 213] width 50 height 31
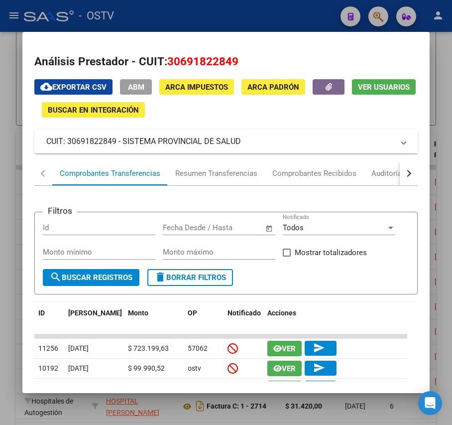
drag, startPoint x: 243, startPoint y: 142, endPoint x: 122, endPoint y: 146, distance: 121.1
click at [122, 146] on mat-panel-title "CUIT: 30691822849 - SISTEMA PROVINCIAL DE SALUD" at bounding box center [219, 142] width 347 height 12
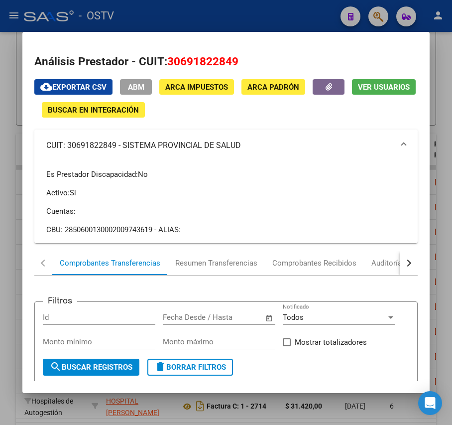
copy mat-panel-title "SISTEMA PROVINCIAL DE SALUD"
click at [132, 23] on div at bounding box center [226, 212] width 452 height 425
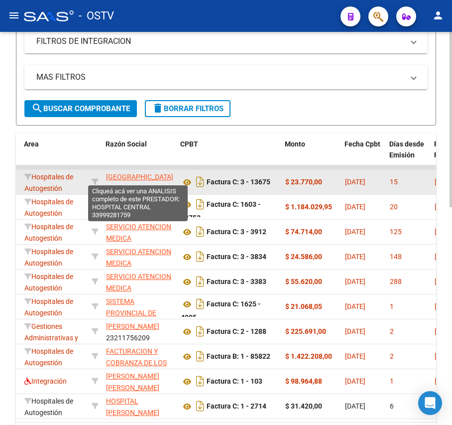
click at [132, 176] on span "[GEOGRAPHIC_DATA]" at bounding box center [139, 177] width 67 height 8
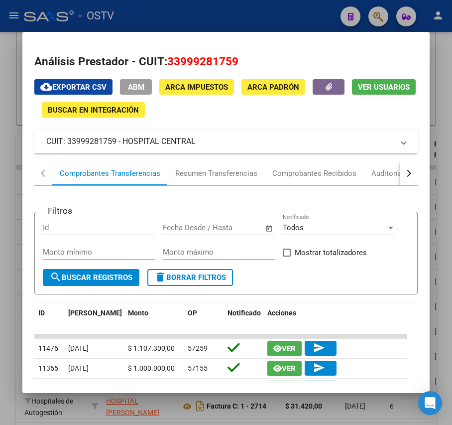
drag, startPoint x: 208, startPoint y: 145, endPoint x: 126, endPoint y: 141, distance: 82.3
click at [126, 141] on mat-panel-title "CUIT: 33999281759 - HOSPITAL CENTRAL" at bounding box center [219, 142] width 347 height 12
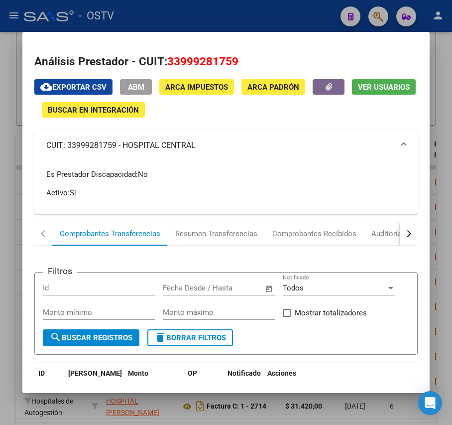
copy mat-panel-title "[GEOGRAPHIC_DATA]"
click at [178, 28] on div at bounding box center [226, 212] width 452 height 425
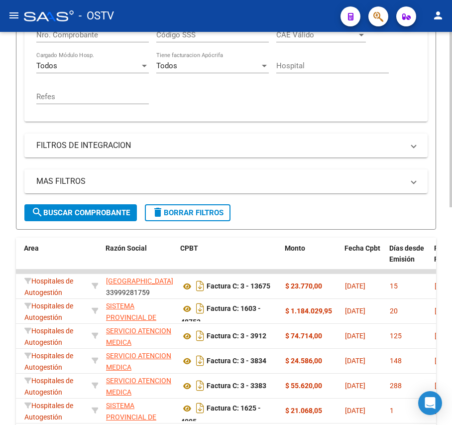
scroll to position [275, 0]
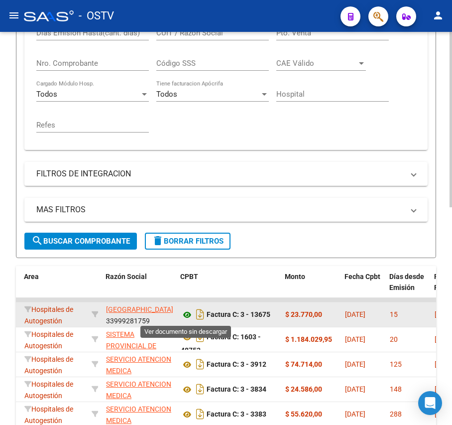
click at [188, 317] on icon at bounding box center [187, 315] width 13 height 12
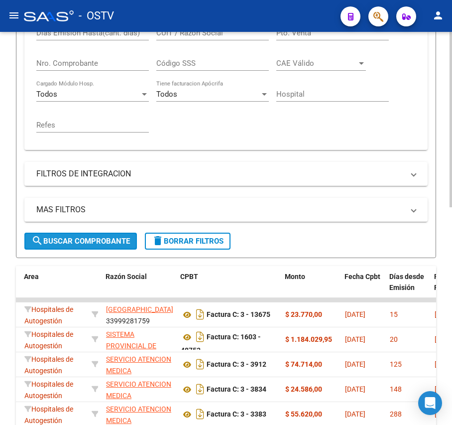
click at [121, 244] on span "search Buscar Comprobante" at bounding box center [80, 241] width 99 height 9
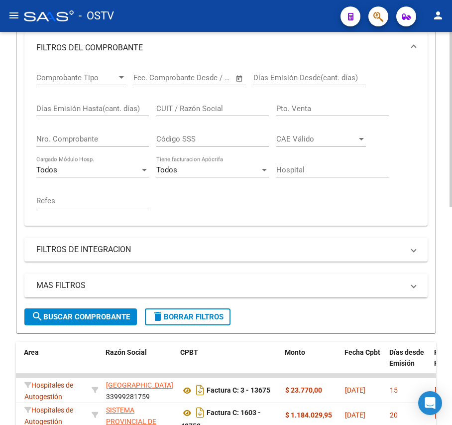
scroll to position [76, 0]
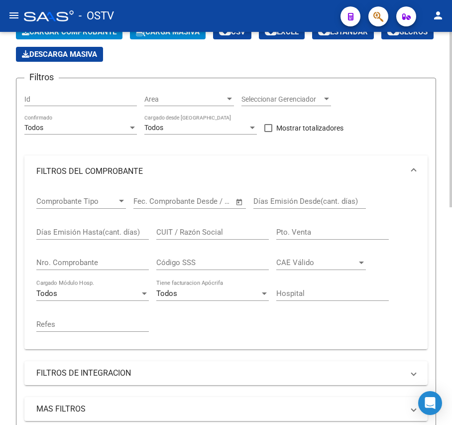
click at [93, 267] on input "Nro. Comprobante" at bounding box center [92, 262] width 113 height 9
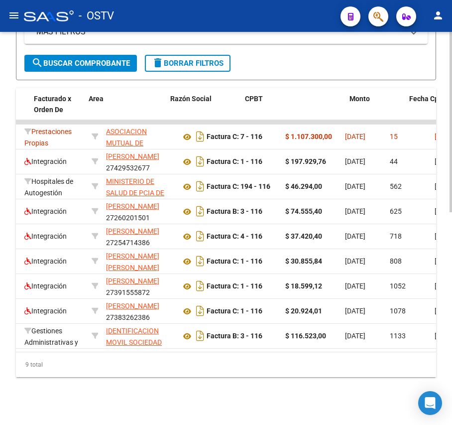
scroll to position [0, 0]
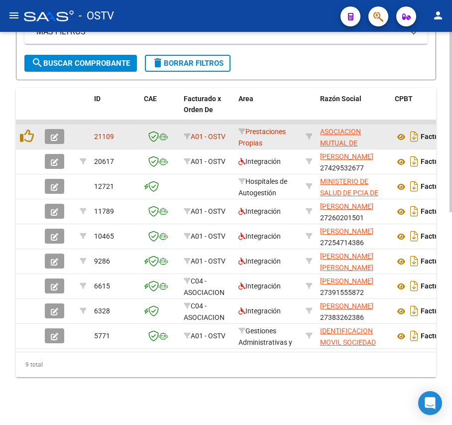
click at [60, 129] on button "button" at bounding box center [54, 136] width 19 height 15
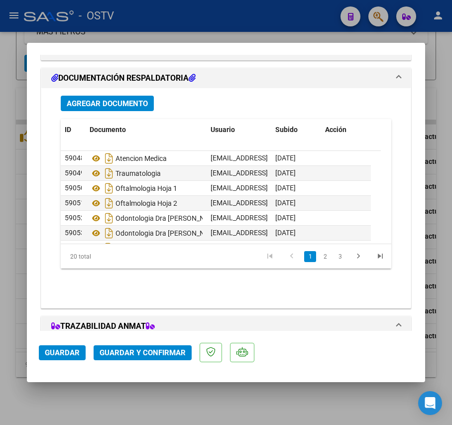
scroll to position [949, 0]
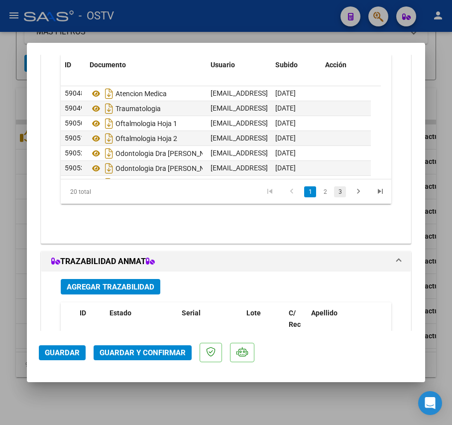
click at [334, 192] on link "3" at bounding box center [340, 191] width 12 height 11
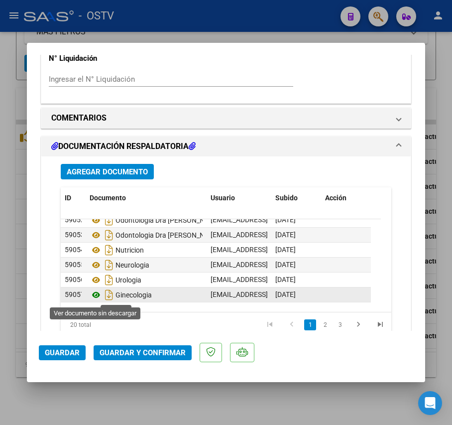
scroll to position [0, 0]
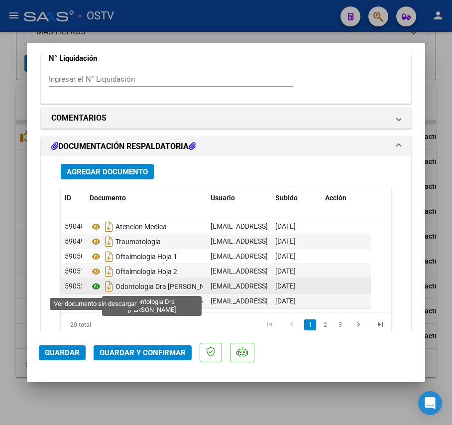
click at [98, 291] on icon at bounding box center [96, 287] width 13 height 12
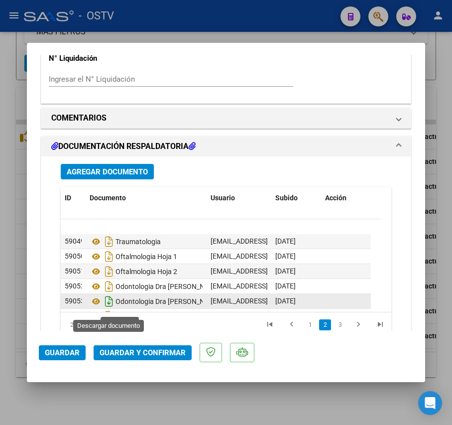
scroll to position [66, 0]
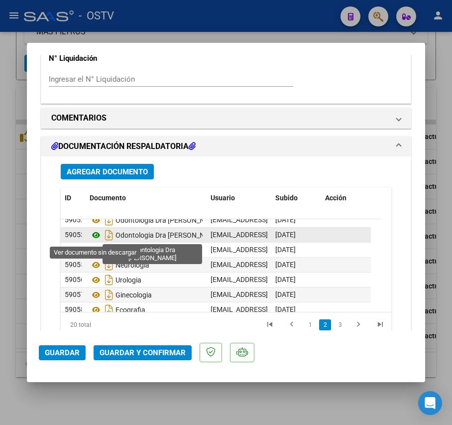
click at [98, 239] on icon at bounding box center [96, 235] width 13 height 12
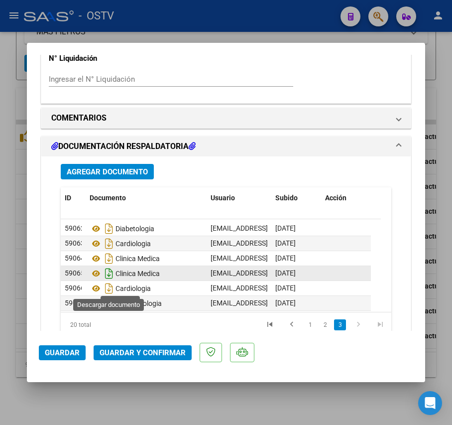
scroll to position [209, 0]
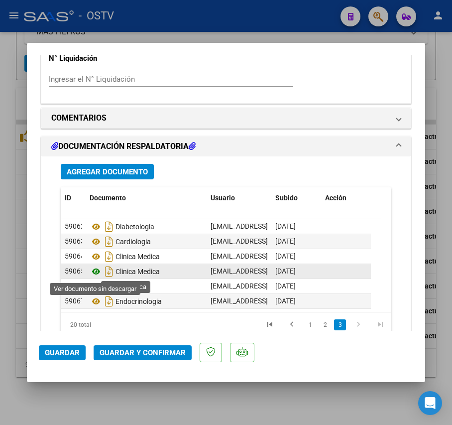
click at [96, 270] on icon at bounding box center [96, 272] width 13 height 12
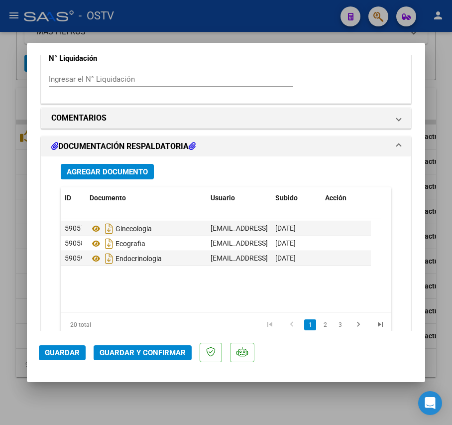
scroll to position [66, 0]
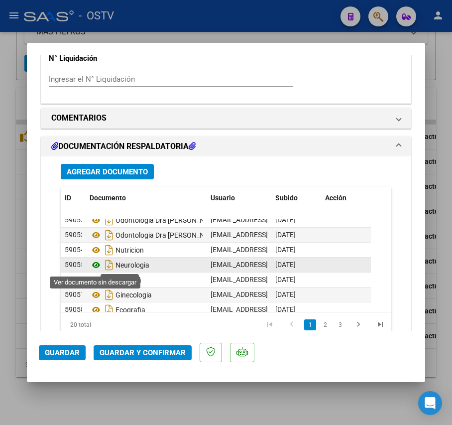
click at [100, 266] on icon at bounding box center [96, 265] width 13 height 12
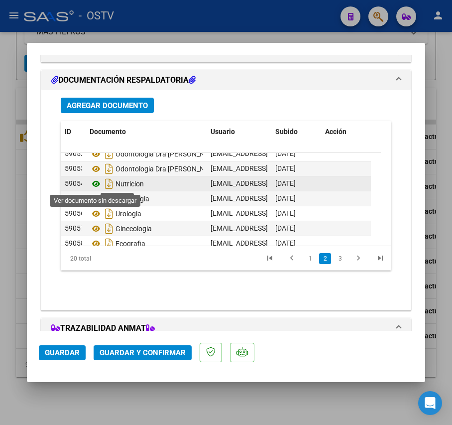
click at [94, 186] on icon at bounding box center [96, 184] width 13 height 12
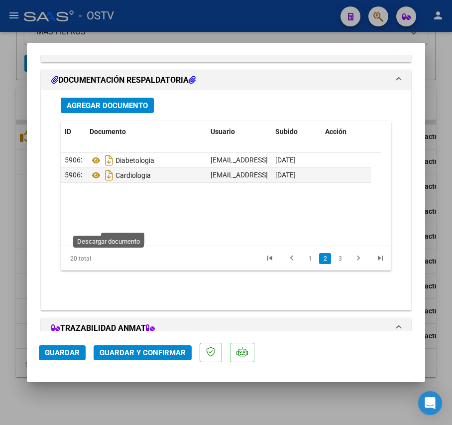
scroll to position [143, 0]
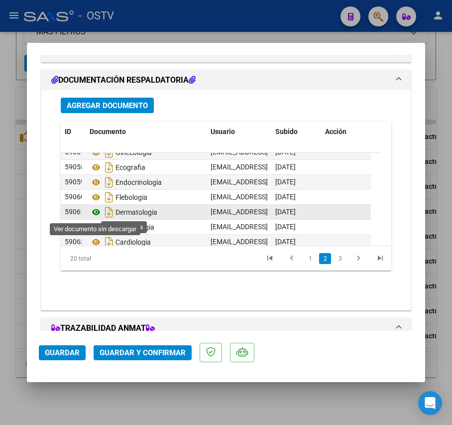
click at [100, 214] on icon at bounding box center [96, 212] width 13 height 12
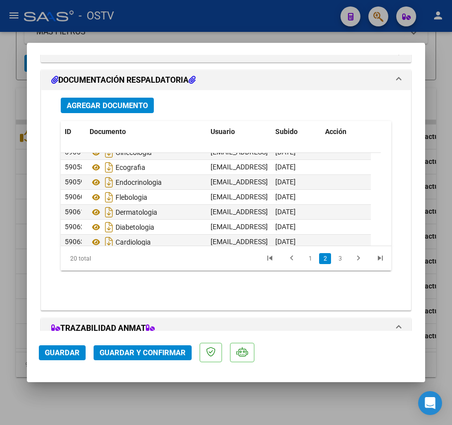
click at [126, 28] on div at bounding box center [226, 212] width 452 height 425
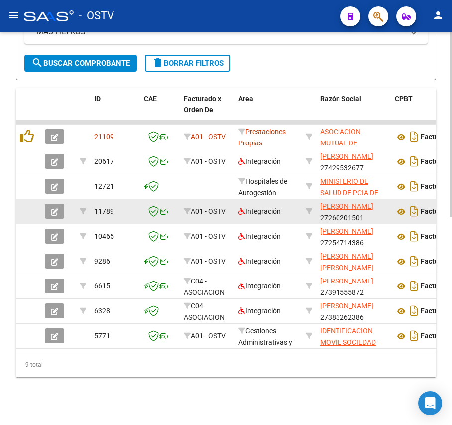
scroll to position [463, 0]
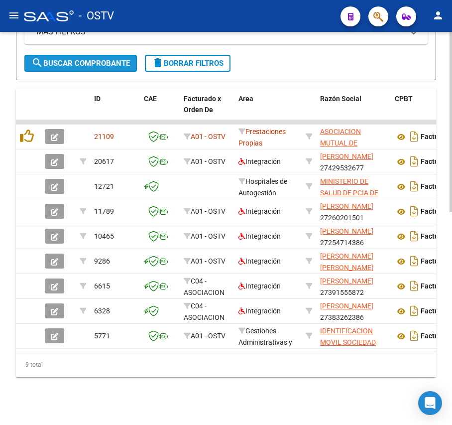
click at [117, 59] on span "search Buscar Comprobante" at bounding box center [80, 63] width 99 height 9
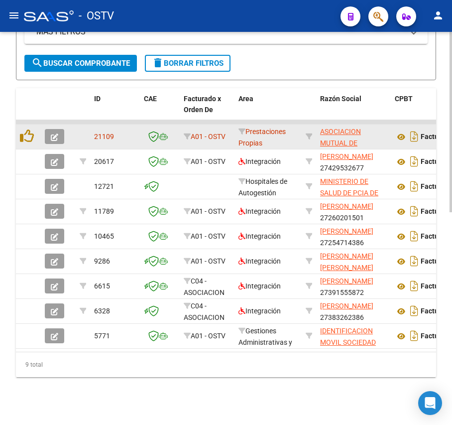
click at [48, 129] on button "button" at bounding box center [54, 136] width 19 height 15
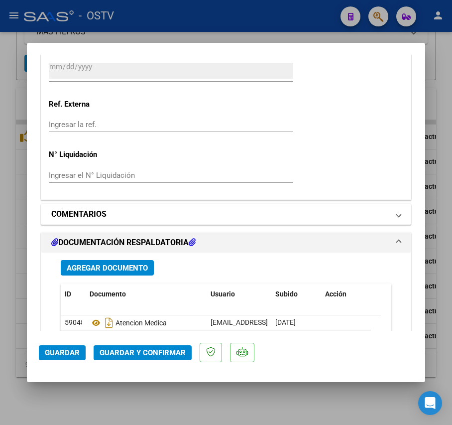
scroll to position [864, 0]
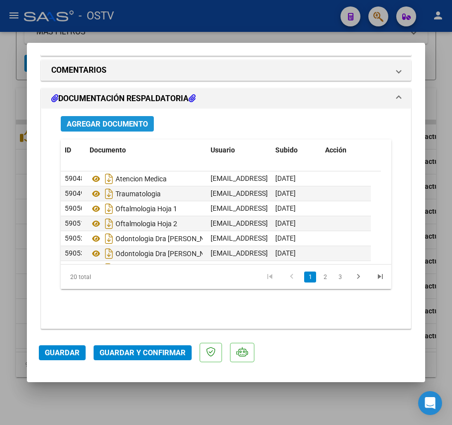
click at [134, 126] on span "Agregar Documento" at bounding box center [107, 124] width 81 height 9
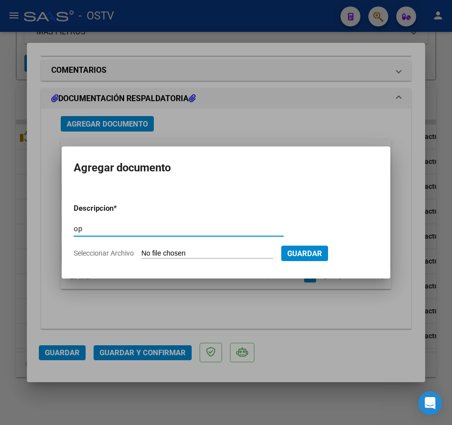
click at [172, 250] on input "Seleccionar Archivo" at bounding box center [208, 253] width 132 height 9
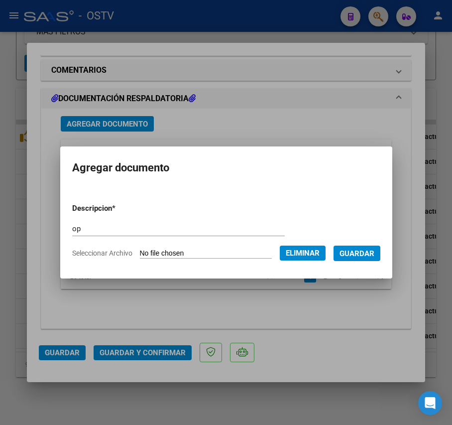
click at [375, 250] on span "Guardar" at bounding box center [357, 253] width 35 height 9
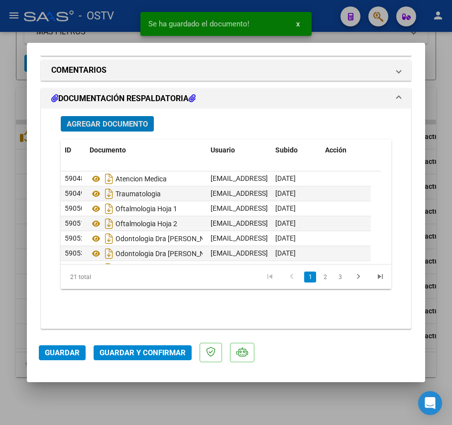
click at [118, 118] on button "Agregar Documento" at bounding box center [107, 123] width 93 height 15
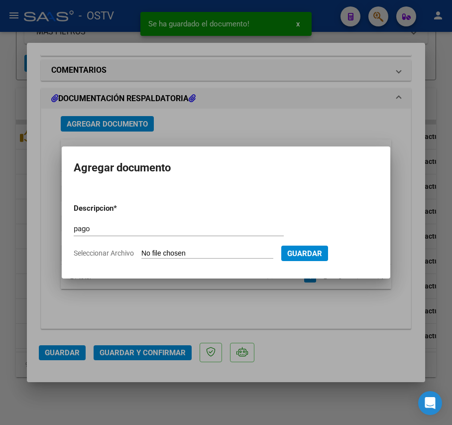
click at [170, 258] on input "Seleccionar Archivo" at bounding box center [208, 253] width 132 height 9
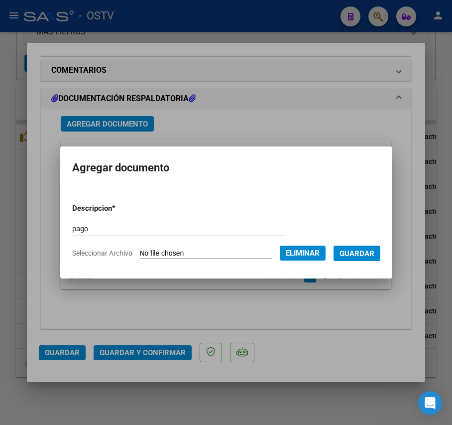
click at [371, 258] on span "Guardar" at bounding box center [357, 253] width 35 height 9
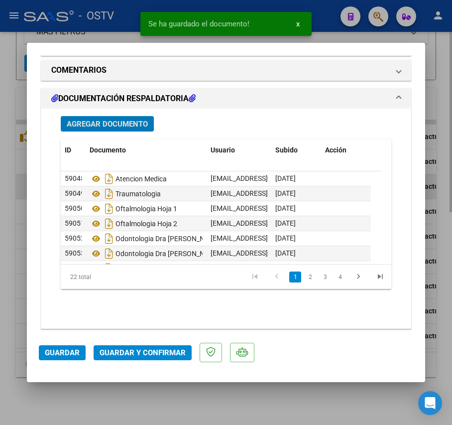
drag, startPoint x: 16, startPoint y: 165, endPoint x: 24, endPoint y: 164, distance: 8.0
click at [20, 165] on div at bounding box center [226, 212] width 452 height 425
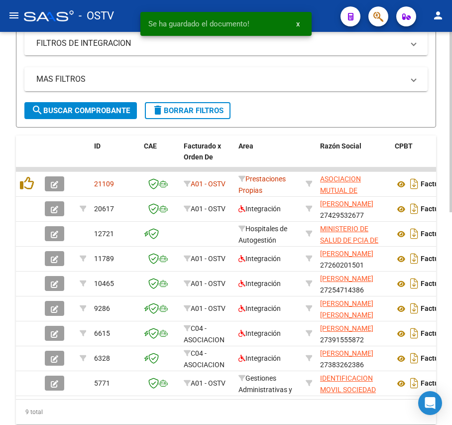
scroll to position [331, 0]
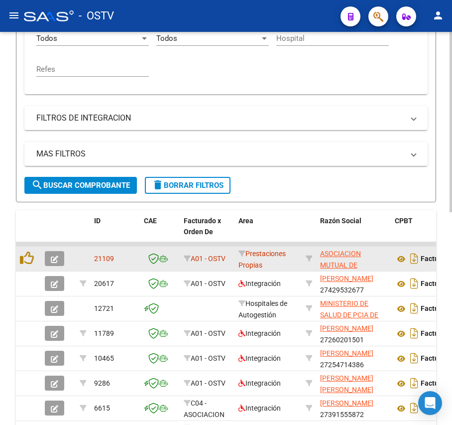
click at [45, 260] on button "button" at bounding box center [54, 258] width 19 height 15
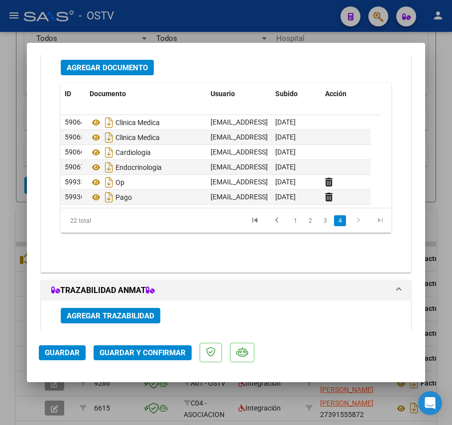
scroll to position [997, 0]
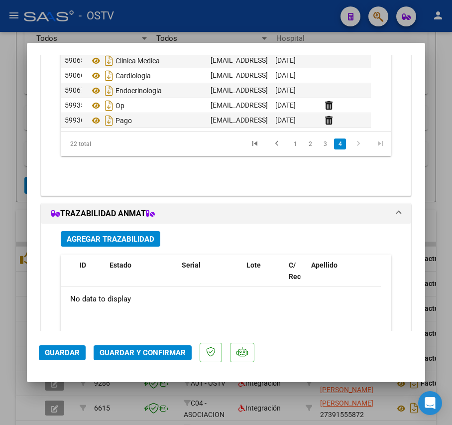
click at [16, 155] on div at bounding box center [226, 212] width 452 height 425
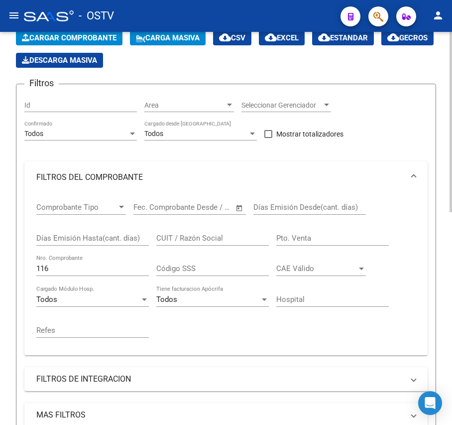
scroll to position [65, 0]
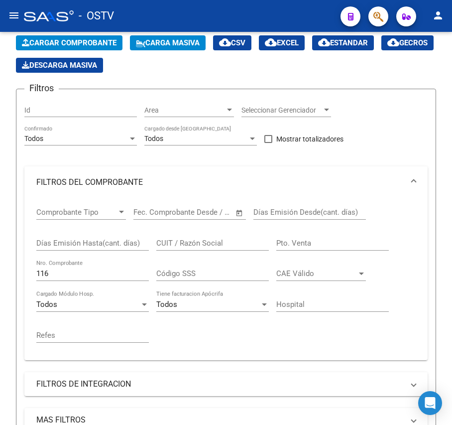
drag, startPoint x: 87, startPoint y: 279, endPoint x: -79, endPoint y: 269, distance: 165.7
click at [0, 269] on html "menu - OSTV person Firma Express Inicio Calendario SSS Instructivos Contacto OS…" at bounding box center [226, 212] width 452 height 425
click at [99, 282] on div "116 Nro. Comprobante" at bounding box center [92, 275] width 113 height 31
click at [108, 276] on input "116" at bounding box center [92, 273] width 113 height 9
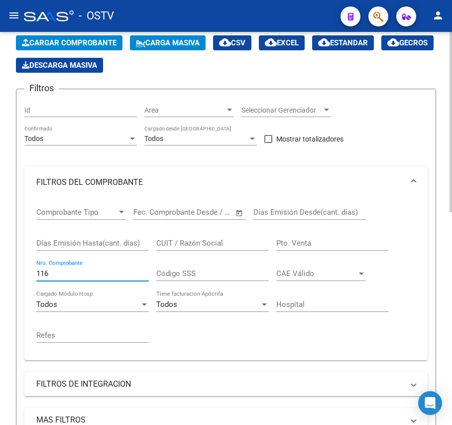
click at [108, 276] on input "116" at bounding box center [92, 273] width 113 height 9
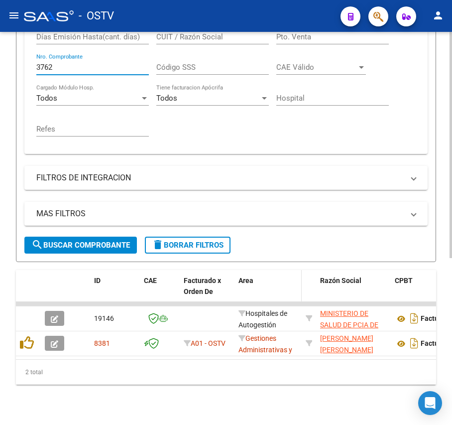
scroll to position [290, 0]
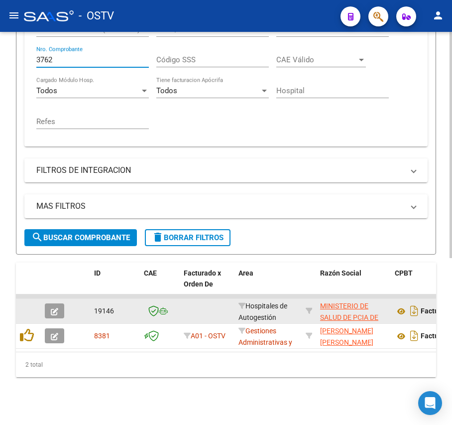
click at [60, 303] on button "button" at bounding box center [54, 310] width 19 height 15
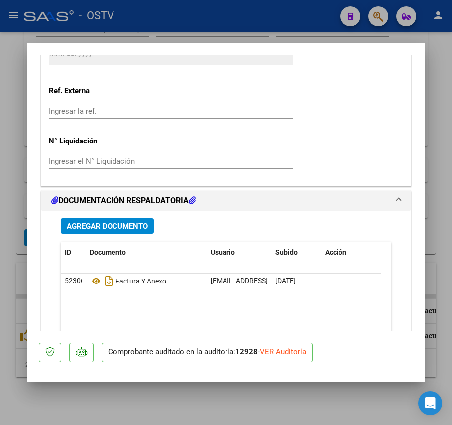
scroll to position [749, 0]
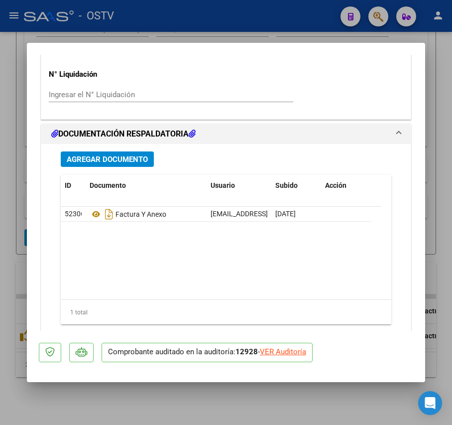
click at [120, 162] on span "Agregar Documento" at bounding box center [107, 159] width 81 height 9
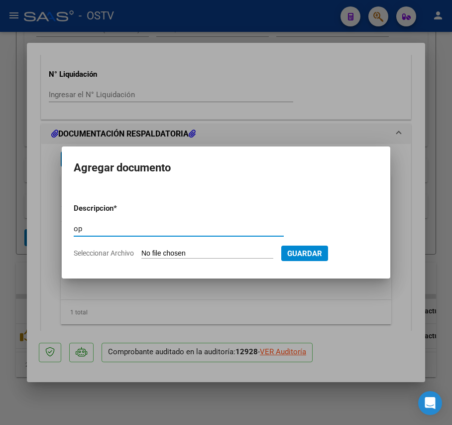
click at [156, 246] on form "Descripcion * op Escriba aquí una descripcion Seleccionar Archivo Guardar" at bounding box center [226, 230] width 305 height 71
click at [161, 255] on input "Seleccionar Archivo" at bounding box center [208, 253] width 132 height 9
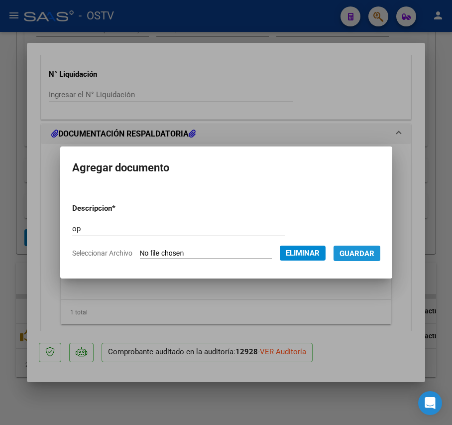
click at [375, 254] on span "Guardar" at bounding box center [357, 253] width 35 height 9
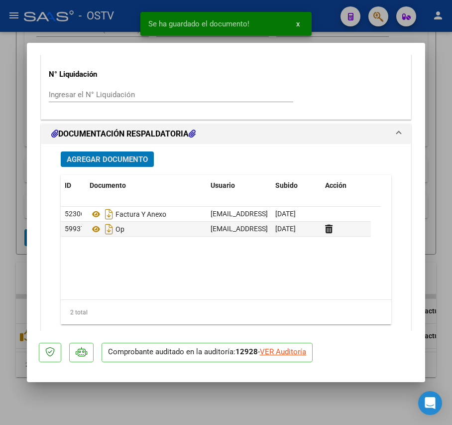
click at [122, 160] on span "Agregar Documento" at bounding box center [107, 159] width 81 height 9
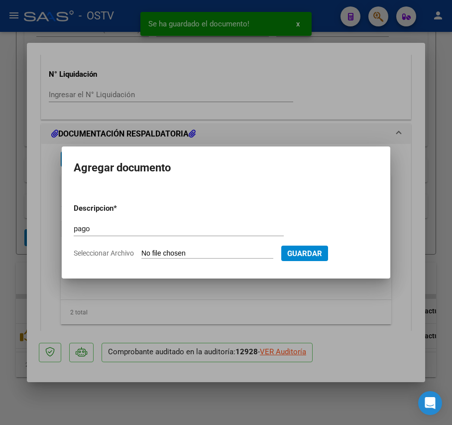
click at [202, 254] on input "Seleccionar Archivo" at bounding box center [208, 253] width 132 height 9
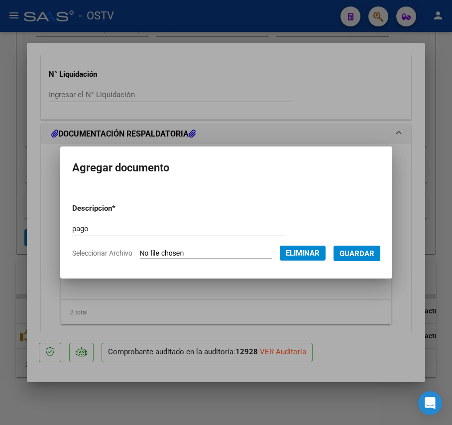
click at [367, 256] on span "Guardar" at bounding box center [357, 253] width 35 height 9
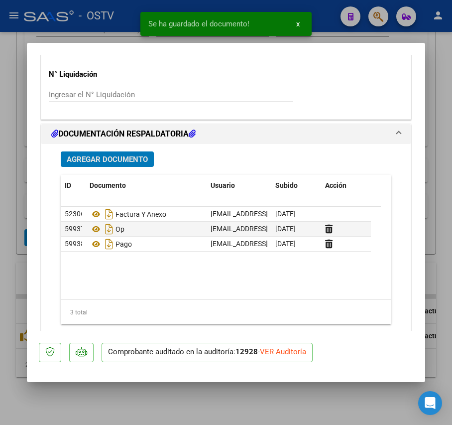
click at [18, 204] on div at bounding box center [226, 212] width 452 height 425
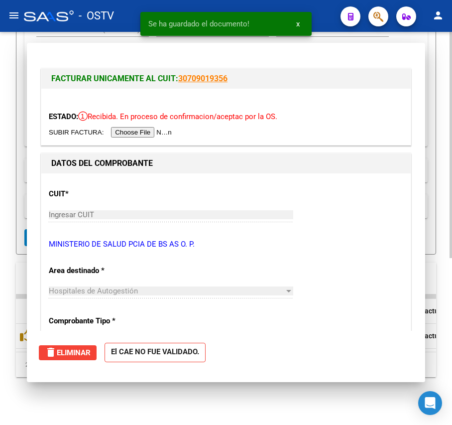
scroll to position [290, 0]
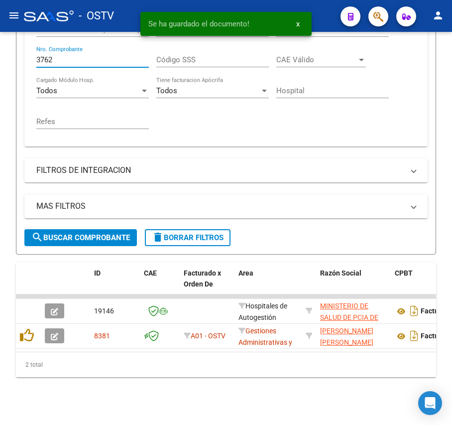
drag, startPoint x: 76, startPoint y: 50, endPoint x: -69, endPoint y: 50, distance: 145.0
click at [0, 50] on html "menu - OSTV person Firma Express Inicio Calendario SSS Instructivos Contacto OS…" at bounding box center [226, 212] width 452 height 425
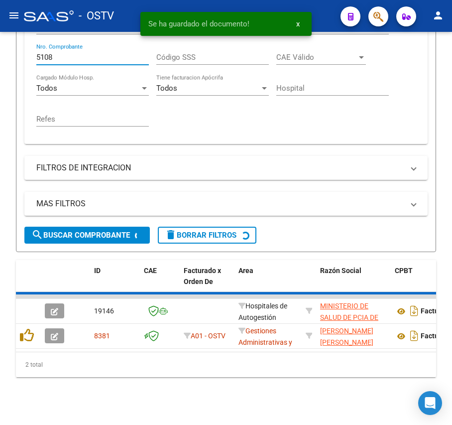
scroll to position [264, 0]
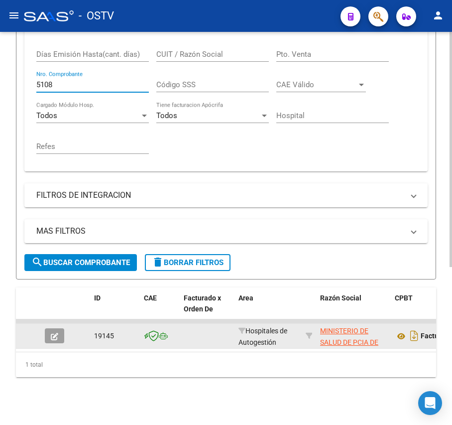
click at [56, 333] on icon "button" at bounding box center [54, 336] width 7 height 7
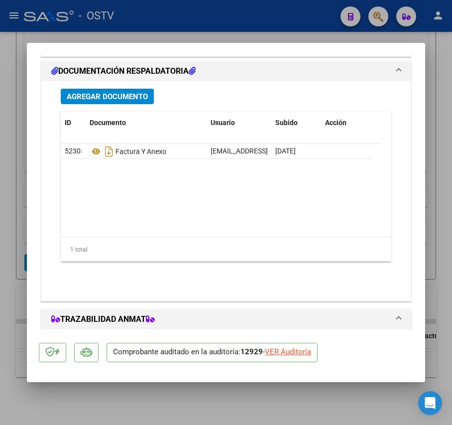
scroll to position [816, 0]
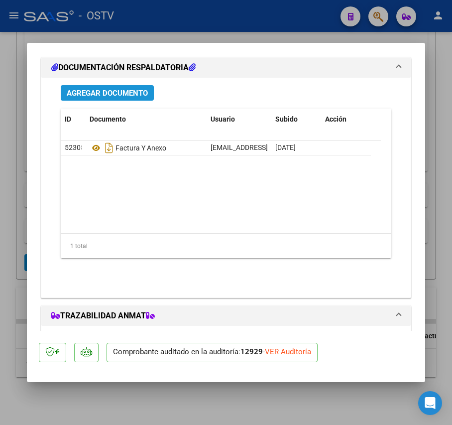
click at [118, 88] on button "Agregar Documento" at bounding box center [107, 92] width 93 height 15
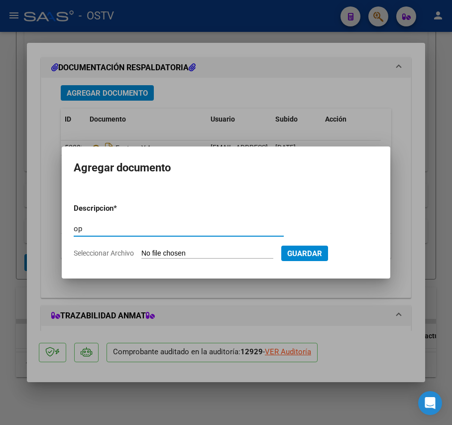
click at [190, 246] on form "Descripcion * op Escriba aquí una descripcion Seleccionar Archivo Guardar" at bounding box center [226, 230] width 305 height 71
click at [188, 261] on form "Descripcion * op Escriba aquí una descripcion Seleccionar Archivo Guardar" at bounding box center [226, 230] width 305 height 71
click at [188, 251] on input "Seleccionar Archivo" at bounding box center [208, 253] width 132 height 9
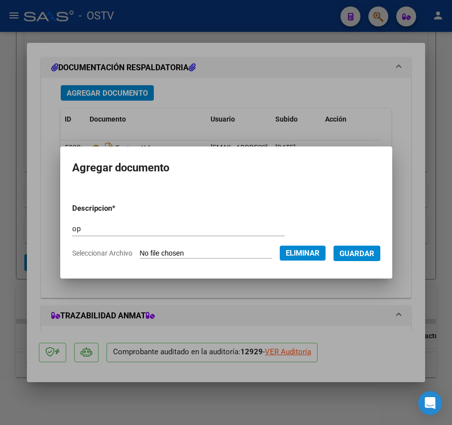
click at [359, 258] on span "Guardar" at bounding box center [357, 253] width 35 height 9
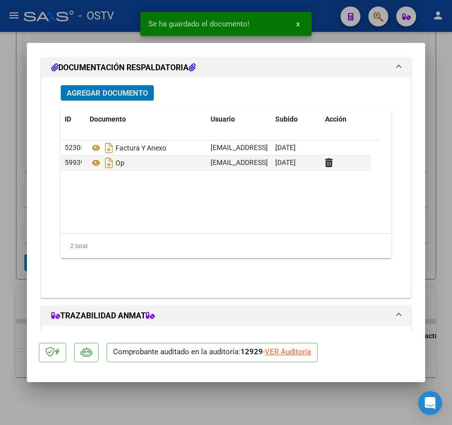
click at [116, 90] on span "Agregar Documento" at bounding box center [107, 93] width 81 height 9
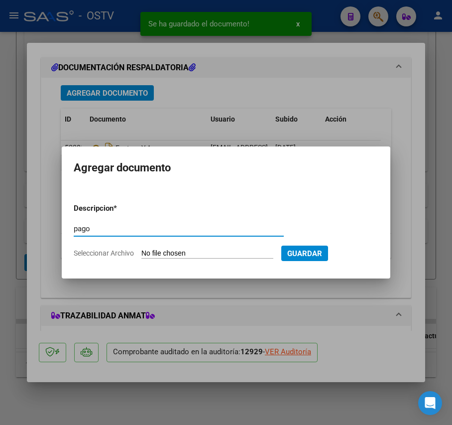
click at [187, 256] on input "Seleccionar Archivo" at bounding box center [208, 253] width 132 height 9
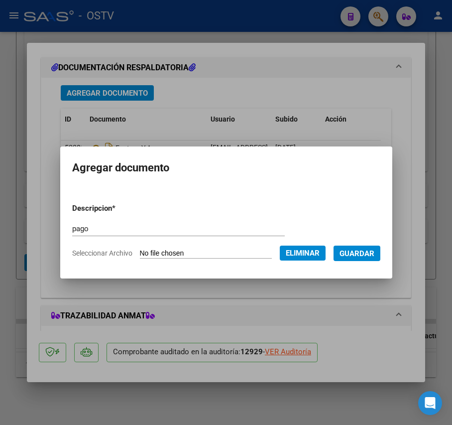
click at [374, 254] on span "Guardar" at bounding box center [357, 253] width 35 height 9
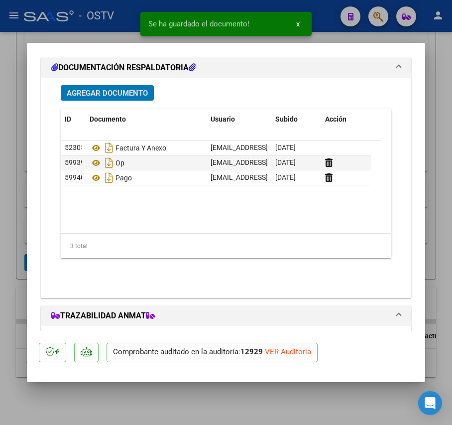
click at [12, 142] on div at bounding box center [226, 212] width 452 height 425
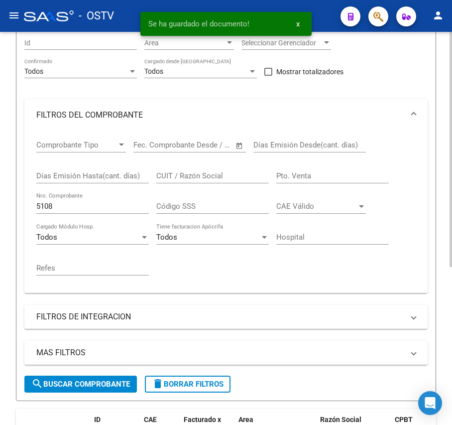
scroll to position [132, 0]
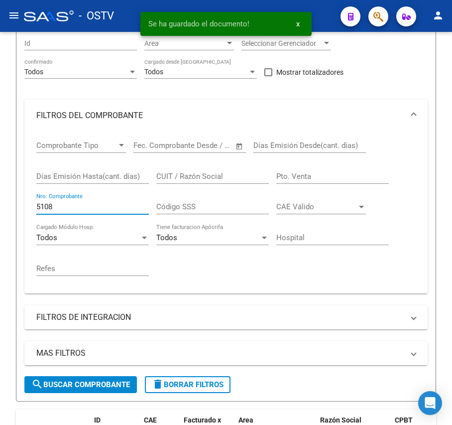
drag, startPoint x: 86, startPoint y: 204, endPoint x: -79, endPoint y: 208, distance: 165.5
click at [0, 208] on html "menu - OSTV person Firma Express Inicio Calendario SSS Instructivos Contacto OS…" at bounding box center [226, 212] width 452 height 425
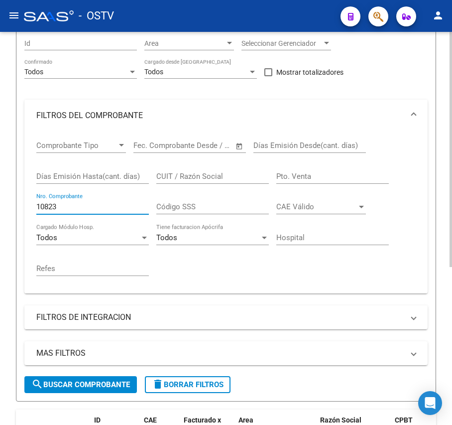
scroll to position [264, 0]
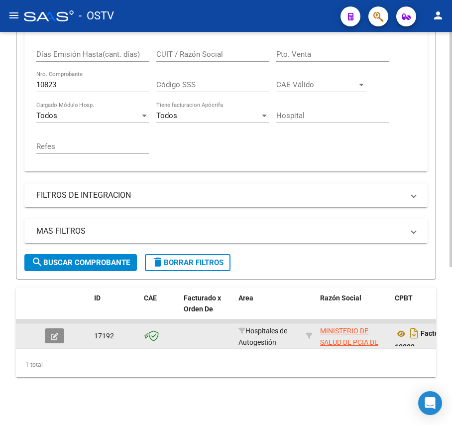
click at [58, 328] on button "button" at bounding box center [54, 335] width 19 height 15
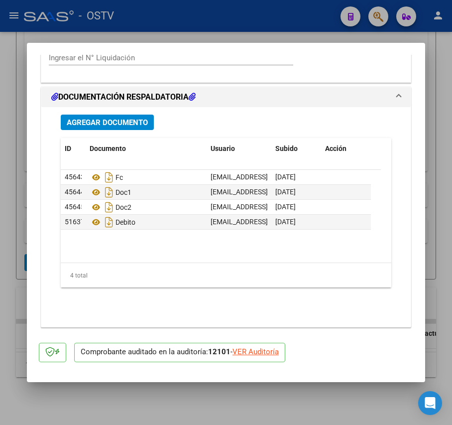
scroll to position [797, 0]
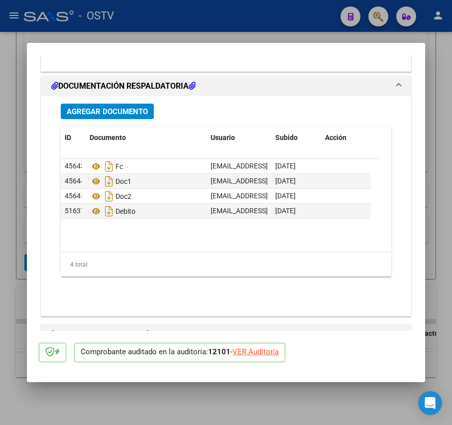
click at [130, 116] on span "Agregar Documento" at bounding box center [107, 111] width 81 height 9
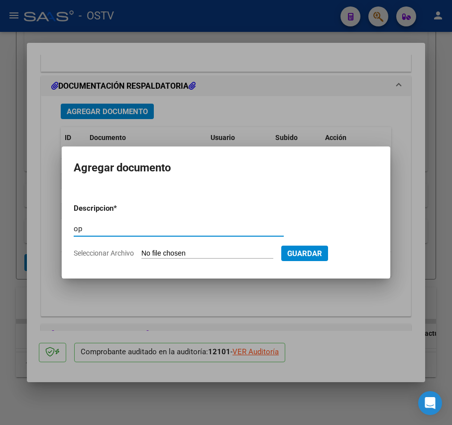
click at [183, 256] on input "Seleccionar Archivo" at bounding box center [208, 253] width 132 height 9
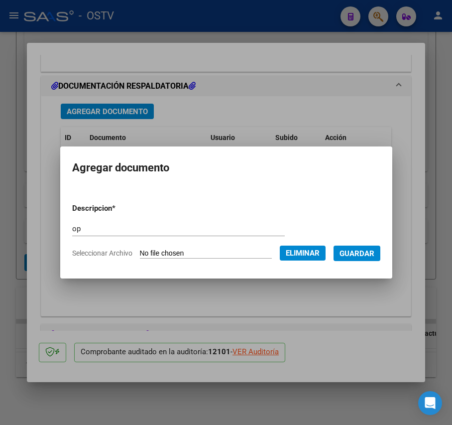
click at [359, 259] on button "Guardar" at bounding box center [357, 253] width 47 height 15
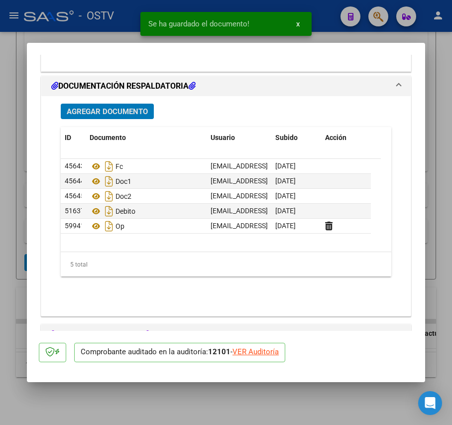
click at [140, 108] on span "Agregar Documento" at bounding box center [107, 111] width 81 height 9
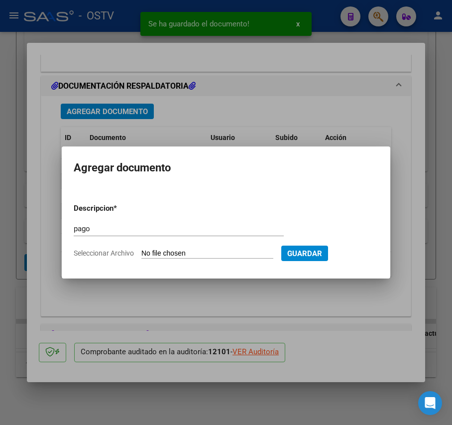
click at [184, 248] on form "Descripcion * pago Escriba aquí una descripcion Seleccionar Archivo Guardar" at bounding box center [226, 230] width 305 height 71
click at [184, 252] on input "Seleccionar Archivo" at bounding box center [208, 253] width 132 height 9
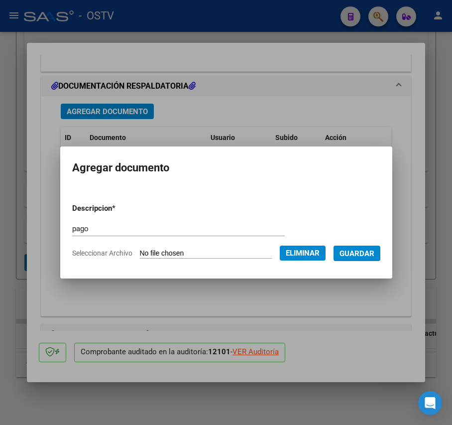
click at [375, 249] on span "Guardar" at bounding box center [357, 253] width 35 height 9
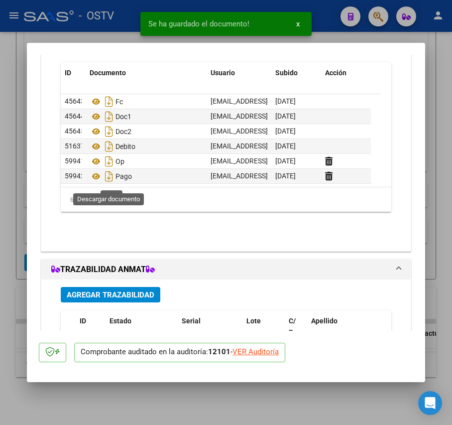
scroll to position [930, 0]
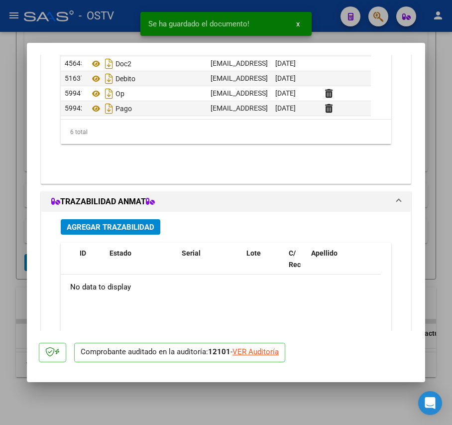
click at [19, 173] on div at bounding box center [226, 212] width 452 height 425
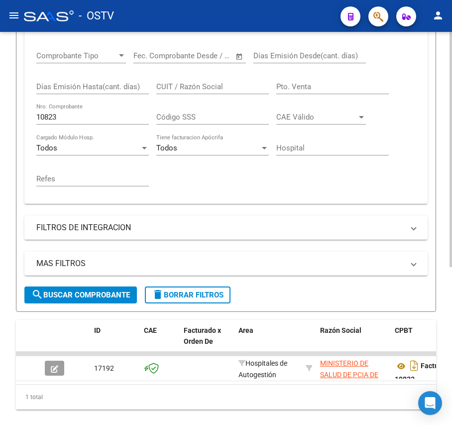
scroll to position [264, 0]
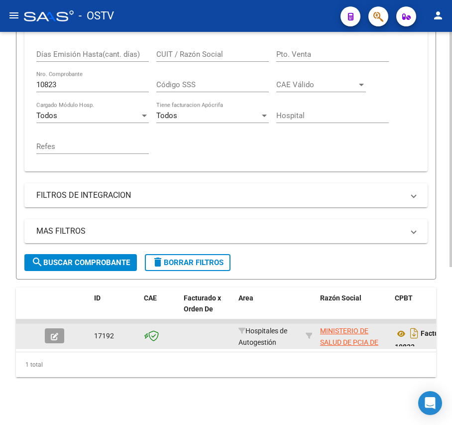
click at [45, 328] on button "button" at bounding box center [54, 335] width 19 height 15
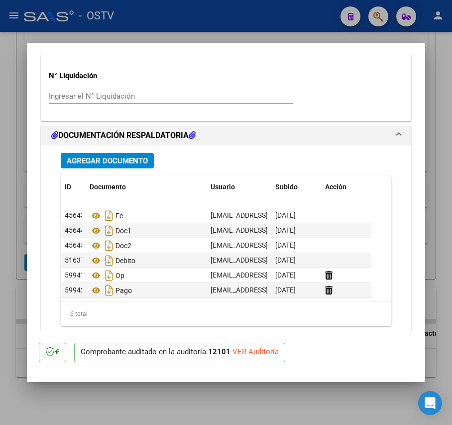
scroll to position [749, 0]
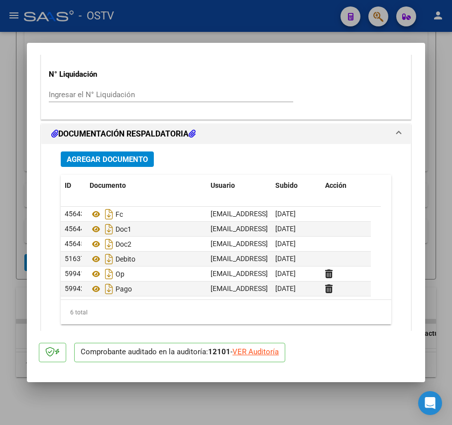
click at [20, 241] on div at bounding box center [226, 212] width 452 height 425
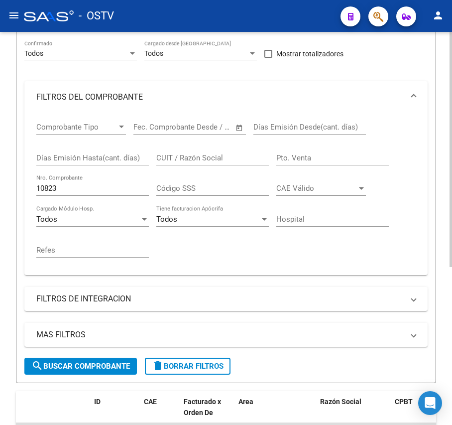
scroll to position [132, 0]
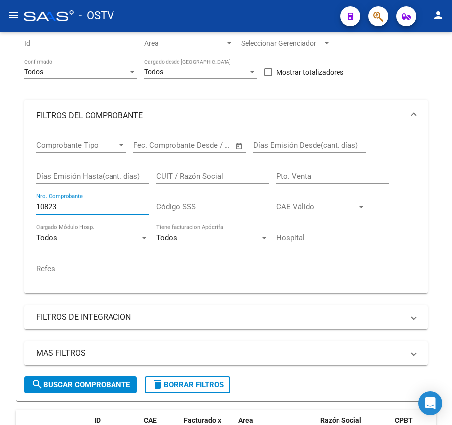
drag, startPoint x: 96, startPoint y: 207, endPoint x: -55, endPoint y: 202, distance: 150.6
click at [0, 202] on html "menu - OSTV person Firma Express Inicio Calendario SSS Instructivos Contacto OS…" at bounding box center [226, 212] width 452 height 425
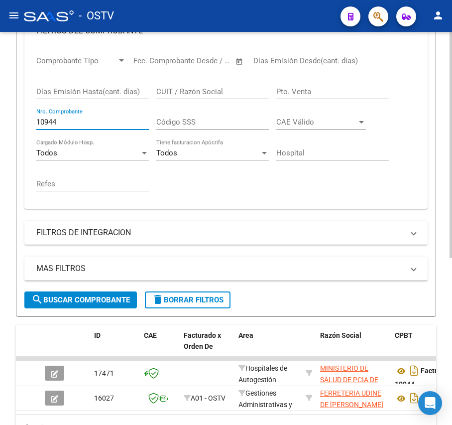
scroll to position [290, 0]
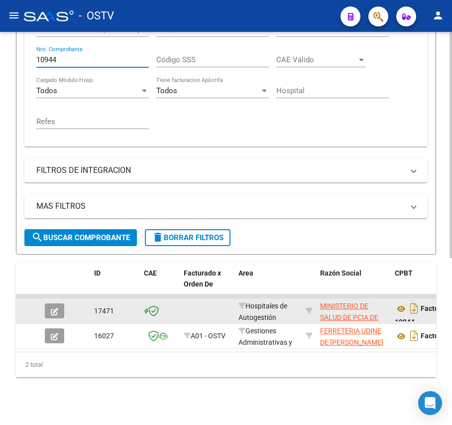
click at [57, 308] on icon "button" at bounding box center [54, 311] width 7 height 7
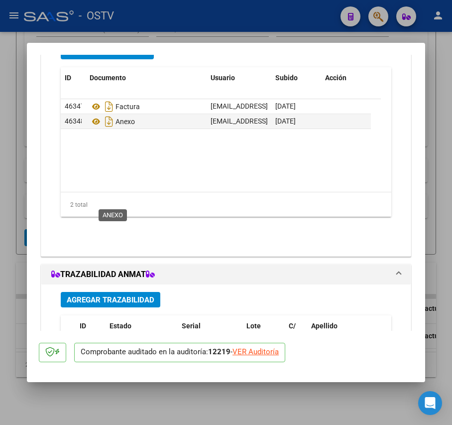
scroll to position [731, 0]
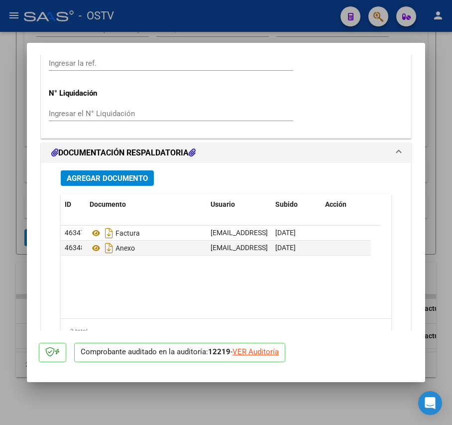
click at [134, 179] on span "Agregar Documento" at bounding box center [107, 178] width 81 height 9
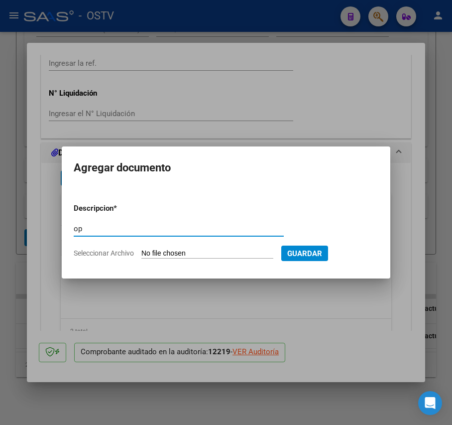
click at [212, 255] on input "Seleccionar Archivo" at bounding box center [208, 253] width 132 height 9
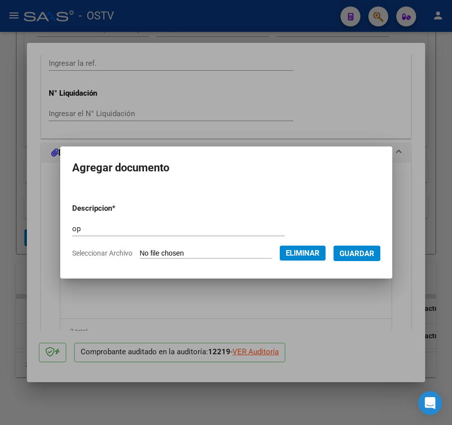
click at [370, 256] on span "Guardar" at bounding box center [357, 253] width 35 height 9
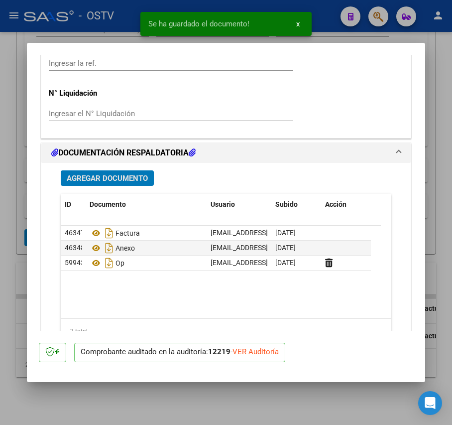
click at [128, 168] on div "Agregar Documento ID Documento Usuario Subido Acción 46347 Factura [EMAIL_ADDRE…" at bounding box center [226, 269] width 346 height 212
click at [130, 176] on span "Agregar Documento" at bounding box center [107, 178] width 81 height 9
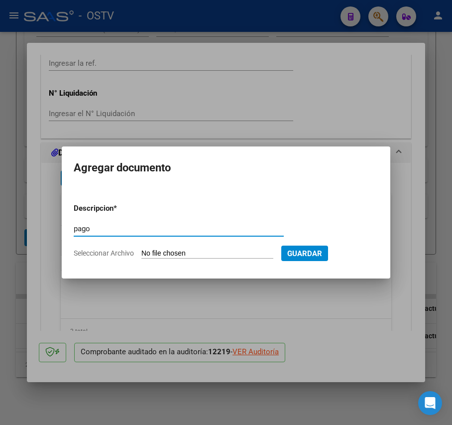
click at [182, 252] on input "Seleccionar Archivo" at bounding box center [208, 253] width 132 height 9
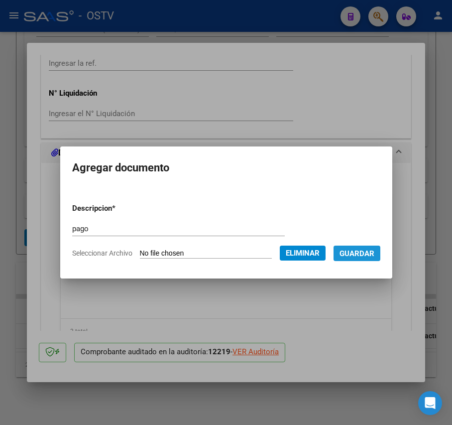
click at [371, 253] on span "Guardar" at bounding box center [357, 253] width 35 height 9
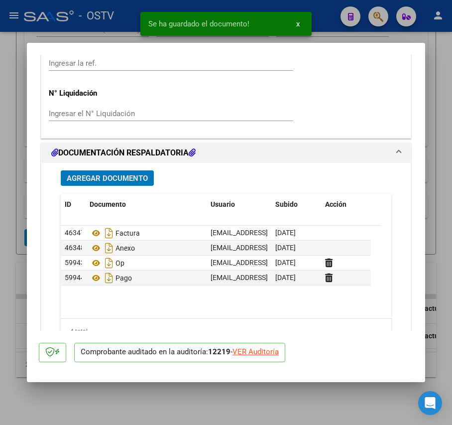
click at [10, 242] on div at bounding box center [226, 212] width 452 height 425
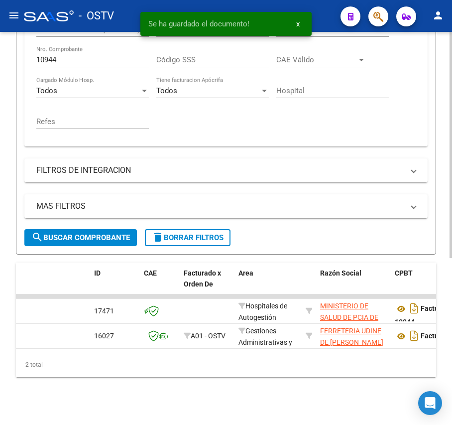
scroll to position [290, 0]
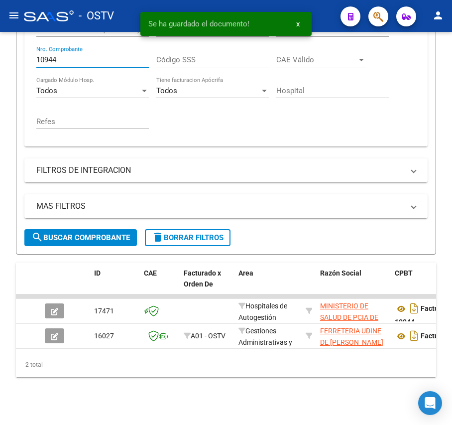
drag, startPoint x: 88, startPoint y: 46, endPoint x: -35, endPoint y: 52, distance: 123.2
click at [0, 52] on html "menu - OSTV person Firma Express Inicio Calendario SSS Instructivos Contacto OS…" at bounding box center [226, 212] width 452 height 425
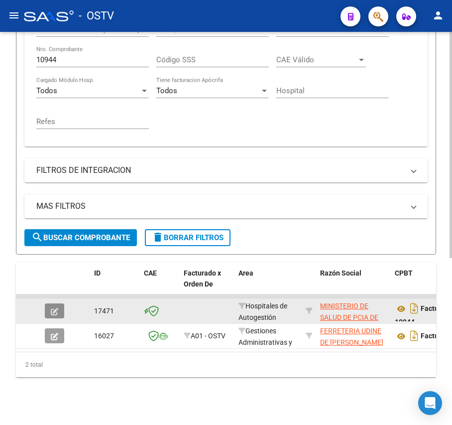
click at [57, 308] on icon "button" at bounding box center [54, 311] width 7 height 7
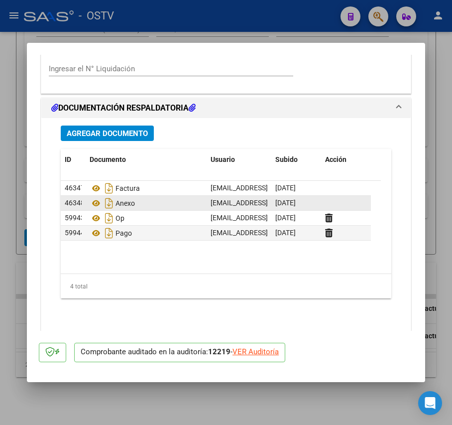
scroll to position [797, 0]
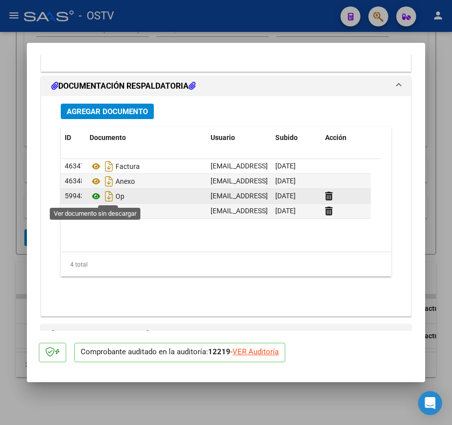
click at [94, 197] on icon at bounding box center [96, 196] width 13 height 12
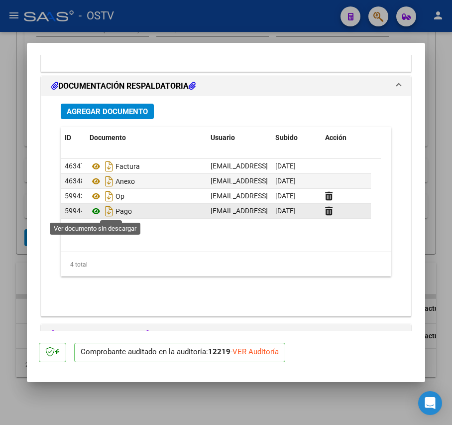
click at [94, 212] on icon at bounding box center [96, 211] width 13 height 12
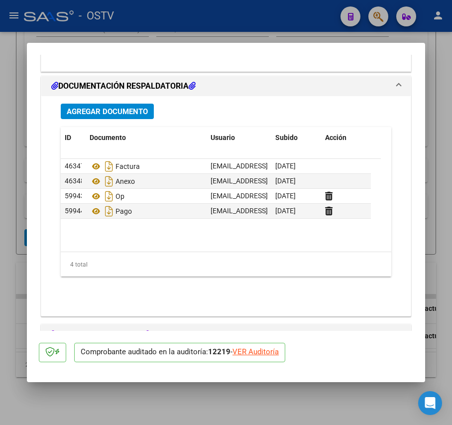
click at [16, 266] on div at bounding box center [226, 212] width 452 height 425
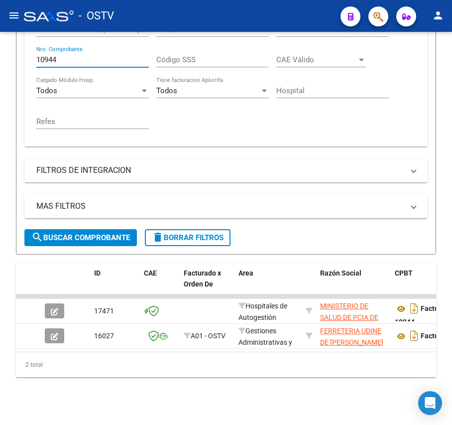
scroll to position [280, 0]
drag, startPoint x: 88, startPoint y: 48, endPoint x: -71, endPoint y: 44, distance: 159.0
click at [0, 44] on html "menu - OSTV person Firma Express Inicio Calendario SSS Instructivos Contacto OS…" at bounding box center [226, 212] width 452 height 425
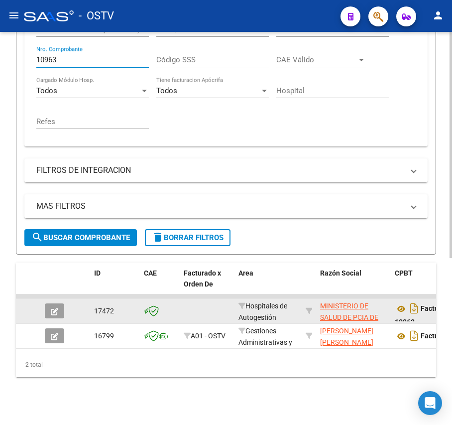
click at [53, 310] on icon "button" at bounding box center [54, 311] width 7 height 7
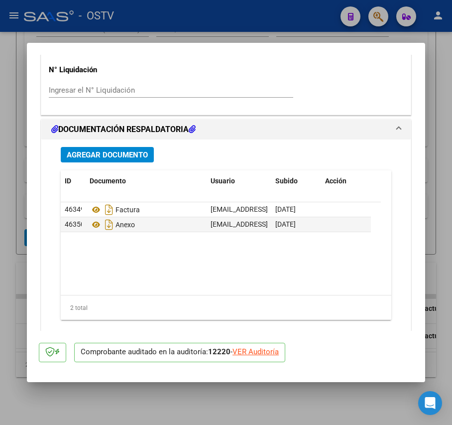
scroll to position [731, 0]
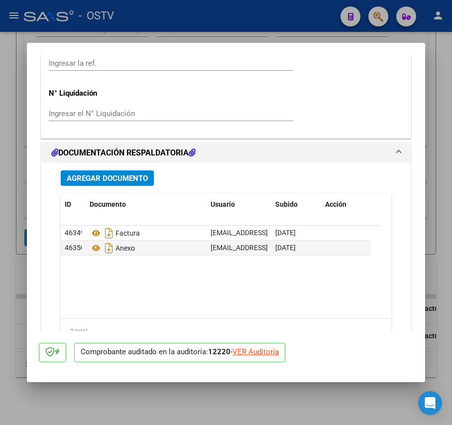
click at [132, 179] on span "Agregar Documento" at bounding box center [107, 178] width 81 height 9
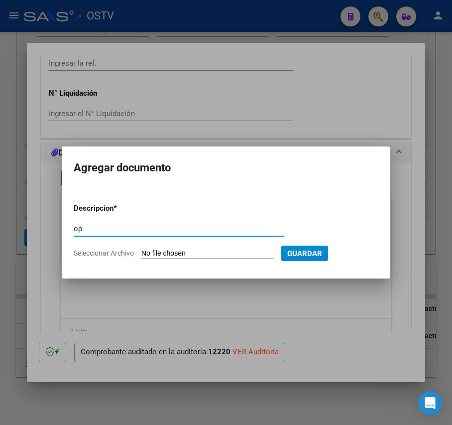
click at [168, 250] on input "Seleccionar Archivo" at bounding box center [208, 253] width 132 height 9
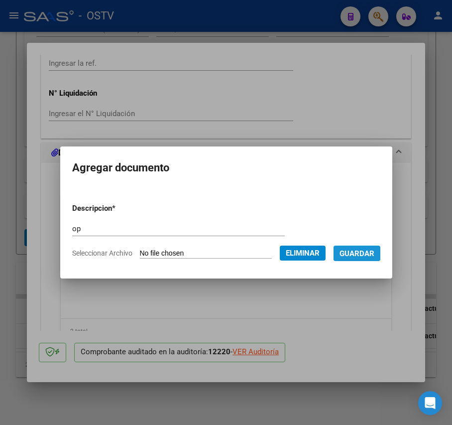
click at [367, 254] on span "Guardar" at bounding box center [357, 253] width 35 height 9
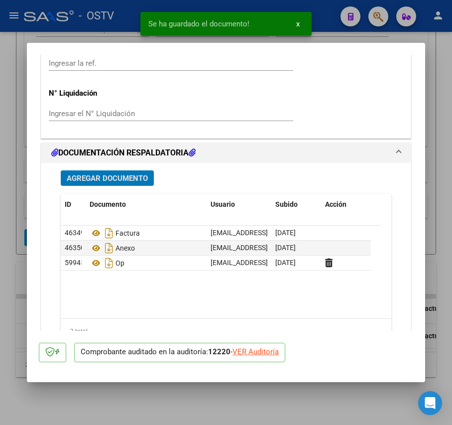
click at [135, 174] on span "Agregar Documento" at bounding box center [107, 178] width 81 height 9
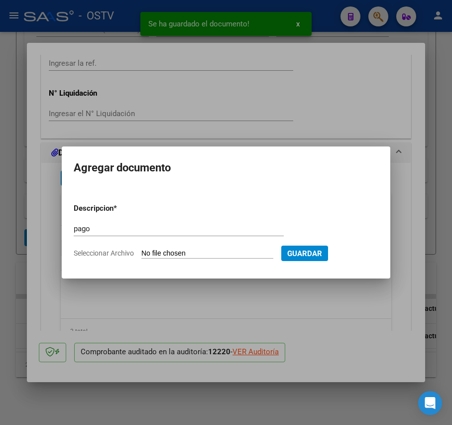
click at [174, 256] on input "Seleccionar Archivo" at bounding box center [208, 253] width 132 height 9
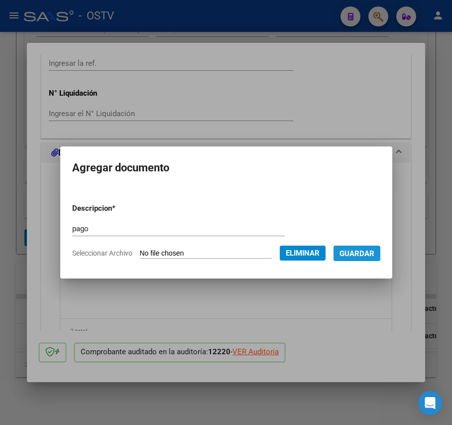
click at [371, 256] on span "Guardar" at bounding box center [357, 253] width 35 height 9
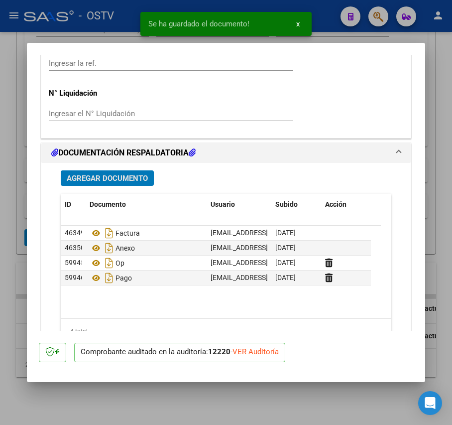
click at [28, 286] on mat-dialog-content "COMPROBANTE VER COMPROBANTE ESTADO: Auditoría liquidada en período 202506 DATOS…" at bounding box center [226, 193] width 399 height 276
click at [10, 282] on div at bounding box center [226, 212] width 452 height 425
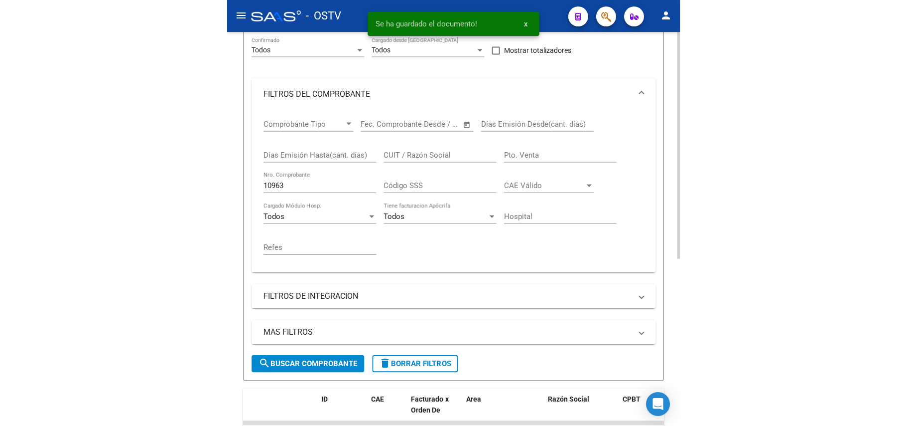
scroll to position [147, 0]
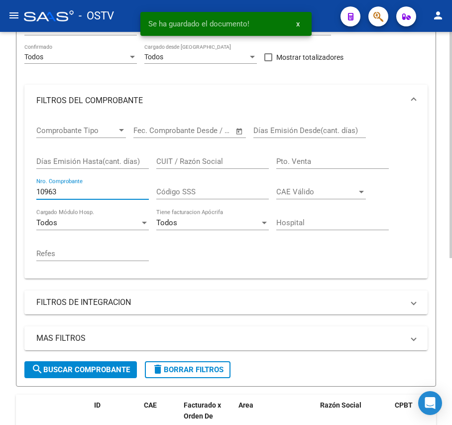
click at [80, 191] on input "10963" at bounding box center [92, 191] width 113 height 9
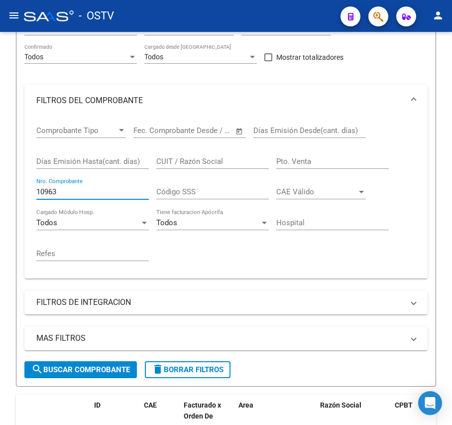
drag, startPoint x: 89, startPoint y: 188, endPoint x: -105, endPoint y: 173, distance: 193.9
click at [0, 173] on html "menu - OSTV person Firma Express Inicio Calendario SSS Instructivos Contacto OS…" at bounding box center [226, 212] width 452 height 425
